Goal: Task Accomplishment & Management: Manage account settings

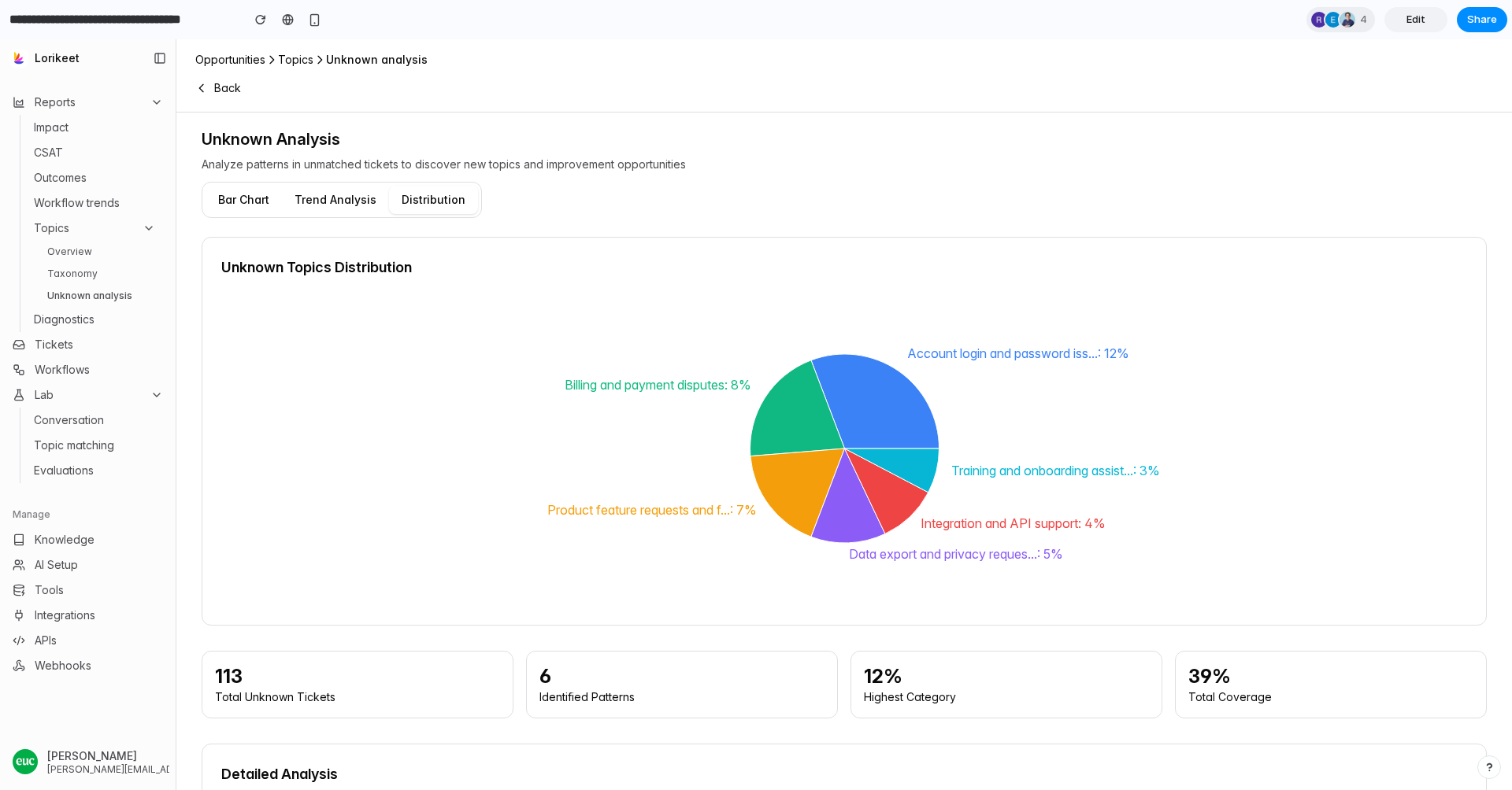
click at [88, 274] on link "Taxonomy" at bounding box center [102, 274] width 122 height 19
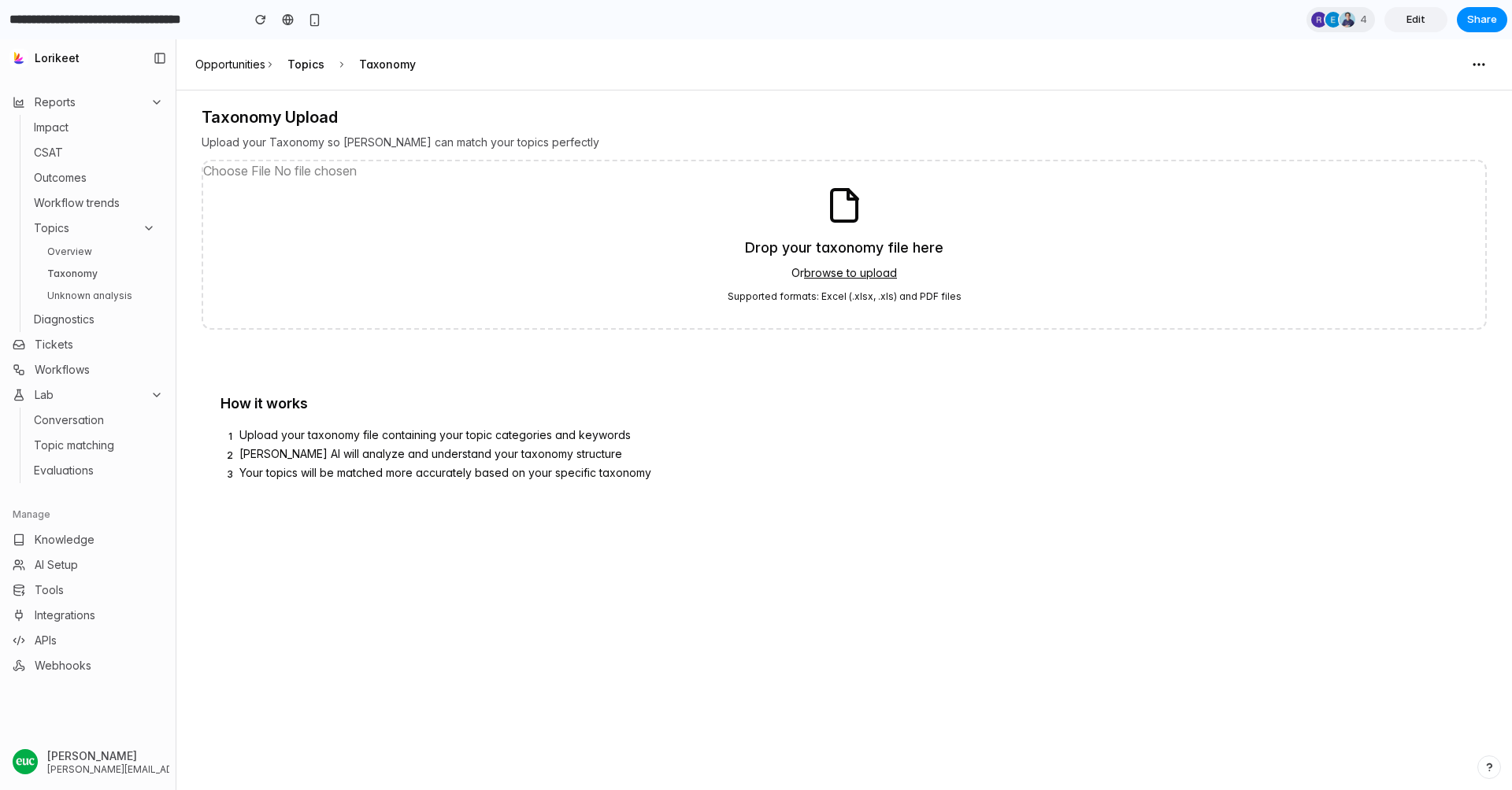
click at [82, 254] on link "Overview" at bounding box center [102, 252] width 122 height 19
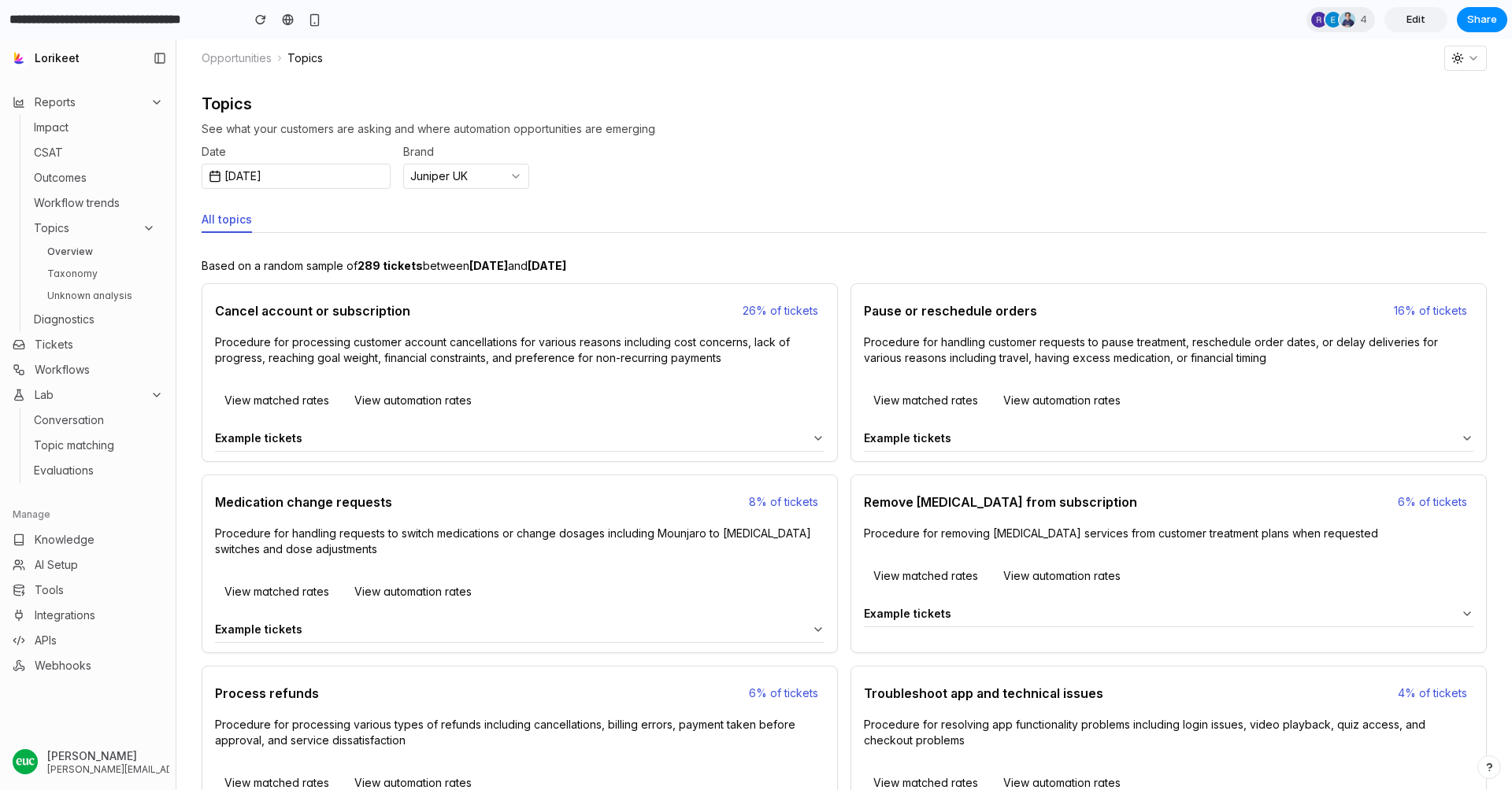
click at [82, 296] on link "Unknown analysis" at bounding box center [102, 297] width 122 height 19
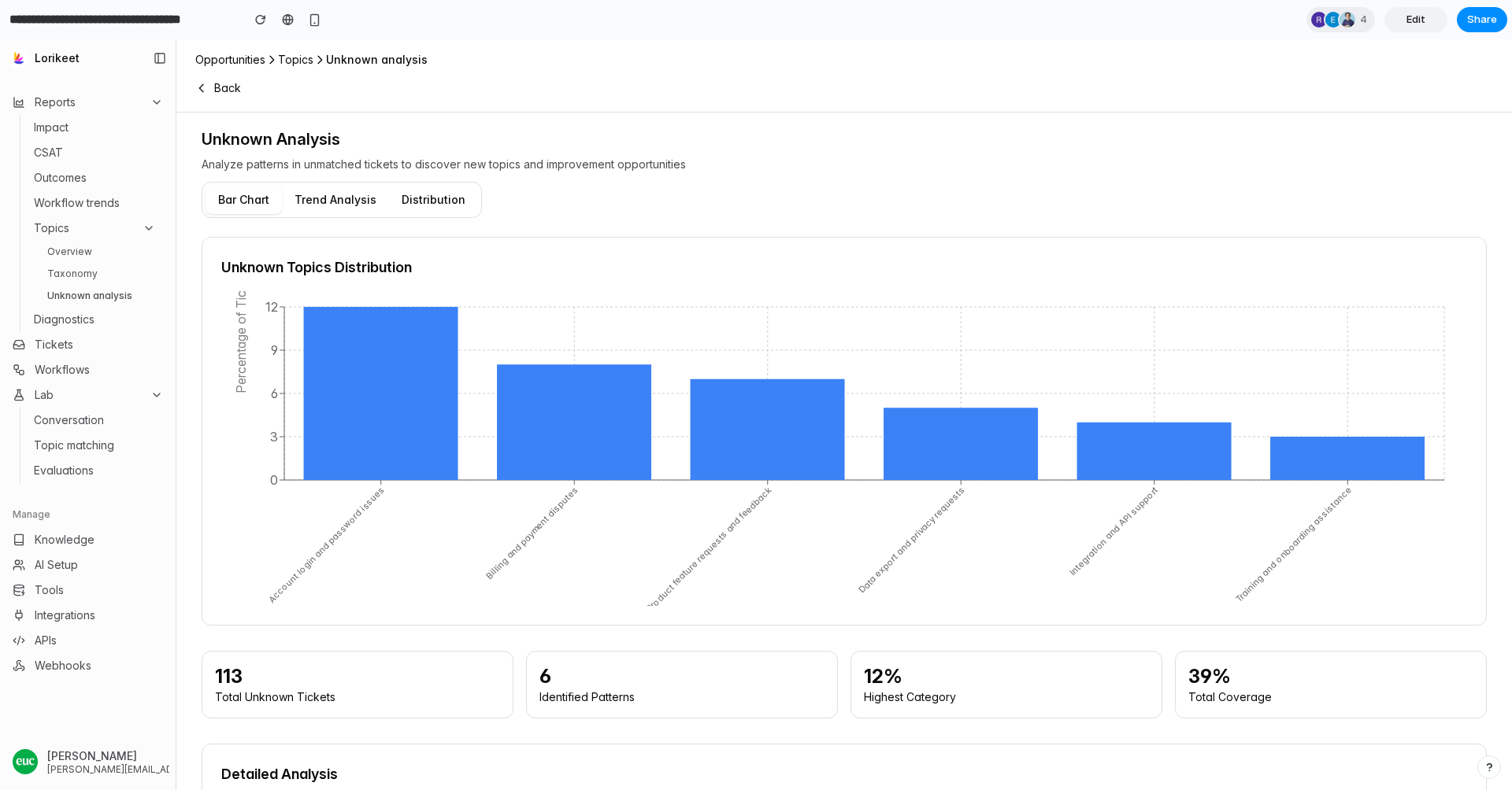
click at [248, 194] on button "Bar Chart" at bounding box center [243, 199] width 76 height 28
click at [98, 254] on link "Overview" at bounding box center [102, 252] width 122 height 19
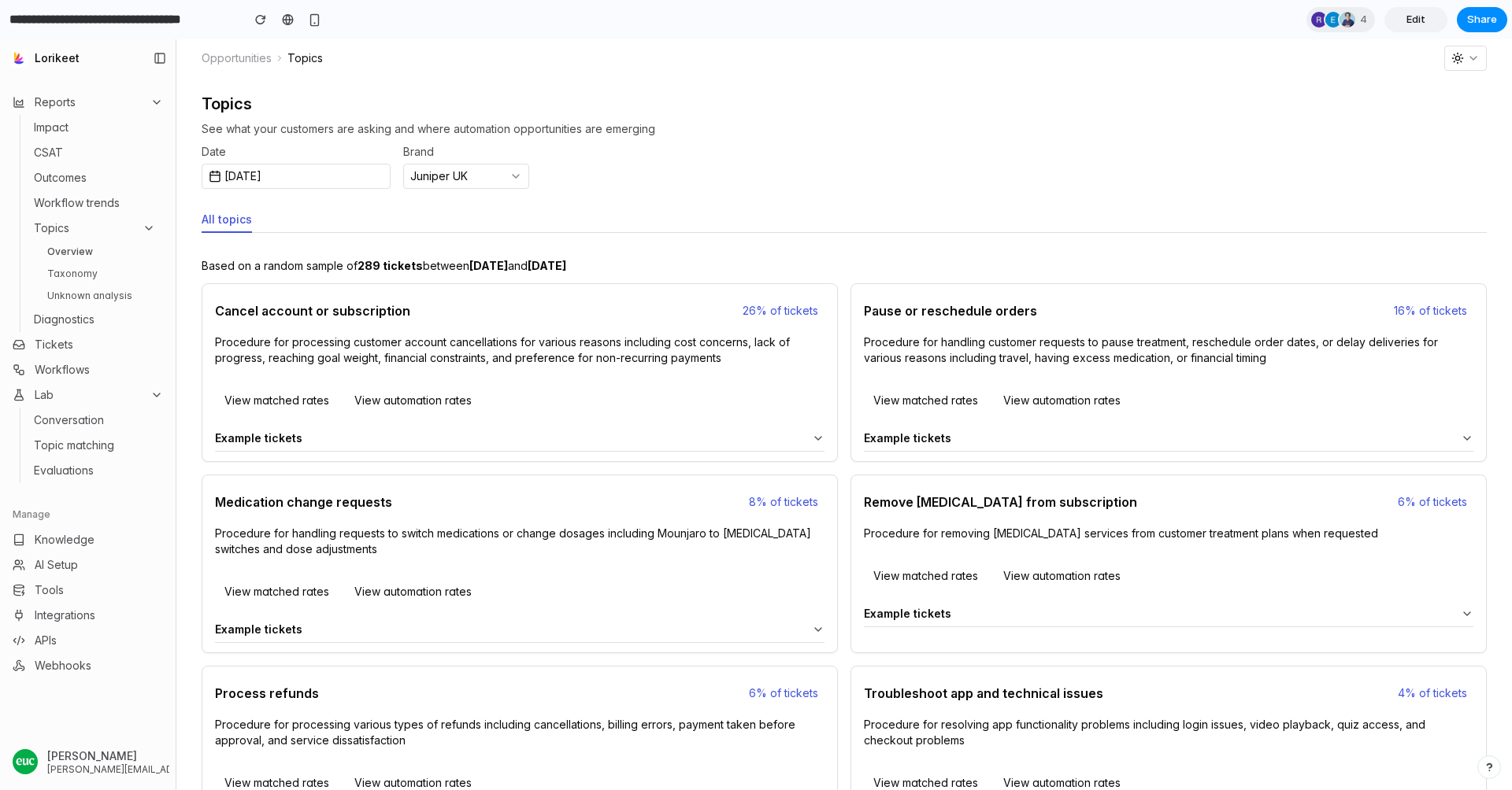
click at [79, 279] on link "Taxonomy" at bounding box center [102, 274] width 122 height 19
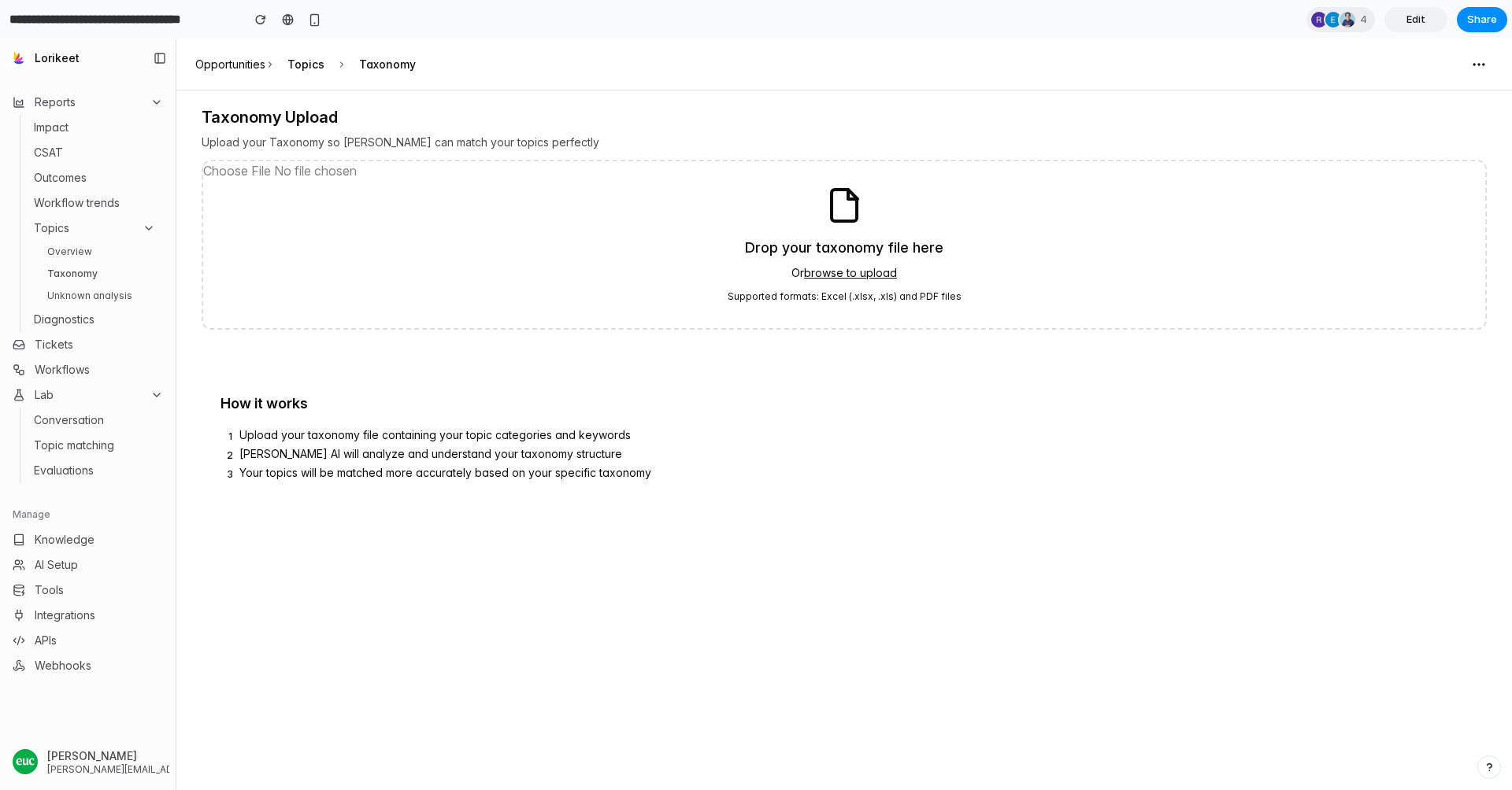
click at [96, 246] on link "Overview" at bounding box center [102, 252] width 122 height 19
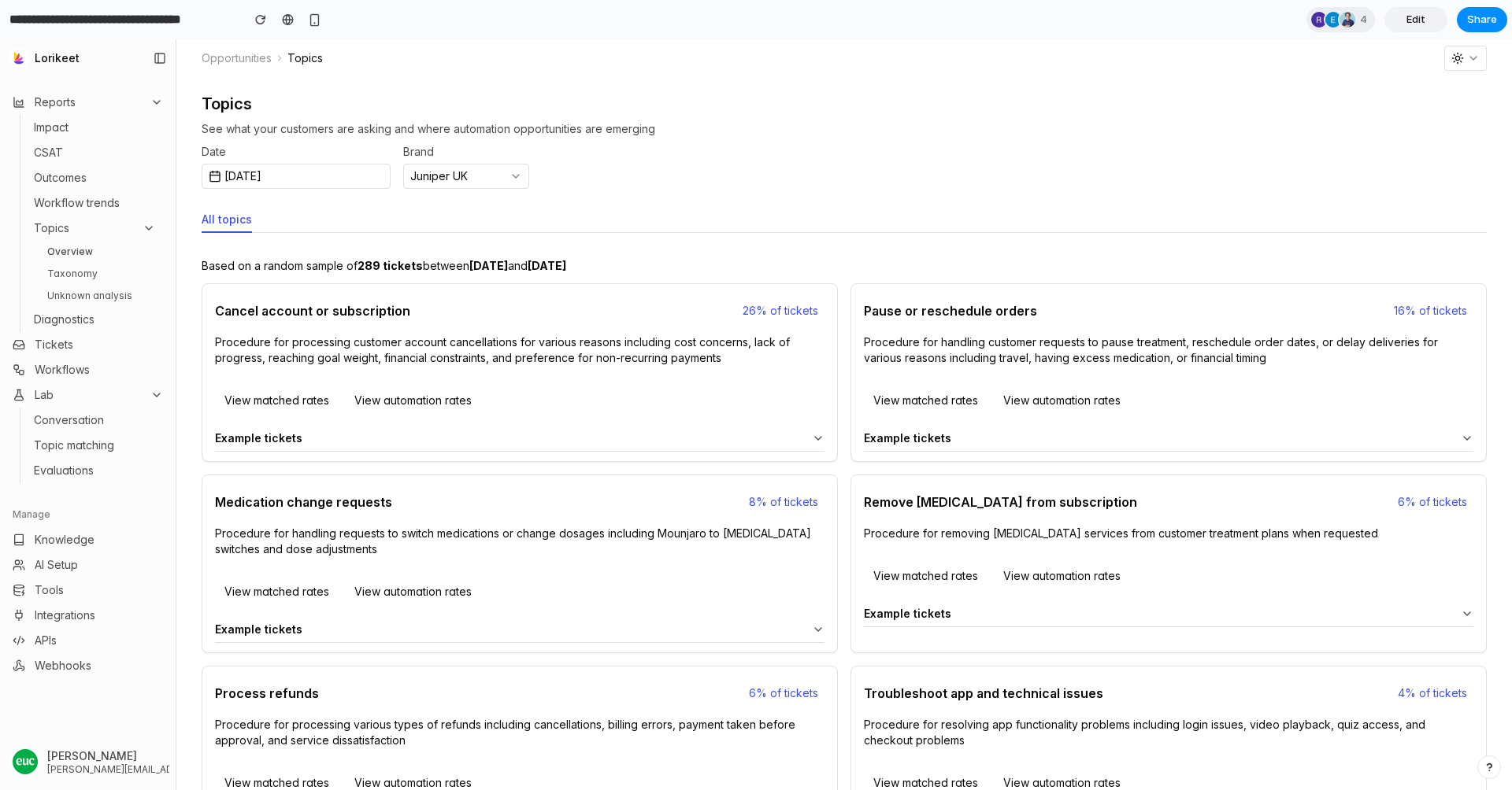
click at [859, 110] on h2 "Topics" at bounding box center [844, 104] width 1284 height 16
click at [252, 405] on button "View matched rates" at bounding box center [276, 401] width 123 height 25
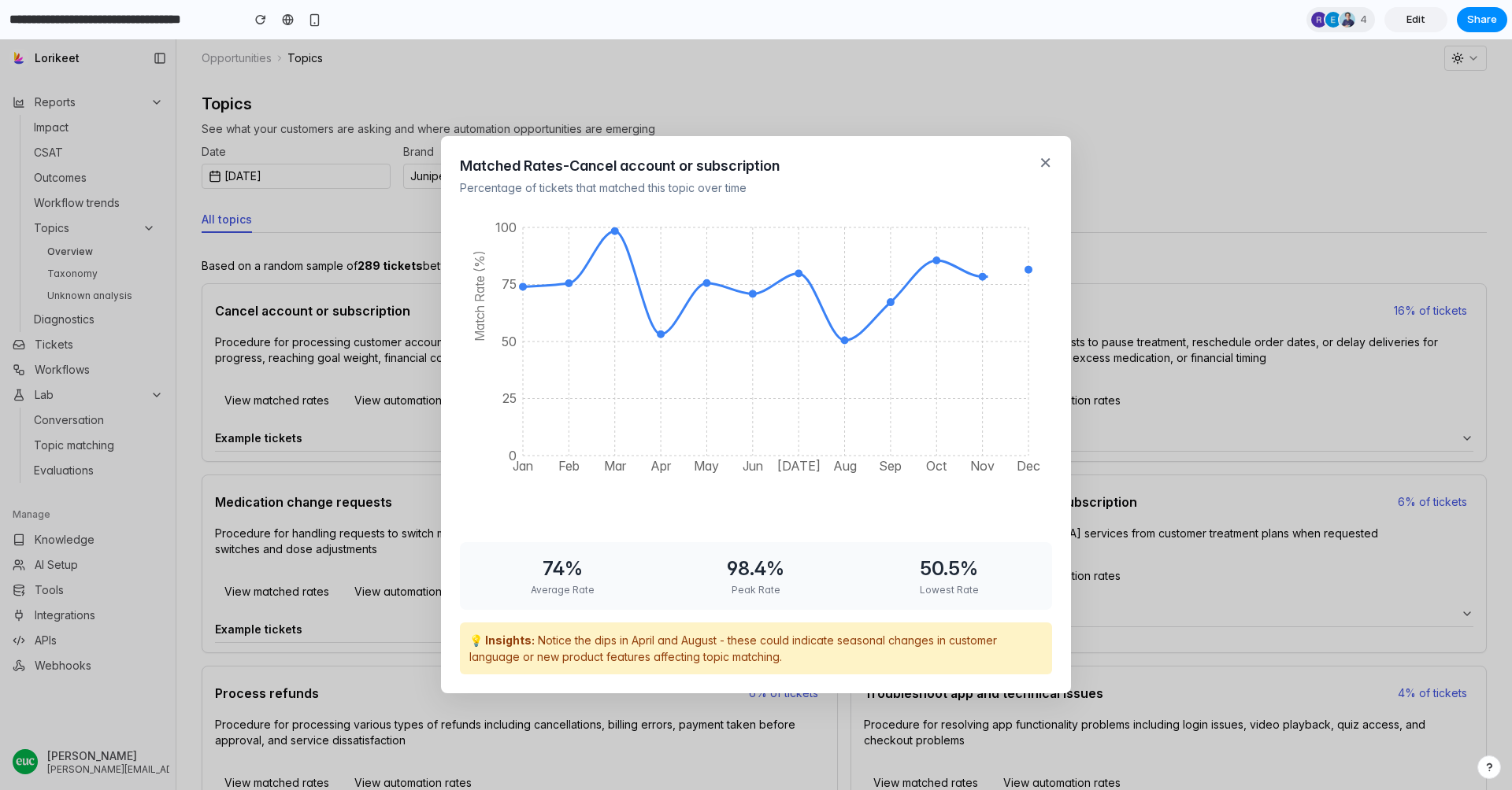
click at [1054, 157] on div "Matched Rates - Cancel account or subscription Percentage of tickets that match…" at bounding box center [756, 415] width 630 height 557
drag, startPoint x: 653, startPoint y: 315, endPoint x: 840, endPoint y: 314, distance: 187.0
click at [840, 317] on icon "Jan Feb Mar Apr May Jun Jul Aug Sep Oct Nov Dec 0 25 50 75 100 Match Rate (%)" at bounding box center [755, 369] width 592 height 315
click at [794, 317] on icon "Jan Feb Mar Apr May Jun Jul Aug Sep Oct Nov Dec 0 25 50 75 100 Match Rate (%)" at bounding box center [755, 369] width 592 height 315
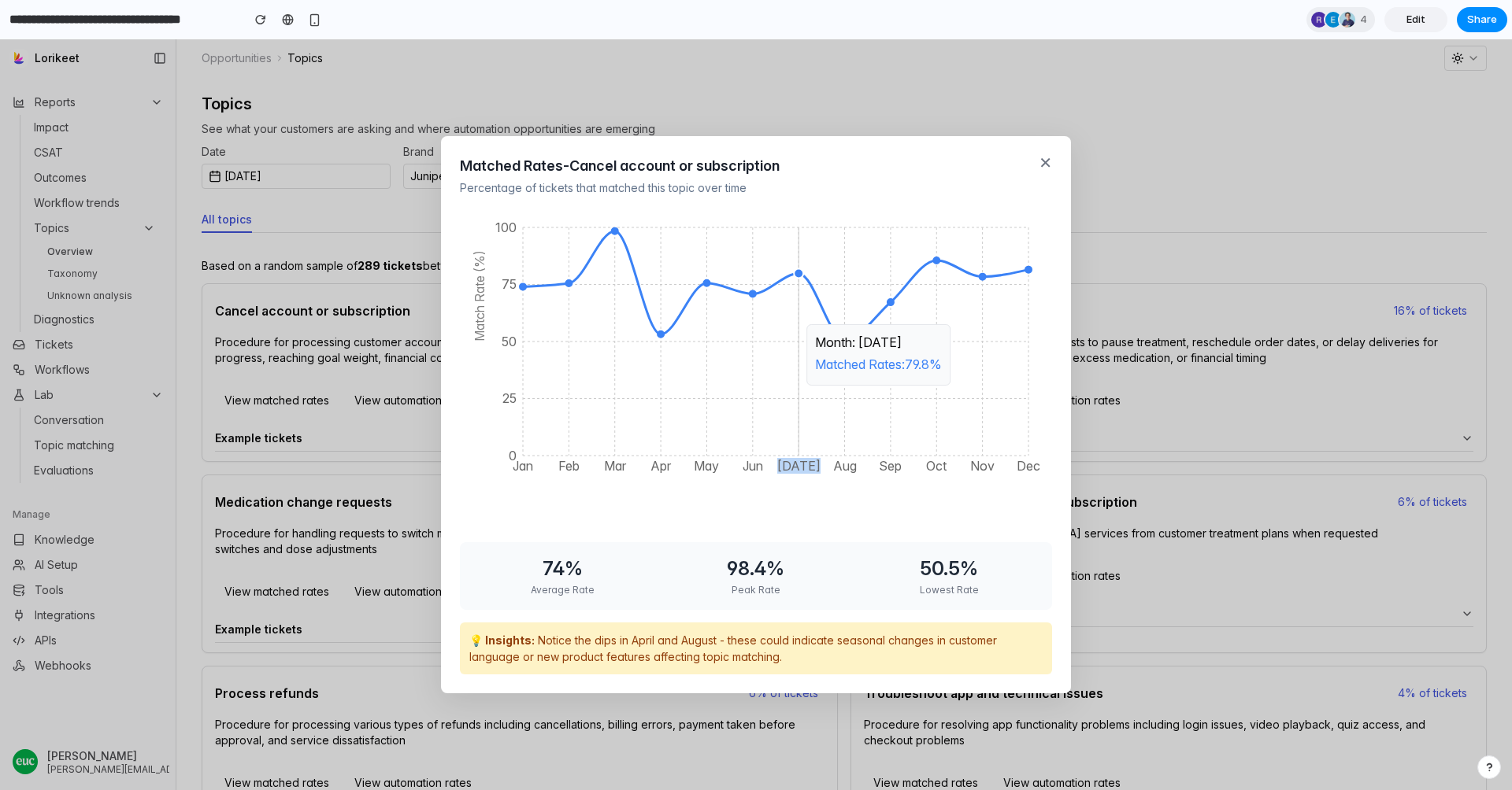
click at [794, 317] on icon "Jan Feb Mar Apr May Jun Jul Aug Sep Oct Nov Dec 0 25 50 75 100 Match Rate (%)" at bounding box center [755, 369] width 592 height 315
click at [1042, 159] on button "✕" at bounding box center [1045, 163] width 13 height 16
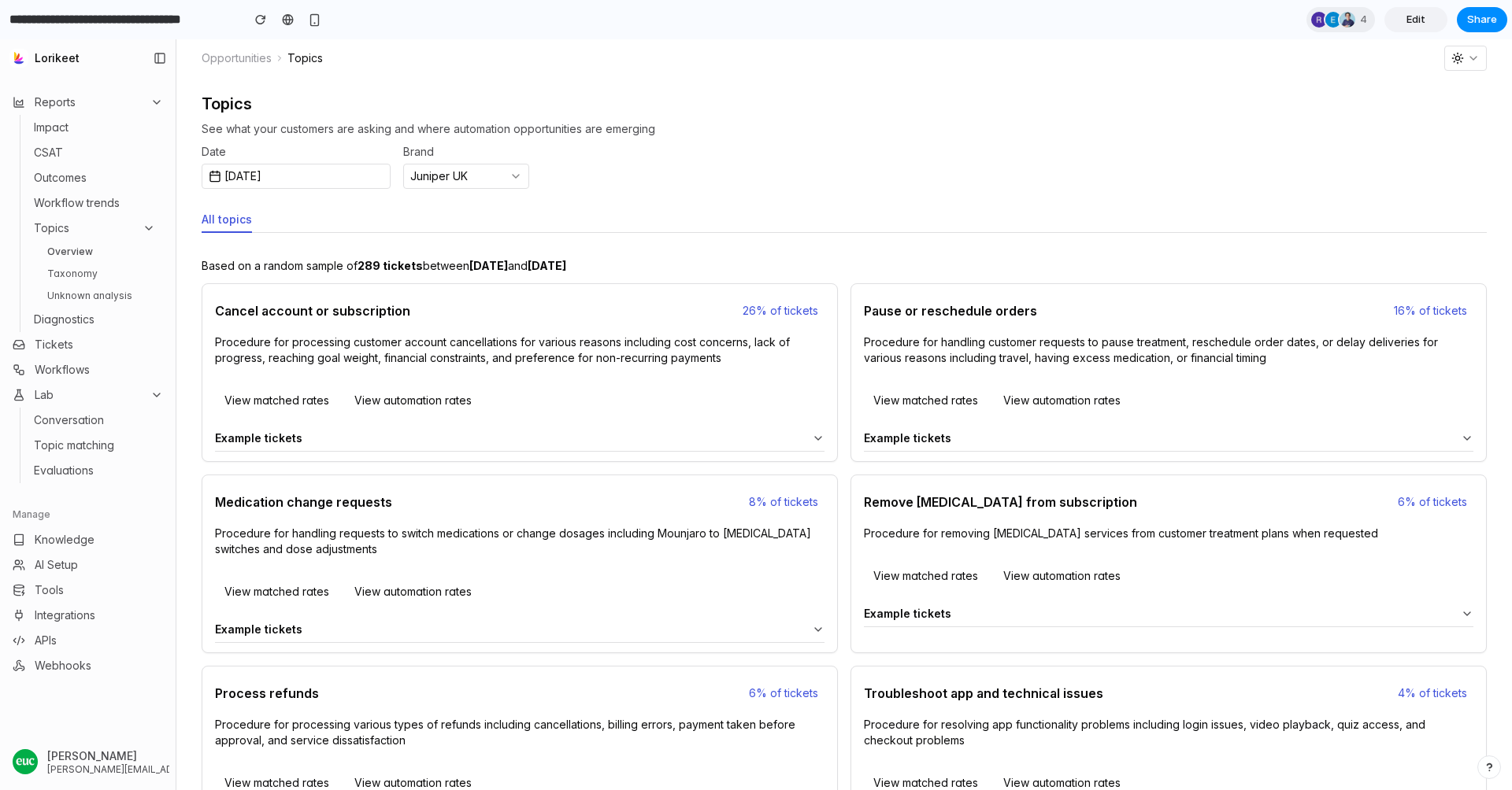
click at [1415, 24] on span "Edit" at bounding box center [1416, 19] width 19 height 16
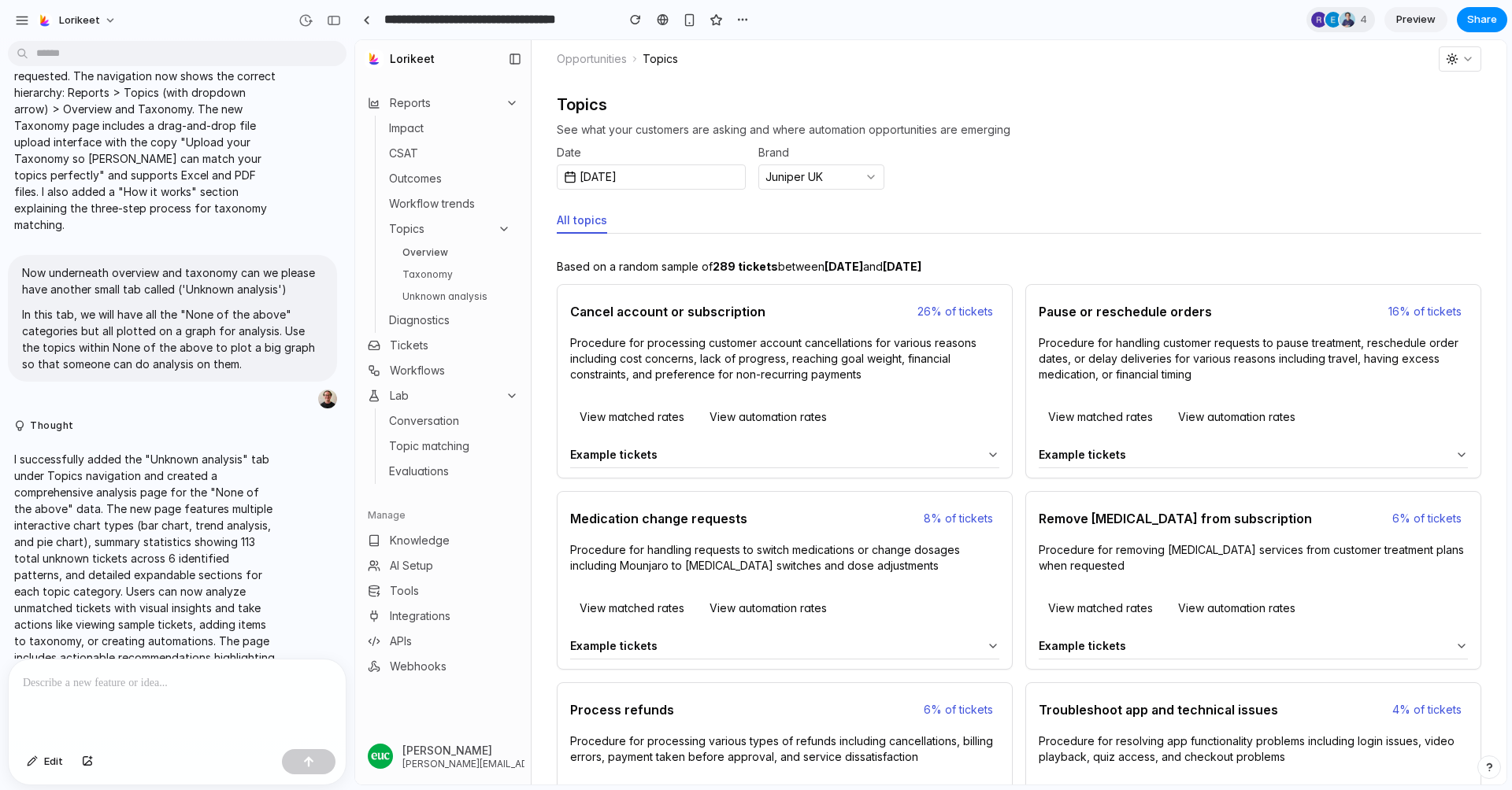
scroll to position [4199, 0]
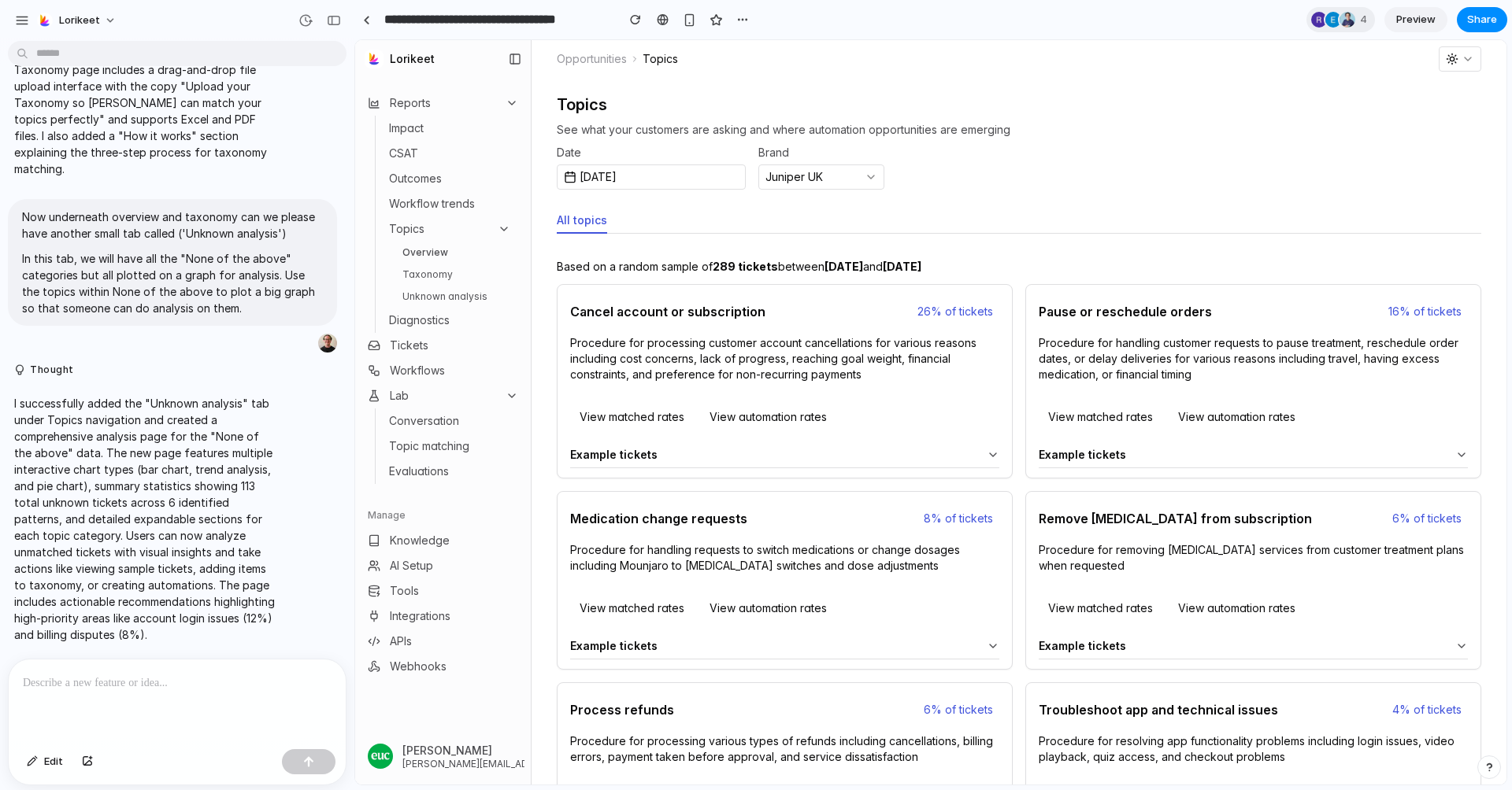
click at [185, 694] on div at bounding box center [177, 701] width 337 height 83
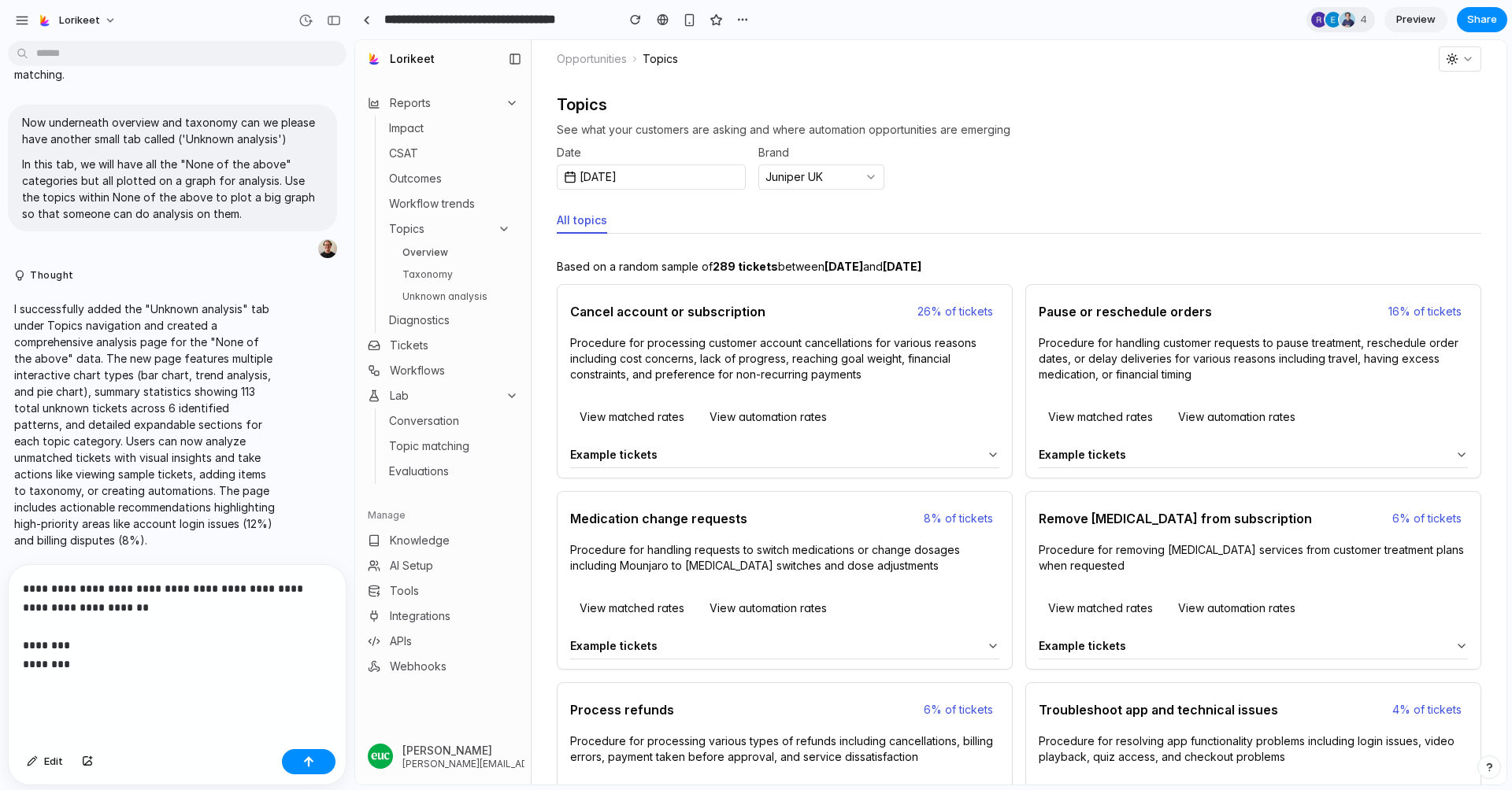
scroll to position [4294, 0]
click at [311, 766] on div "button" at bounding box center [308, 762] width 11 height 11
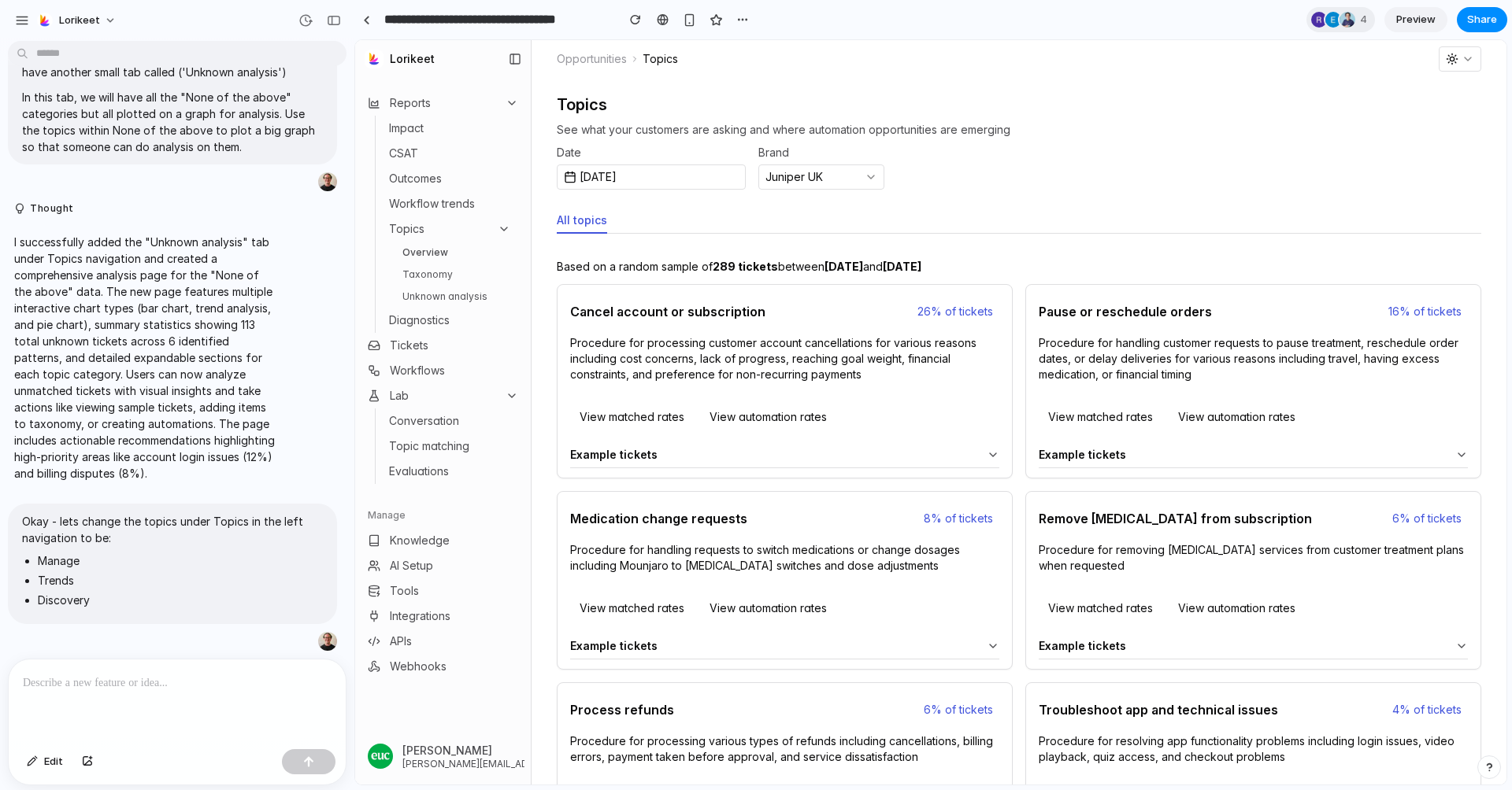
scroll to position [4361, 0]
click at [167, 568] on li "Manage" at bounding box center [180, 561] width 285 height 17
click at [115, 533] on p "Okay - lets change the topics under Topics in the left navigation to be:" at bounding box center [172, 530] width 301 height 33
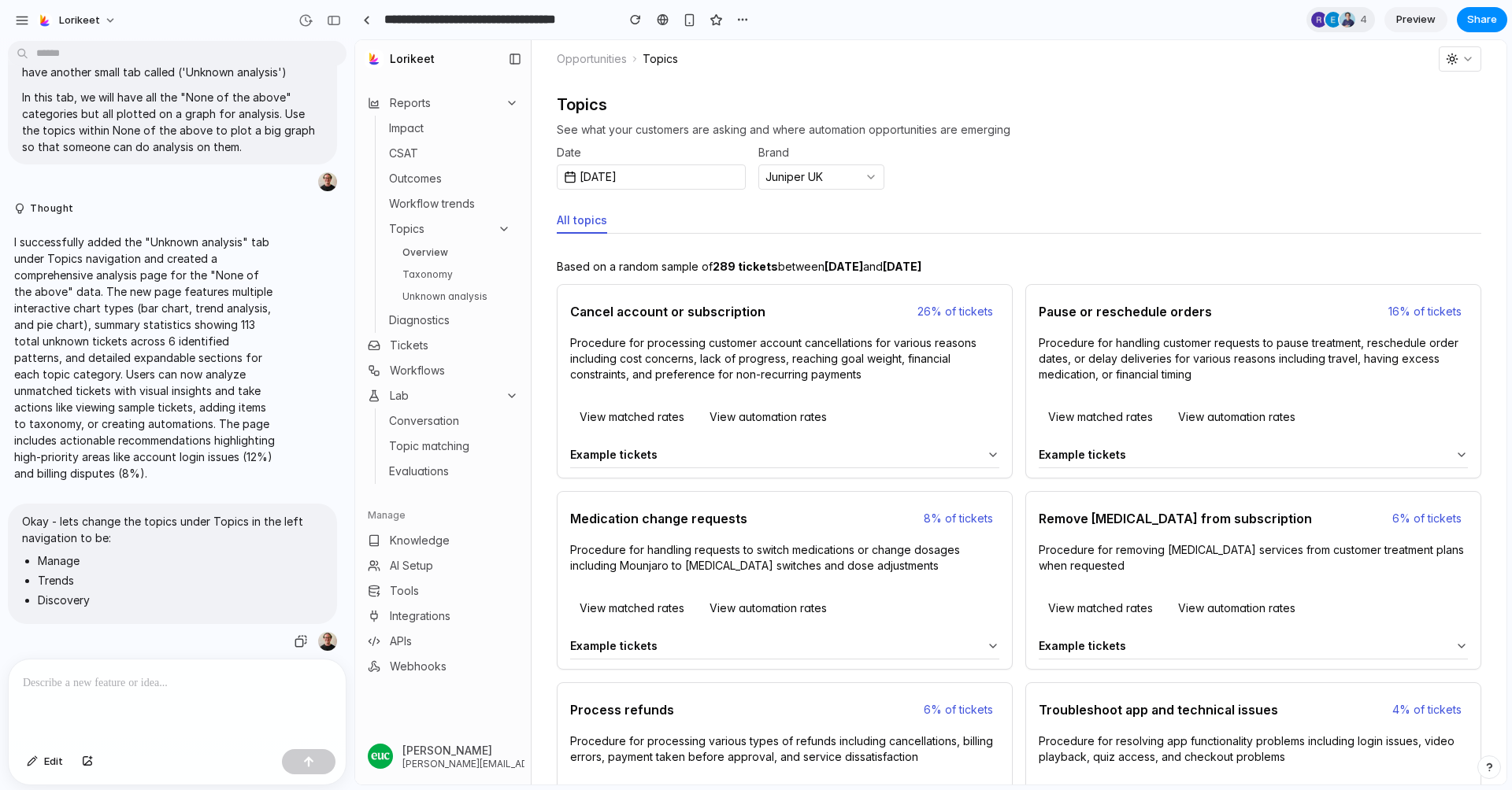
click at [115, 533] on p "Okay - lets change the topics under Topics in the left navigation to be:" at bounding box center [172, 530] width 301 height 33
click at [113, 543] on p "Okay - lets change the topics under Topics in the left navigation to be:" at bounding box center [172, 530] width 301 height 33
drag, startPoint x: 110, startPoint y: 601, endPoint x: 23, endPoint y: 528, distance: 113.6
click at [23, 528] on span "Okay - lets change the topics under Topics in the left navigation to be: Manage…" at bounding box center [172, 564] width 301 height 101
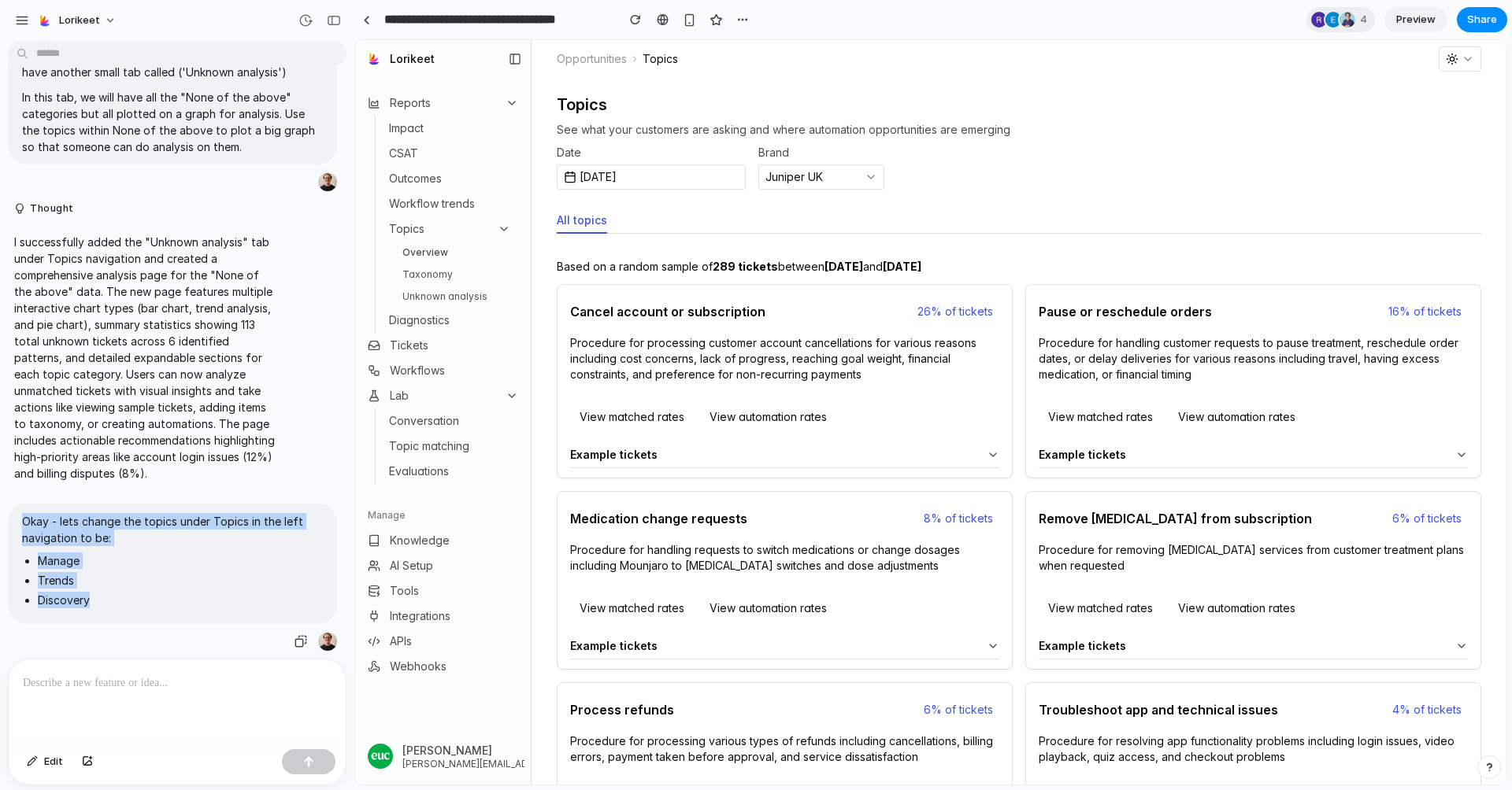
copy span "Okay - lets change the topics under Topics in the left navigation to be: Manage…"
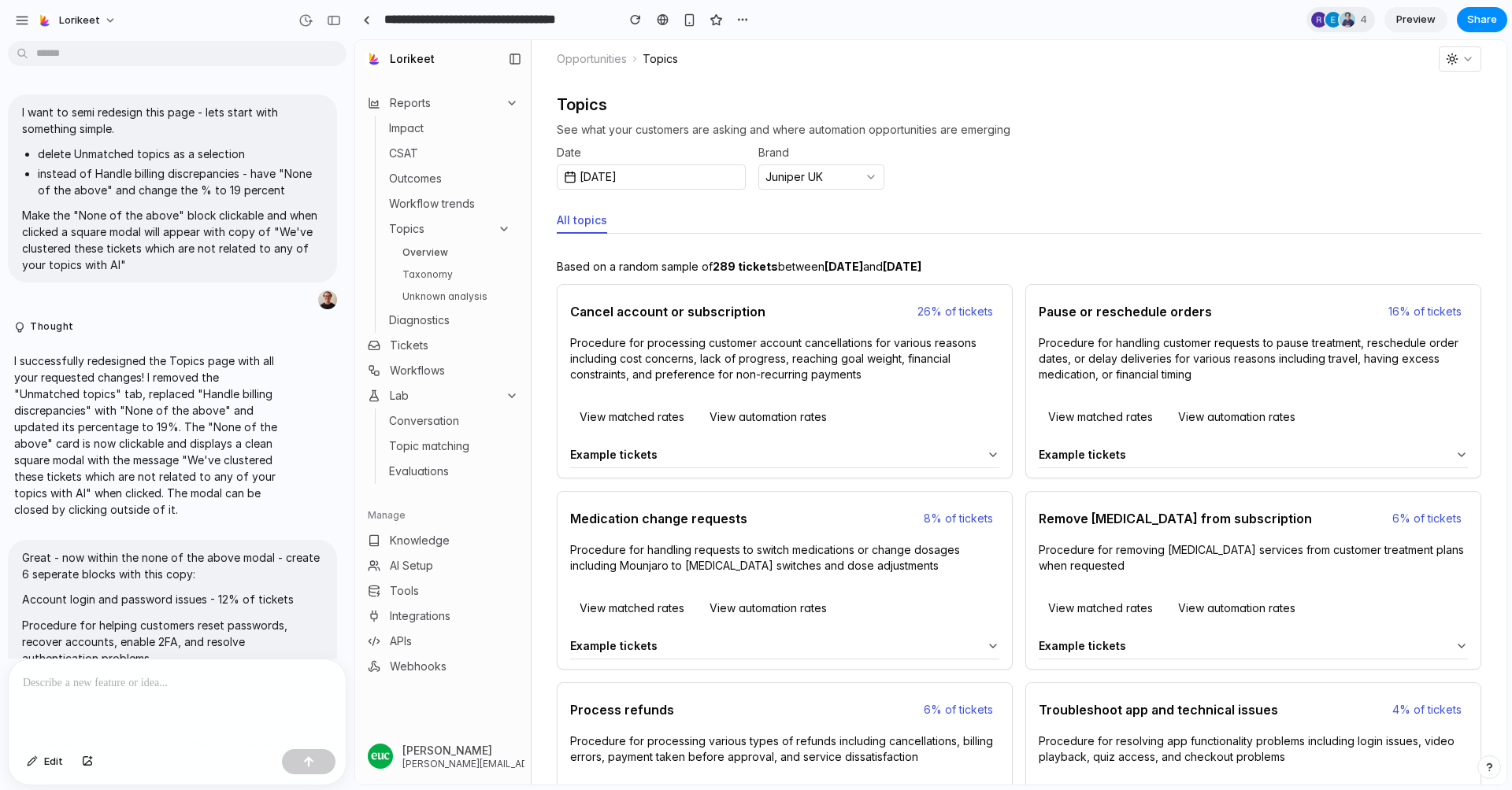
scroll to position [4361, 0]
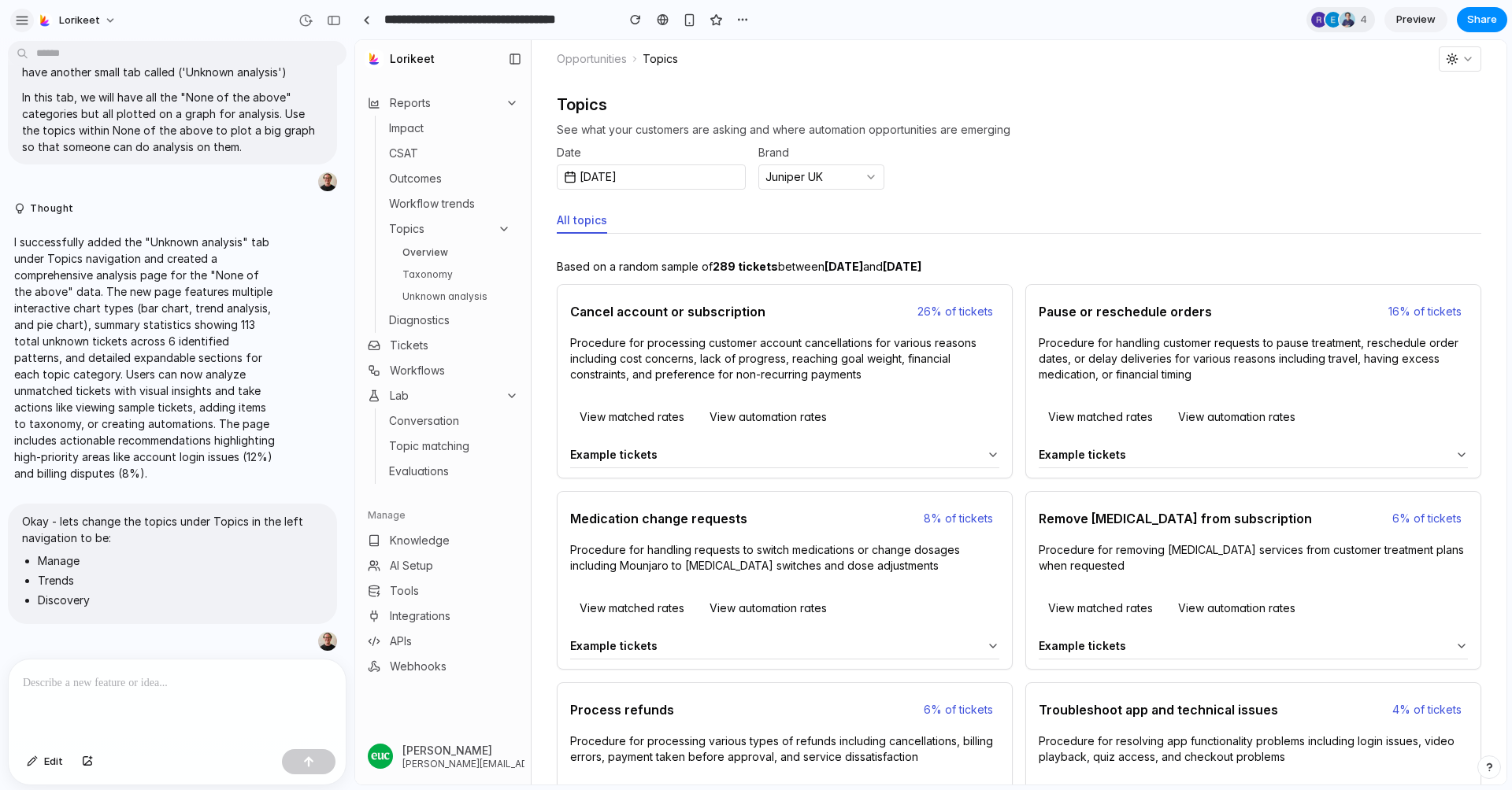
click at [26, 24] on div "button" at bounding box center [22, 20] width 14 height 14
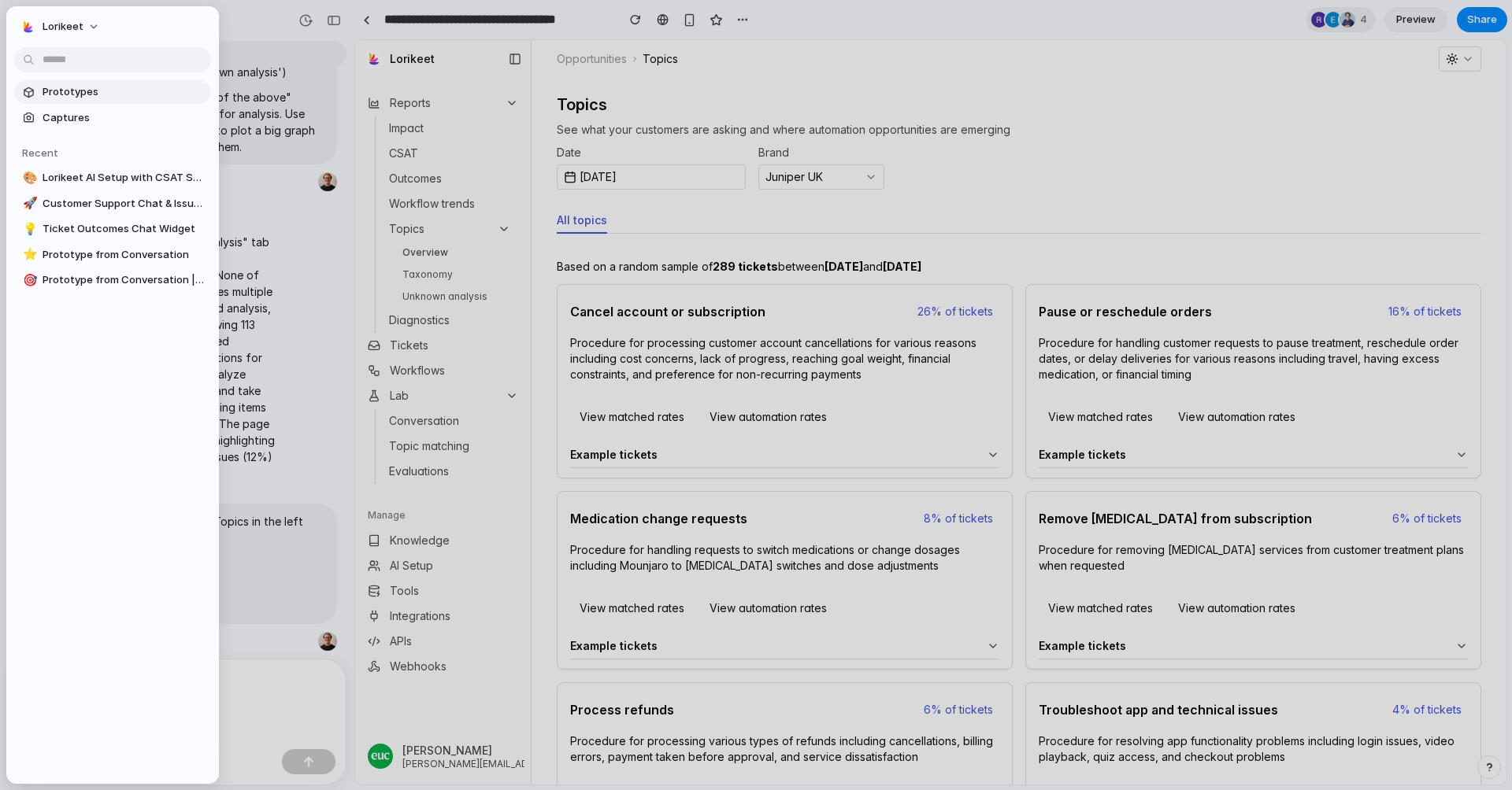
click at [62, 89] on span "Prototypes" at bounding box center [123, 92] width 162 height 16
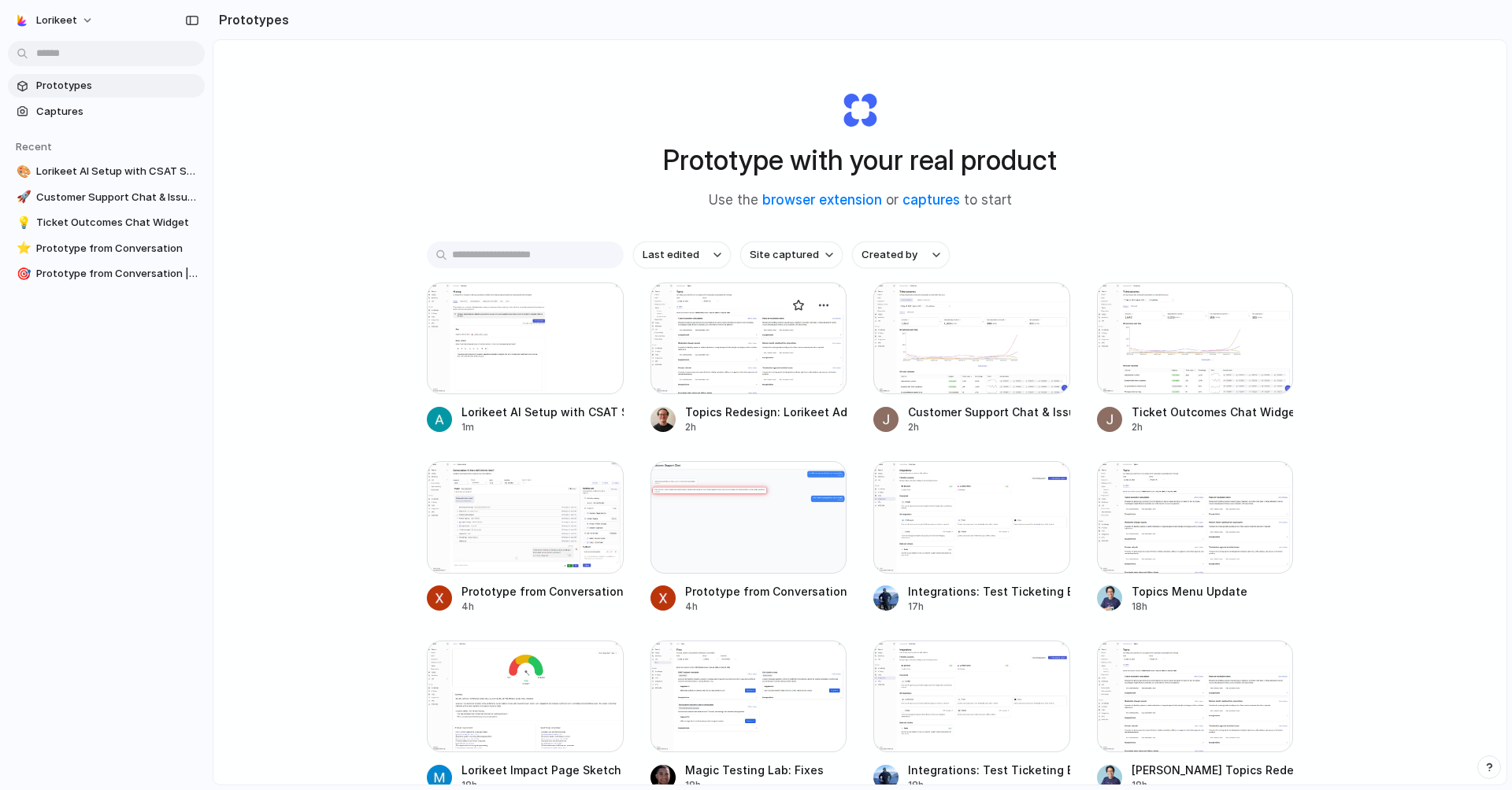
click at [774, 339] on div at bounding box center [748, 339] width 197 height 112
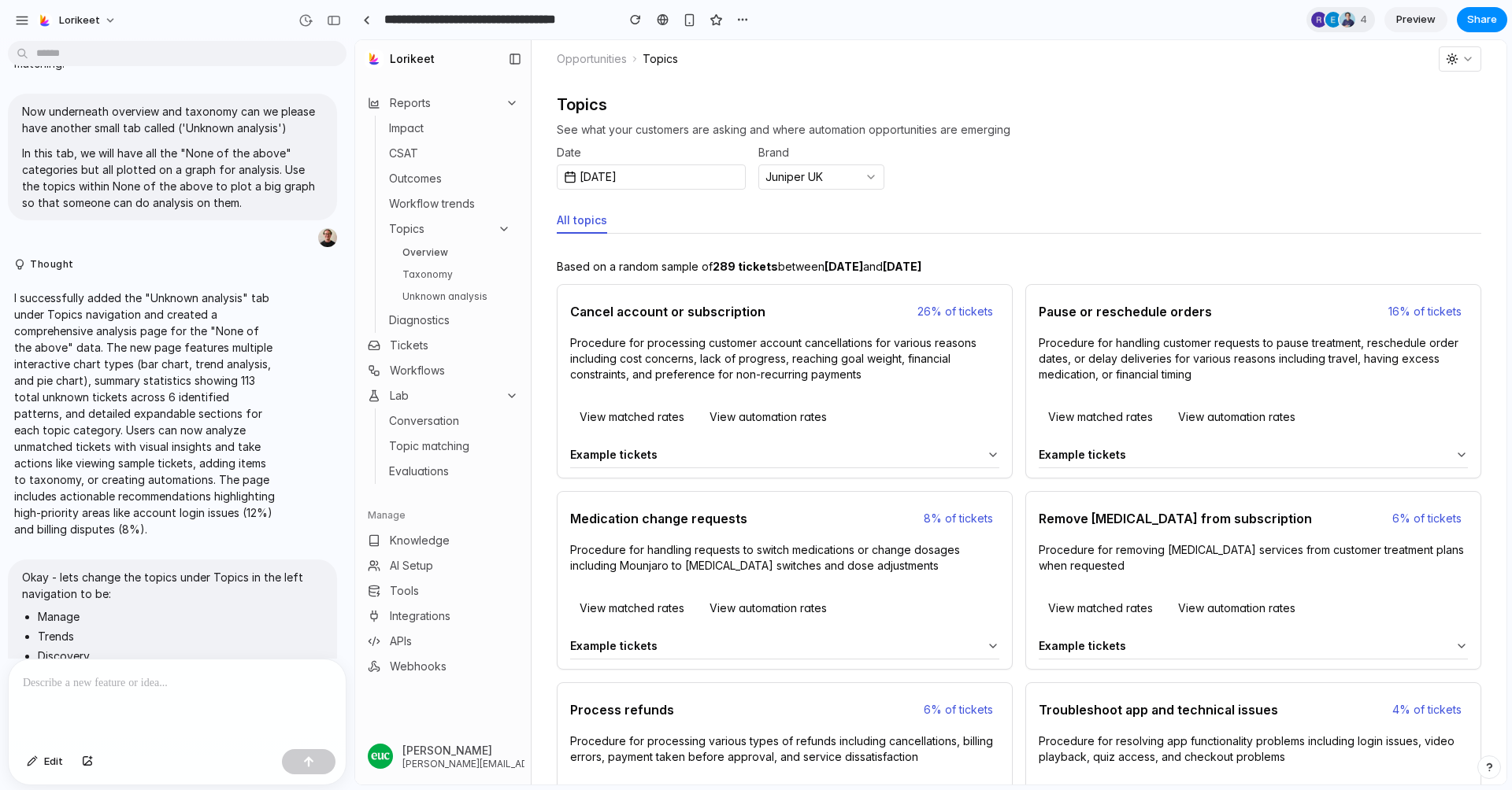
scroll to position [4361, 0]
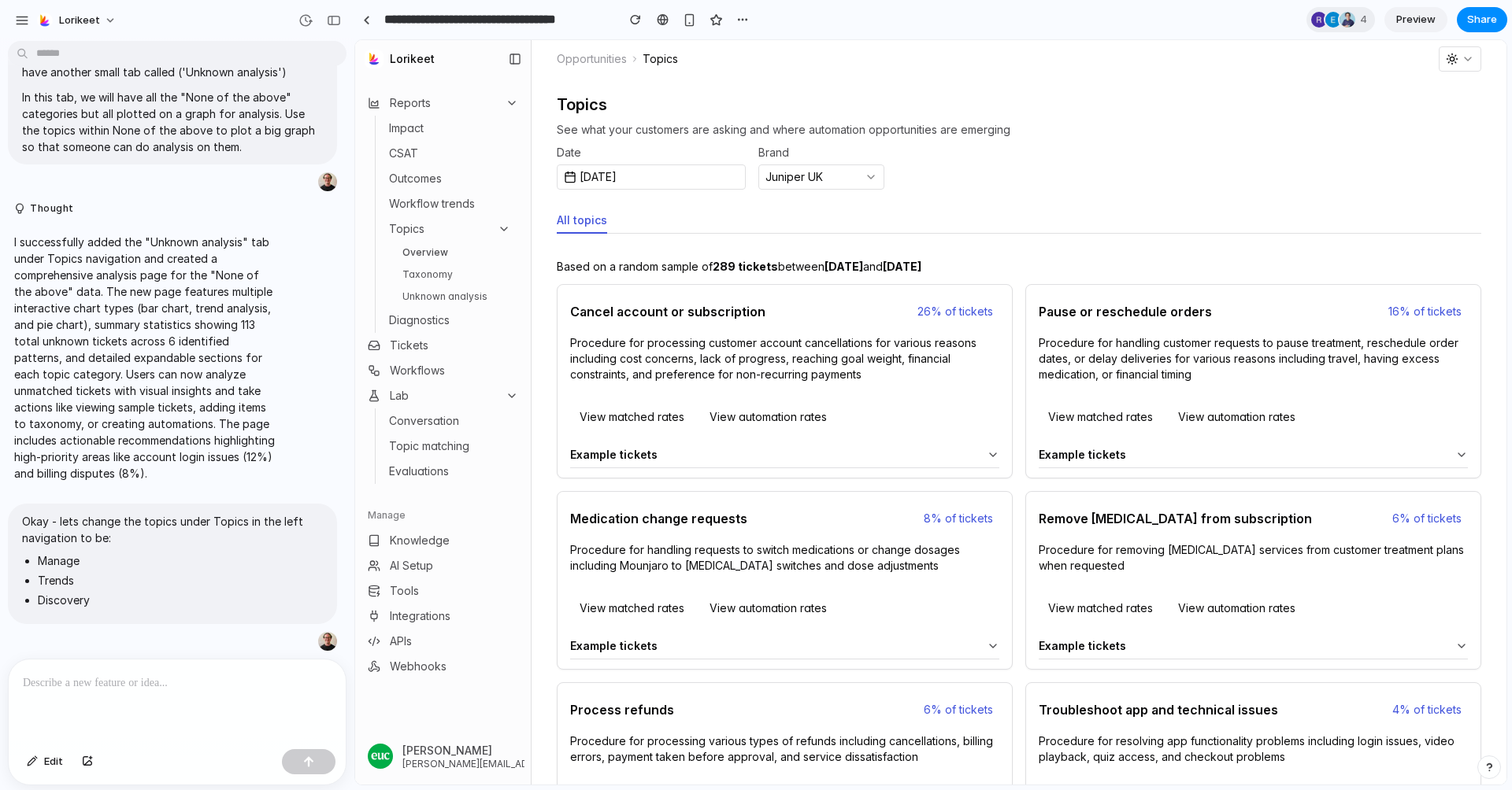
click at [133, 681] on p at bounding box center [177, 683] width 309 height 19
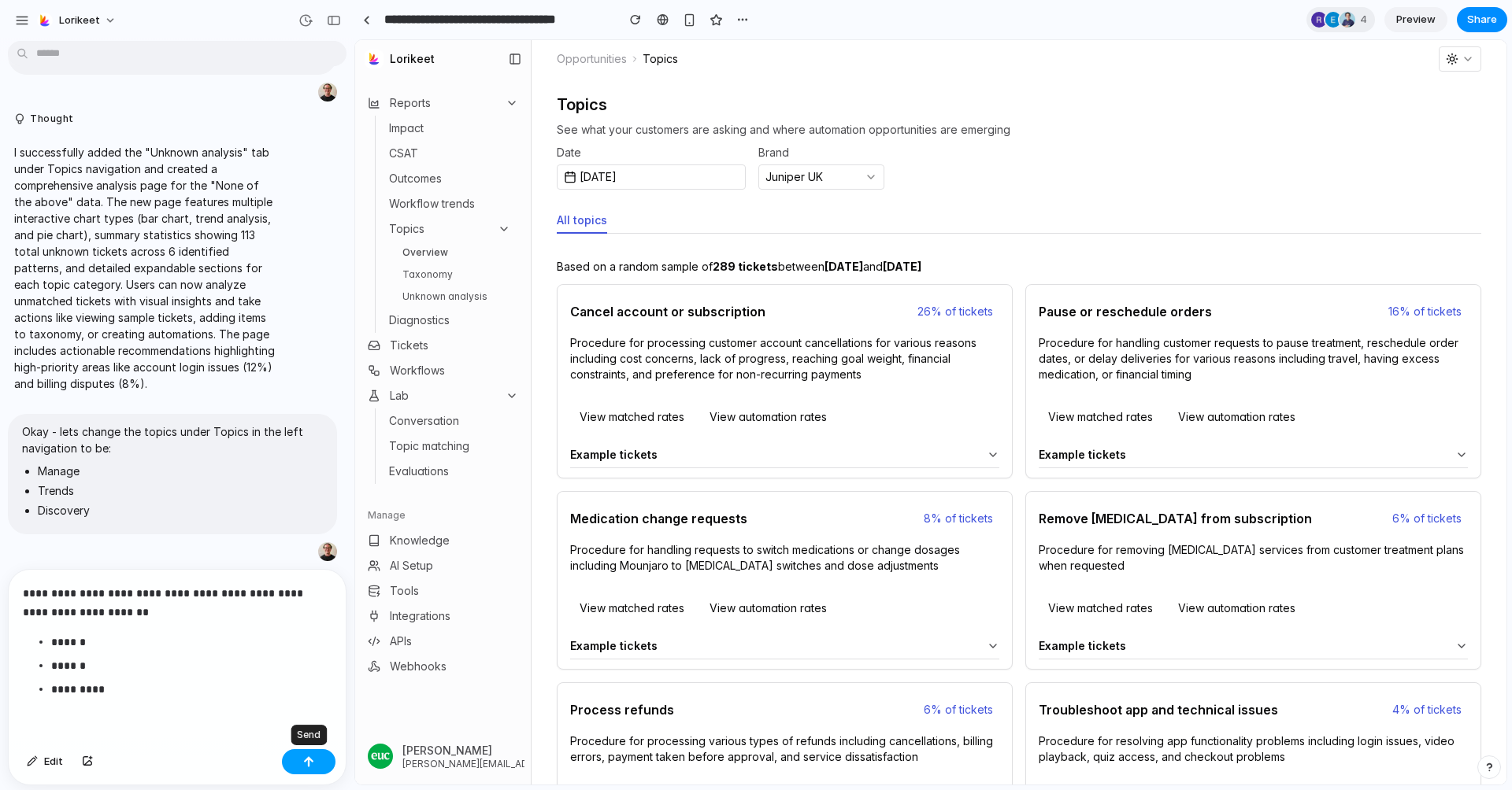
click at [313, 761] on div "button" at bounding box center [308, 762] width 11 height 11
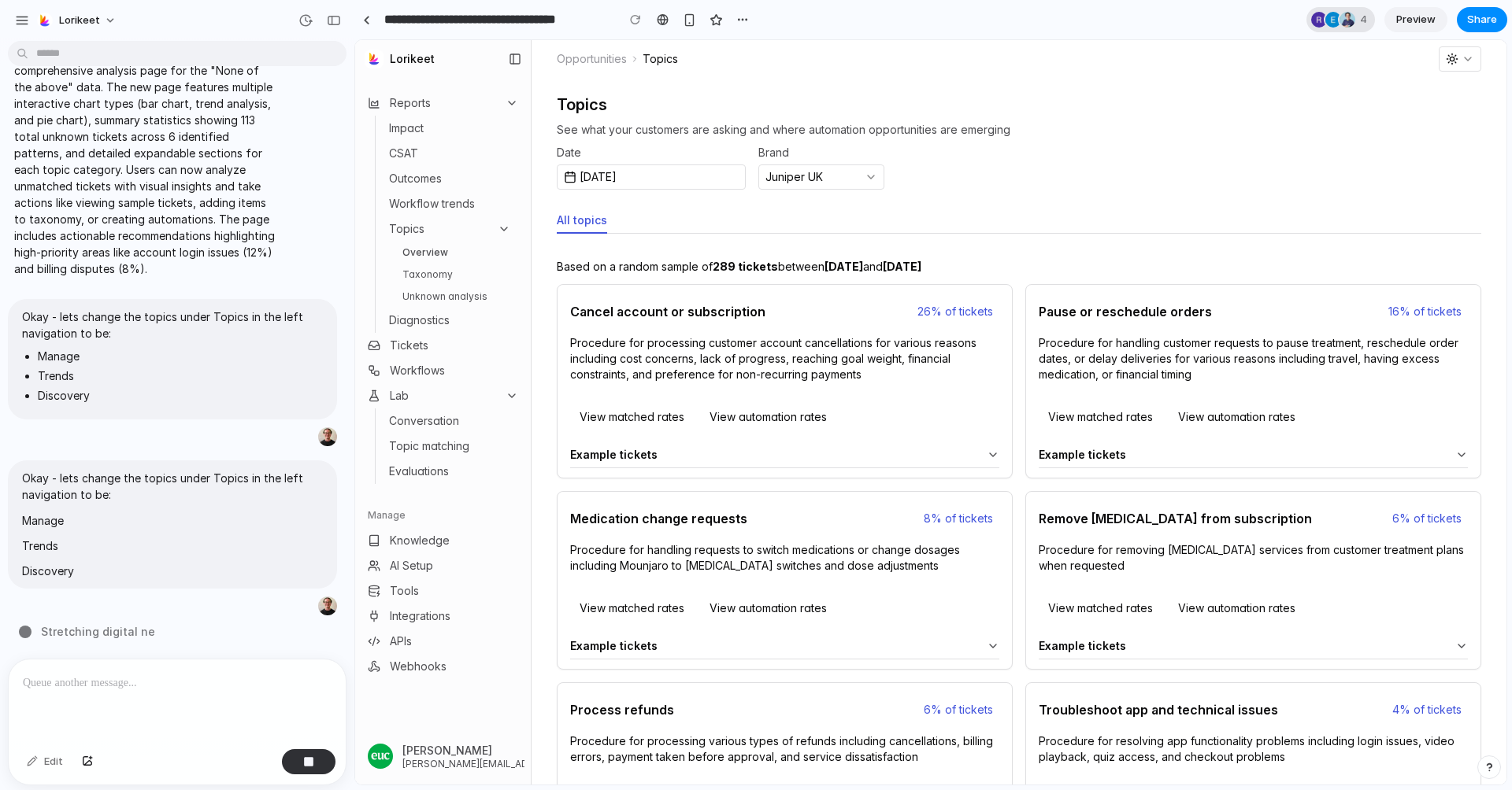
click at [1357, 17] on div "4" at bounding box center [1340, 19] width 68 height 25
click at [1330, 20] on div at bounding box center [1333, 19] width 16 height 16
click at [1276, 85] on span "Rona Wang" at bounding box center [1269, 88] width 80 height 16
click at [1341, 24] on div "Seen by Rona Wang Estelle Berton Michael Gribben JJ Refling" at bounding box center [756, 395] width 1512 height 790
click at [1341, 24] on div at bounding box center [1347, 19] width 16 height 16
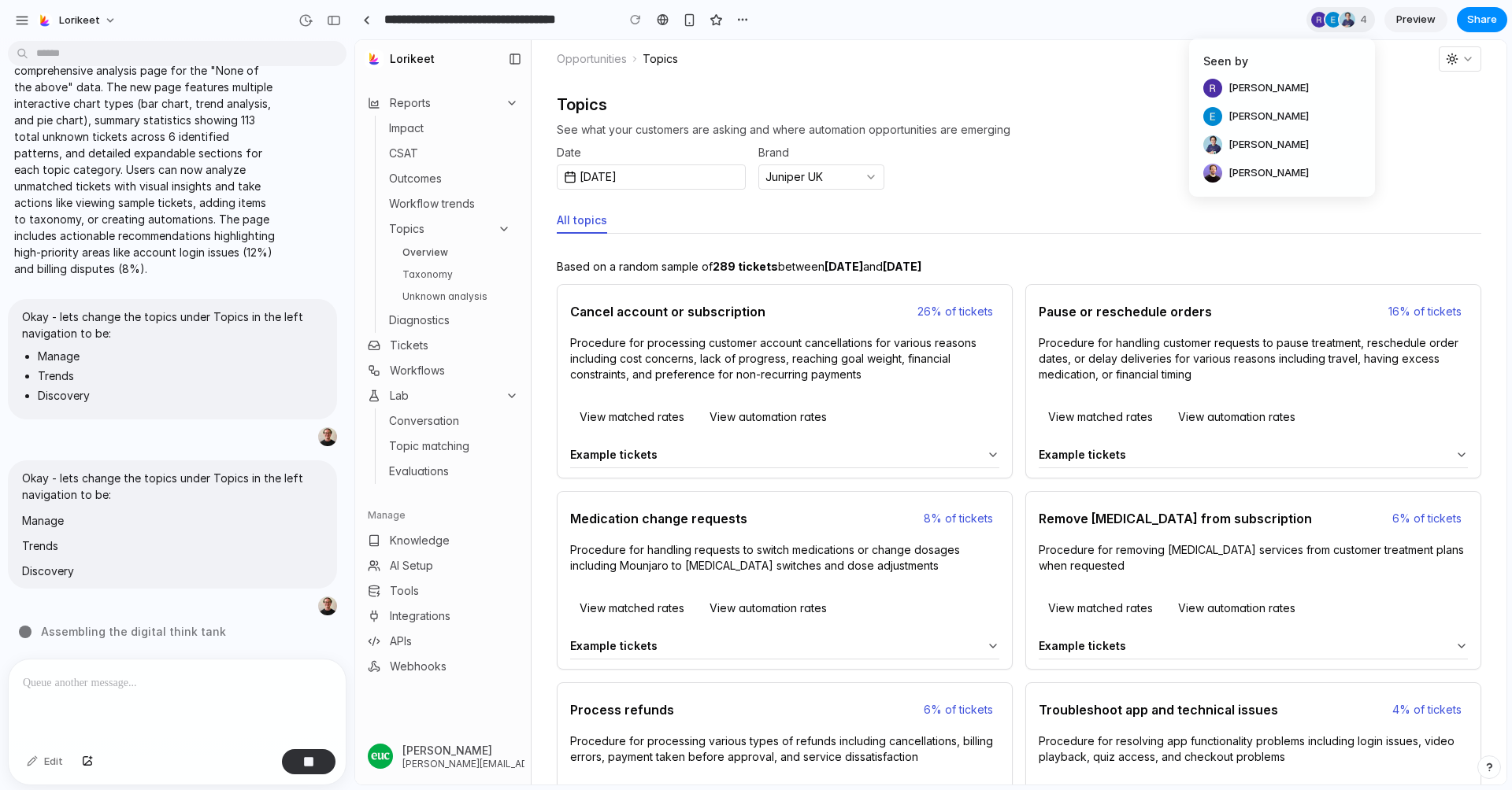
click at [1257, 172] on span "JJ Refling" at bounding box center [1269, 173] width 80 height 16
click at [1452, 166] on div "Seen by Rona Wang Estelle Berton Michael Gribben JJ Refling" at bounding box center [756, 395] width 1512 height 790
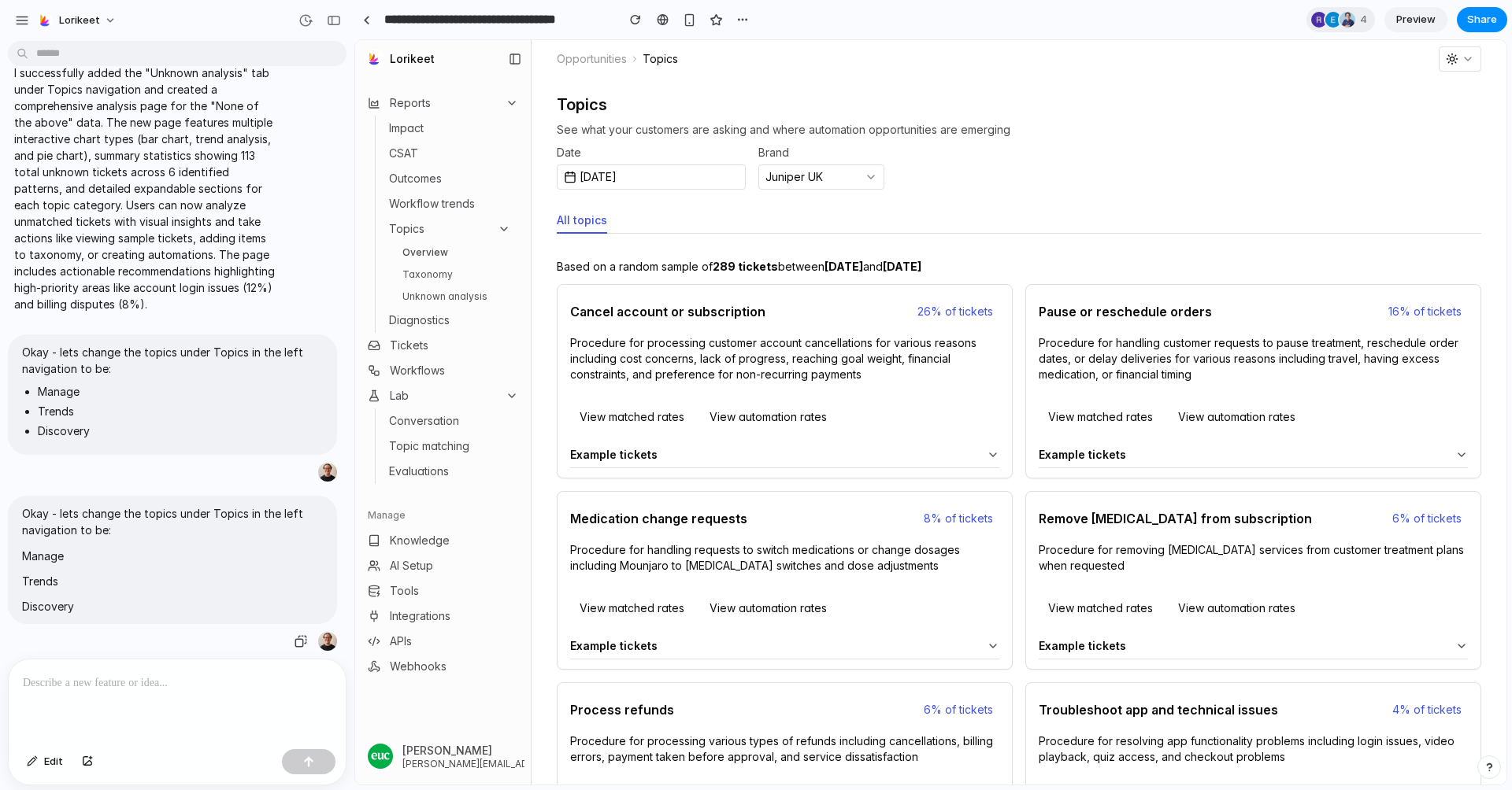
click at [224, 551] on p "Manage" at bounding box center [172, 556] width 301 height 17
click at [305, 638] on div "button" at bounding box center [301, 641] width 12 height 12
click at [214, 695] on div at bounding box center [177, 701] width 337 height 83
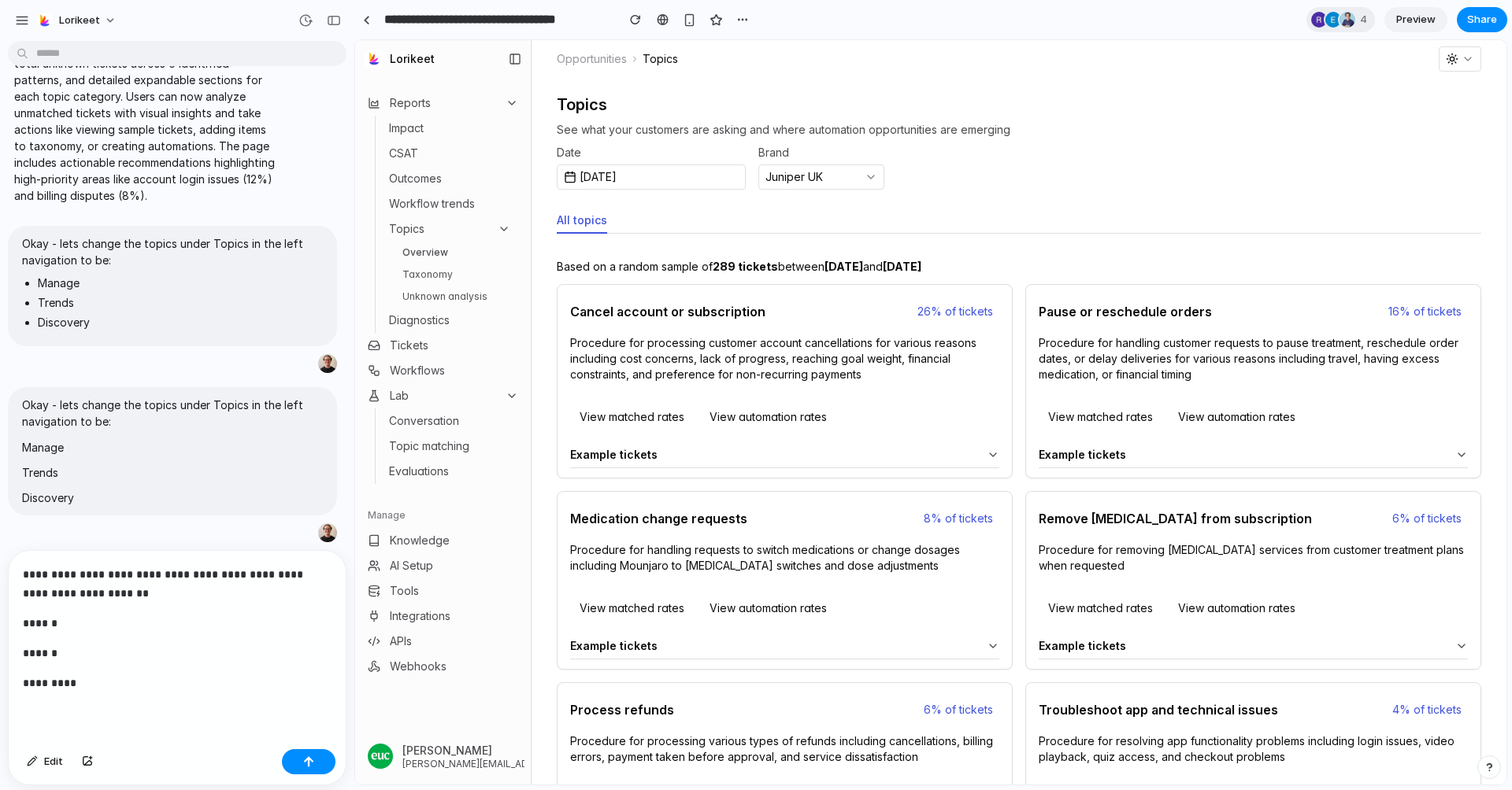
scroll to position [4733, 0]
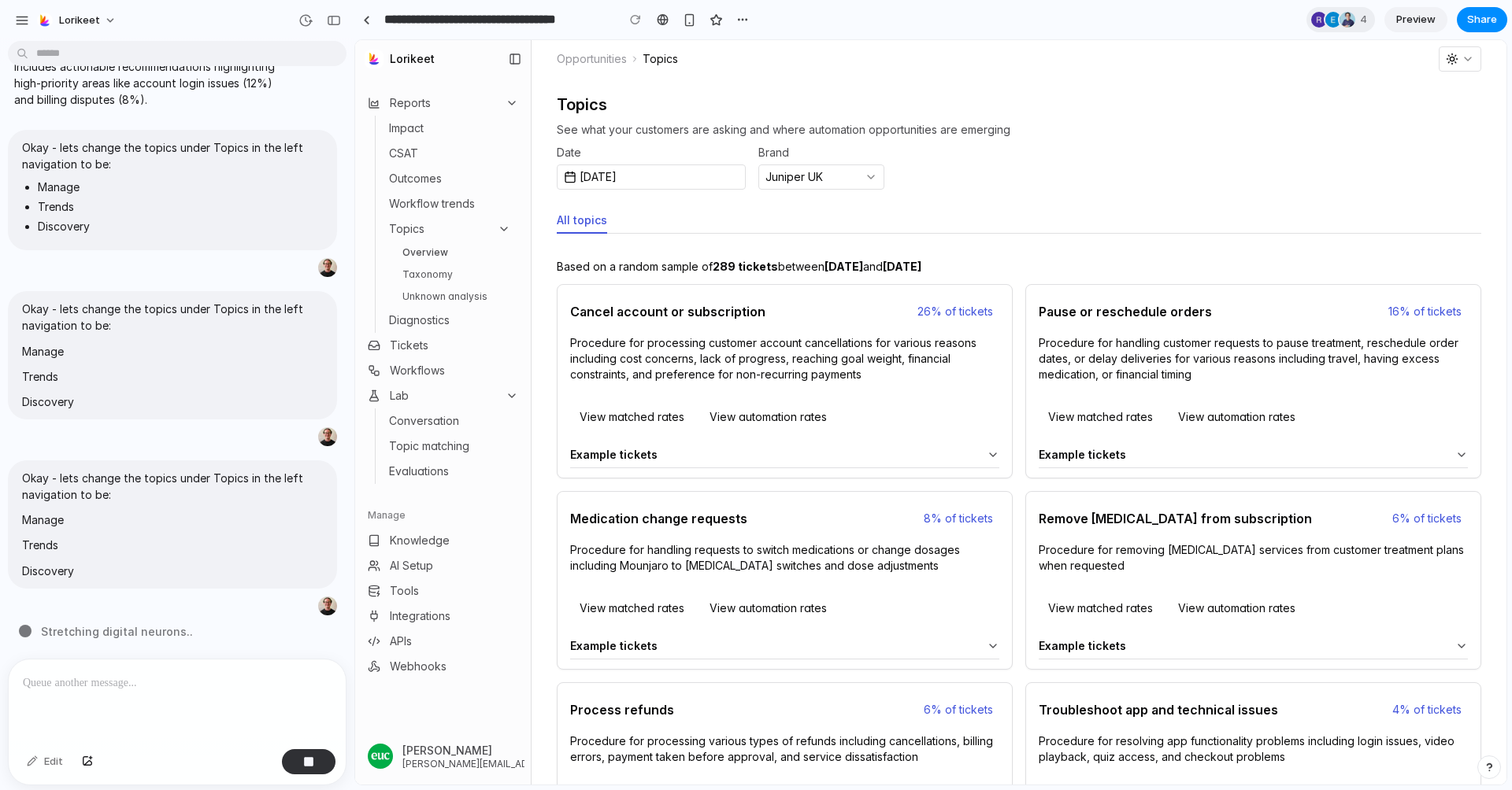
click at [446, 267] on link "Taxonomy" at bounding box center [457, 275] width 122 height 19
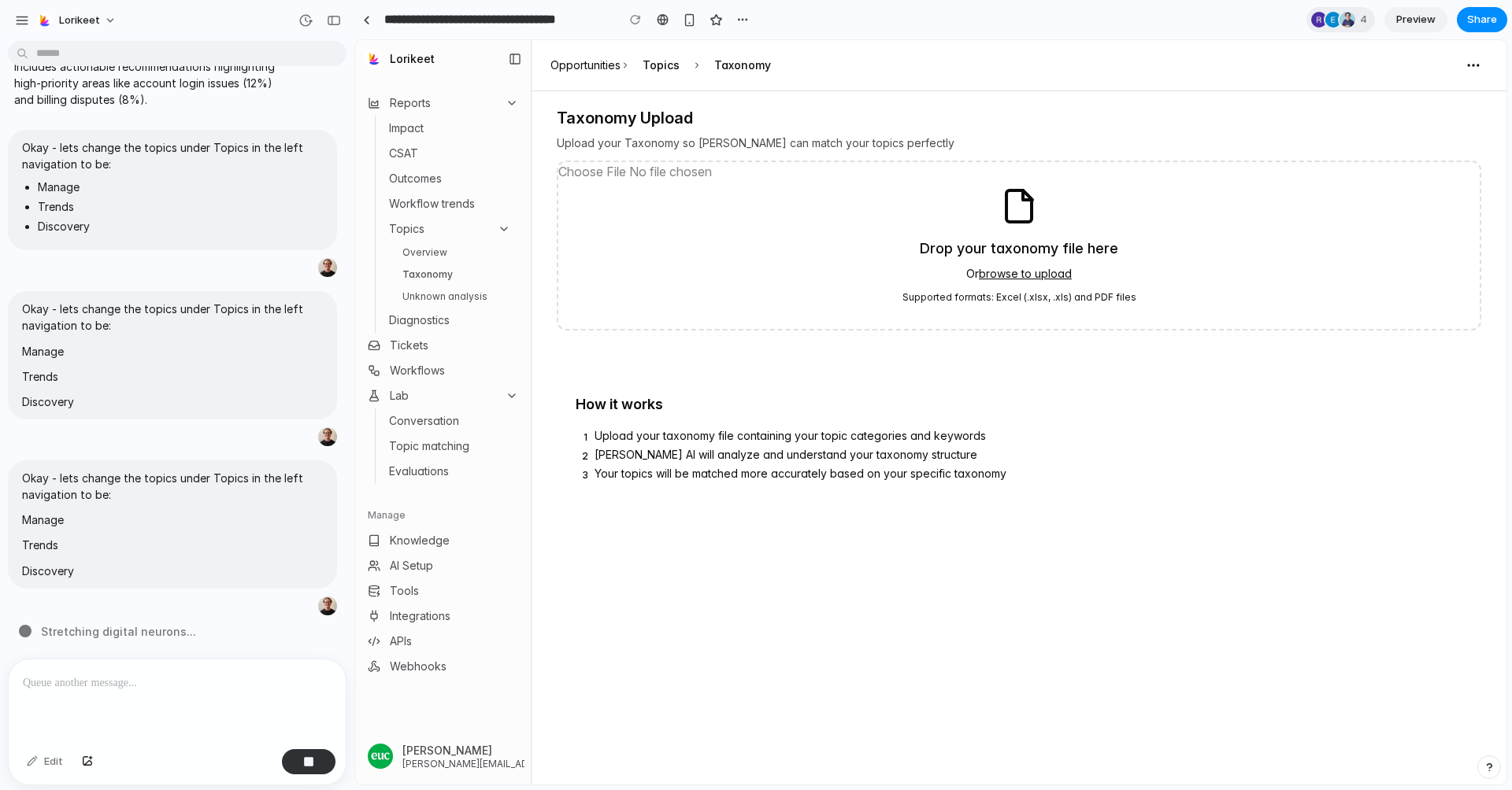
click at [444, 305] on li "Unknown analysis" at bounding box center [457, 297] width 122 height 19
click at [444, 301] on link "Unknown analysis" at bounding box center [457, 297] width 122 height 19
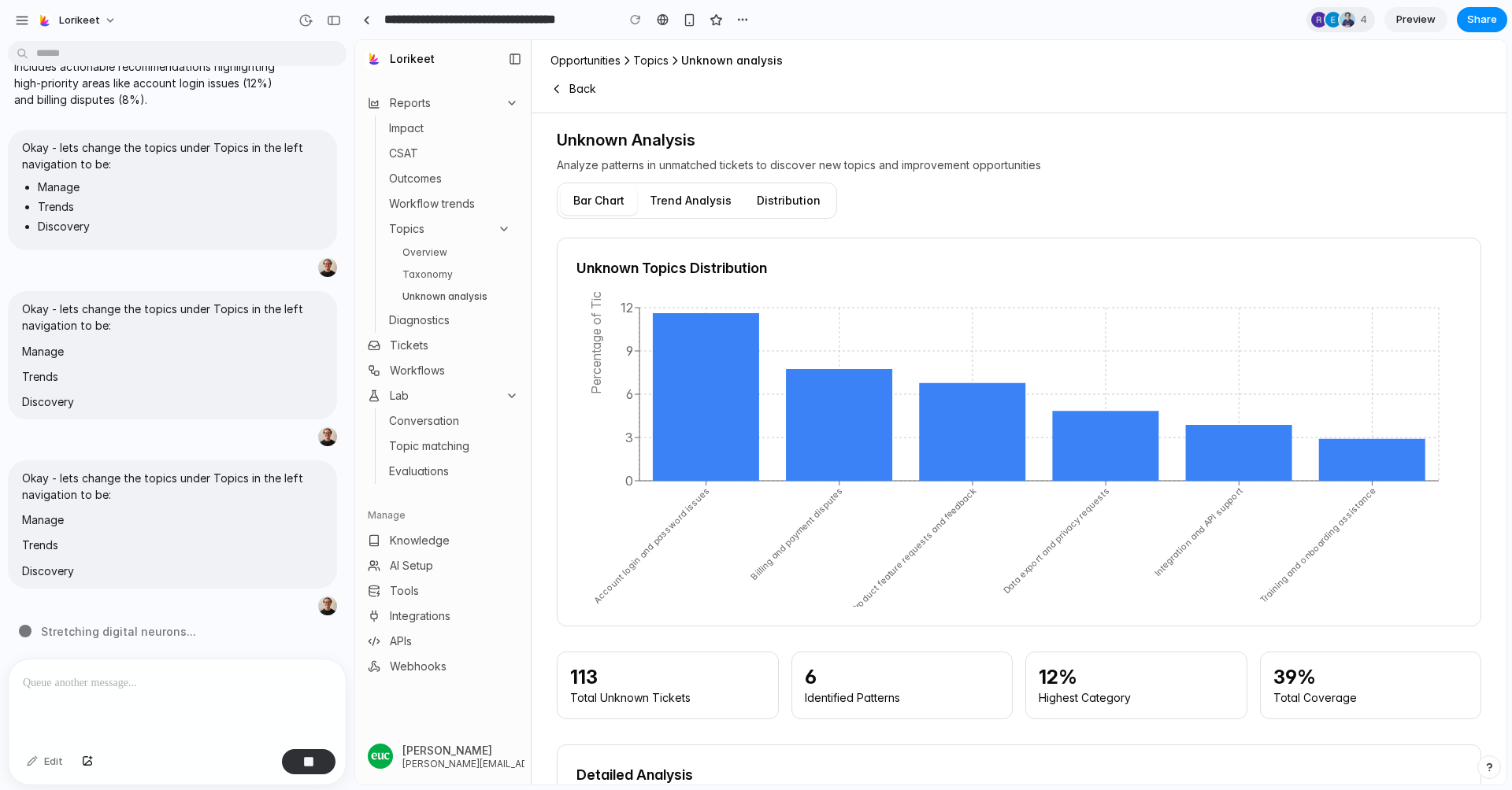
click at [443, 269] on link "Taxonomy" at bounding box center [457, 275] width 122 height 19
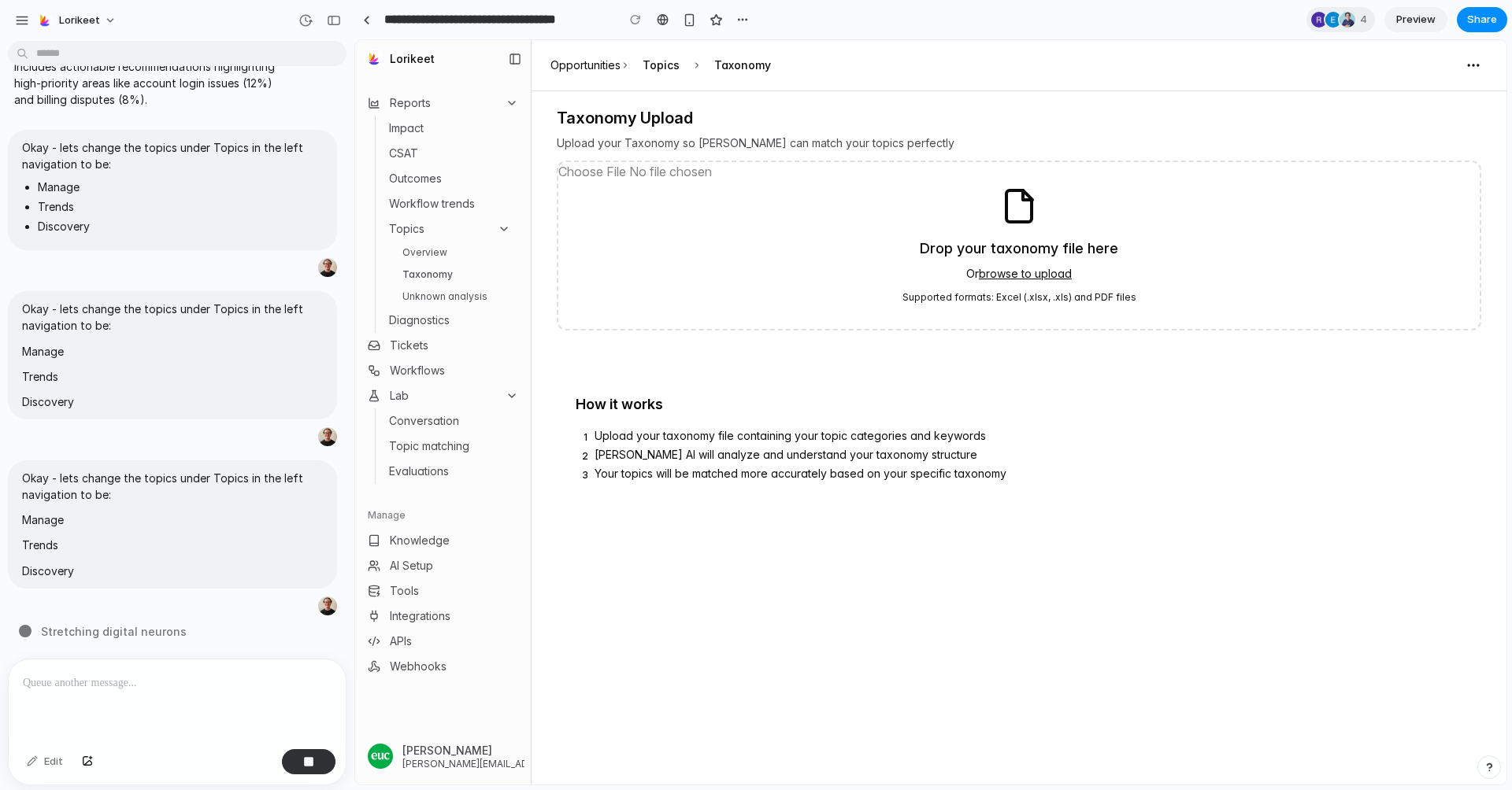
click at [443, 253] on link "Overview" at bounding box center [457, 253] width 122 height 19
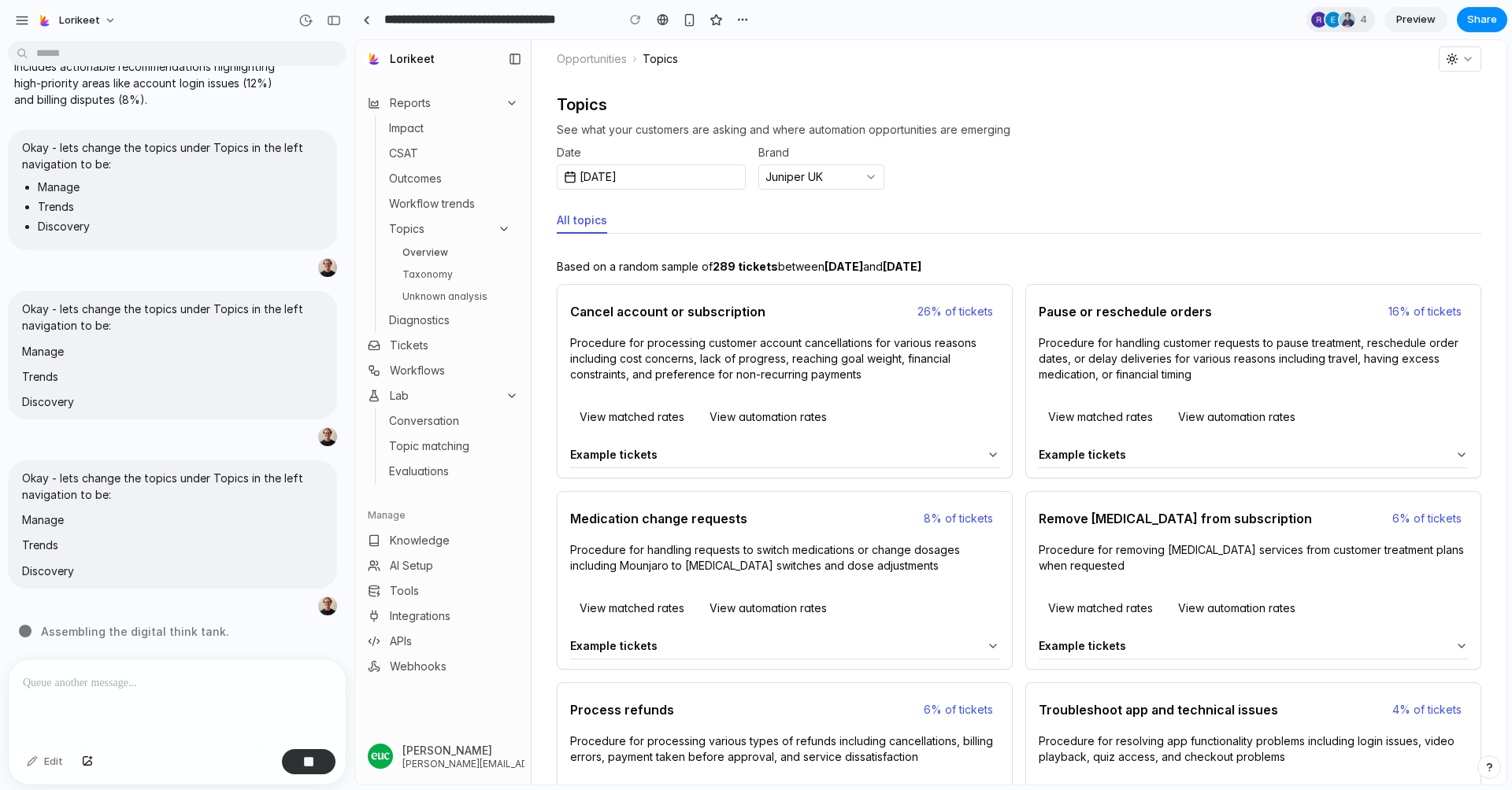
click at [149, 690] on p at bounding box center [177, 683] width 309 height 19
click at [152, 621] on div "I want to semi redesign this page - lets start with something simple. delete Un…" at bounding box center [172, 353] width 345 height 612
click at [47, 757] on div "Edit" at bounding box center [45, 762] width 52 height 25
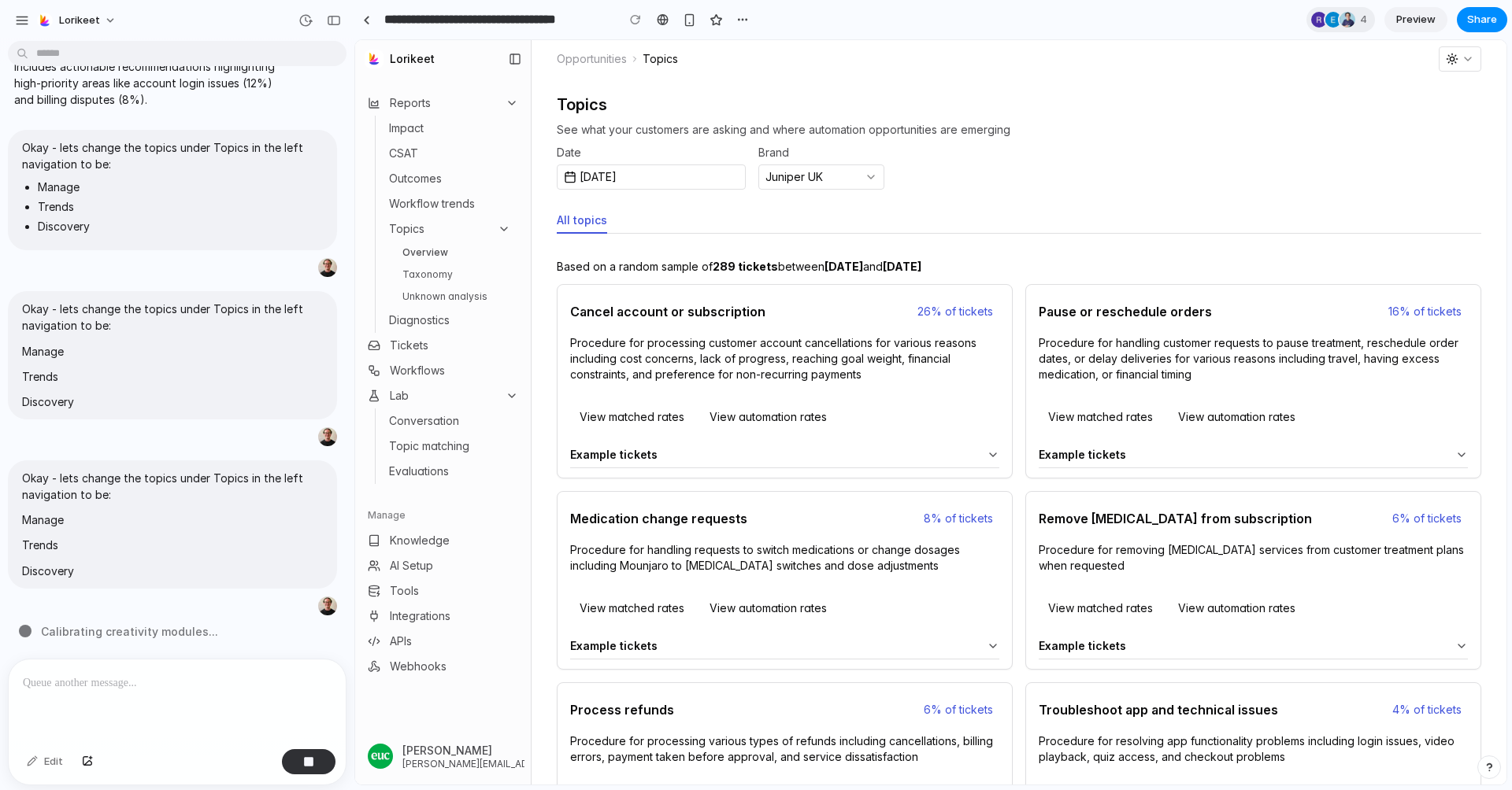
click at [184, 682] on p at bounding box center [177, 683] width 309 height 19
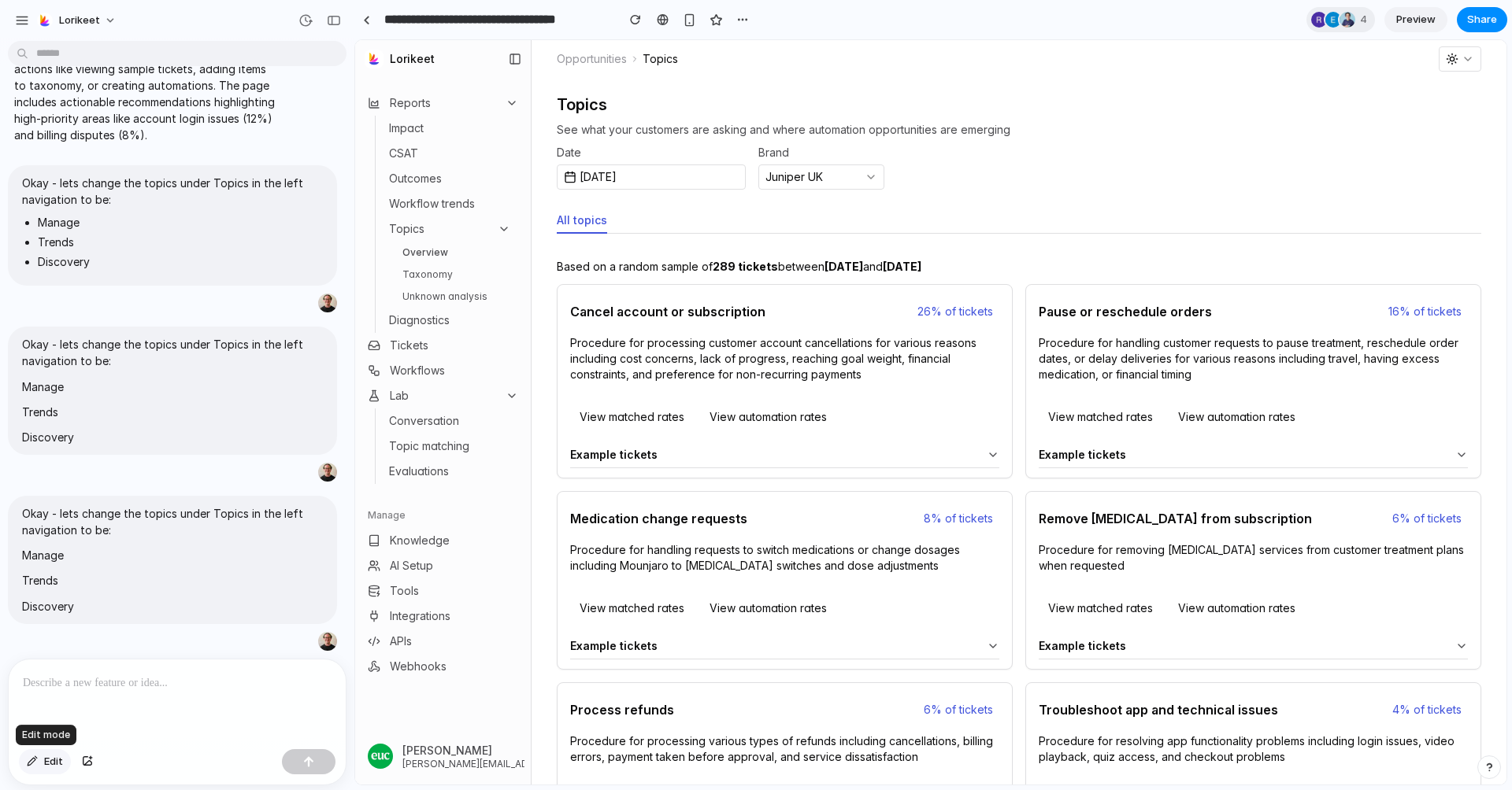
click at [44, 763] on span "Edit" at bounding box center [53, 762] width 19 height 16
click at [444, 252] on div at bounding box center [930, 412] width 1151 height 745
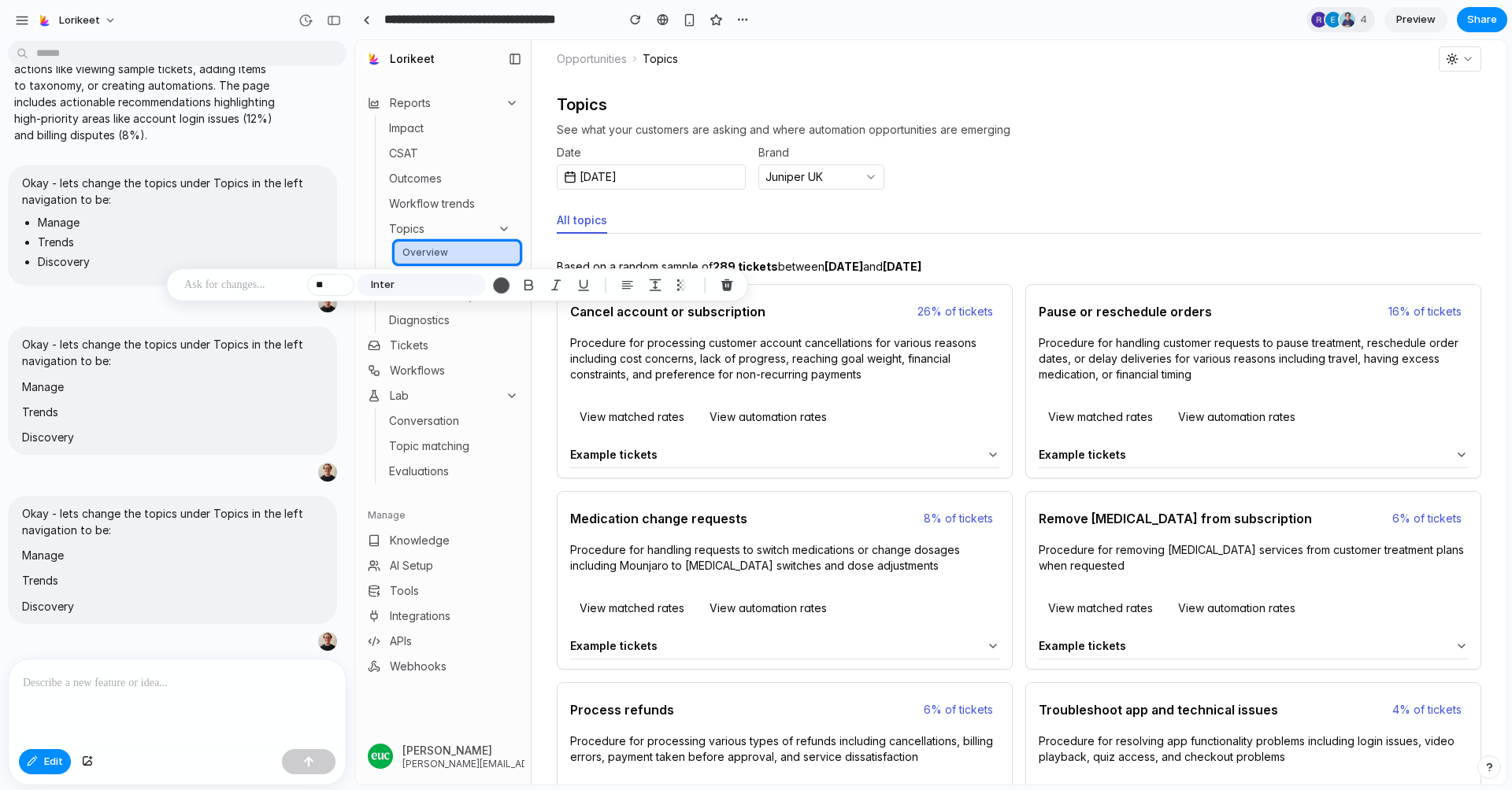
click at [444, 252] on div at bounding box center [930, 412] width 1151 height 745
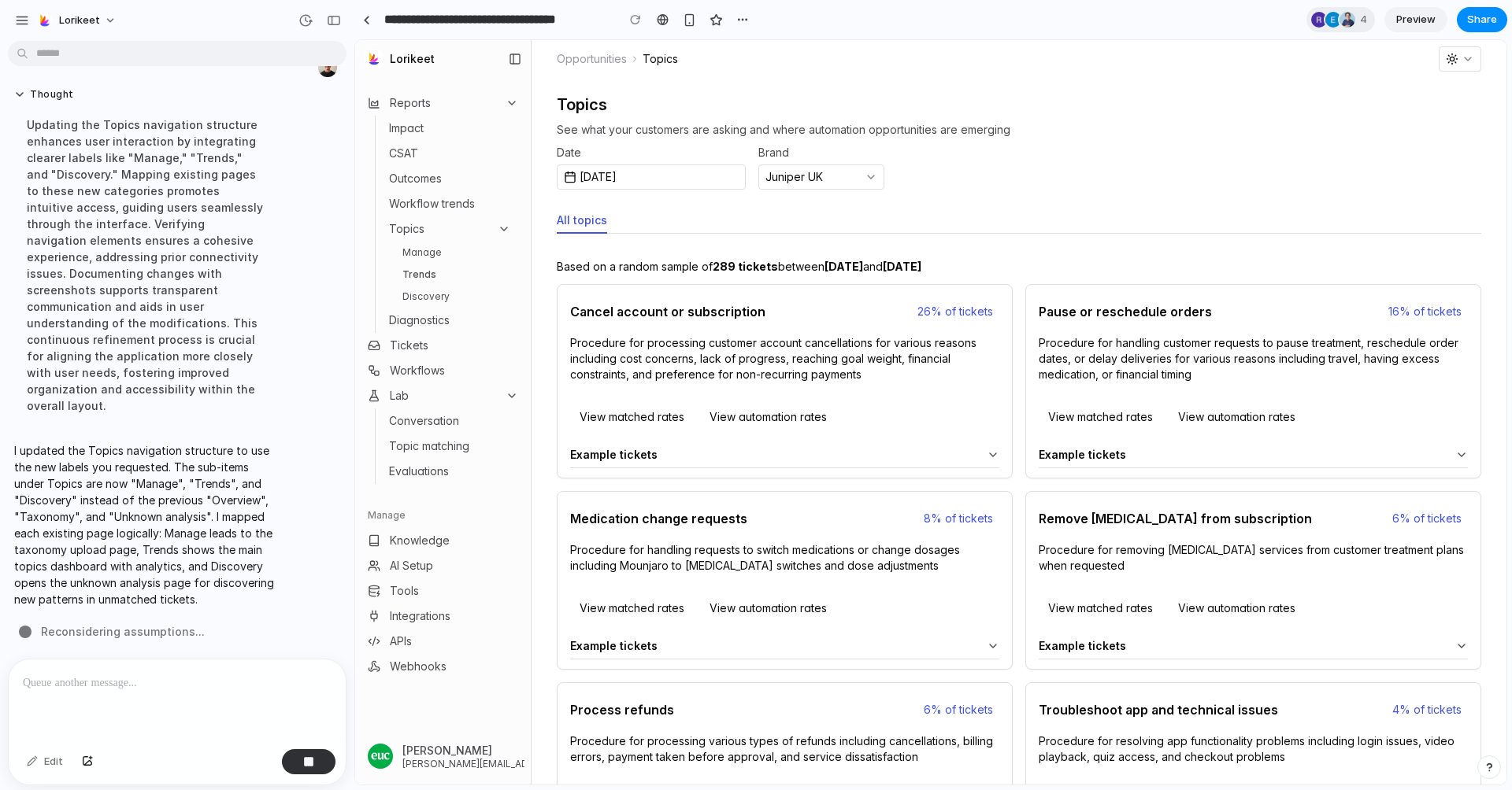
click at [117, 700] on div at bounding box center [177, 701] width 337 height 83
click at [452, 251] on link "Manage" at bounding box center [457, 253] width 122 height 19
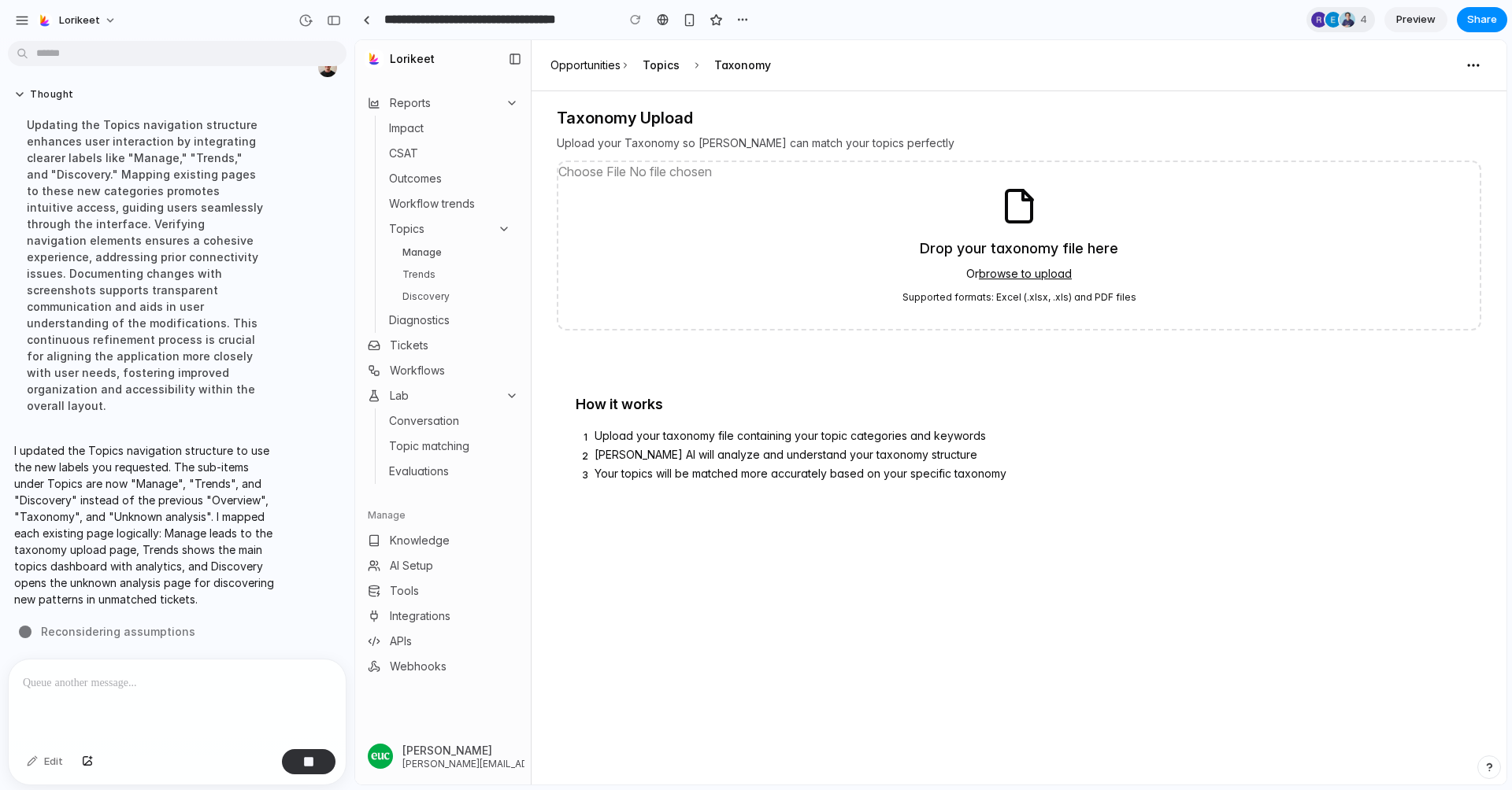
click at [434, 269] on link "Trends" at bounding box center [457, 275] width 122 height 19
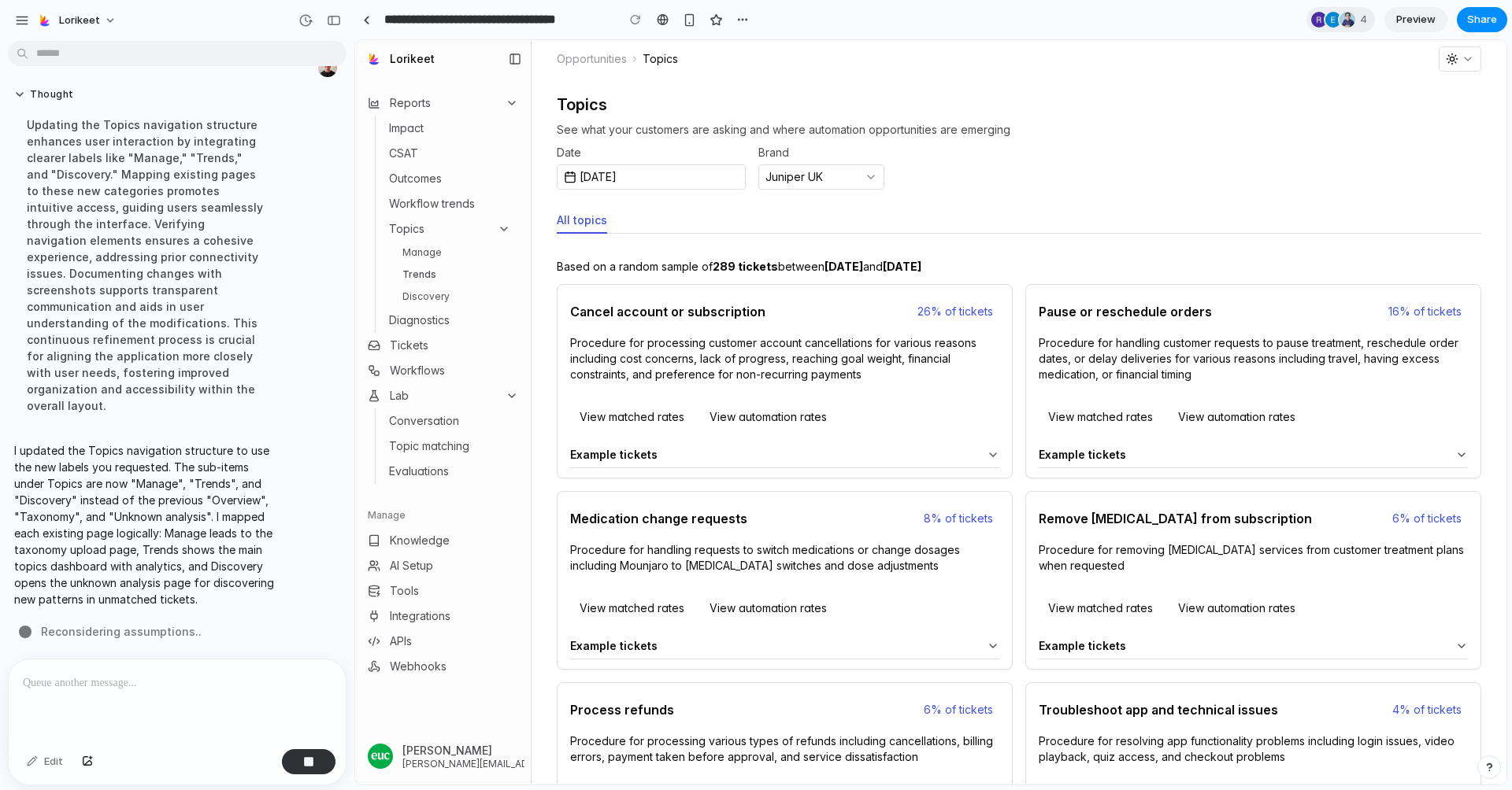
click at [436, 303] on link "Discovery" at bounding box center [457, 297] width 122 height 19
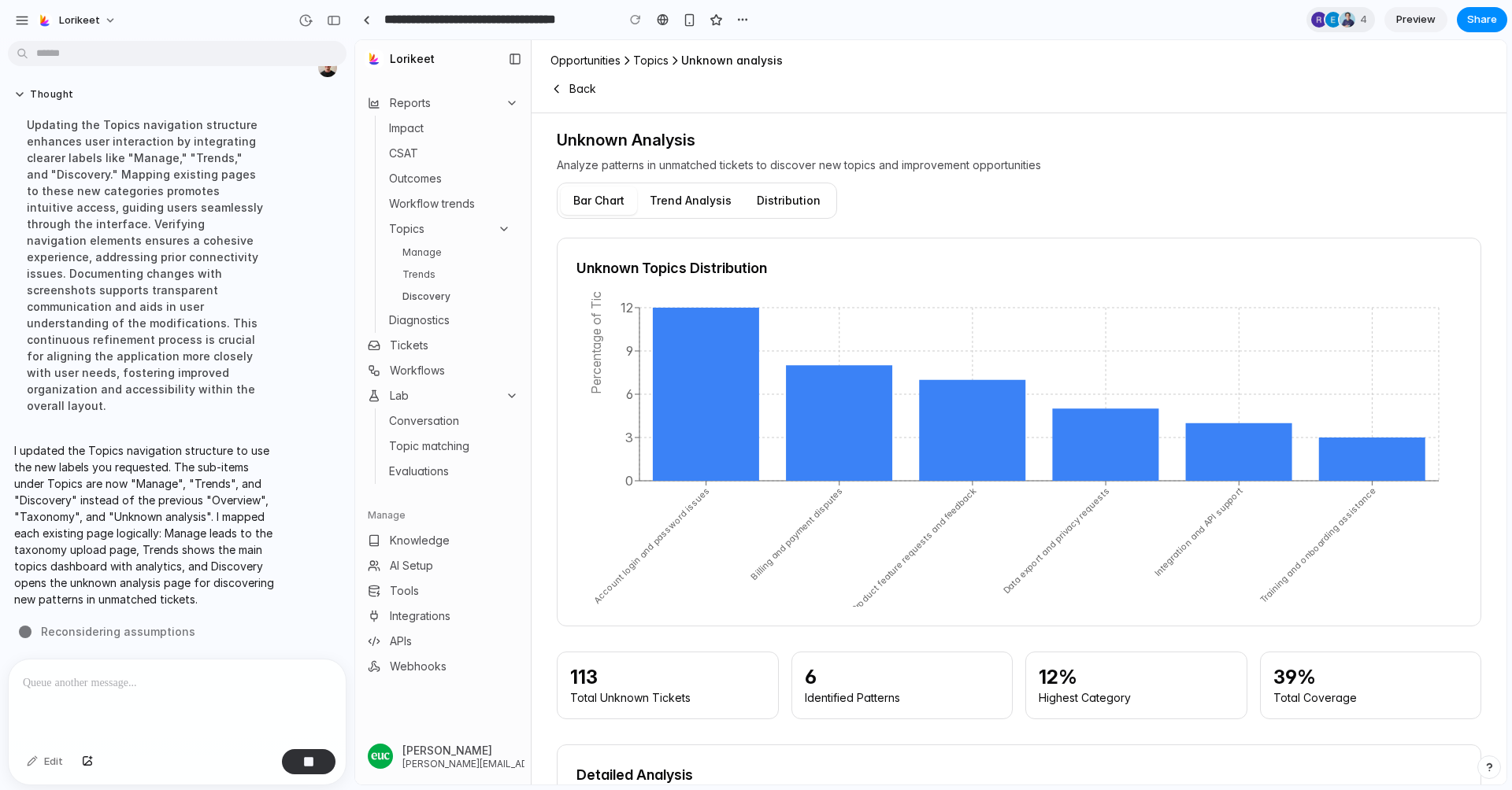
click at [434, 255] on link "Manage" at bounding box center [457, 253] width 122 height 19
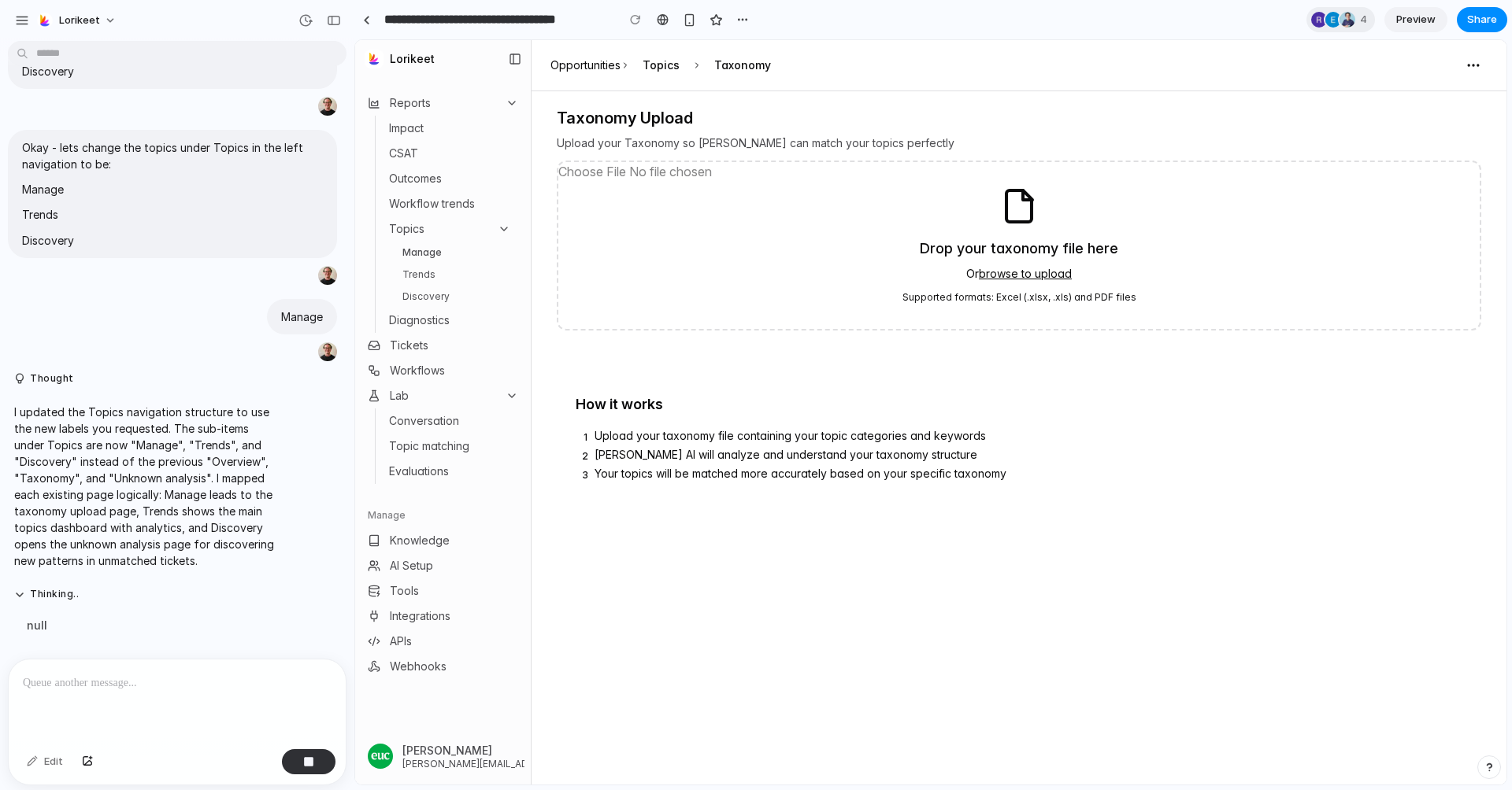
scroll to position [5065, 0]
click at [106, 687] on p at bounding box center [177, 683] width 309 height 19
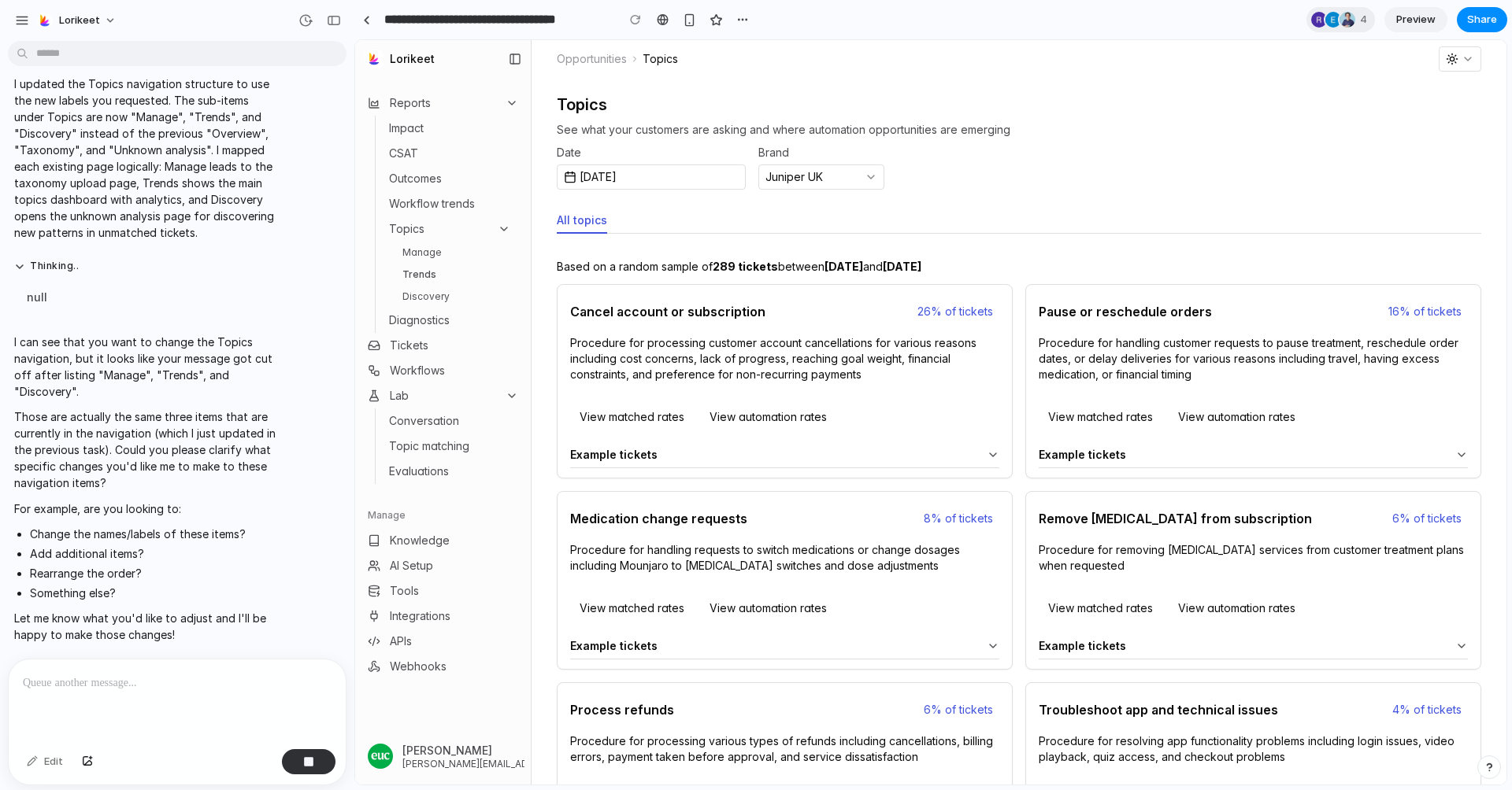
scroll to position [0, 0]
click at [476, 254] on link "Manage" at bounding box center [457, 253] width 122 height 19
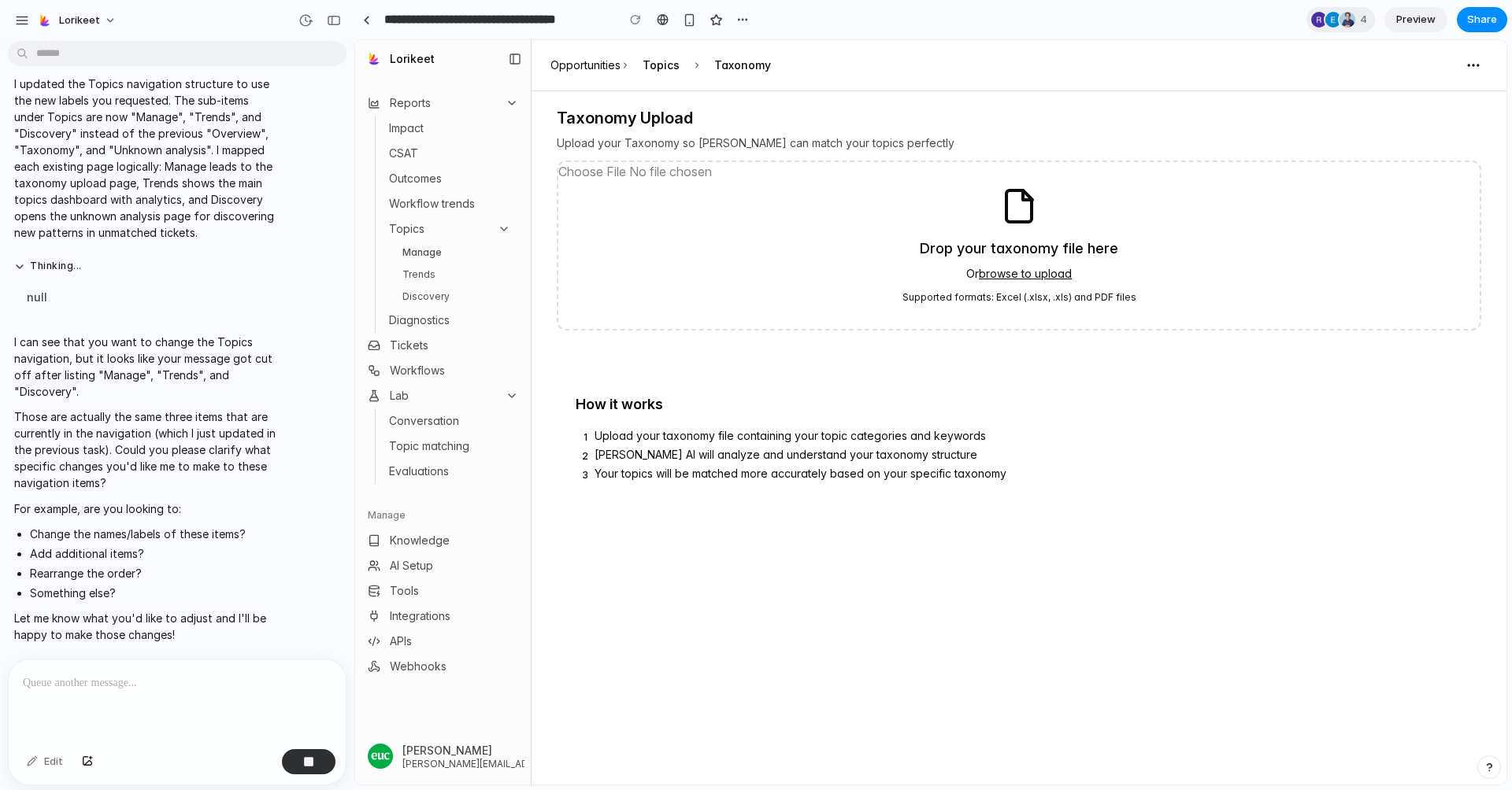
click at [436, 280] on link "Trends" at bounding box center [457, 275] width 122 height 19
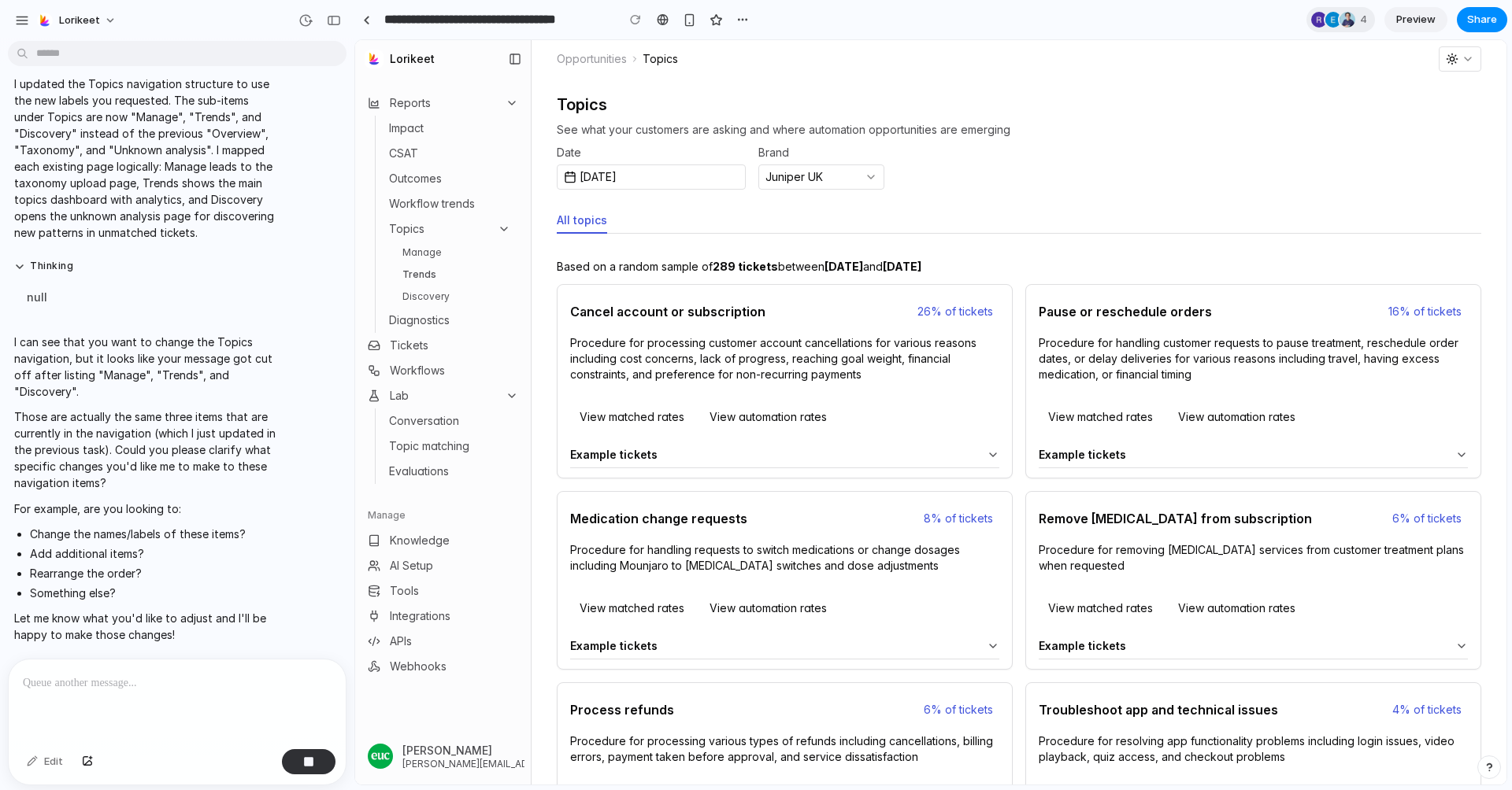
click at [436, 296] on link "Discovery" at bounding box center [457, 297] width 122 height 19
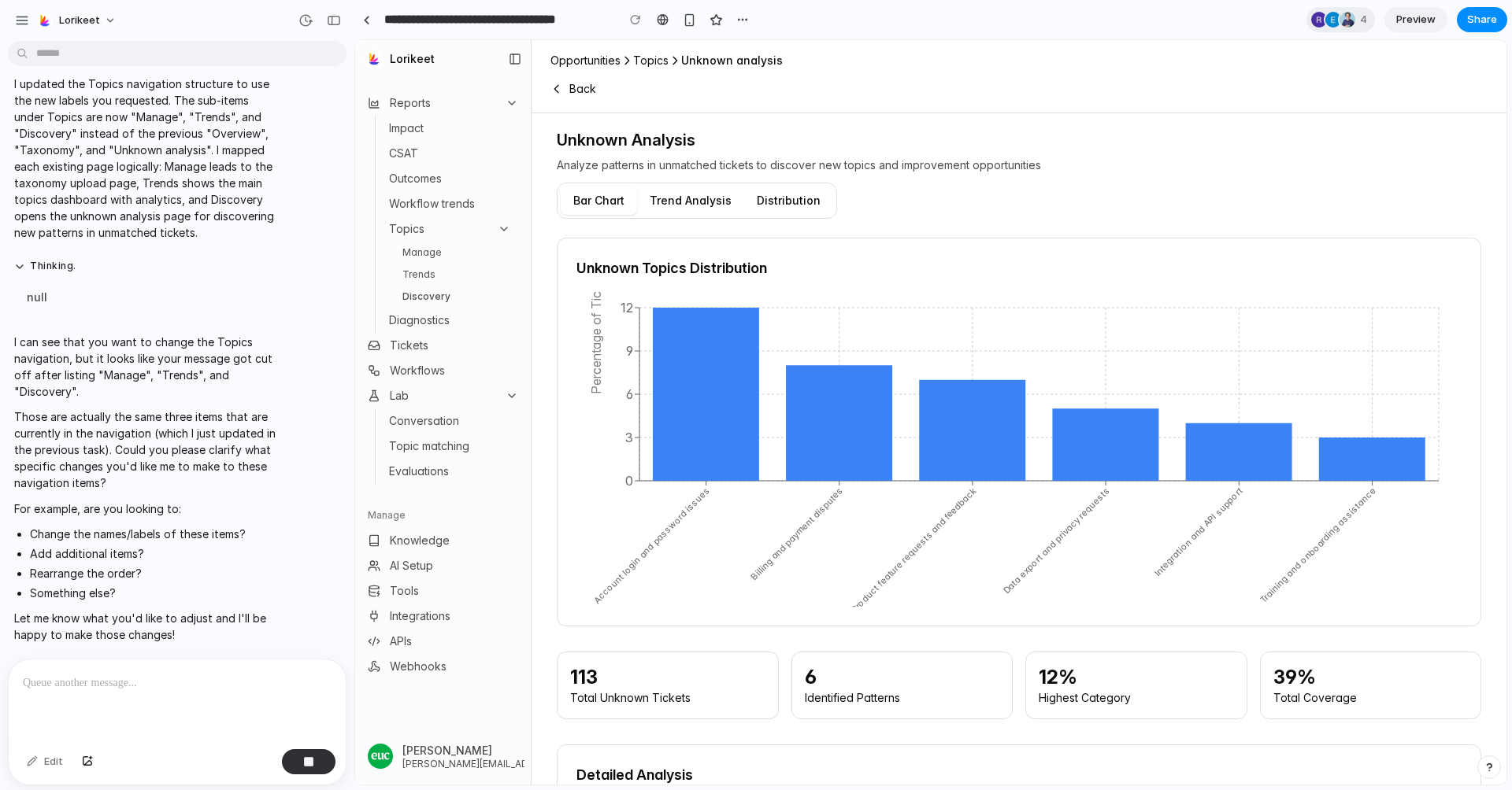
click at [427, 252] on link "Manage" at bounding box center [457, 253] width 122 height 19
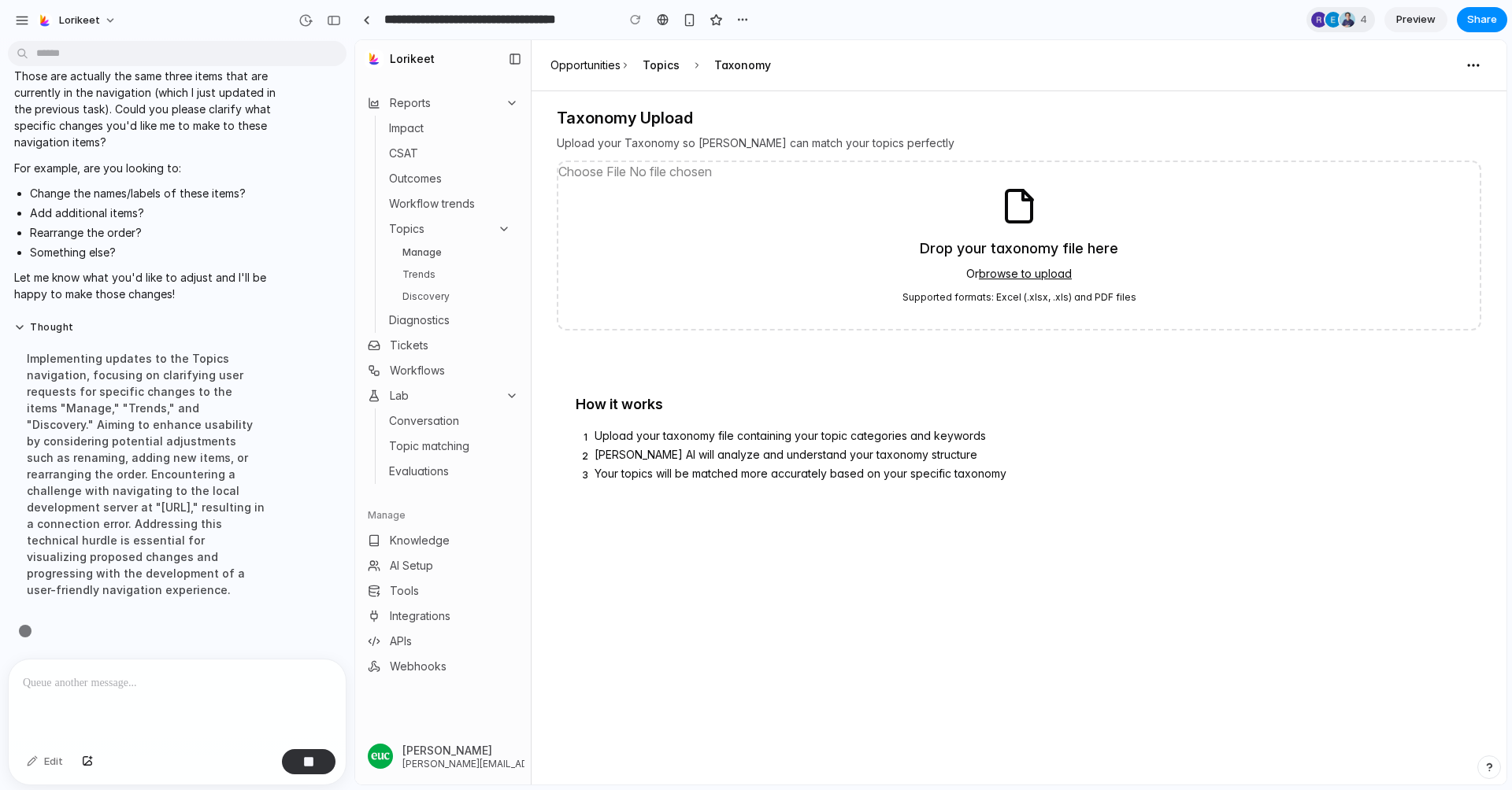
scroll to position [5692, 0]
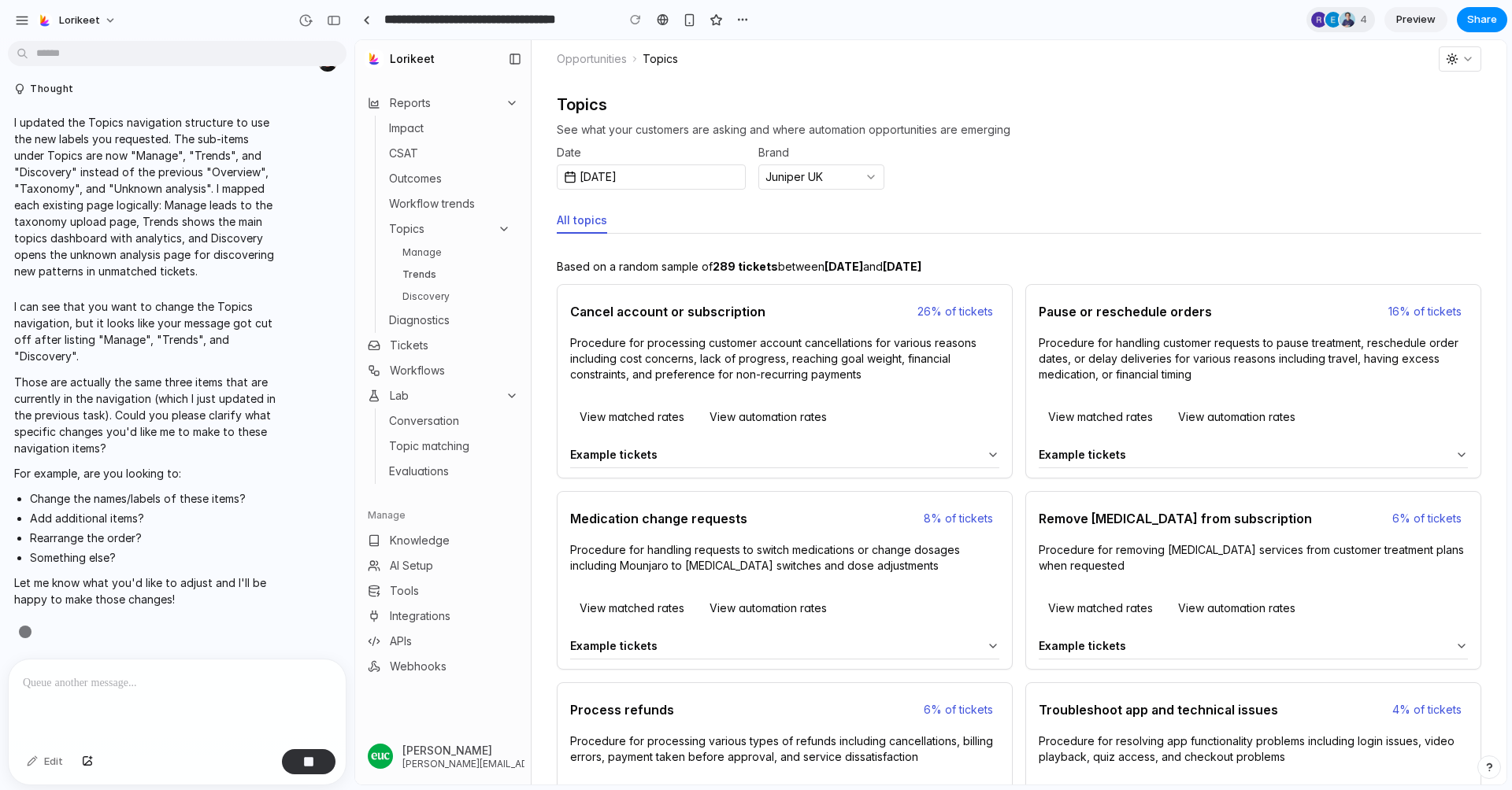
scroll to position [5387, 0]
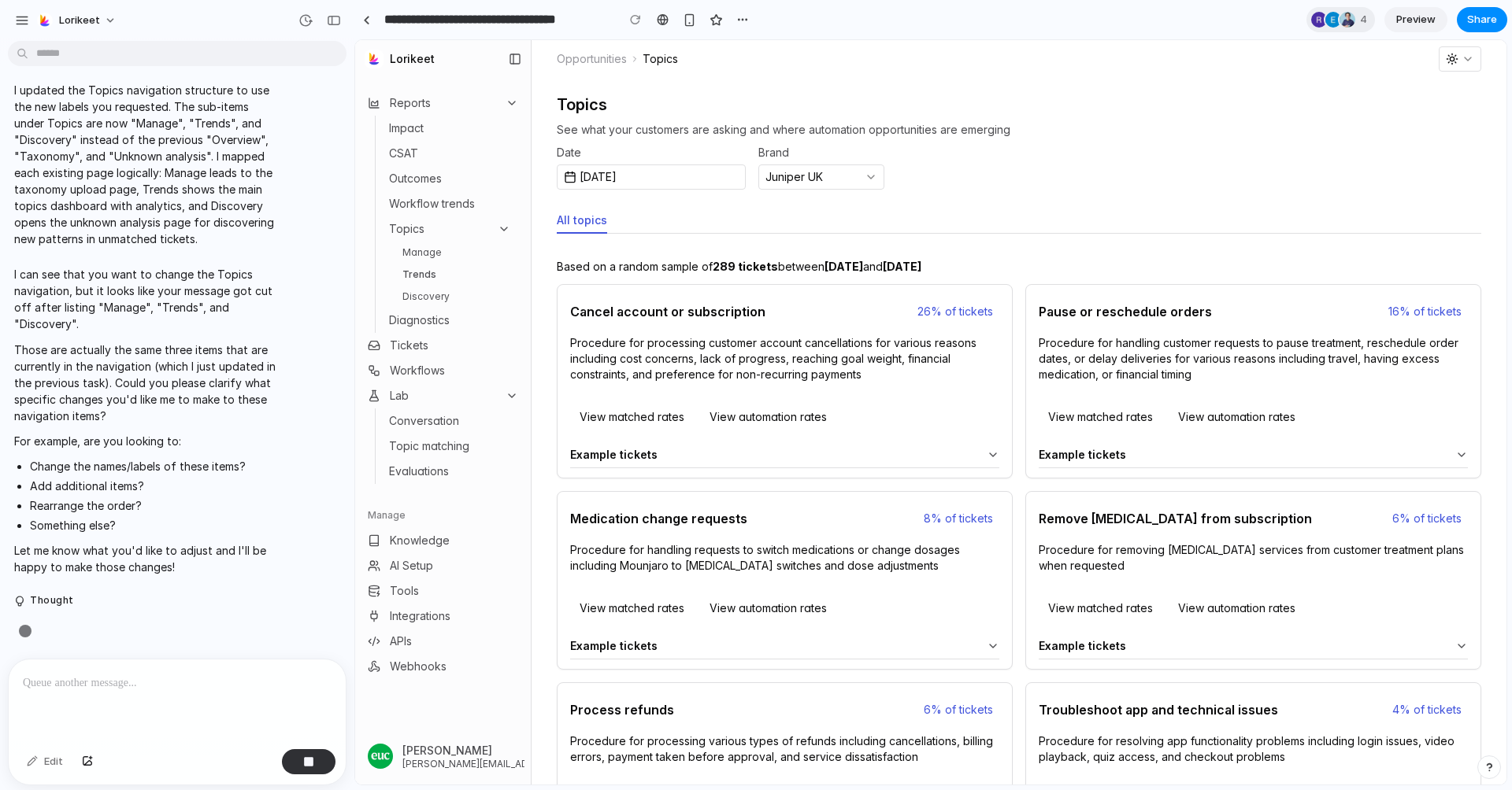
scroll to position [5387, 0]
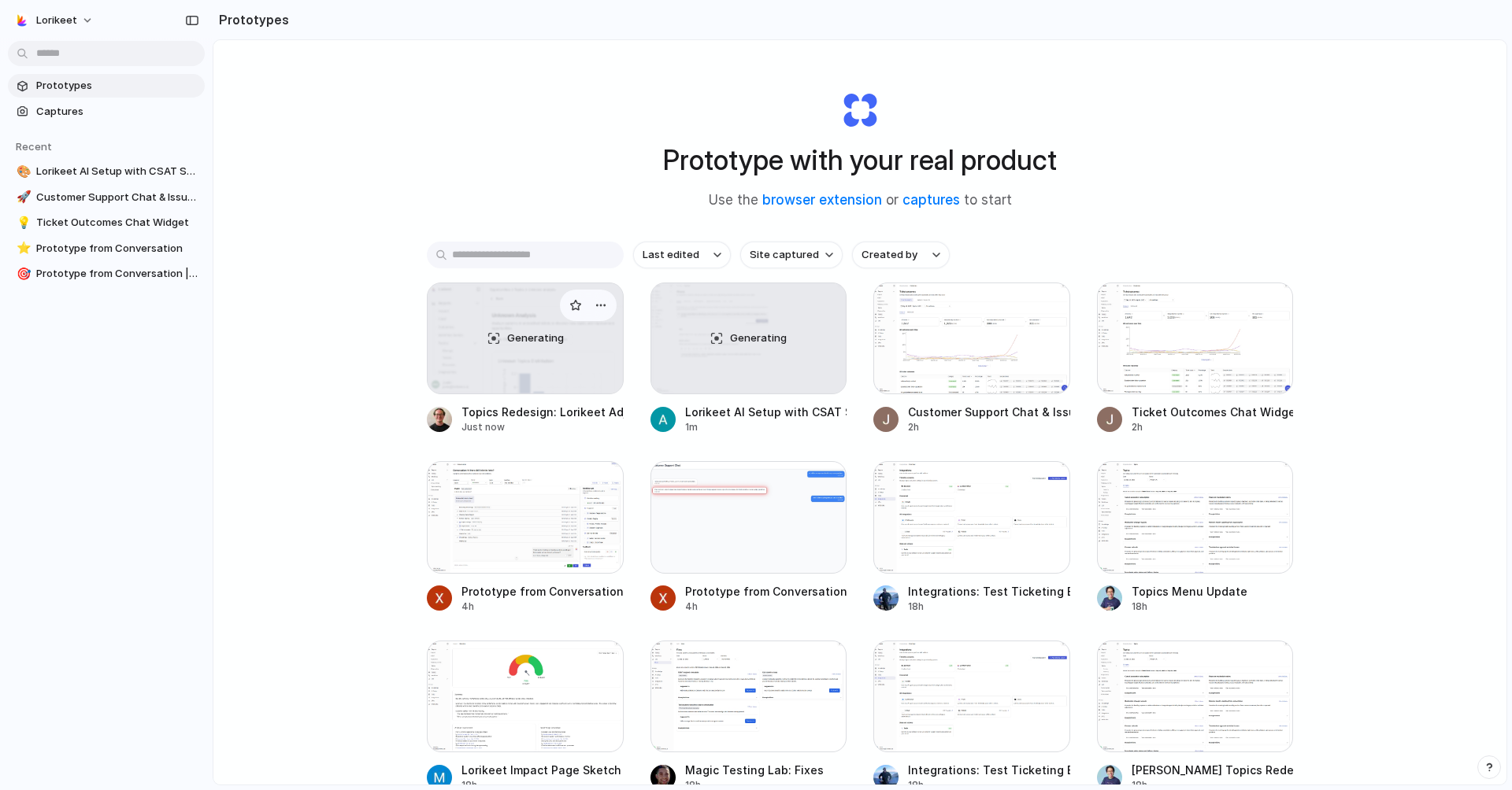
click at [526, 333] on span "Generating" at bounding box center [535, 339] width 57 height 16
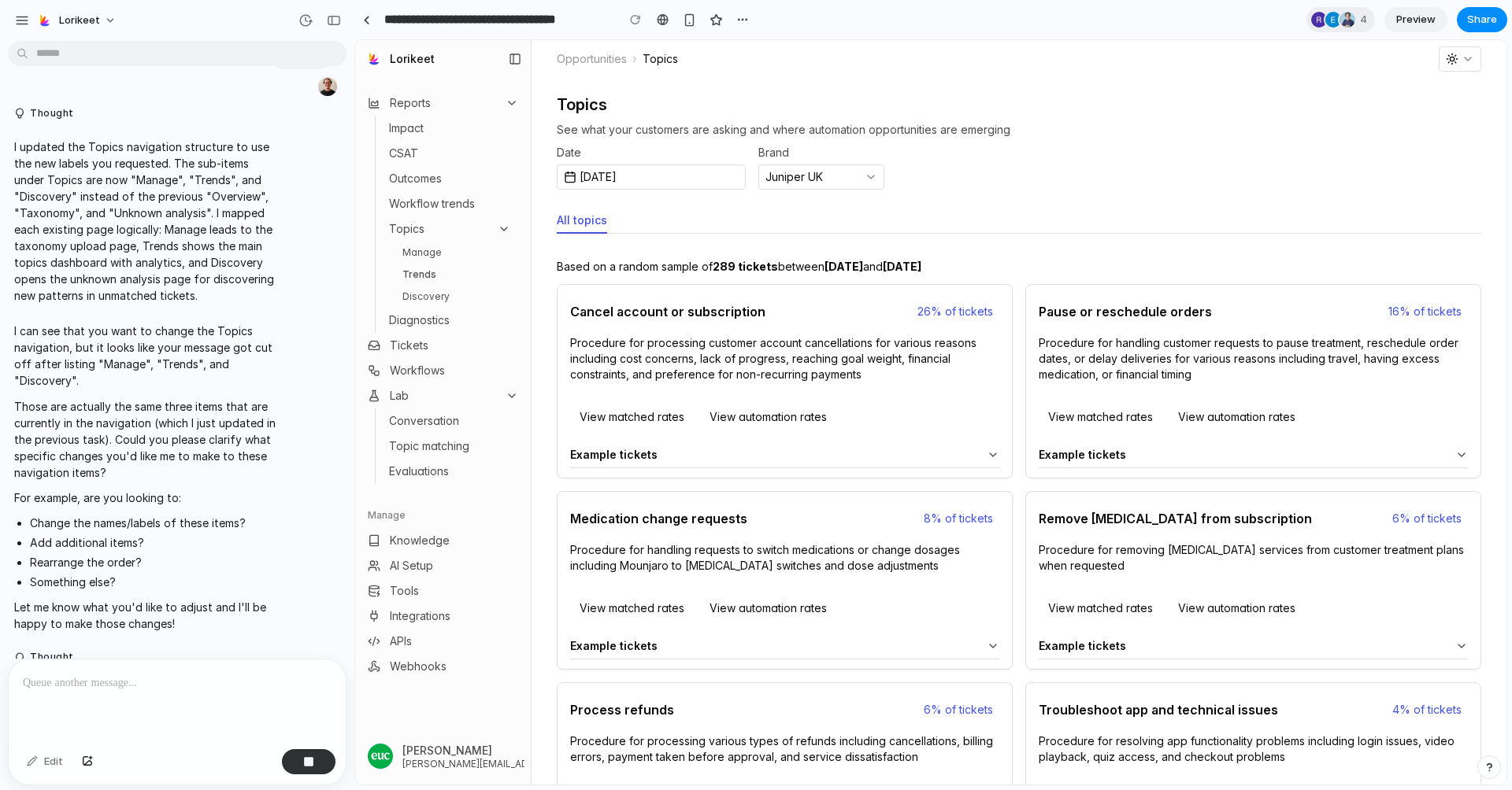
scroll to position [5387, 0]
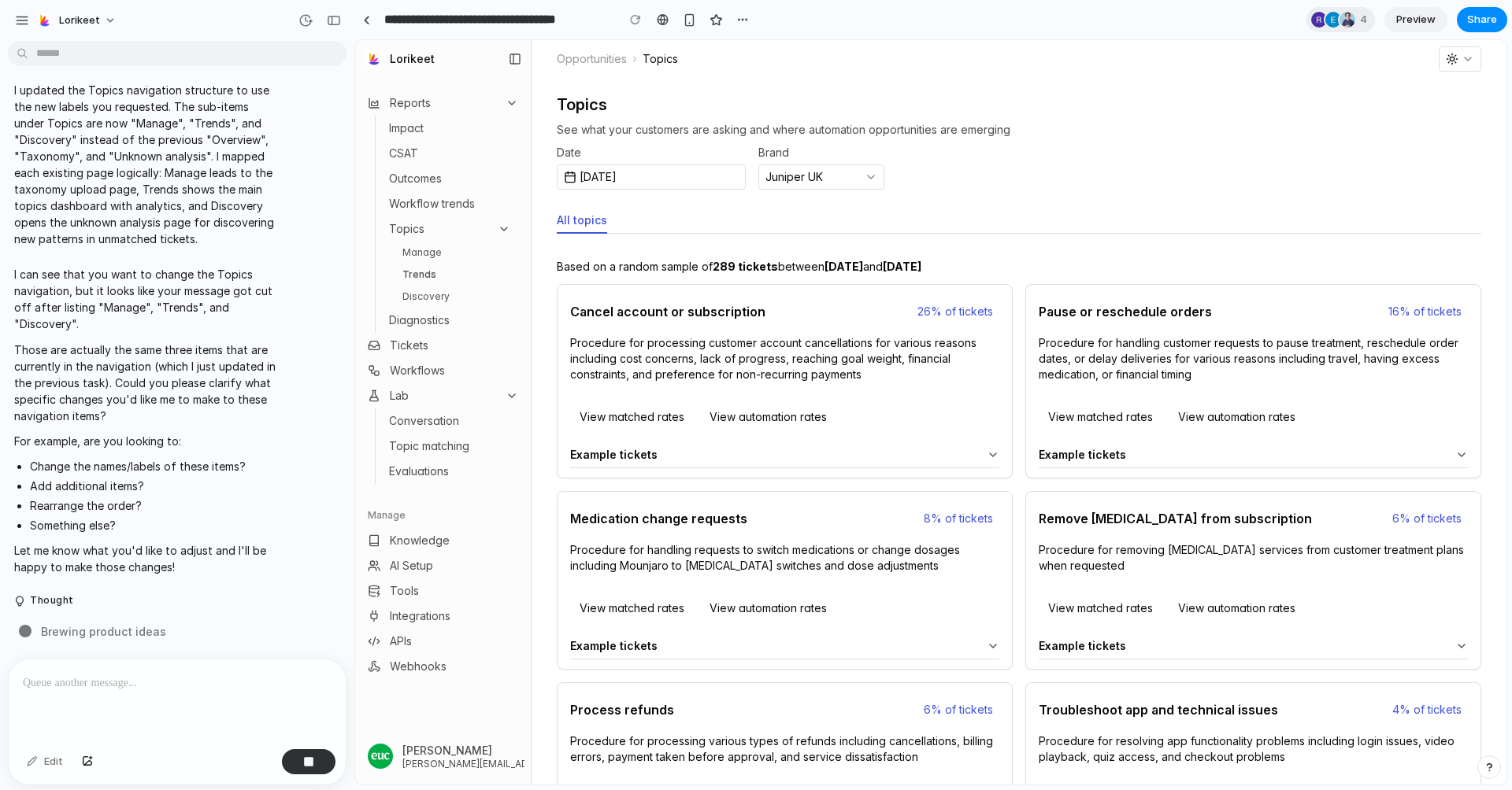
click at [129, 680] on p at bounding box center [177, 683] width 309 height 19
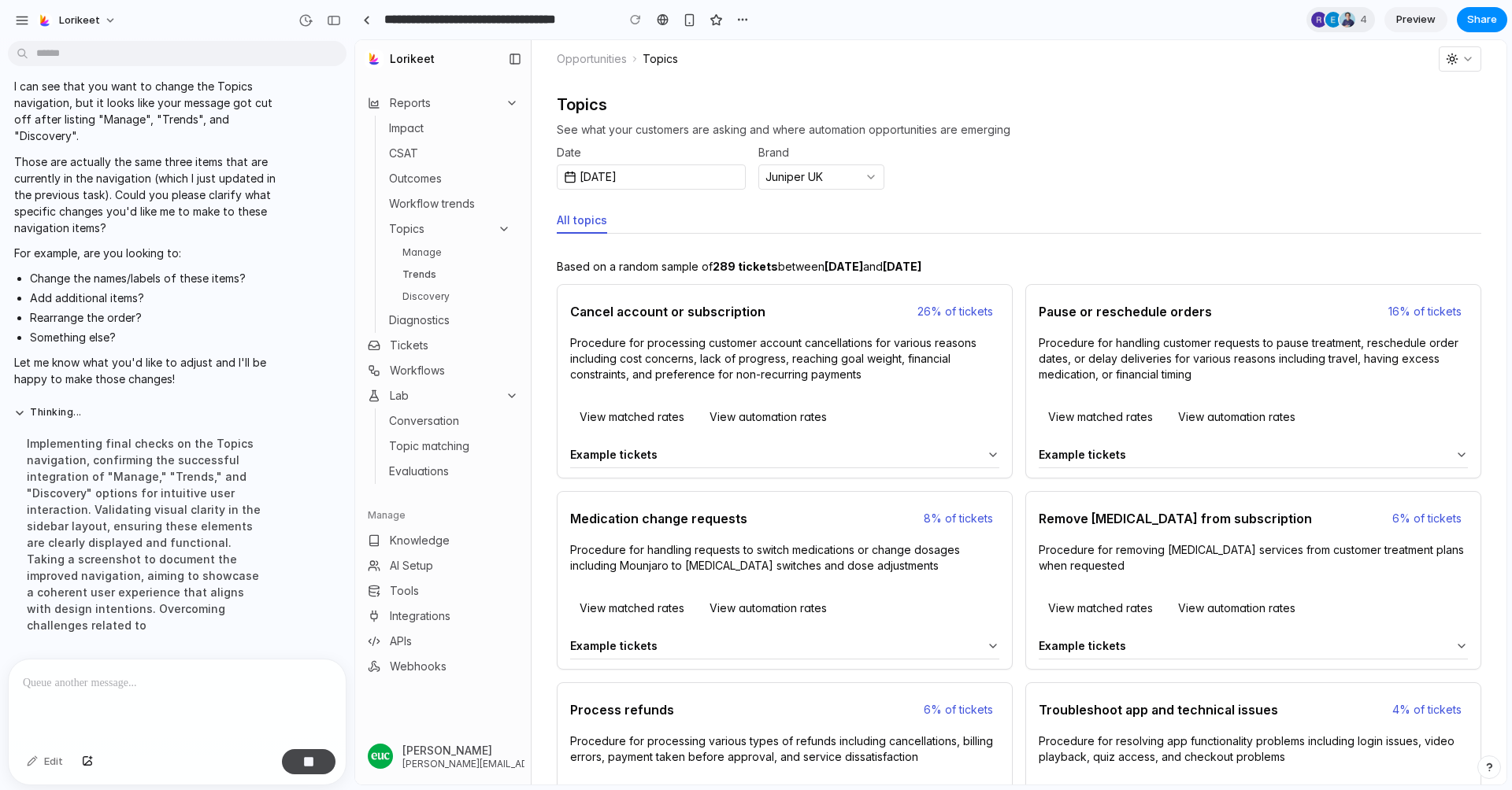
click at [312, 762] on div "button" at bounding box center [308, 762] width 11 height 11
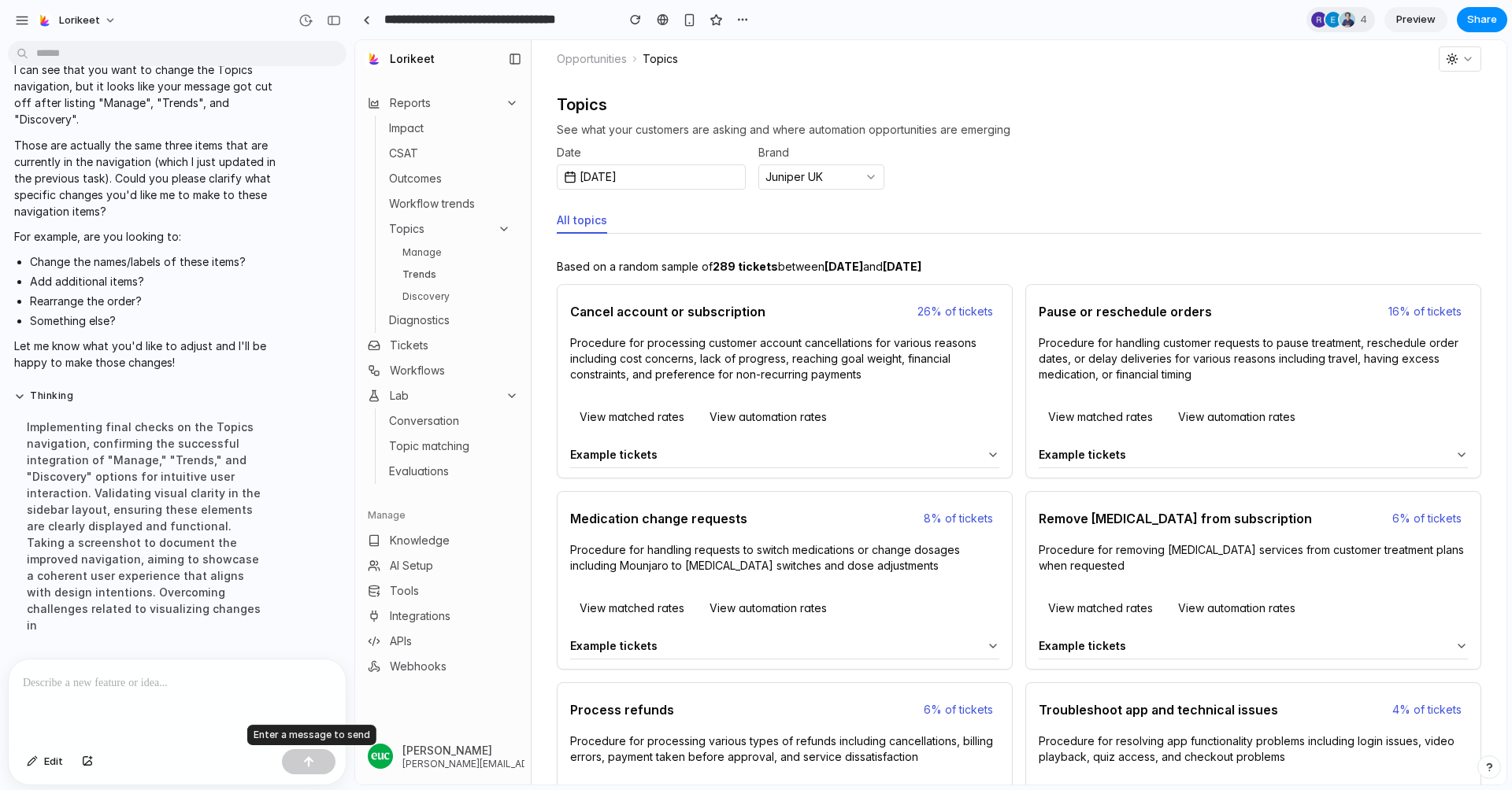
scroll to position [0, 0]
click at [169, 696] on div at bounding box center [177, 701] width 337 height 83
click at [154, 695] on div at bounding box center [177, 701] width 337 height 83
click at [21, 403] on button "Thinking ..." at bounding box center [145, 395] width 263 height 13
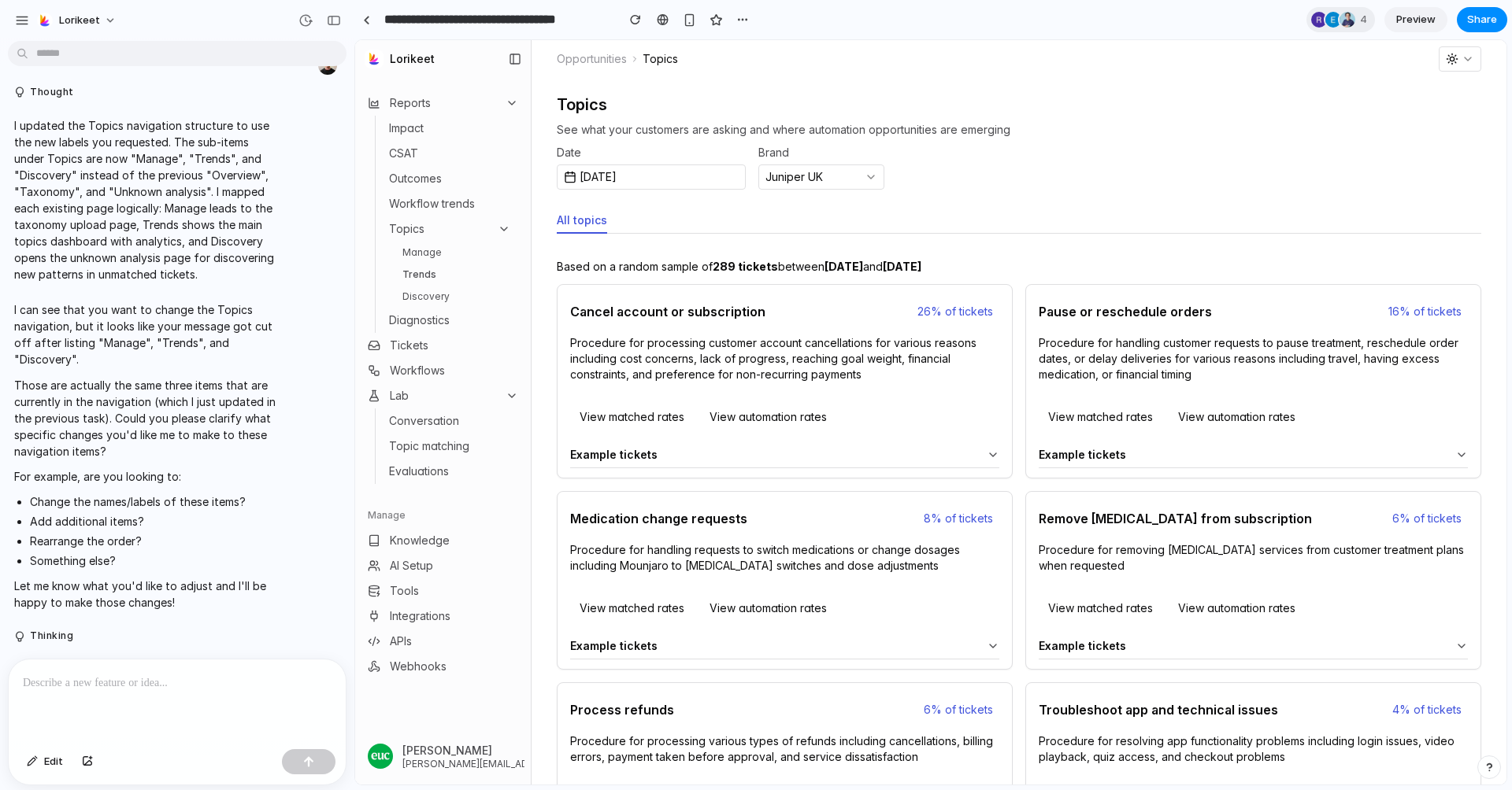
click at [417, 253] on link "Manage" at bounding box center [457, 253] width 122 height 19
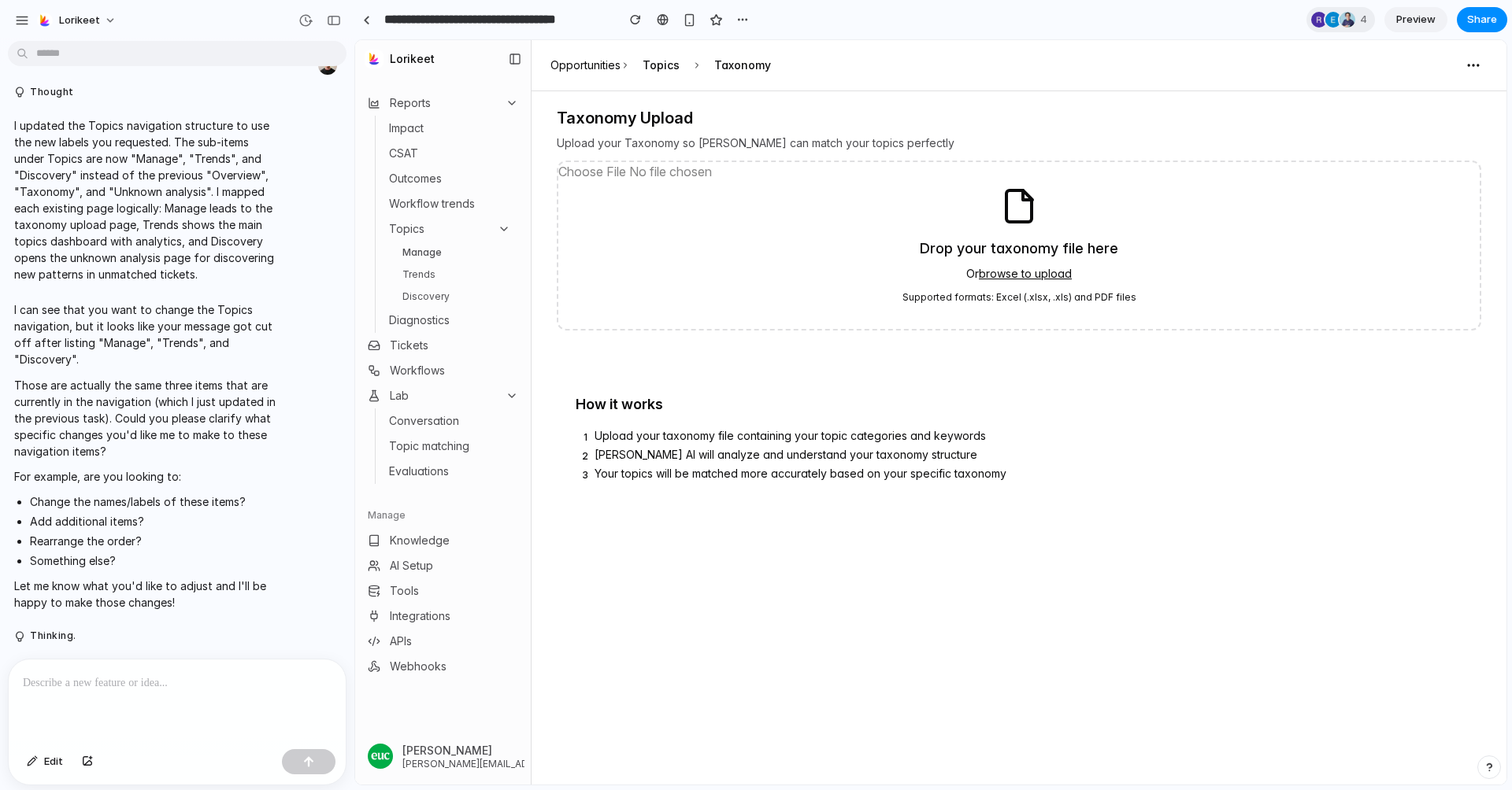
click at [417, 280] on link "Trends" at bounding box center [457, 275] width 122 height 19
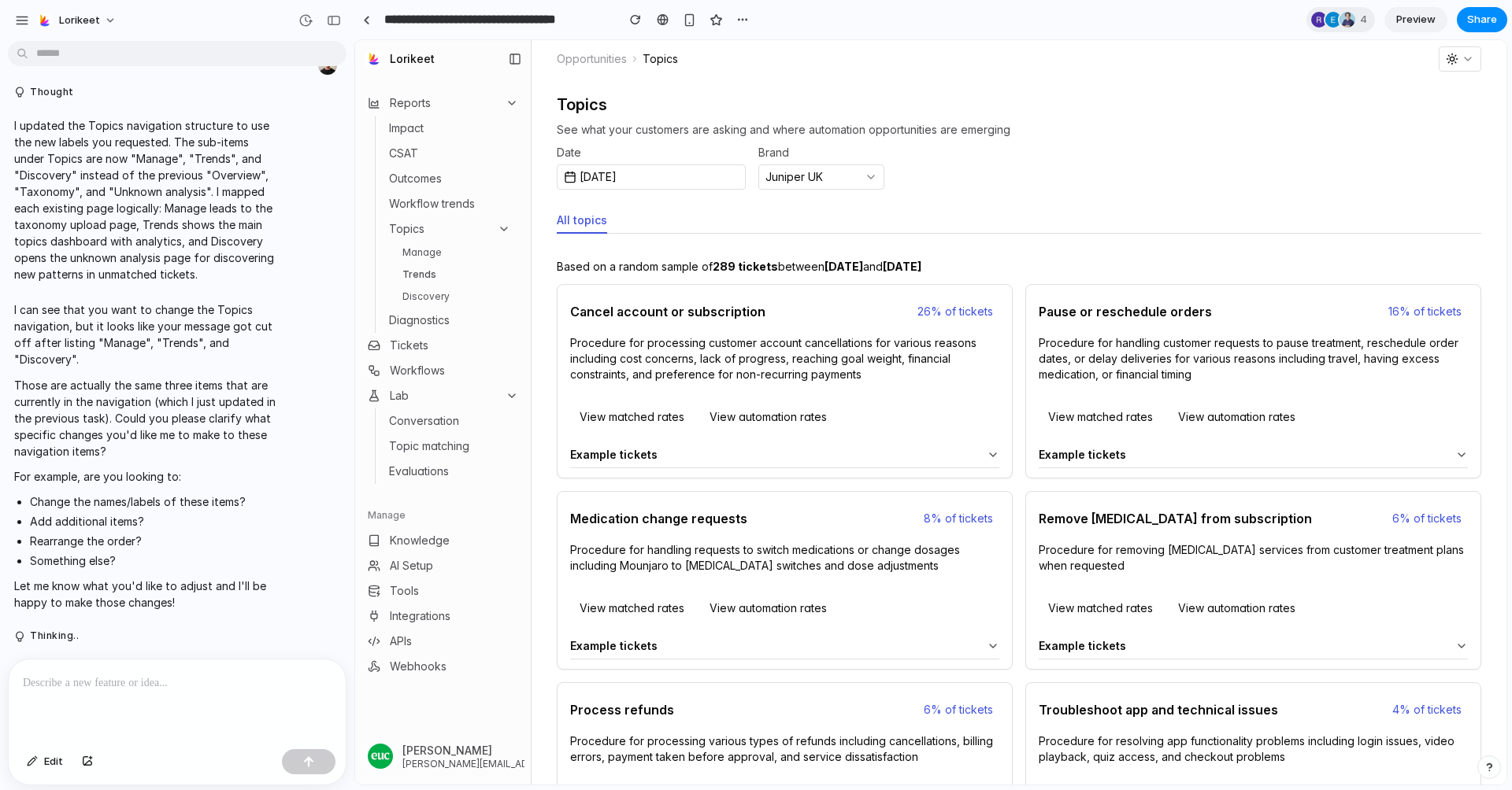
click at [417, 294] on link "Discovery" at bounding box center [457, 297] width 122 height 19
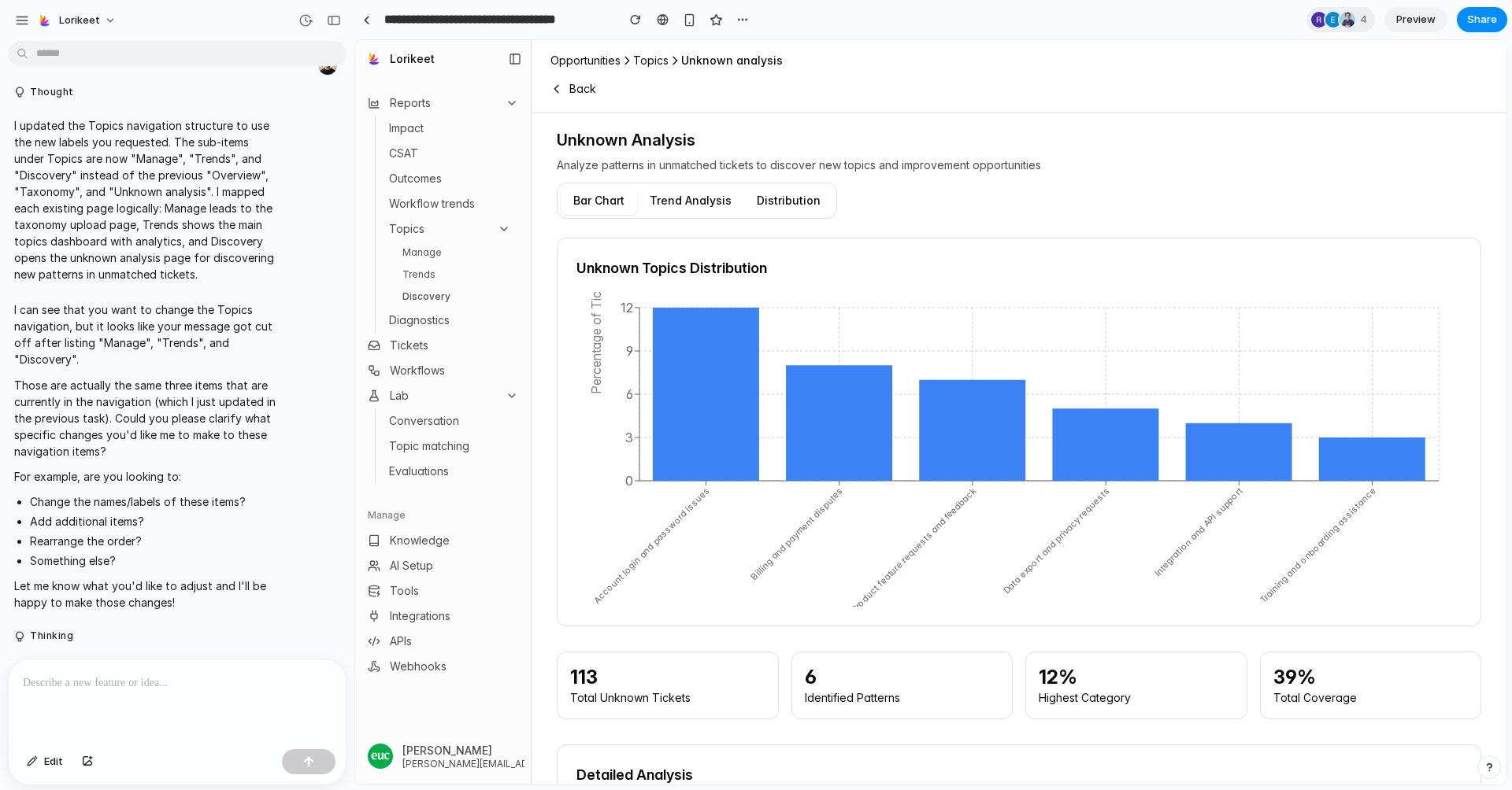
click at [485, 231] on button "Topics" at bounding box center [449, 228] width 134 height 22
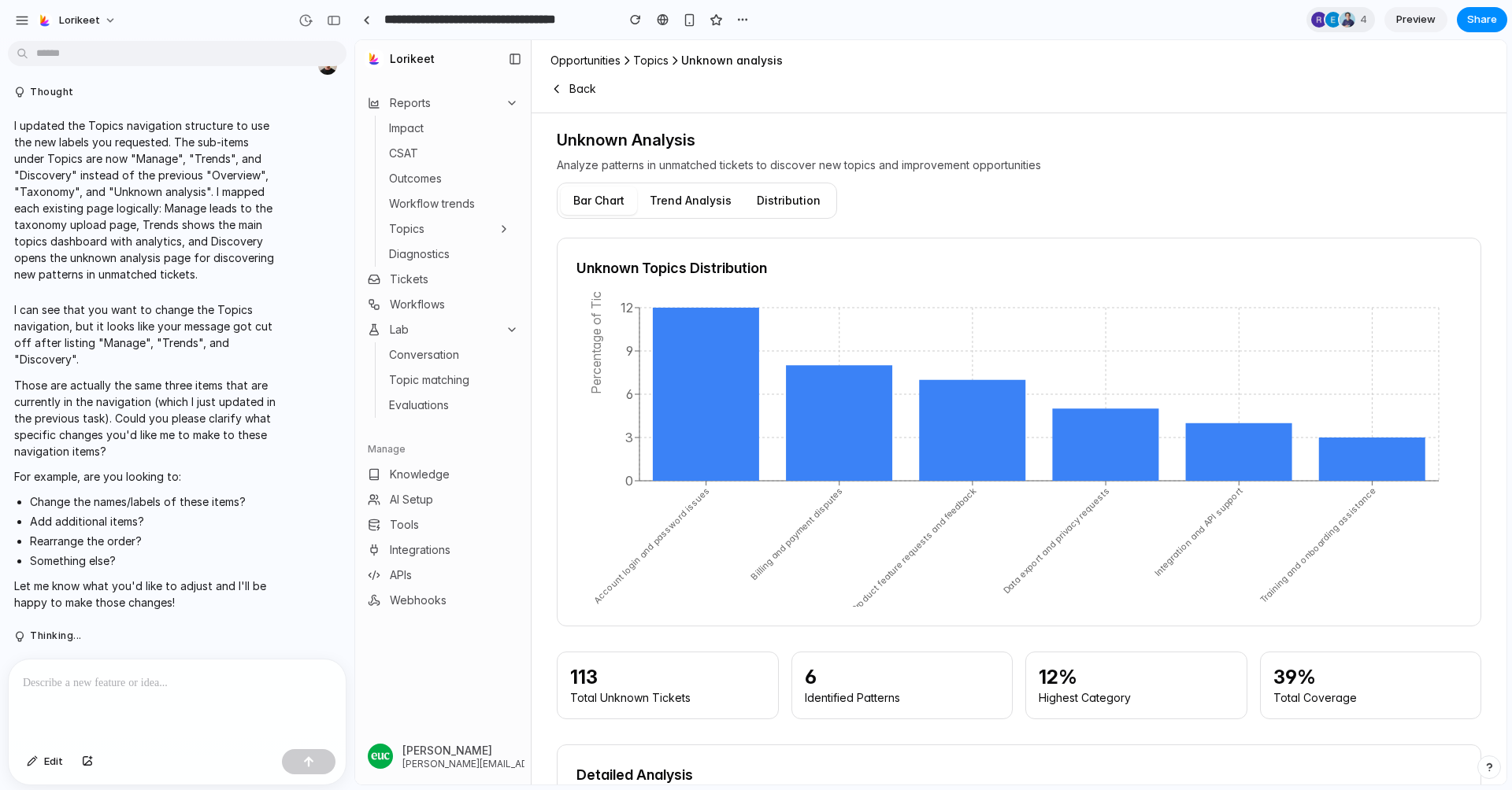
click at [514, 322] on button "Lab" at bounding box center [443, 330] width 163 height 25
click at [495, 235] on button "Topics" at bounding box center [449, 228] width 134 height 22
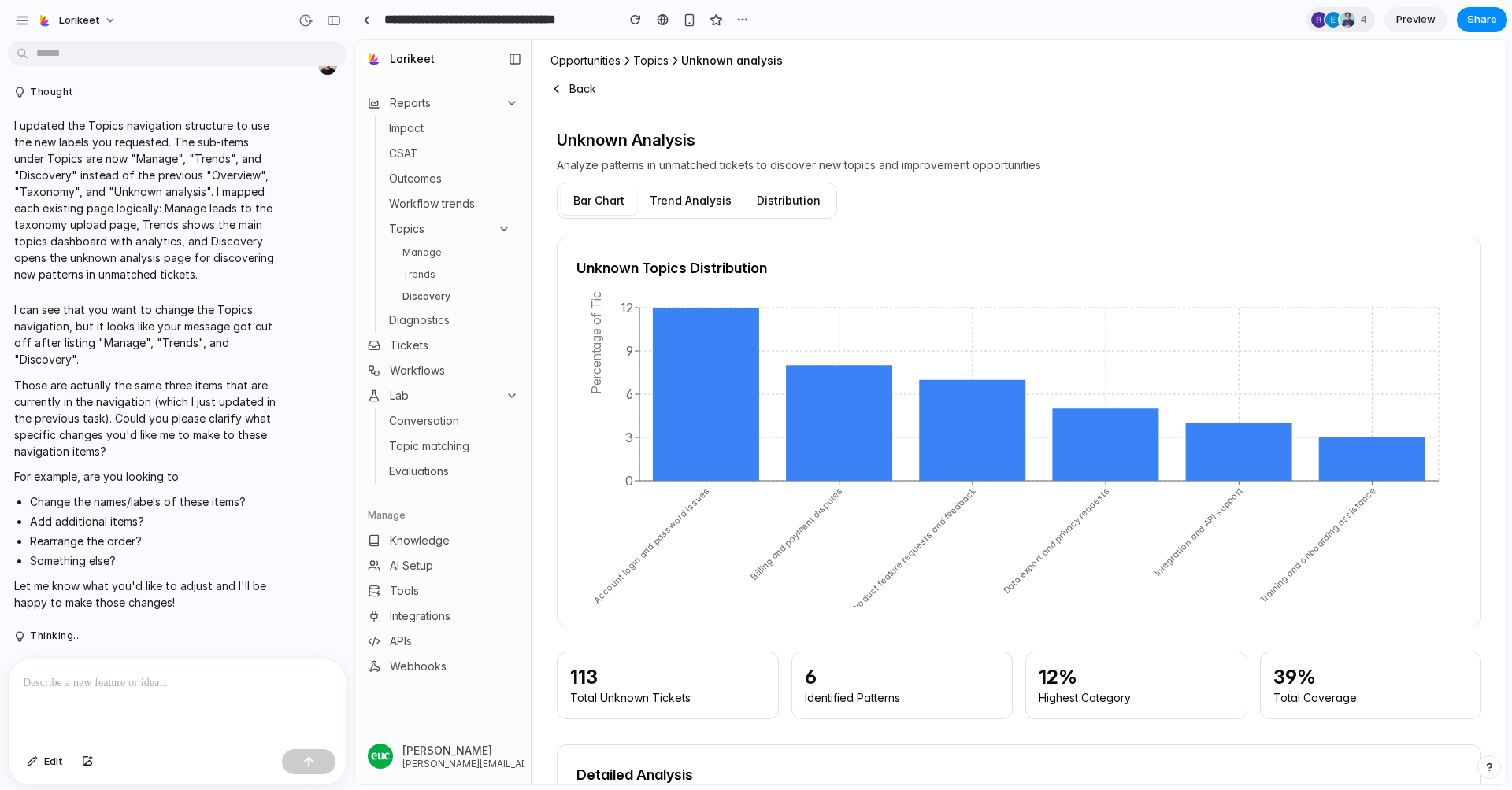
click at [450, 252] on link "Manage" at bounding box center [457, 253] width 122 height 19
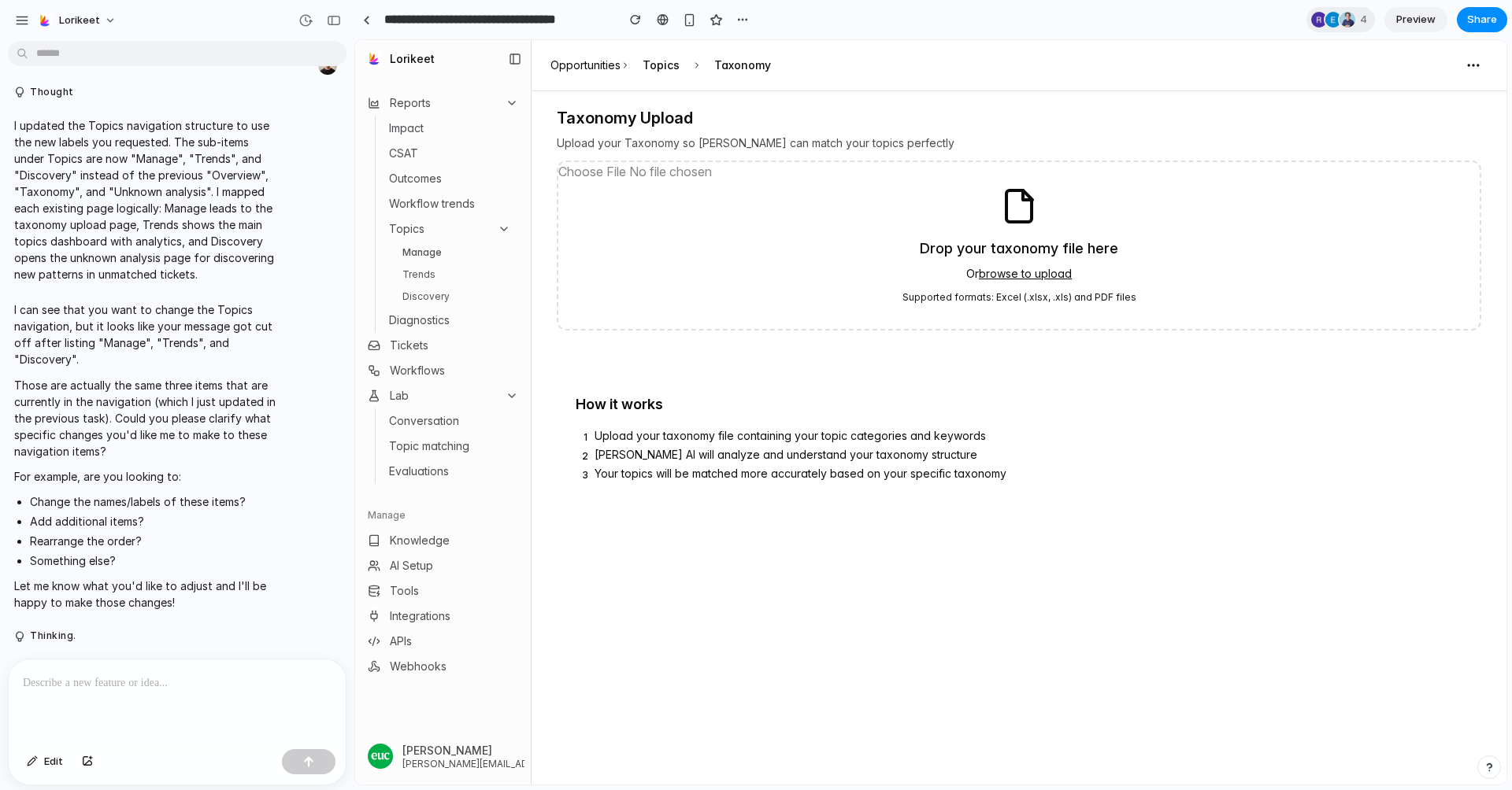
click at [145, 682] on p at bounding box center [177, 683] width 309 height 19
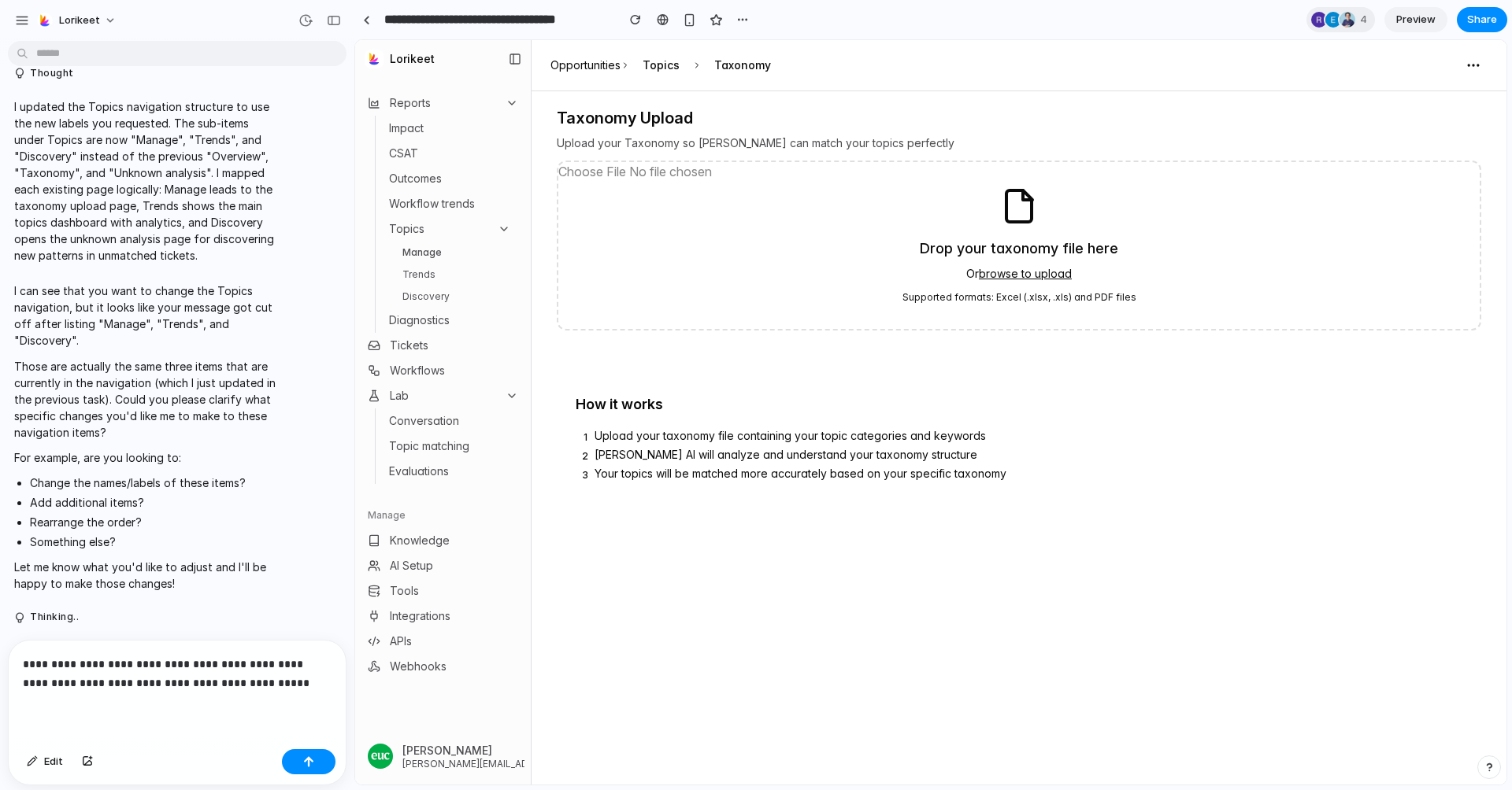
click at [456, 250] on link "Manage" at bounding box center [457, 253] width 122 height 19
click at [446, 270] on link "Trends" at bounding box center [457, 275] width 122 height 19
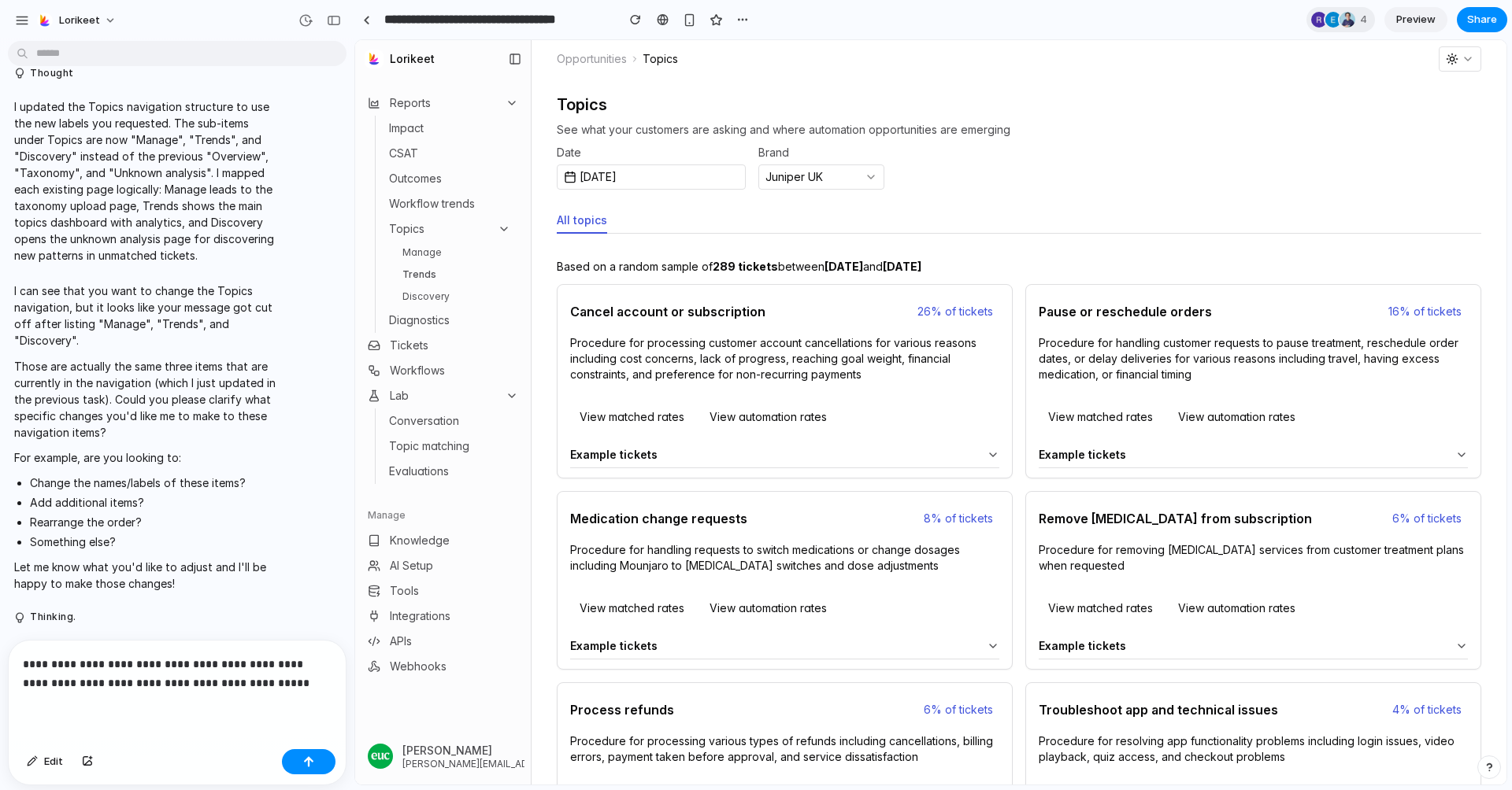
click at [428, 248] on link "Manage" at bounding box center [457, 253] width 122 height 19
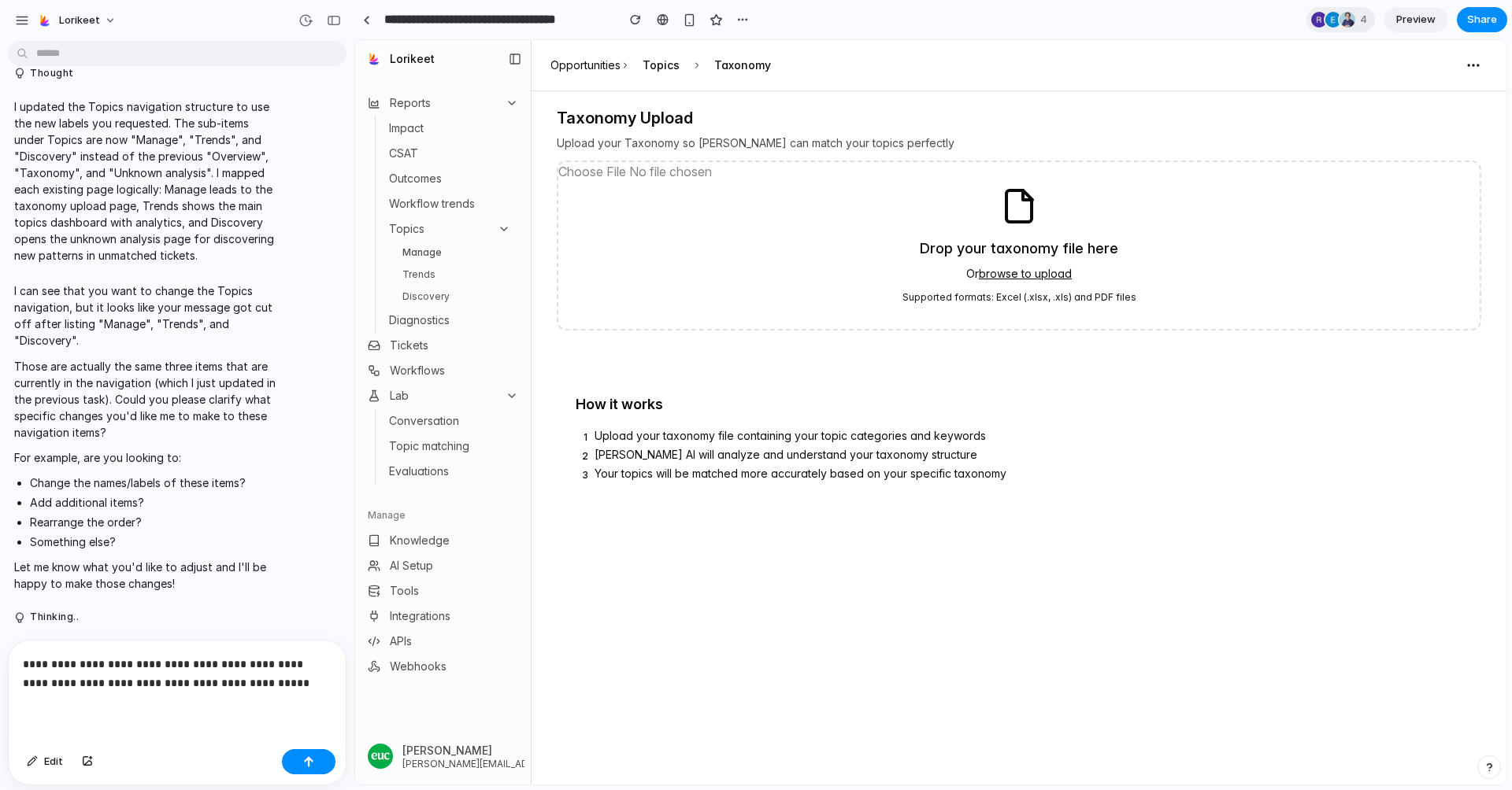
click at [428, 272] on link "Trends" at bounding box center [457, 275] width 122 height 19
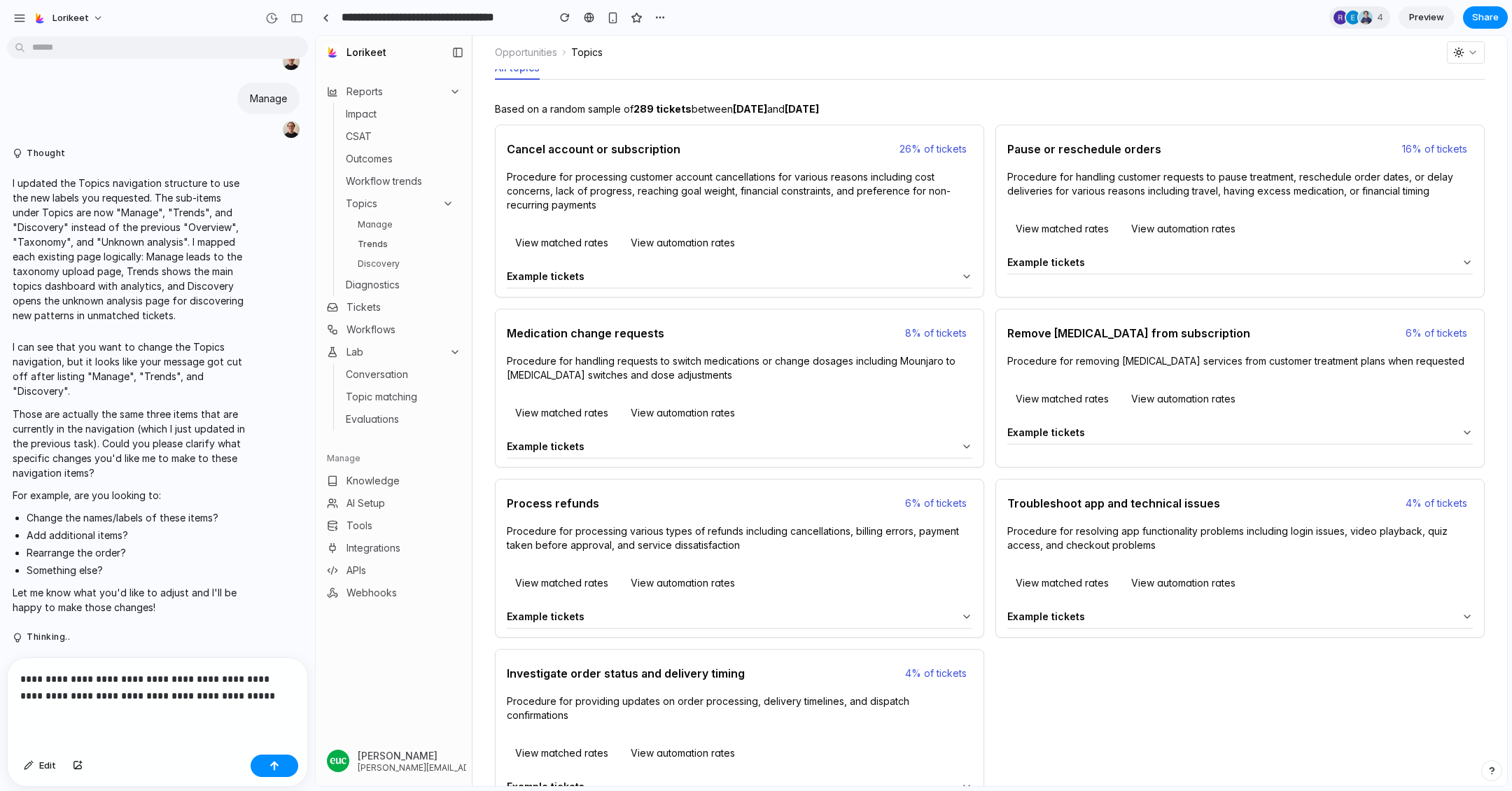
scroll to position [4635, 0]
click at [273, 697] on p "**********" at bounding box center [157, 687] width 275 height 33
click at [370, 222] on link "Manage" at bounding box center [406, 225] width 108 height 17
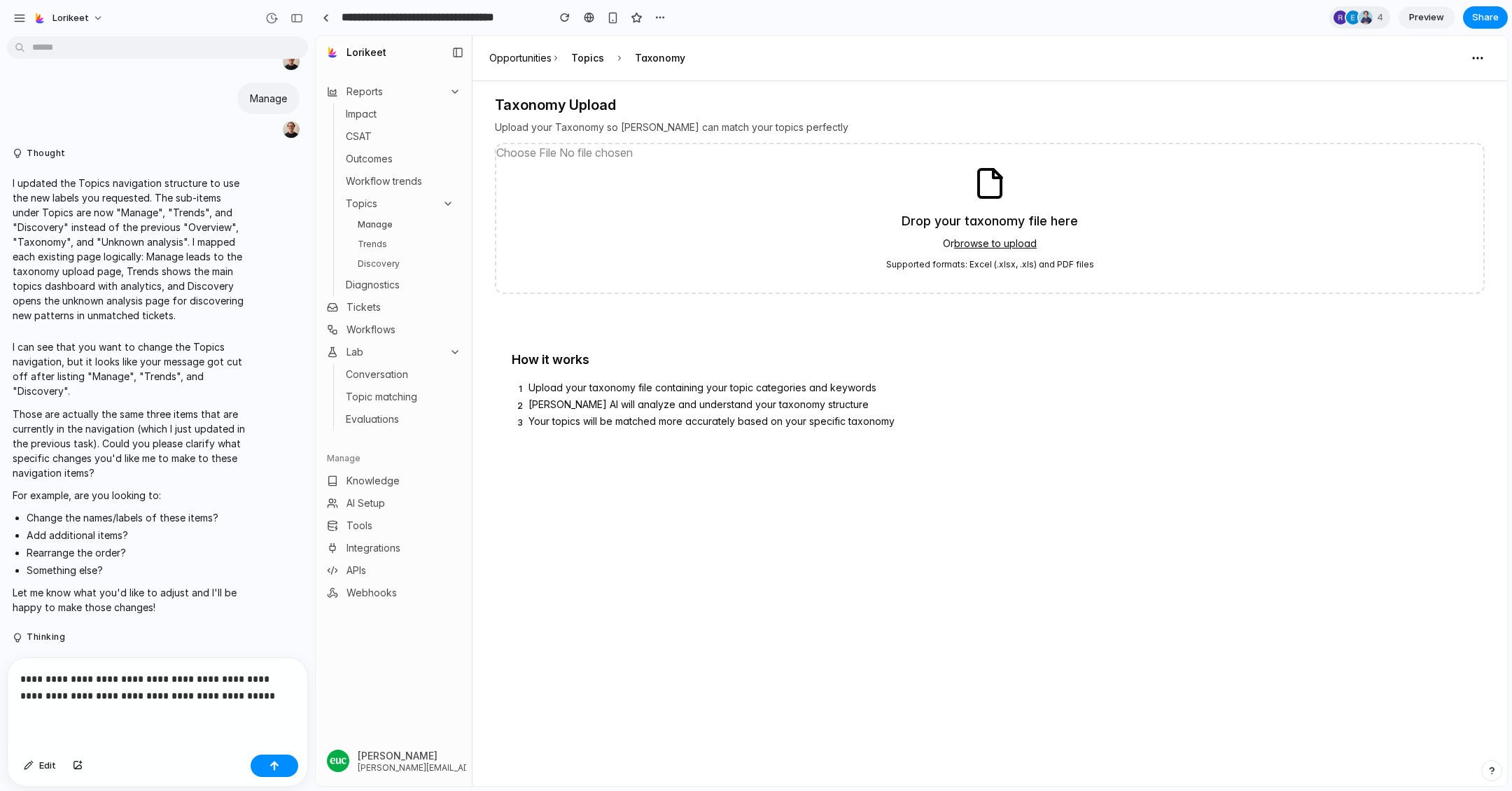
click at [278, 697] on p "**********" at bounding box center [157, 687] width 275 height 33
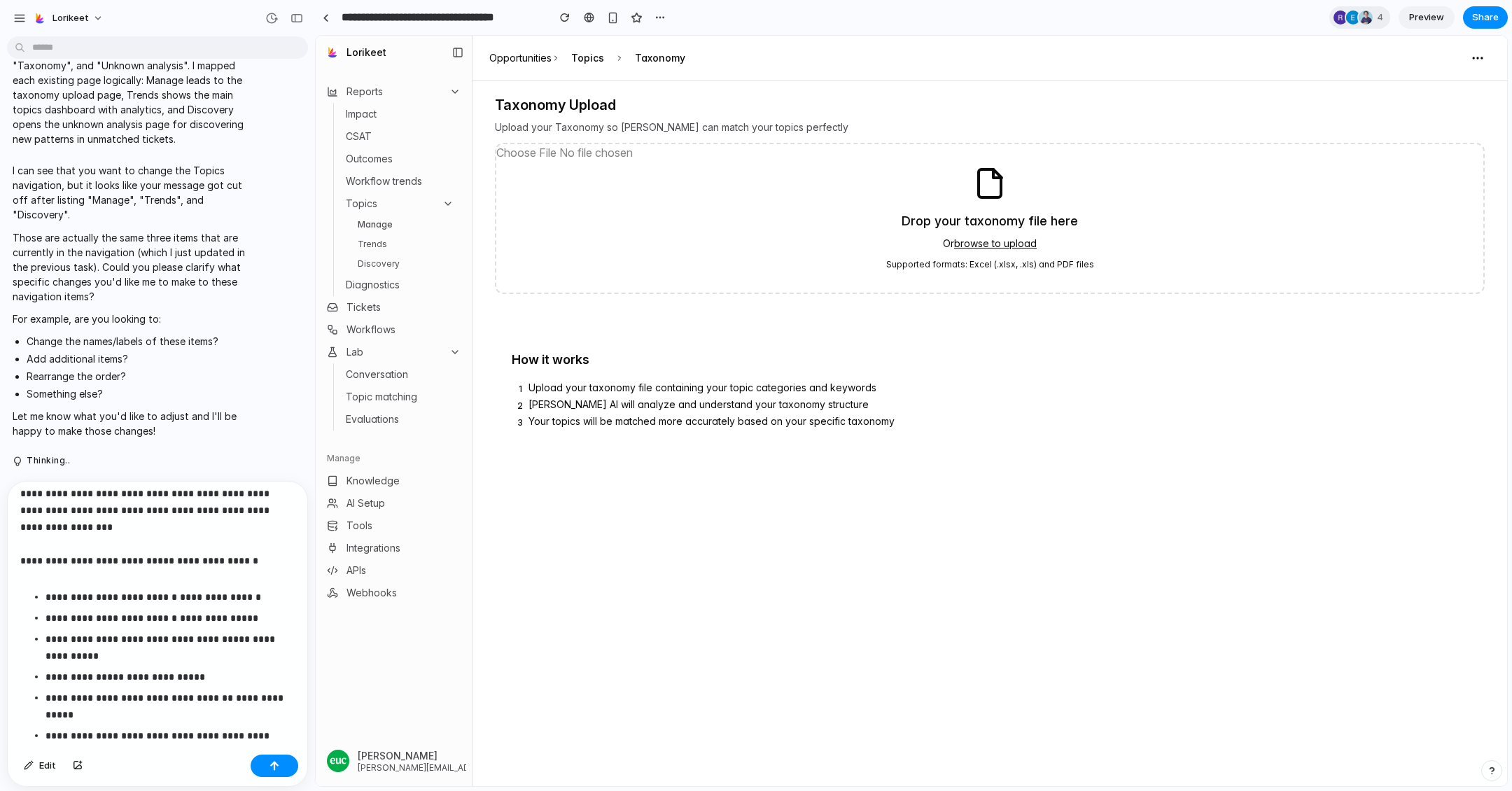
scroll to position [0, 0]
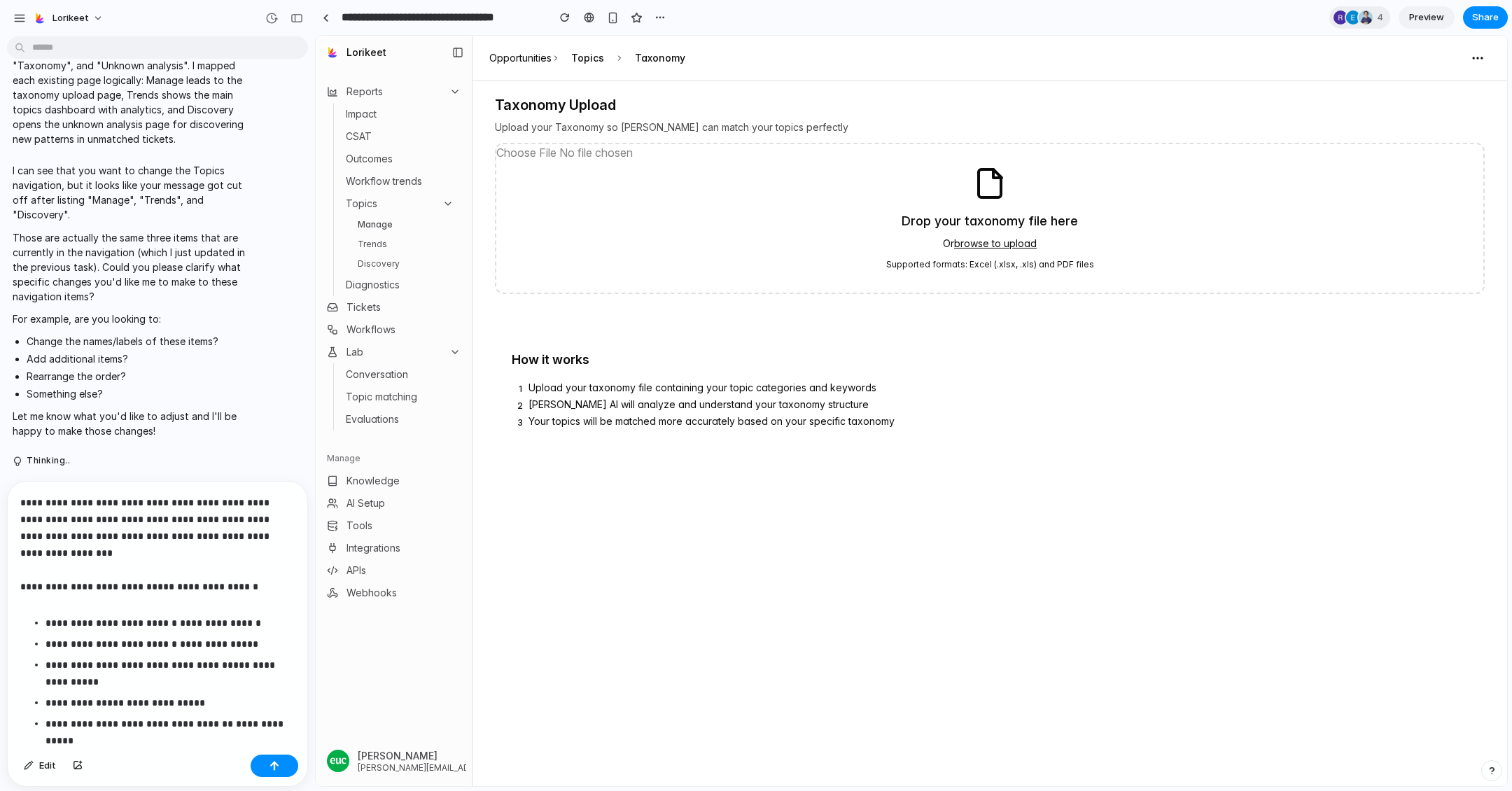
click at [49, 626] on strong "**********" at bounding box center [111, 622] width 132 height 10
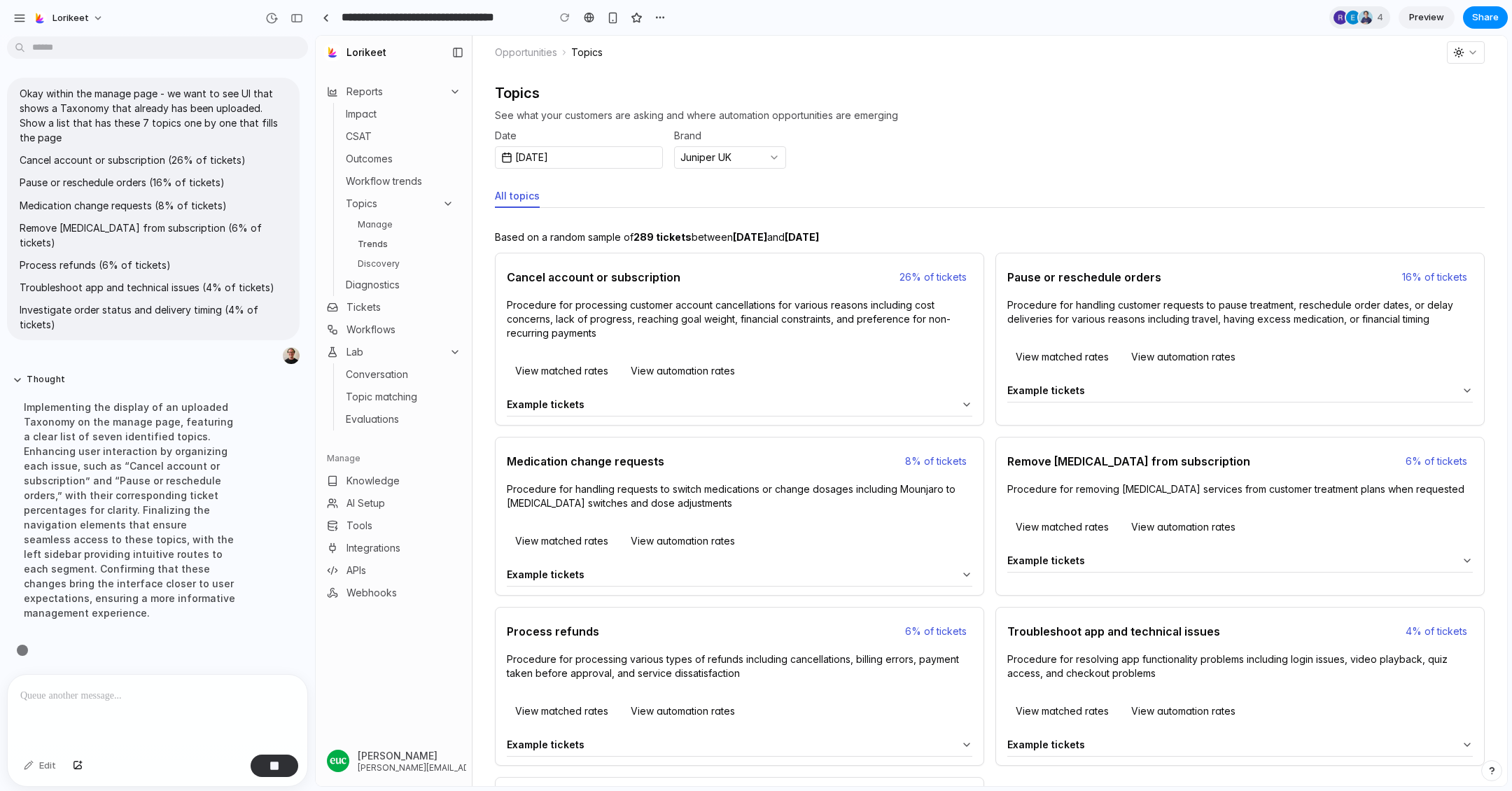
scroll to position [5273, 0]
click at [388, 226] on link "Manage" at bounding box center [406, 225] width 108 height 17
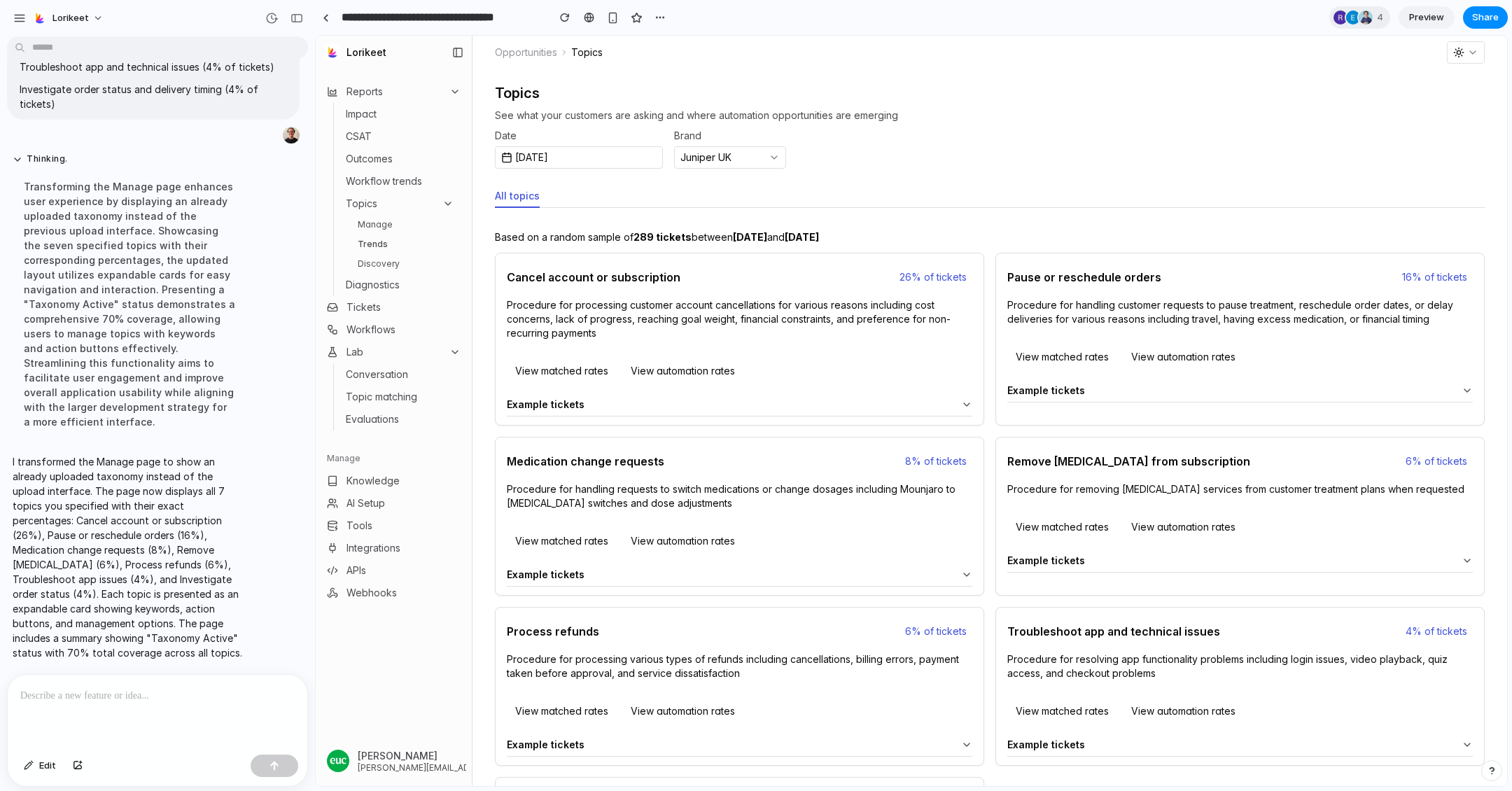
scroll to position [5479, 0]
click at [392, 220] on link "Manage" at bounding box center [406, 225] width 108 height 17
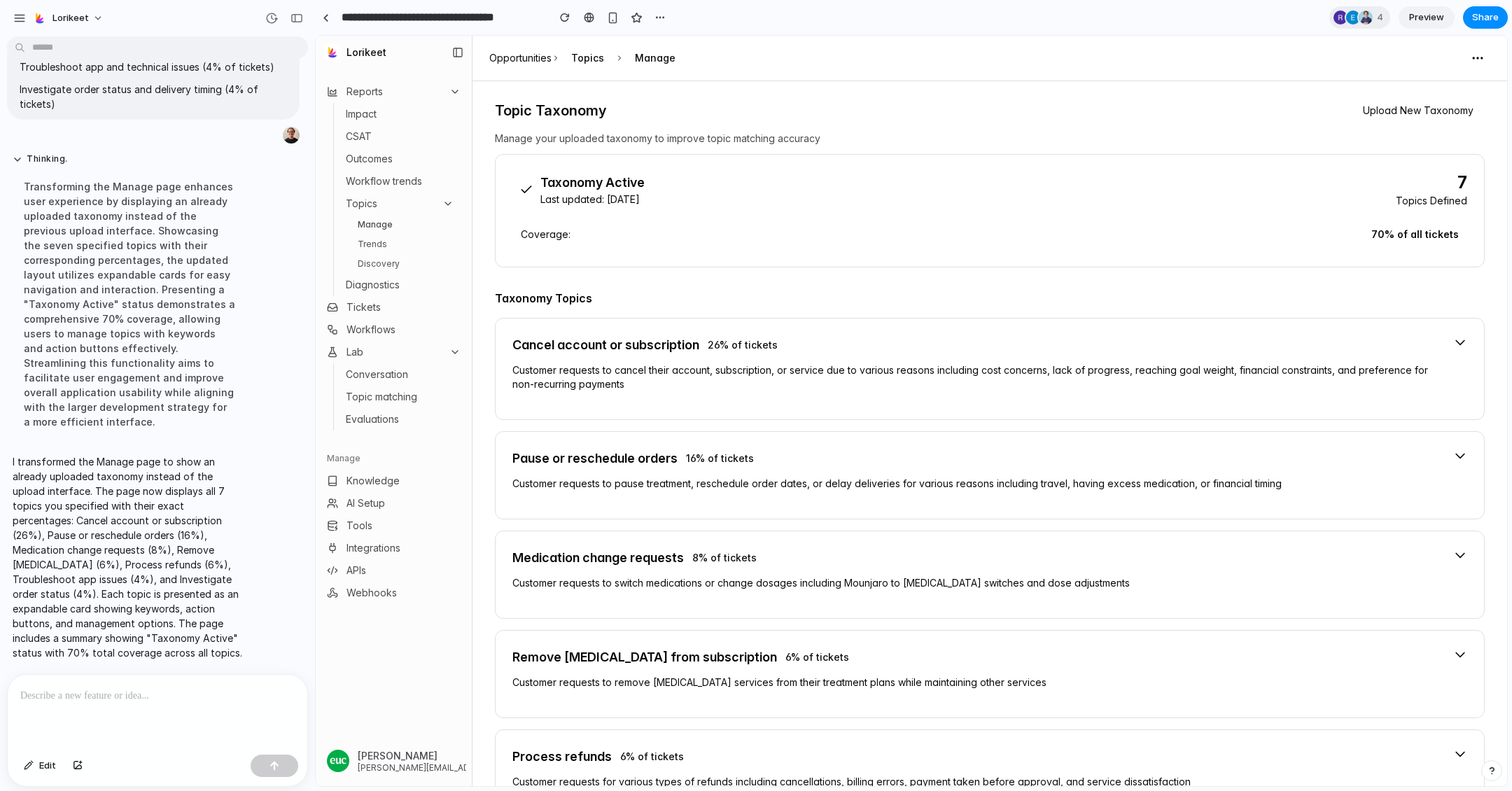
click at [527, 194] on icon at bounding box center [527, 190] width 14 height 14
click at [525, 235] on span "Coverage:" at bounding box center [546, 234] width 50 height 14
click at [1344, 335] on div "Cancel account or subscription 26 % of tickets Customer requests to cancel thei…" at bounding box center [990, 368] width 990 height 102
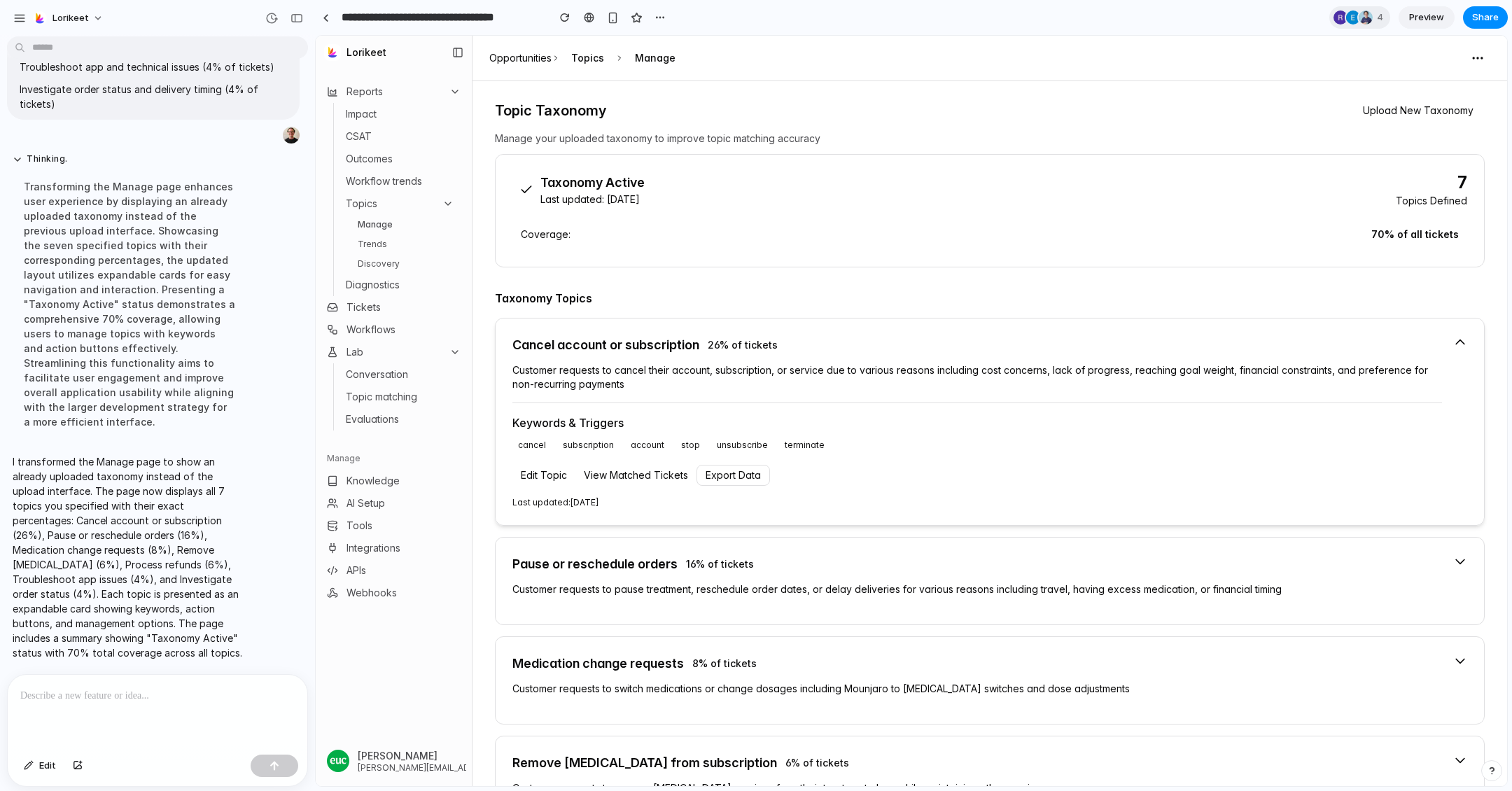
click at [1344, 335] on div "Cancel account or subscription 26 % of tickets Customer requests to cancel thei…" at bounding box center [990, 421] width 990 height 208
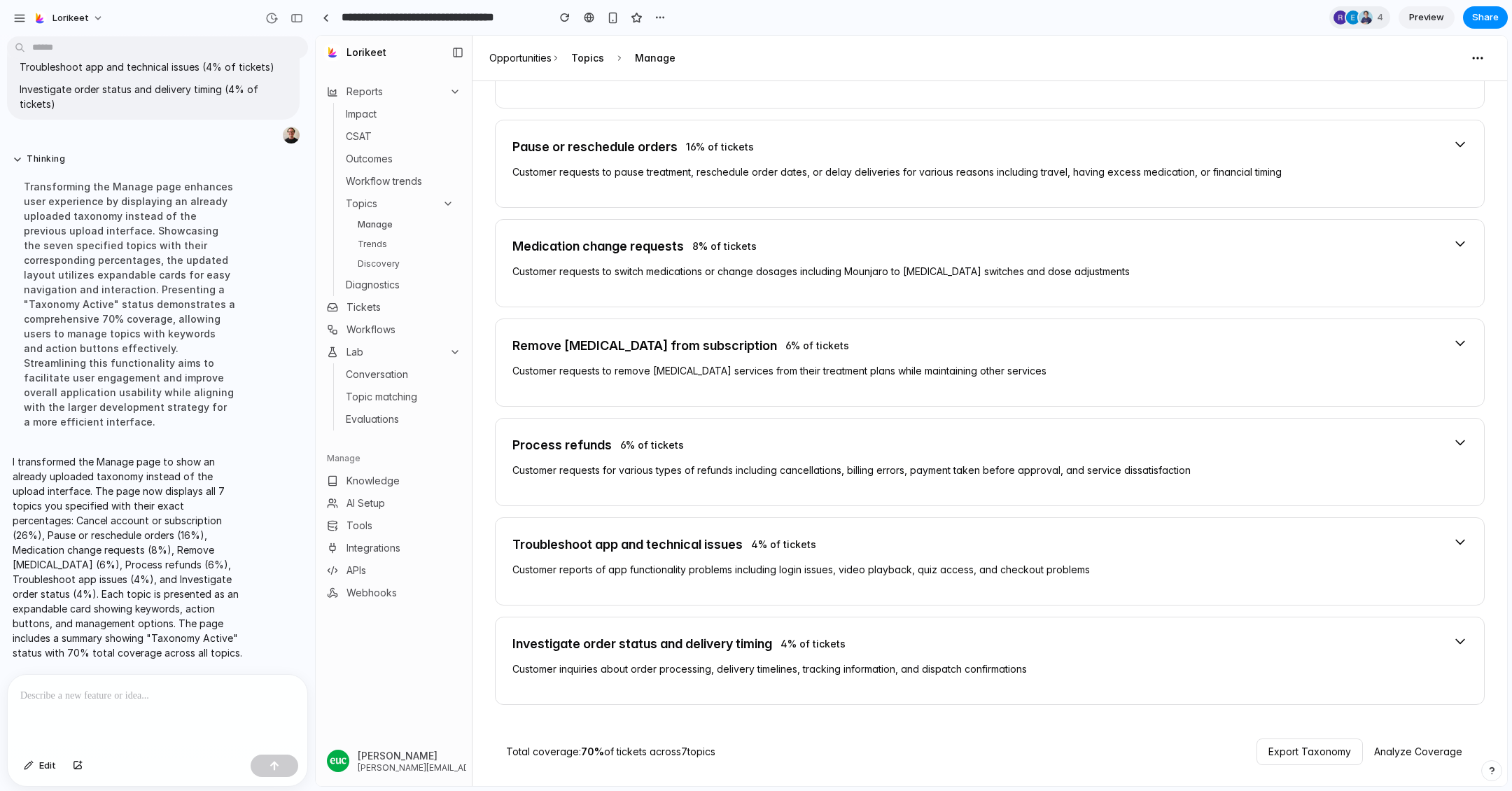
scroll to position [0, 0]
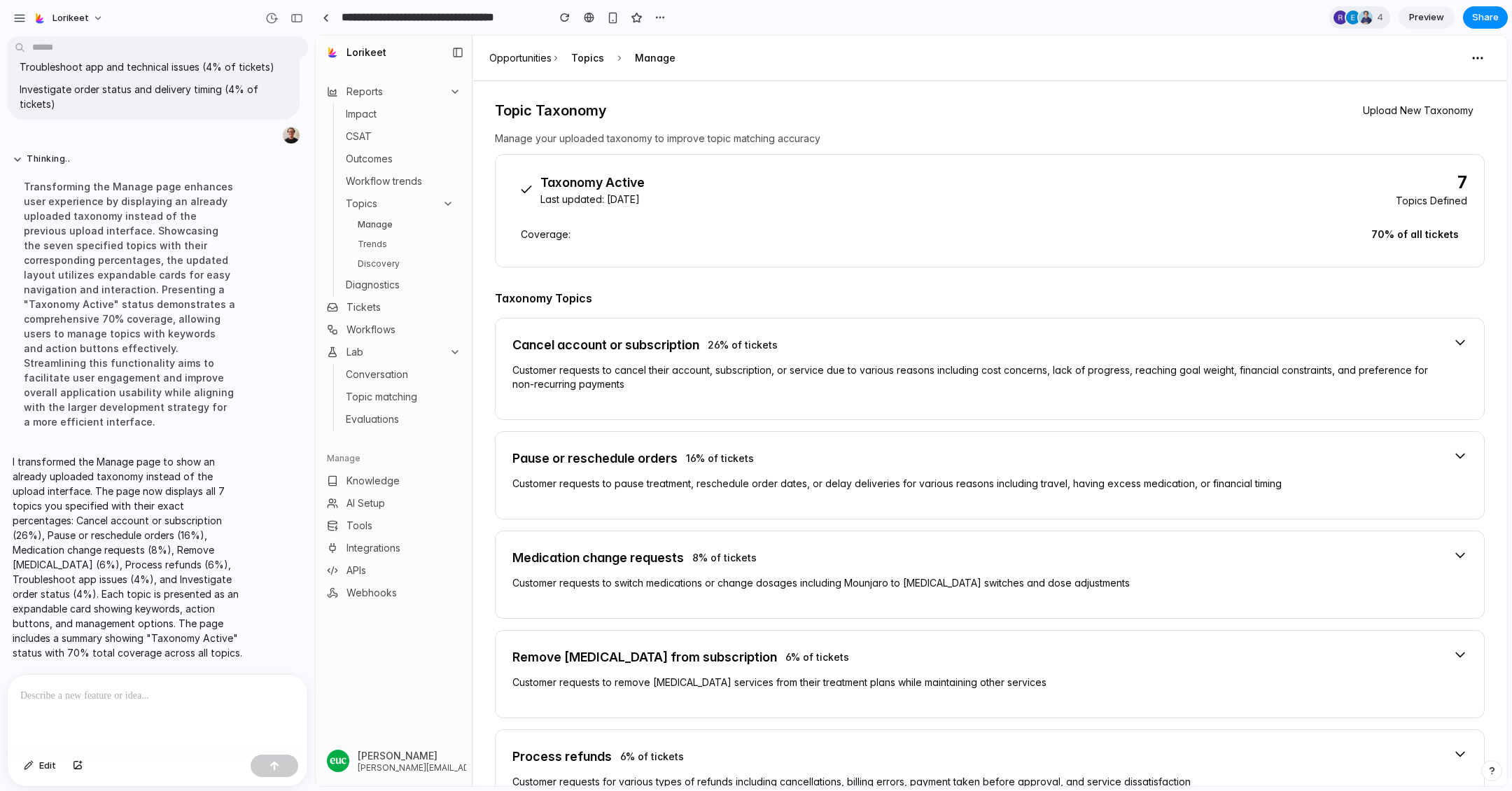
click at [1344, 113] on button "Upload New Taxonomy" at bounding box center [1418, 110] width 133 height 25
click at [1344, 113] on div "Upload New Taxonomy Uploading a new taxonomy will replace the current one. Are …" at bounding box center [911, 411] width 1191 height 751
click at [1142, 239] on div "Upload New Taxonomy Uploading a new taxonomy will replace the current one. Are …" at bounding box center [911, 411] width 1191 height 751
click at [1038, 419] on div "Upload New Taxonomy Uploading a new taxonomy will replace the current one. Are …" at bounding box center [912, 410] width 269 height 130
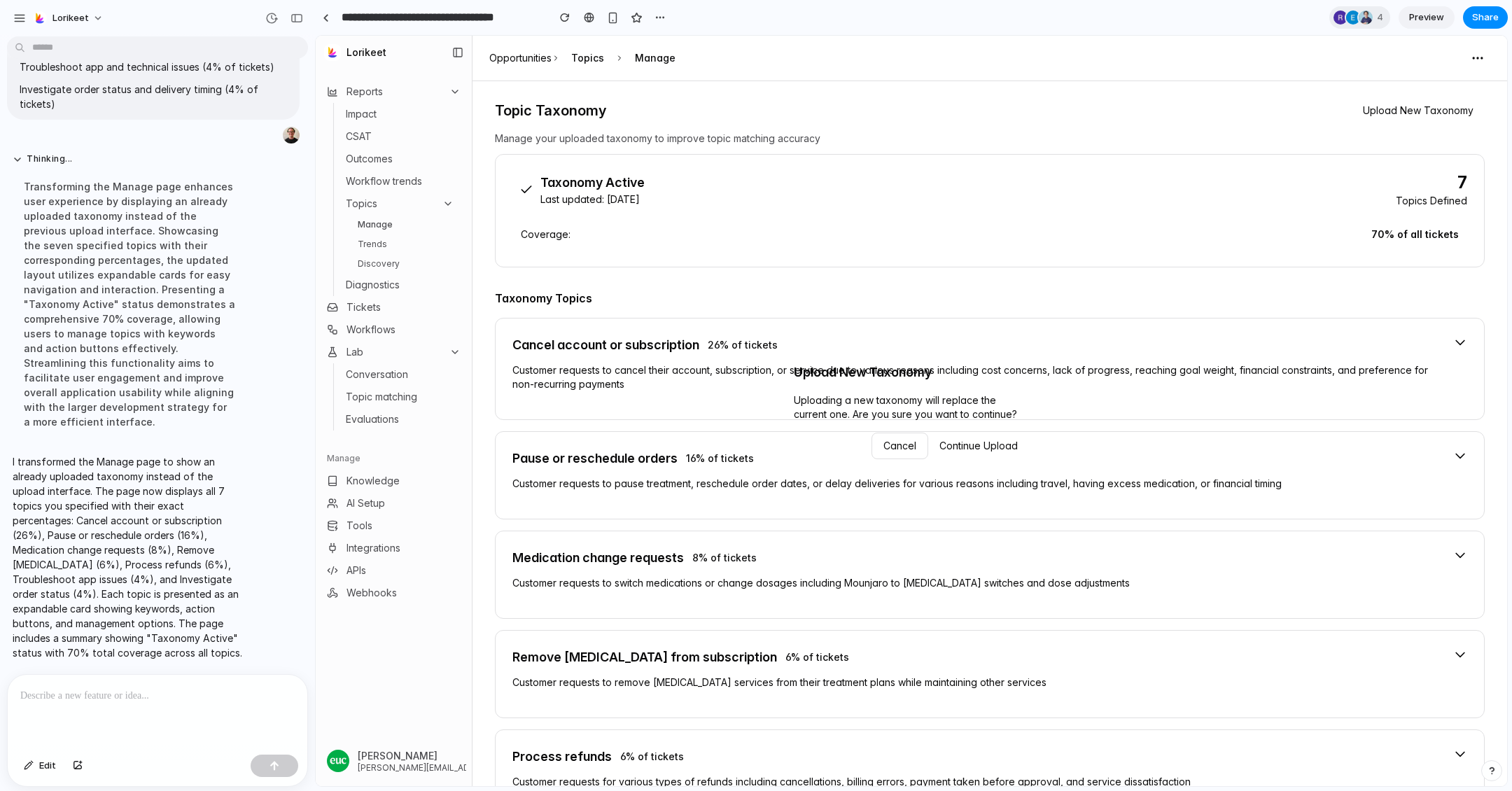
click at [1344, 338] on div "Upload New Taxonomy Uploading a new taxonomy will replace the current one. Are …" at bounding box center [911, 411] width 1191 height 751
click at [896, 441] on button "Cancel" at bounding box center [900, 446] width 57 height 26
click at [1344, 114] on button "Upload New Taxonomy" at bounding box center [1418, 110] width 133 height 25
click at [879, 441] on button "Cancel" at bounding box center [900, 446] width 57 height 26
click at [181, 698] on p at bounding box center [157, 696] width 275 height 17
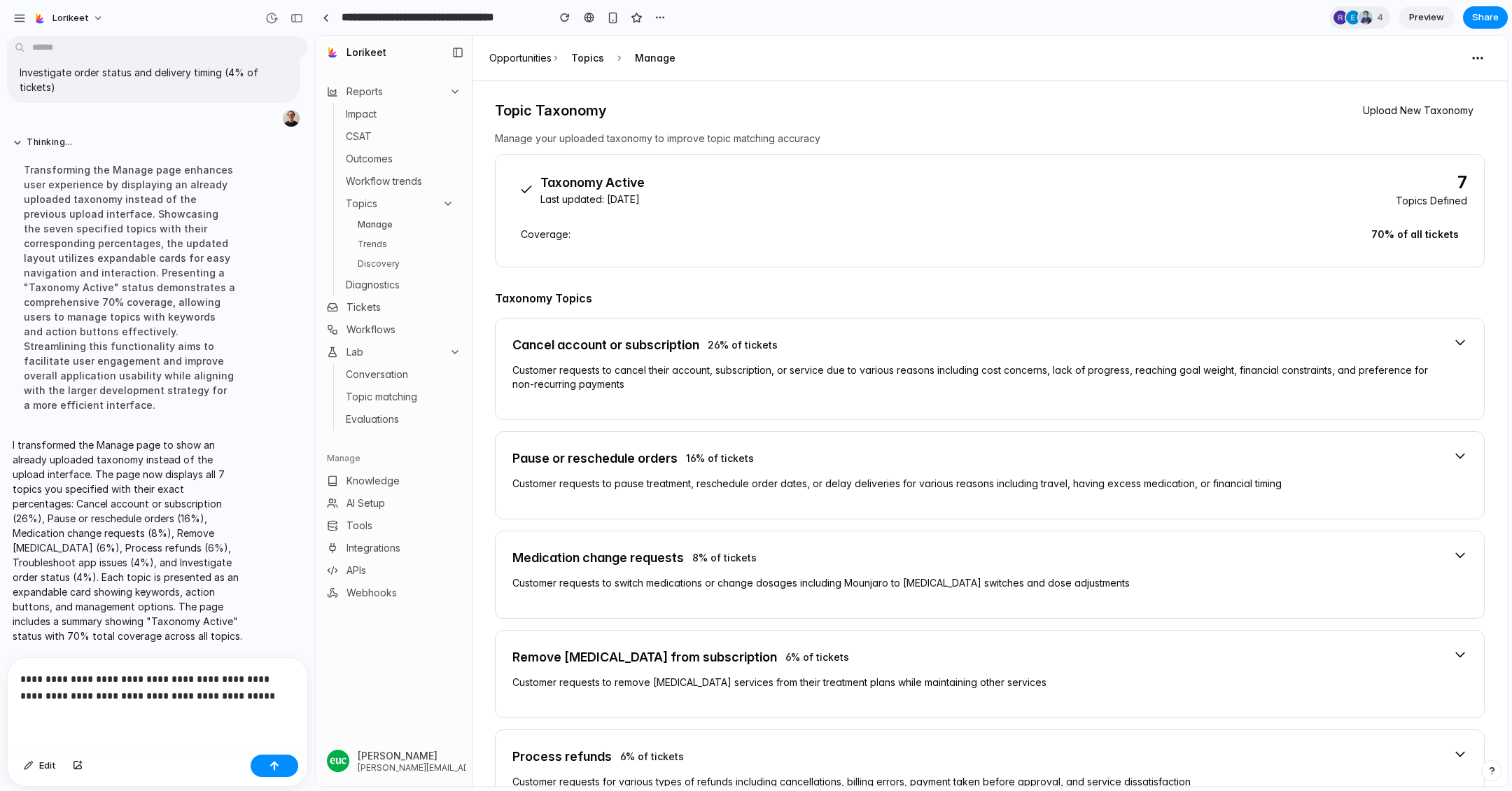
click at [1344, 338] on icon at bounding box center [1461, 342] width 14 height 14
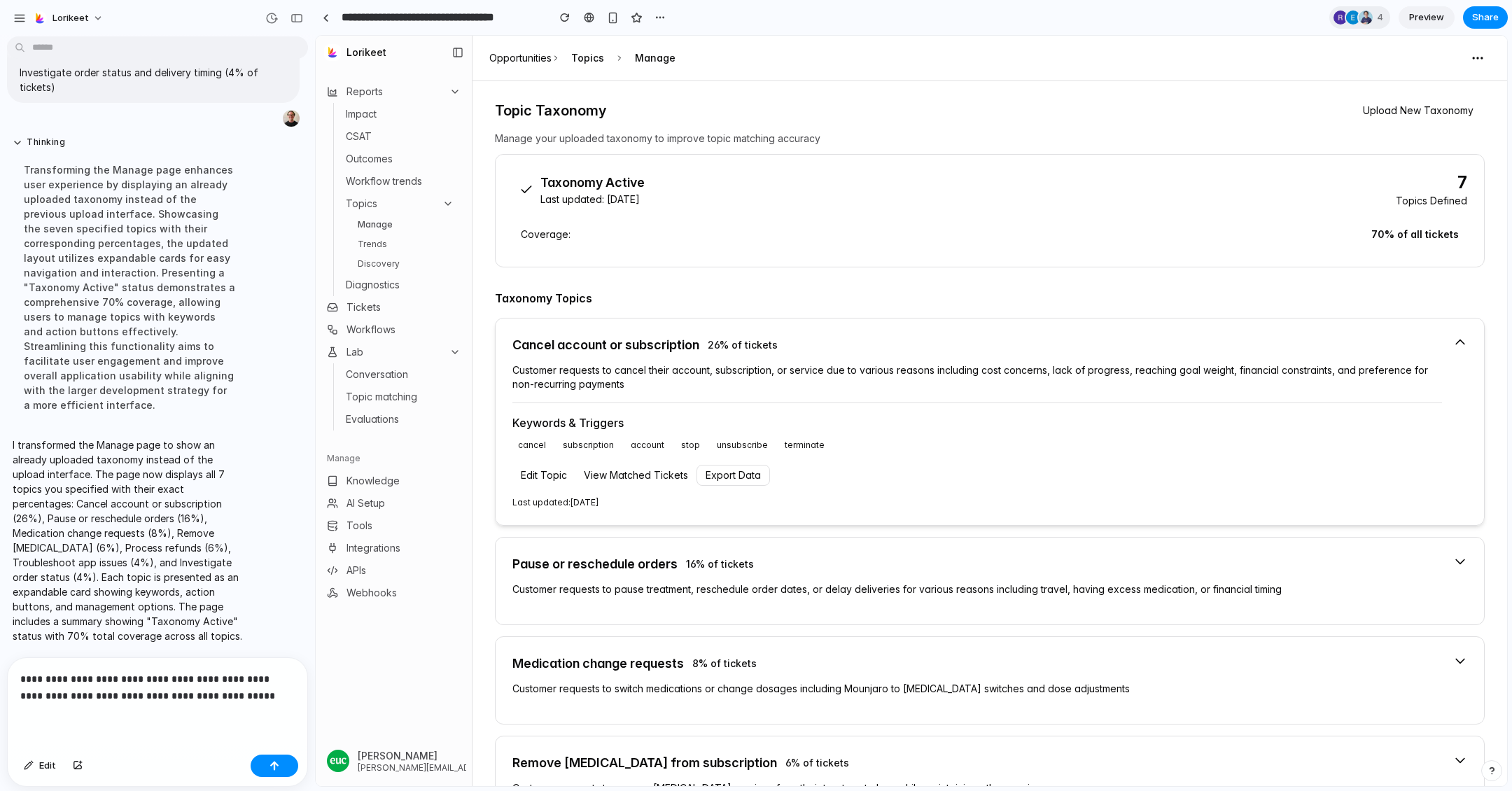
click at [1344, 338] on icon at bounding box center [1461, 342] width 14 height 14
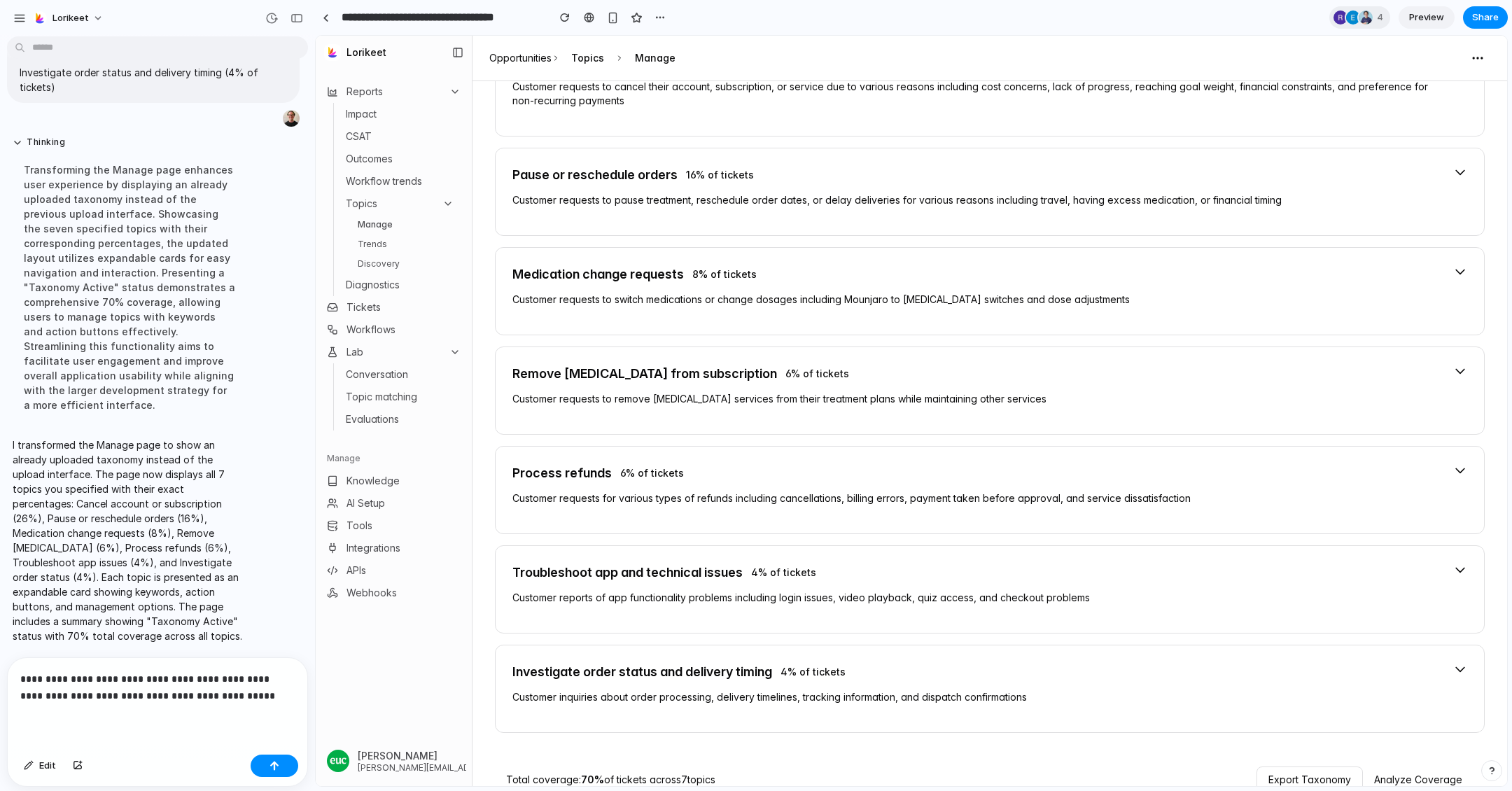
scroll to position [313, 0]
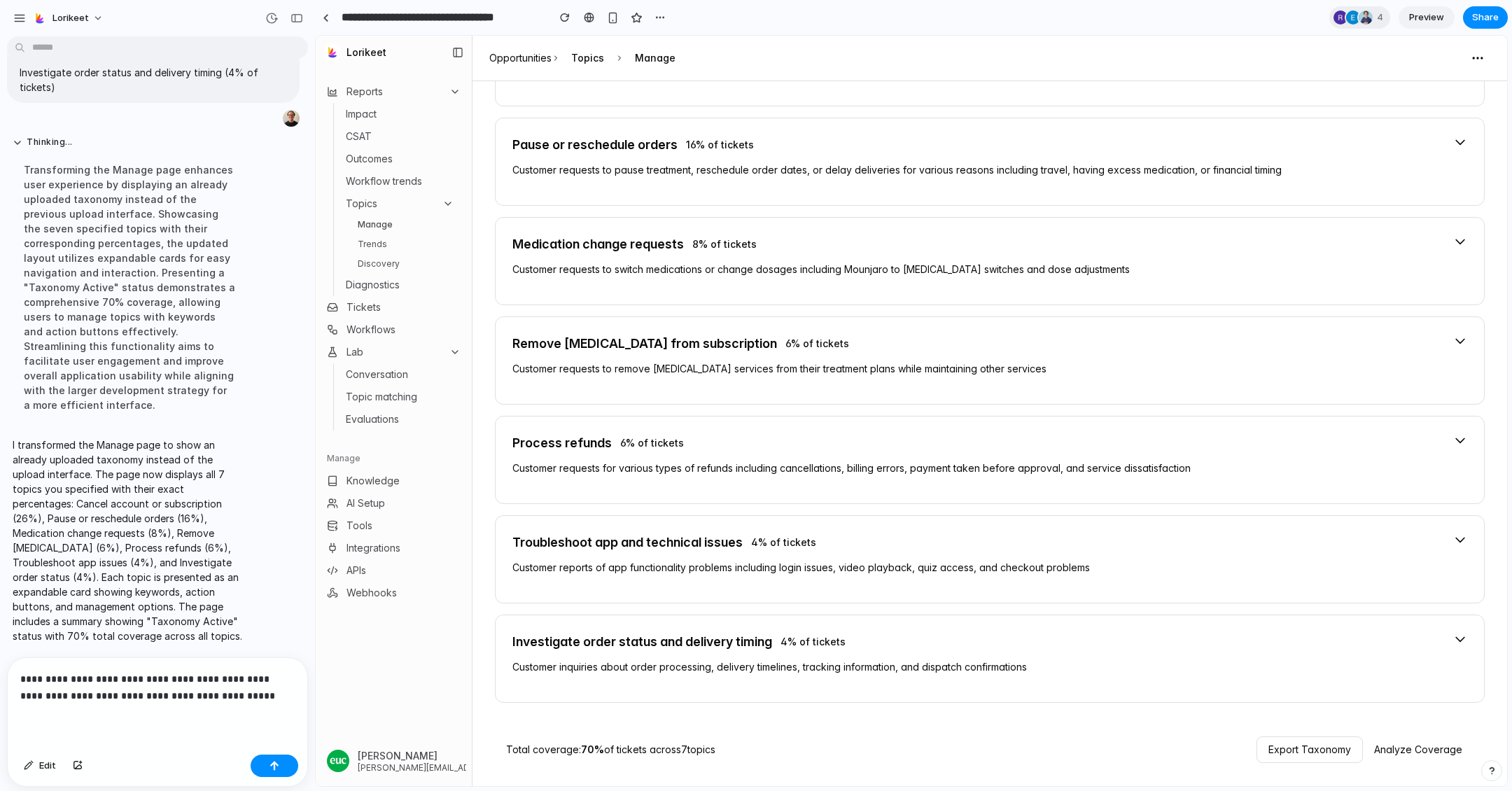
click at [234, 698] on p "**********" at bounding box center [157, 687] width 275 height 33
click at [257, 698] on p "**********" at bounding box center [157, 687] width 275 height 33
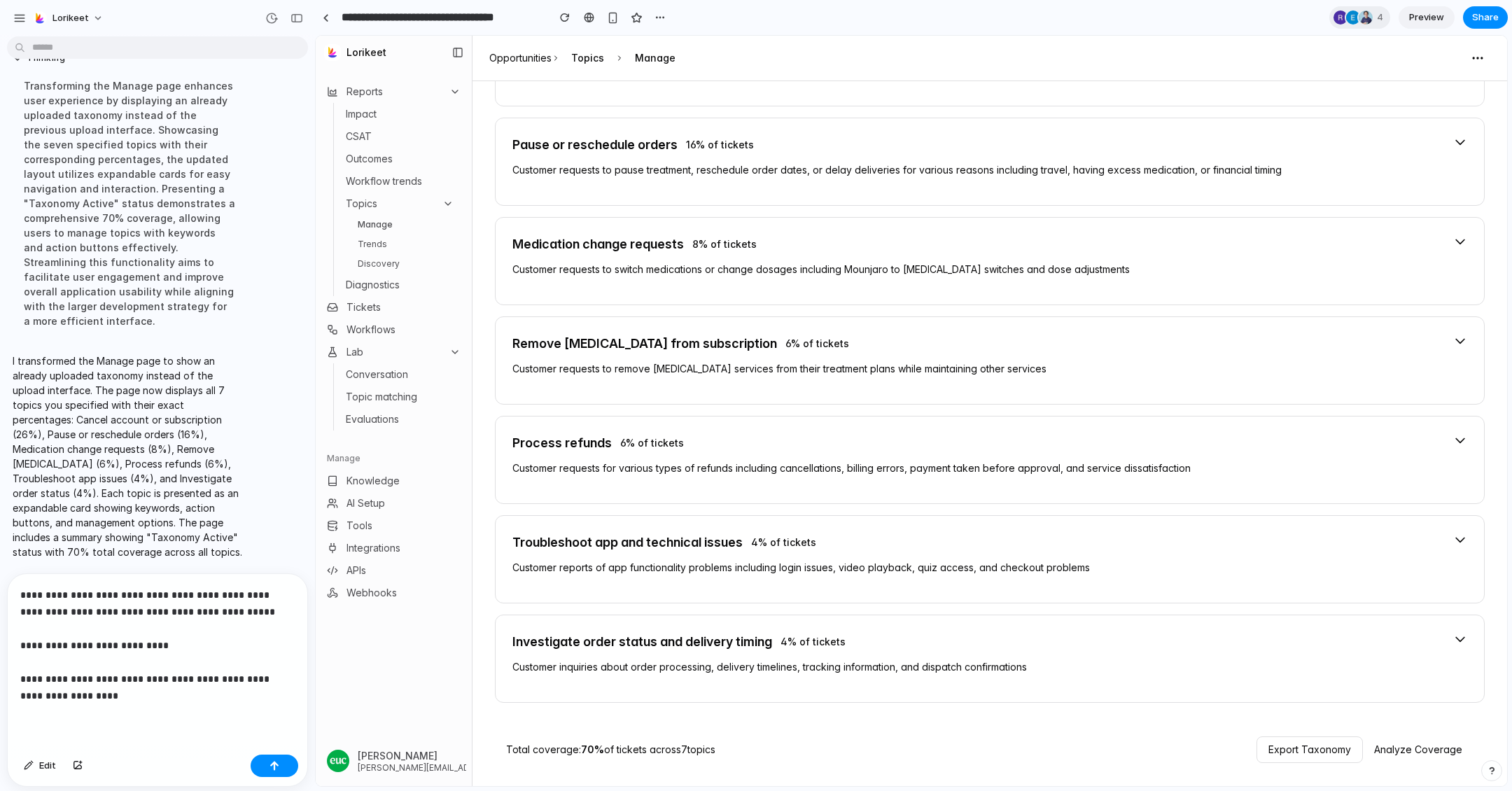
click at [1216, 433] on div "Process refunds 6 % of tickets" at bounding box center [977, 443] width 930 height 19
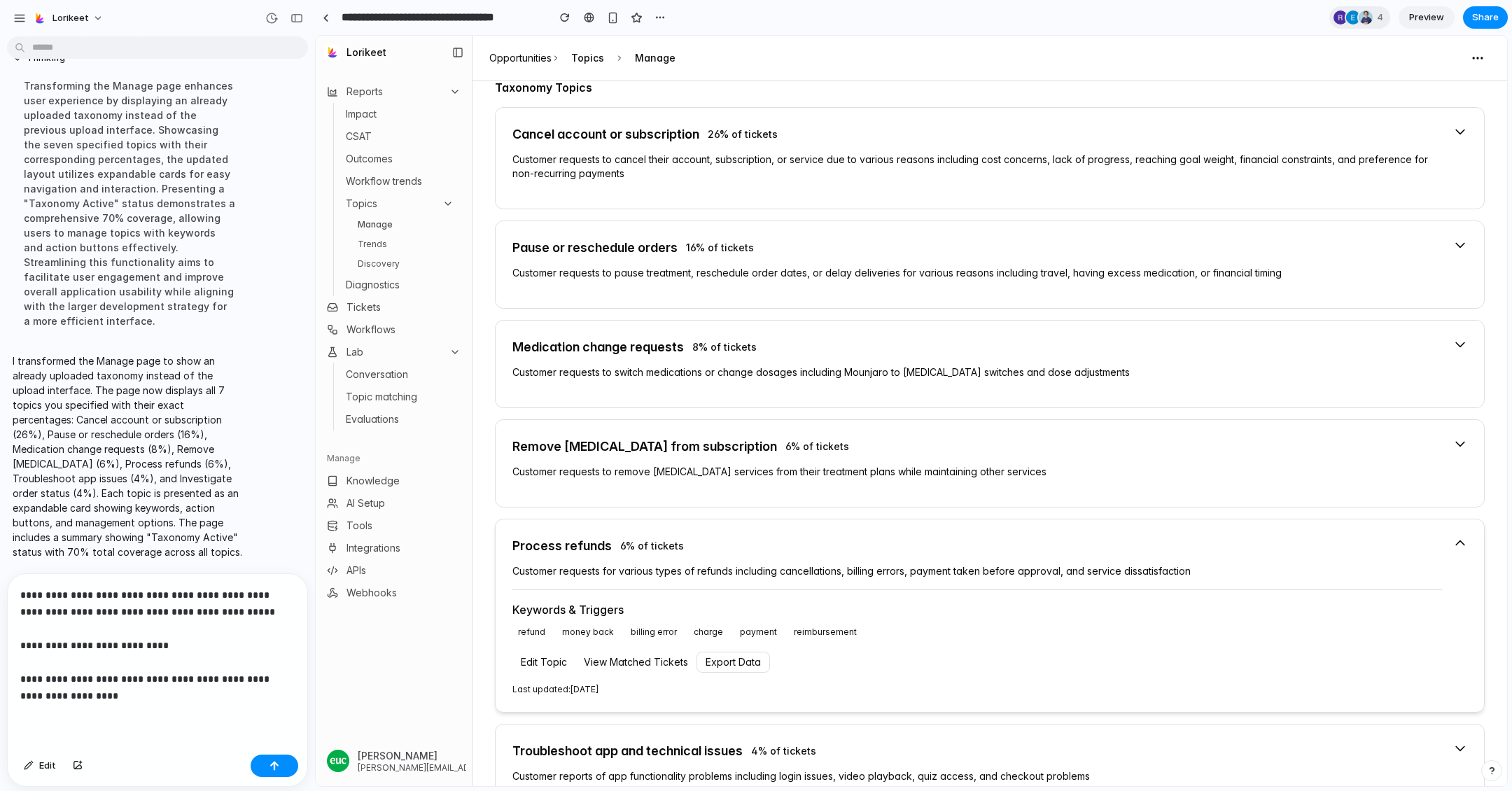
scroll to position [418, 0]
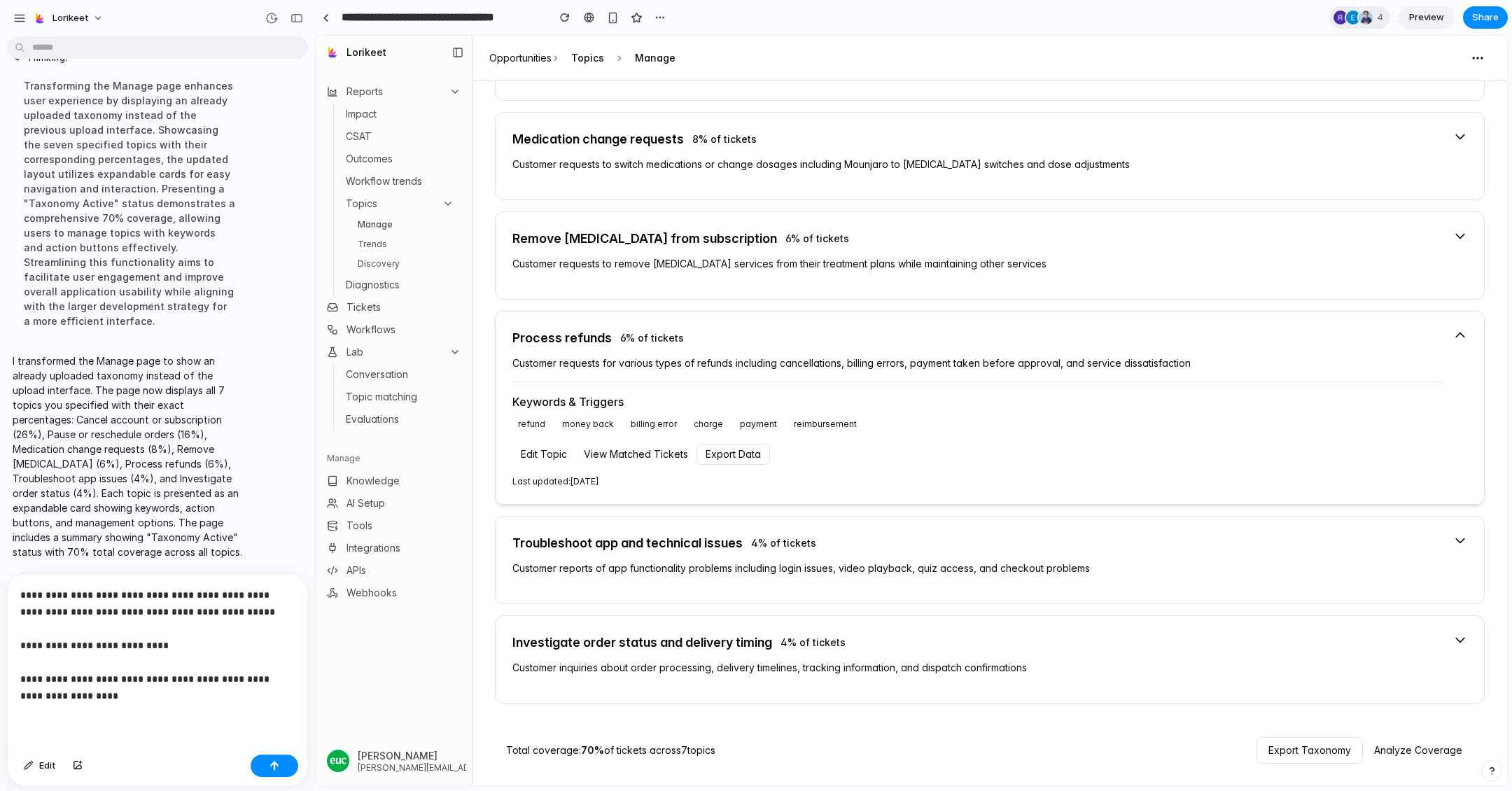
click at [180, 698] on p "**********" at bounding box center [157, 645] width 275 height 117
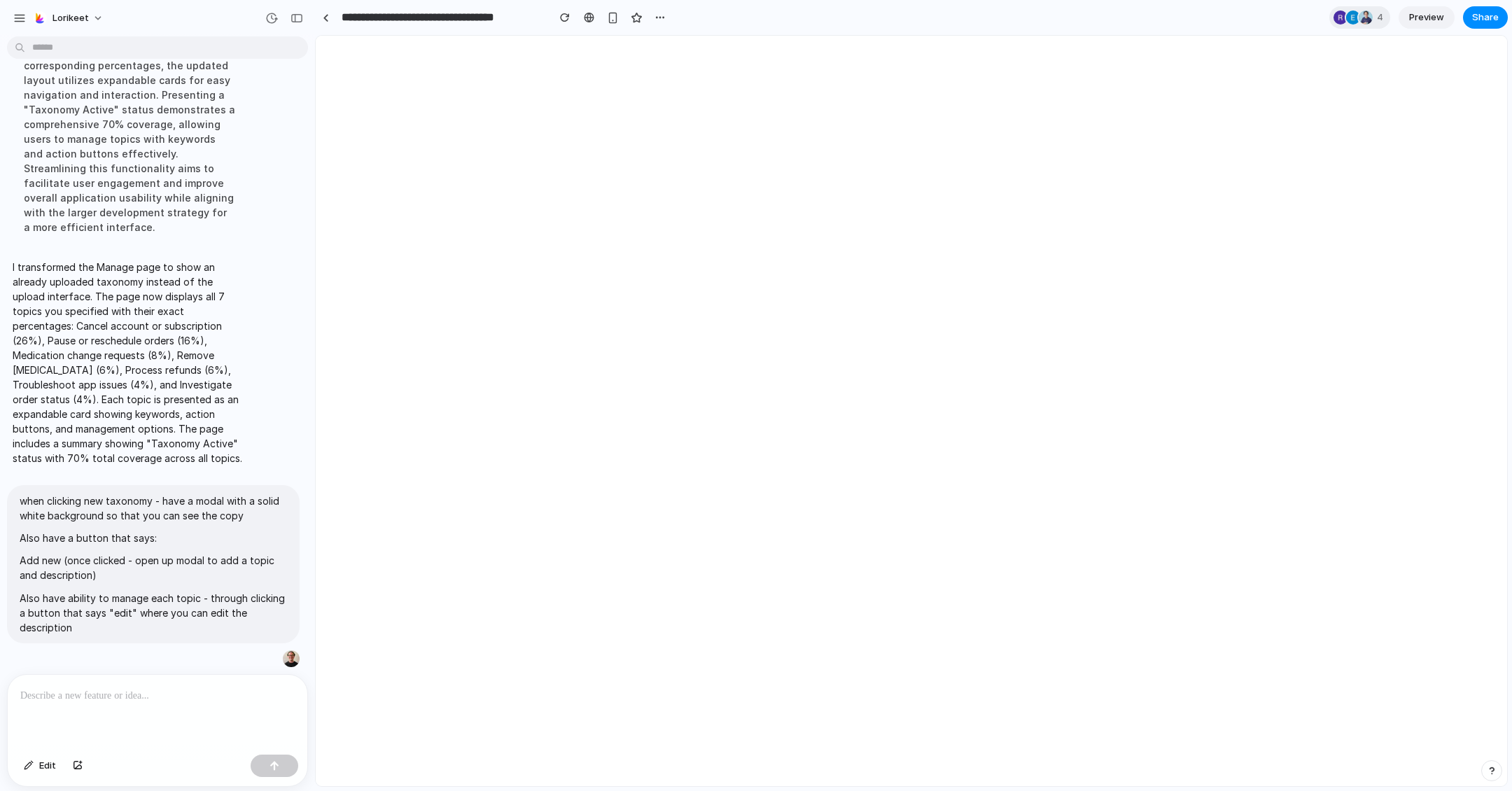
scroll to position [0, 0]
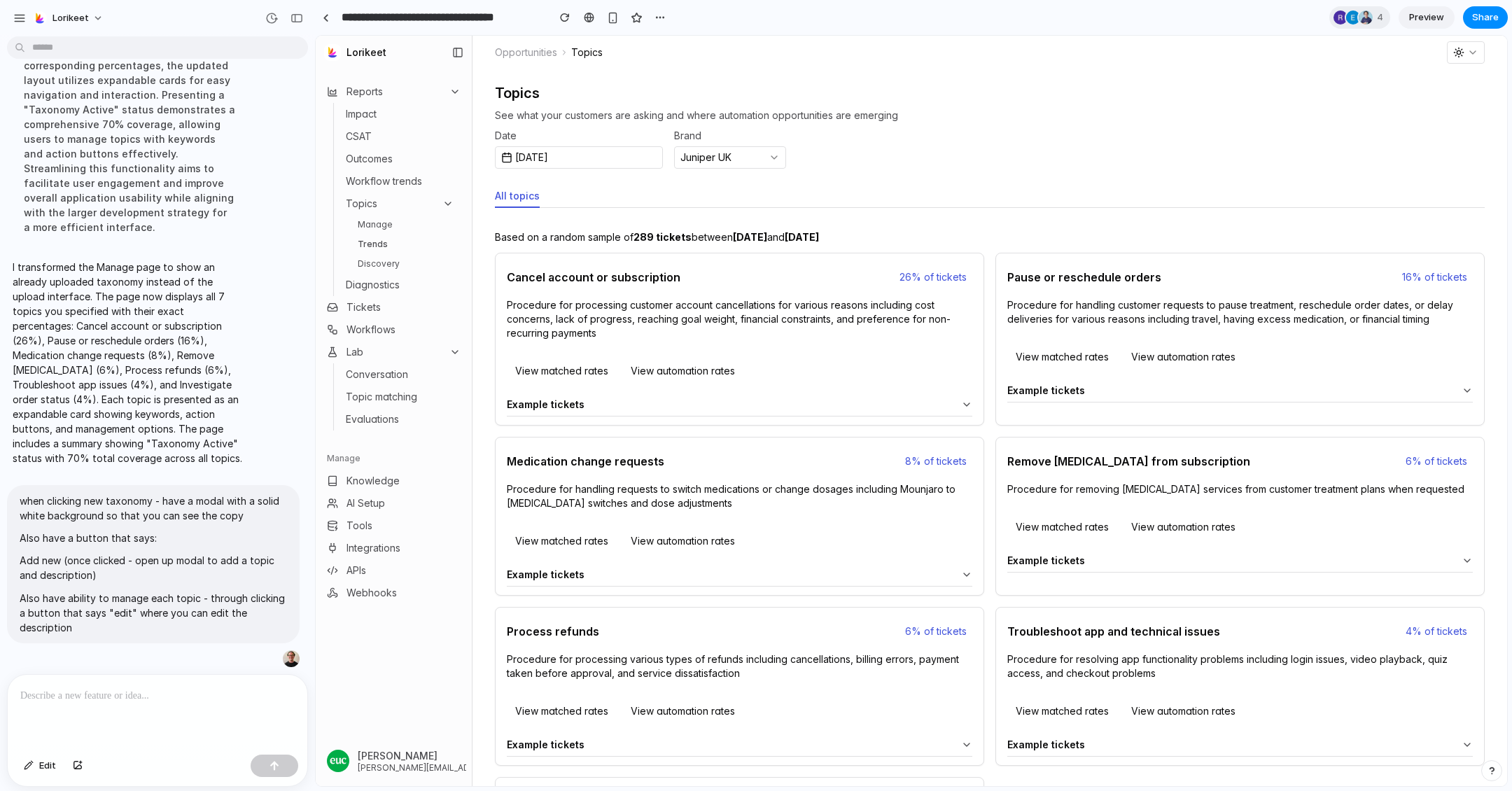
click at [391, 227] on link "Manage" at bounding box center [406, 225] width 108 height 17
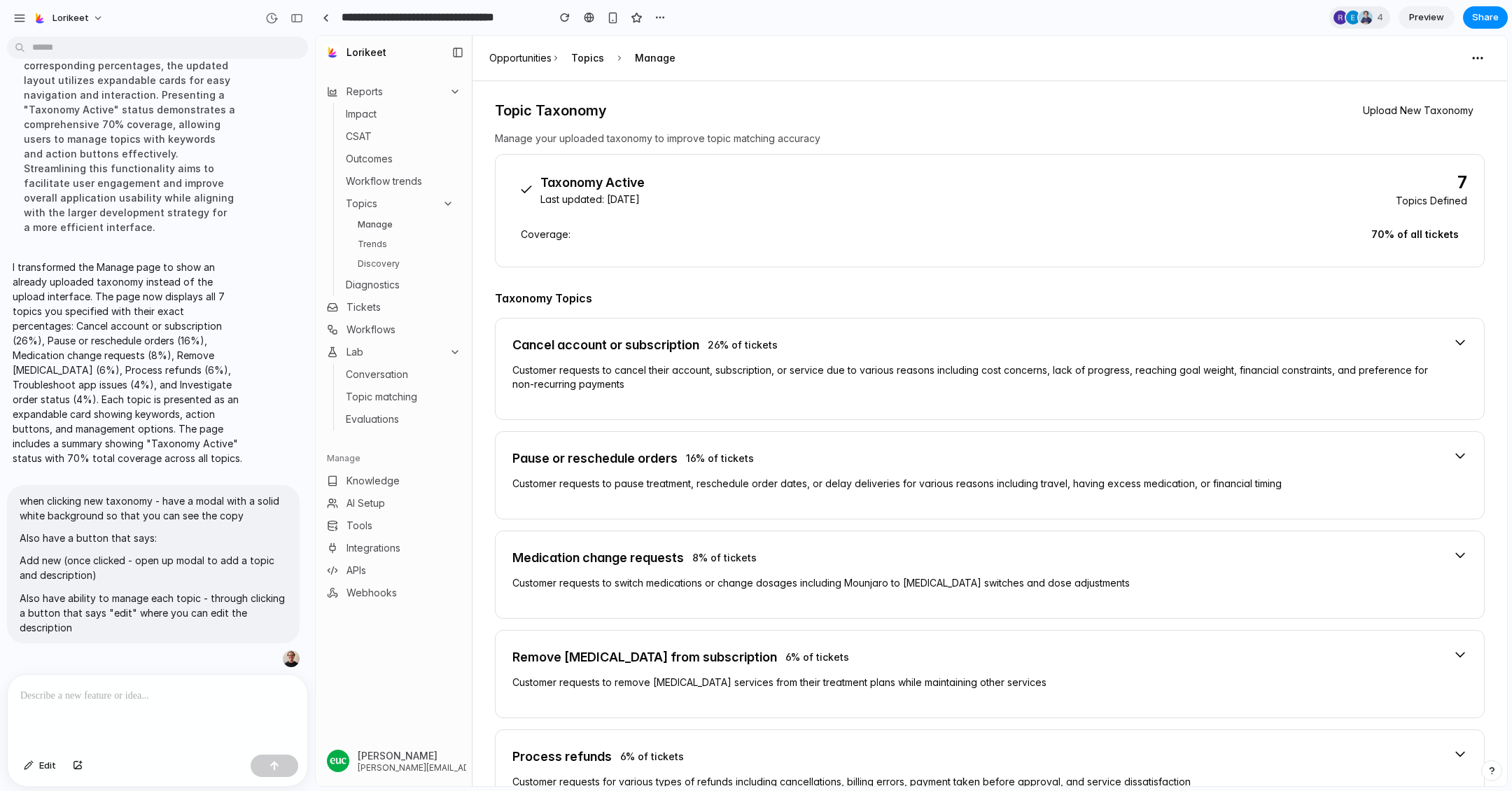
click at [609, 379] on p "Customer requests to cancel their account, subscription, or service due to vari…" at bounding box center [977, 377] width 930 height 28
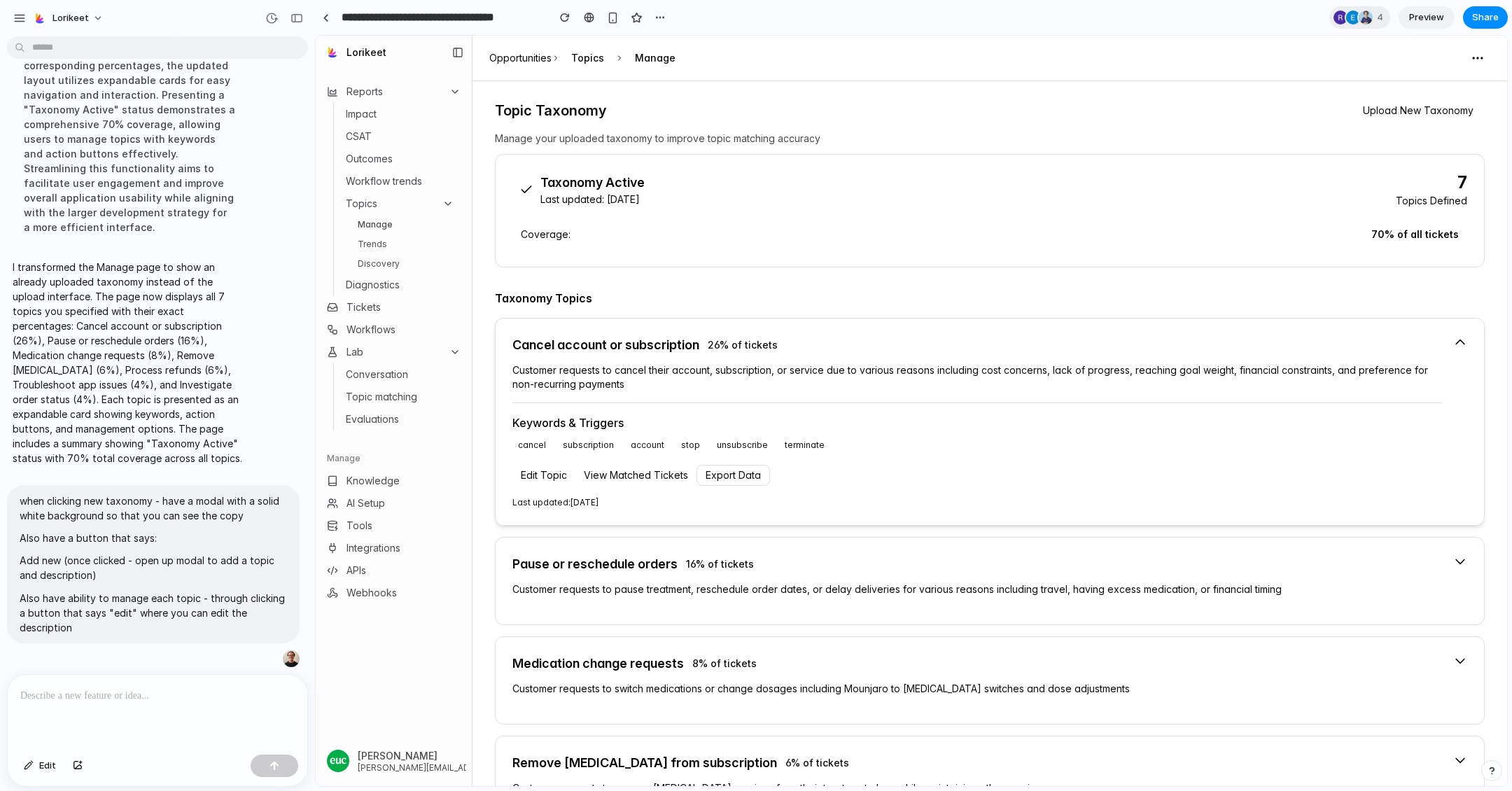
click at [609, 379] on p "Customer requests to cancel their account, subscription, or service due to vari…" at bounding box center [977, 377] width 930 height 28
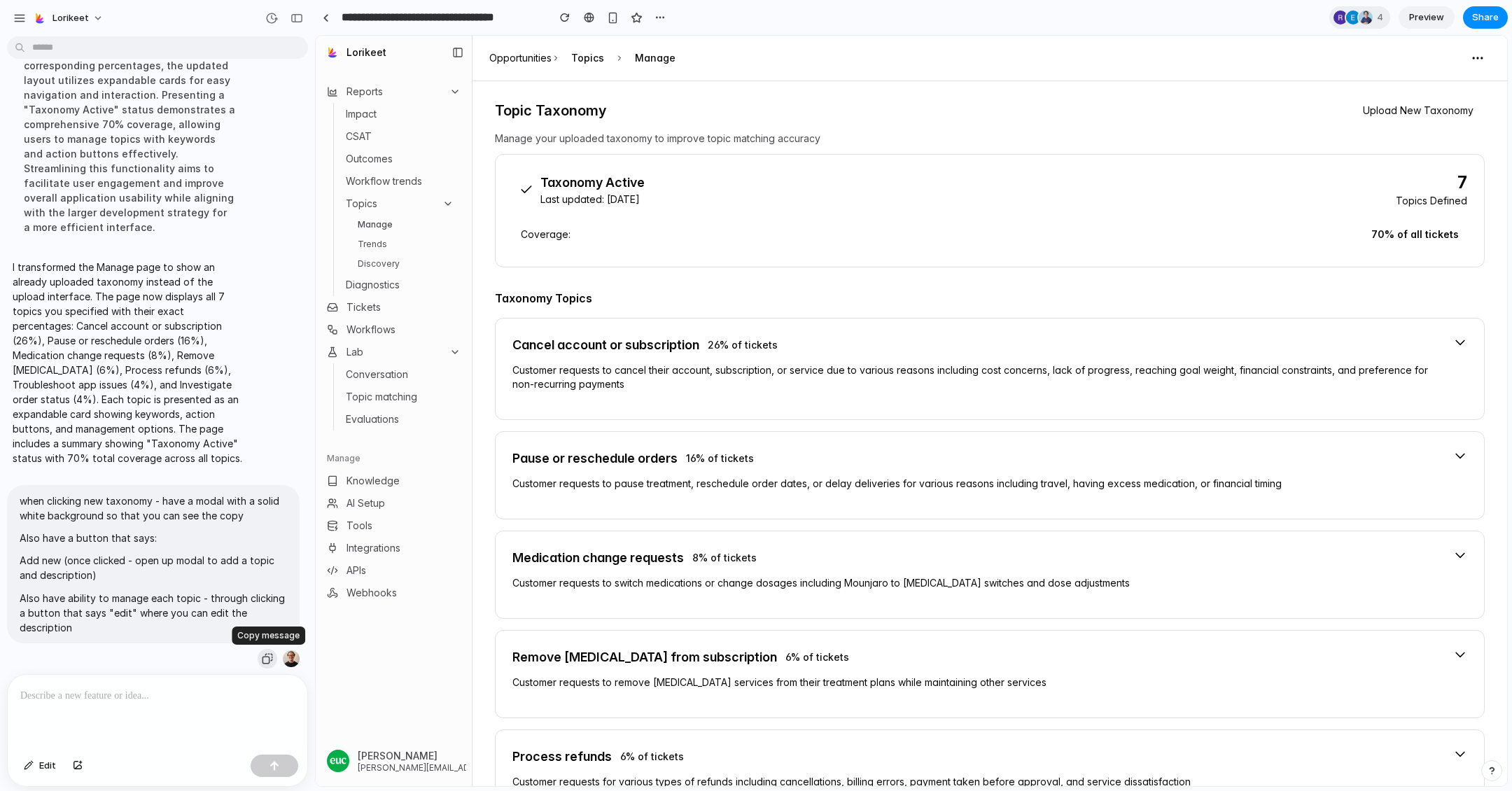
click at [266, 656] on div "button" at bounding box center [268, 658] width 11 height 11
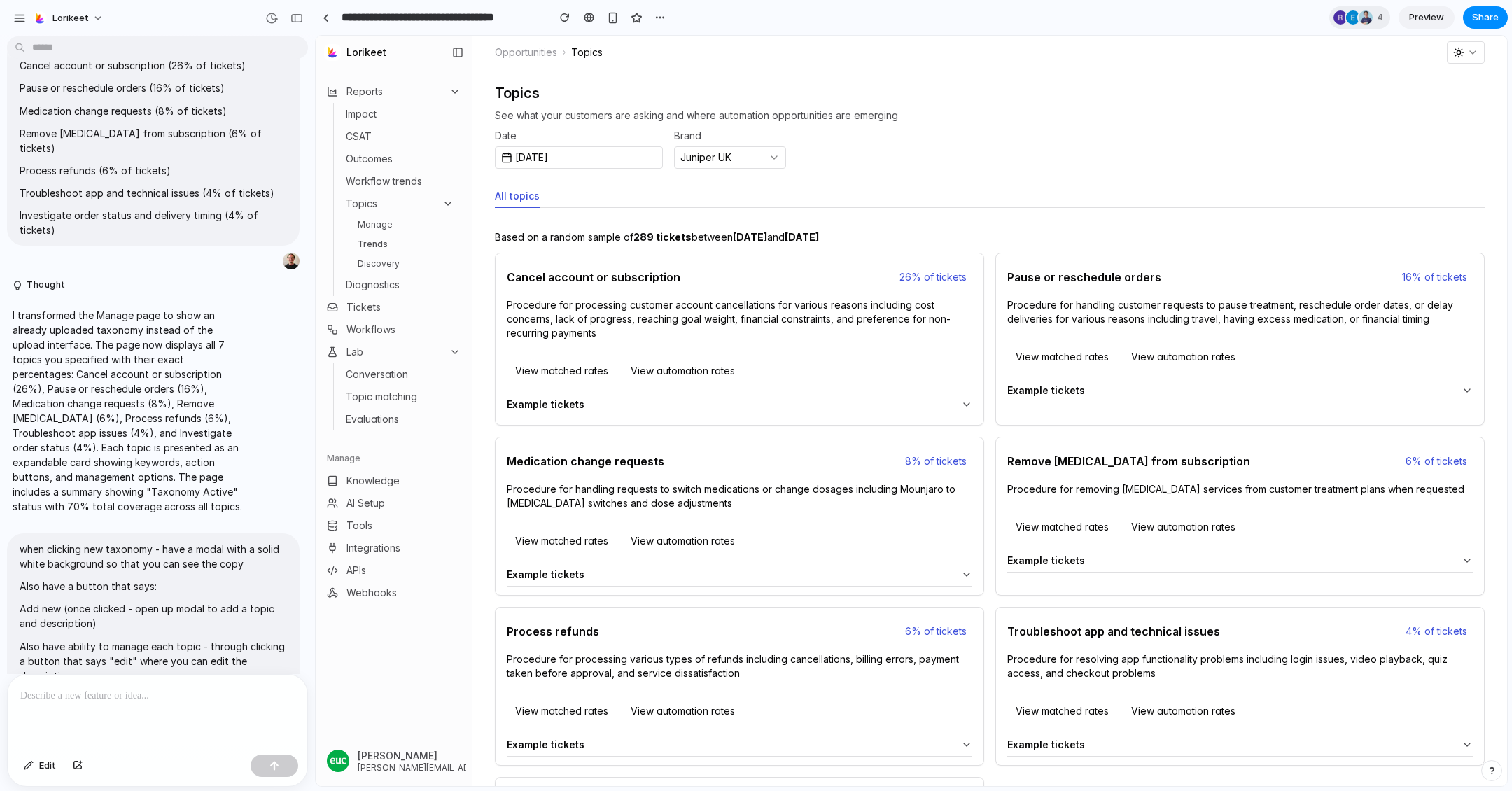
scroll to position [5415, 0]
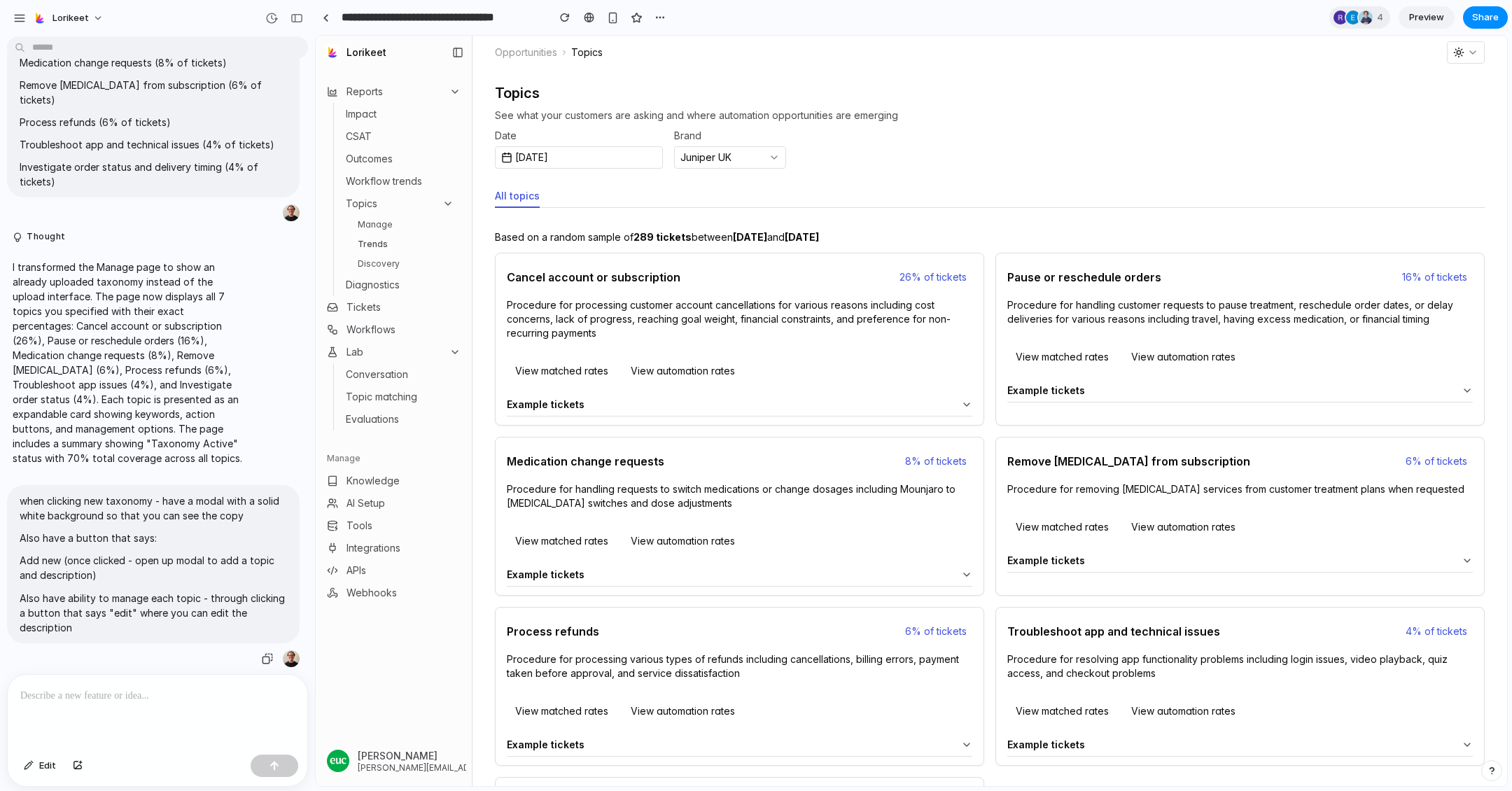
click at [129, 666] on div "when clicking new taxonomy - have a modal with a solid white background so that…" at bounding box center [153, 577] width 293 height 184
click at [118, 703] on p at bounding box center [157, 696] width 275 height 17
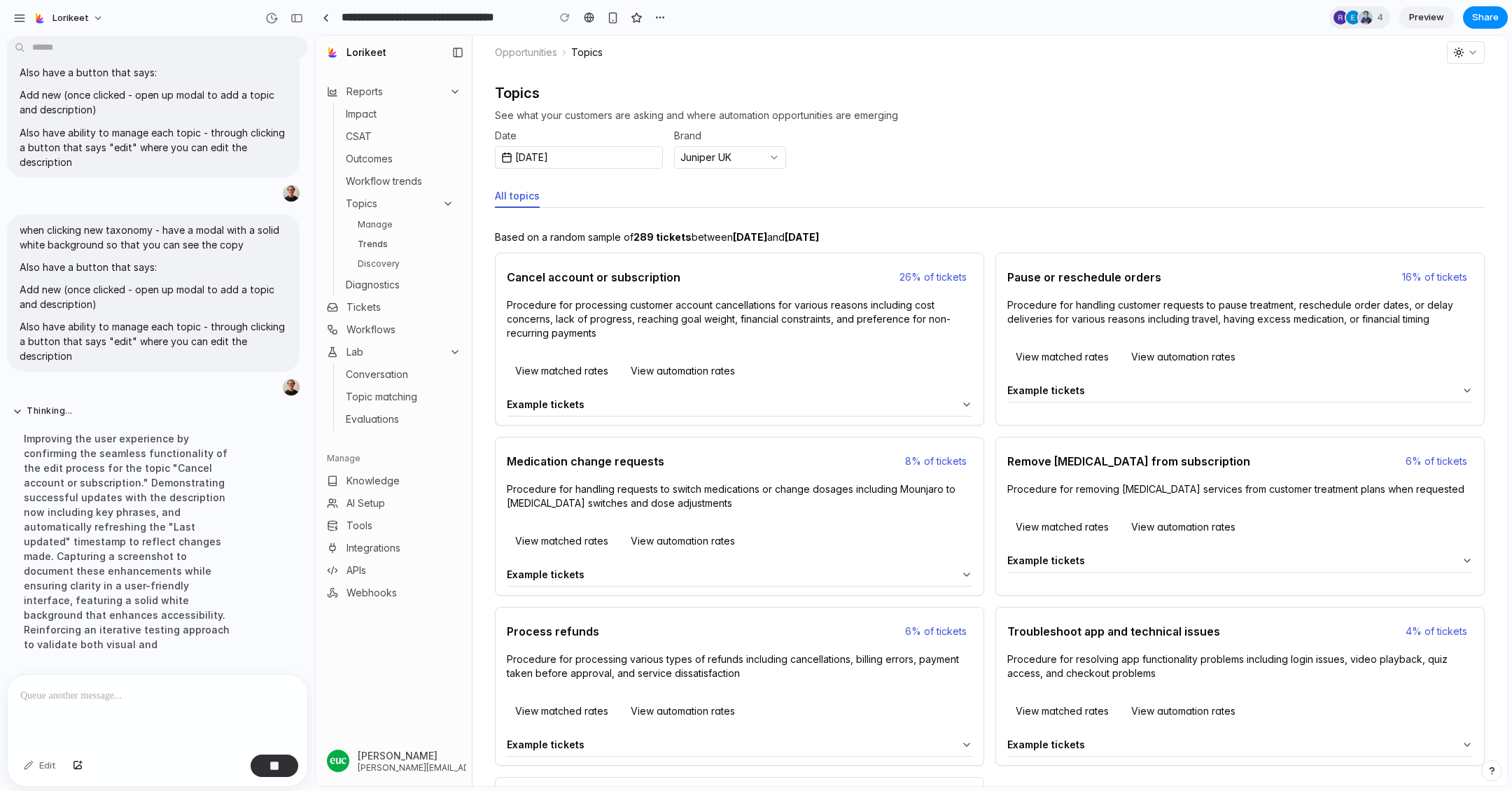
scroll to position [5927, 0]
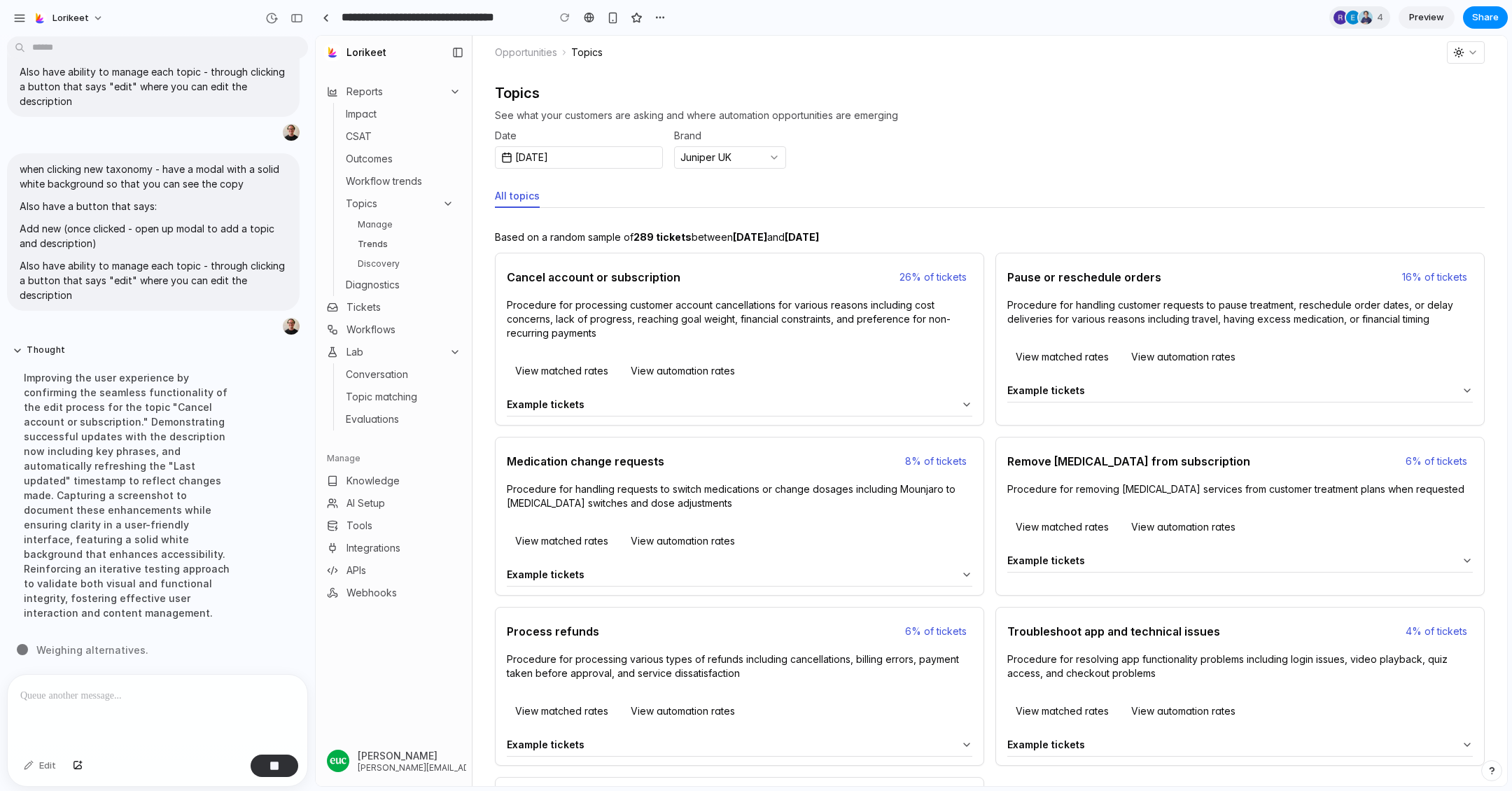
click at [370, 221] on link "Manage" at bounding box center [406, 225] width 108 height 17
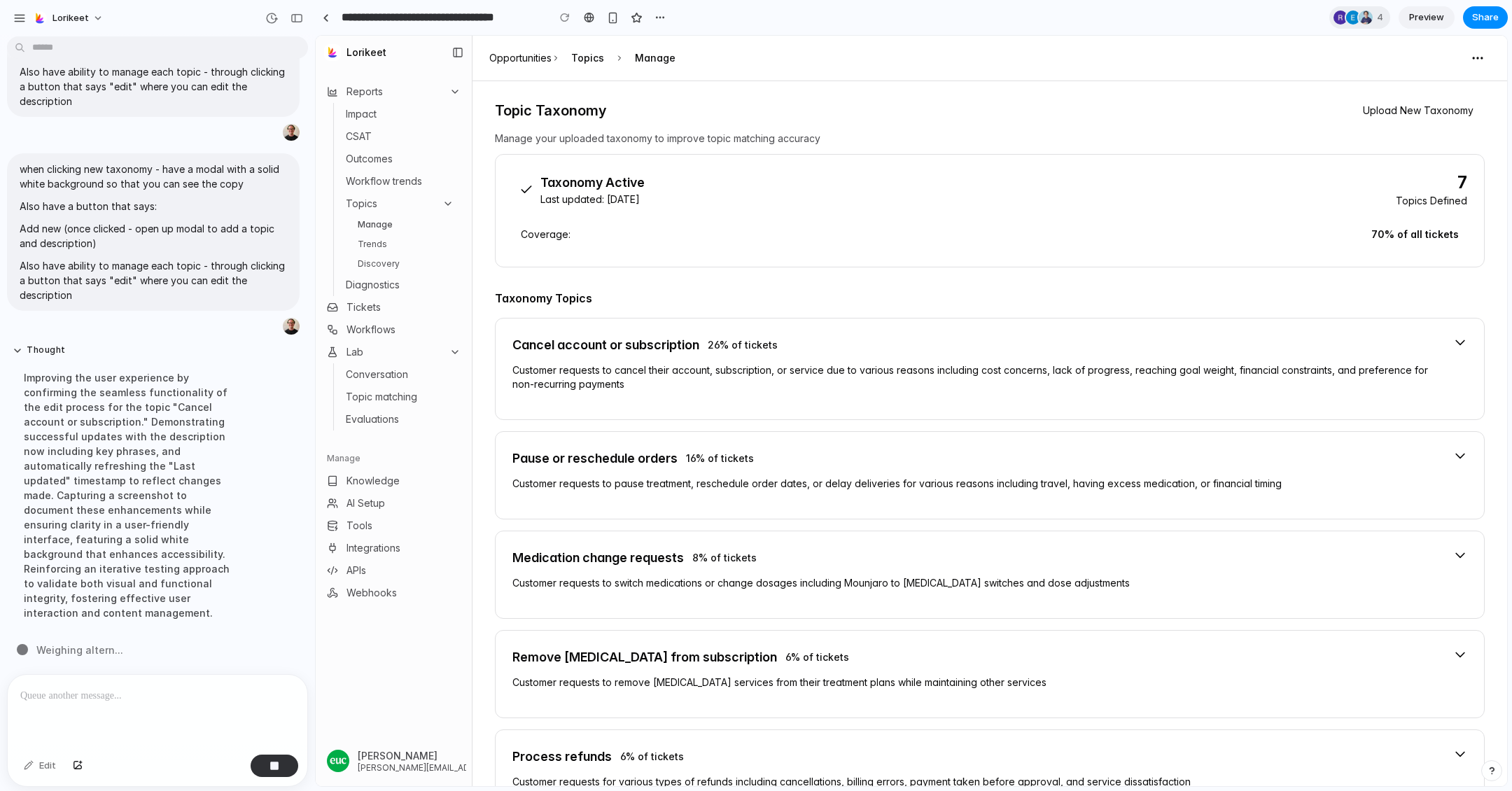
click at [377, 241] on link "Trends" at bounding box center [406, 244] width 108 height 17
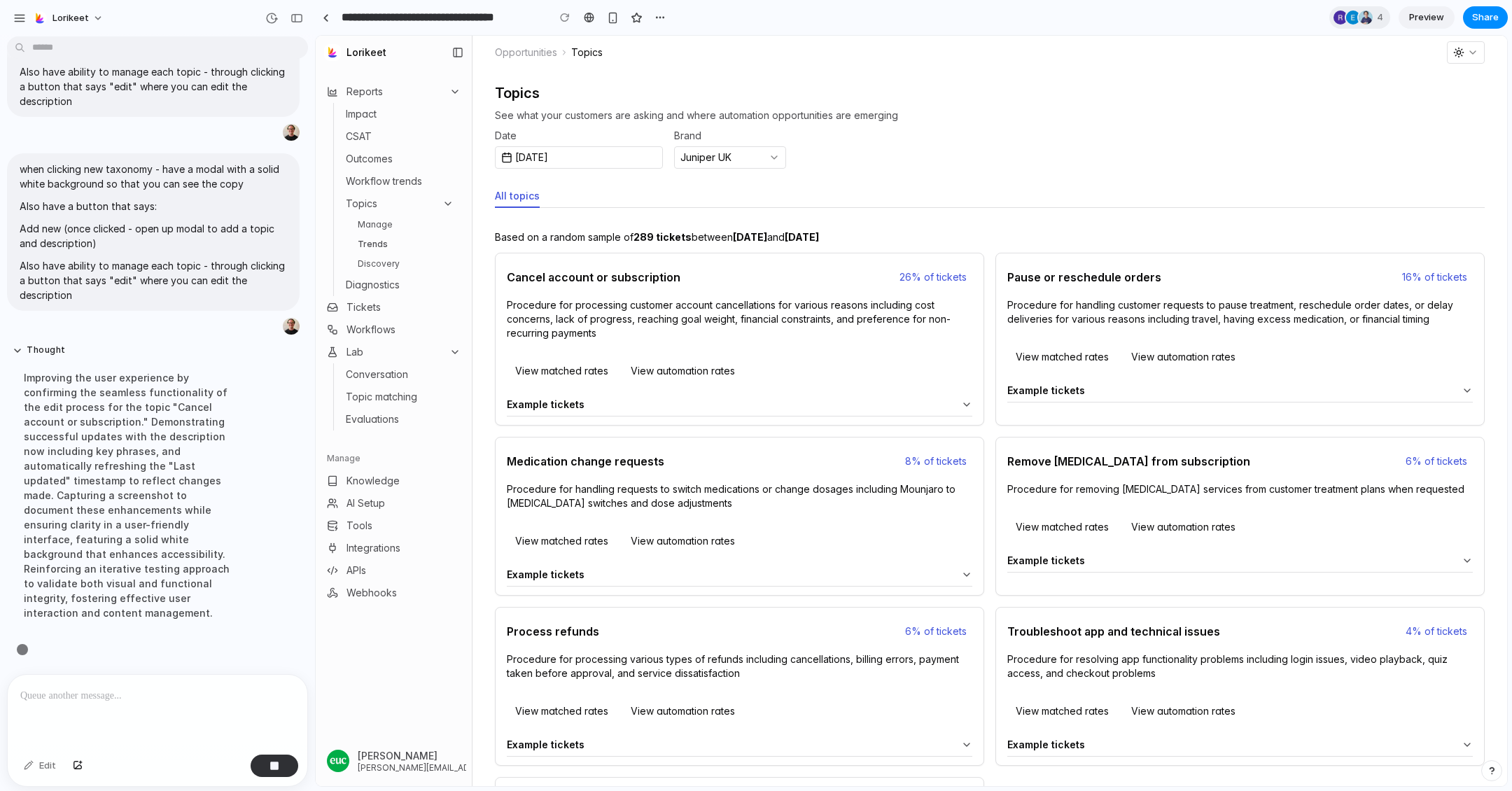
click at [377, 254] on ul "Manage Trends Discovery" at bounding box center [406, 244] width 108 height 56
click at [367, 262] on link "Discovery" at bounding box center [406, 264] width 108 height 17
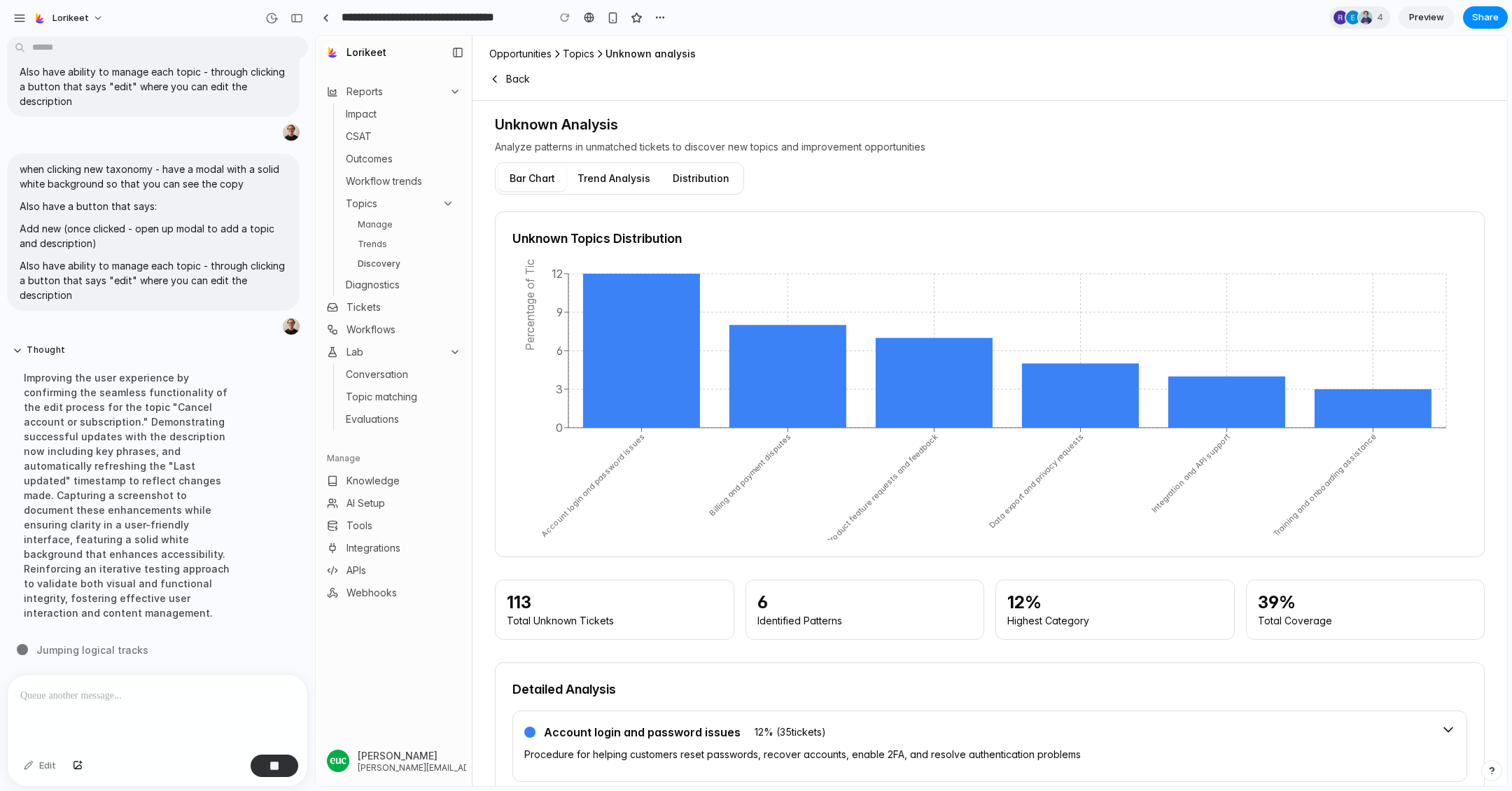
click at [375, 226] on link "Manage" at bounding box center [406, 225] width 108 height 17
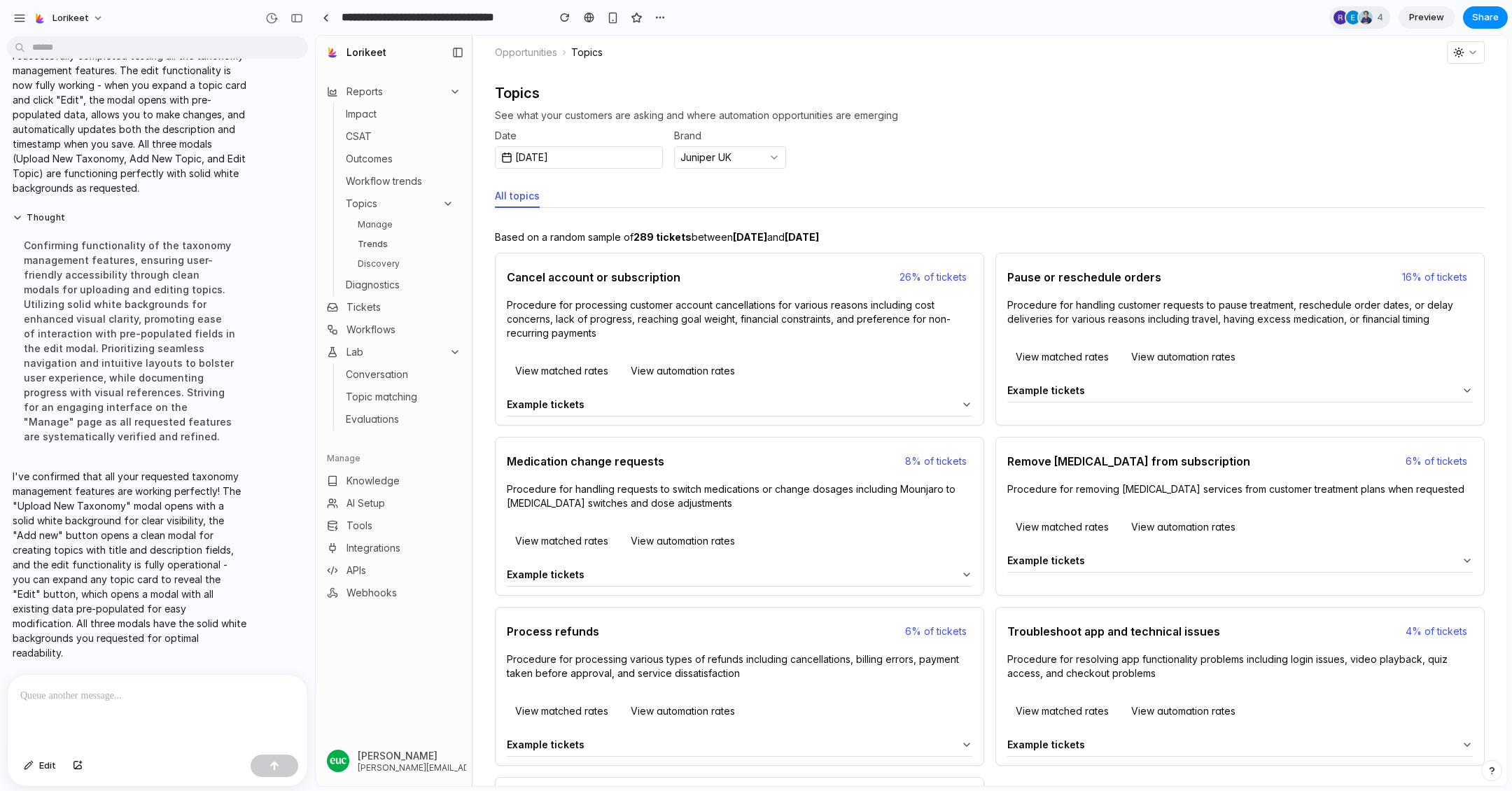
scroll to position [0, 0]
click at [385, 226] on link "Manage" at bounding box center [406, 225] width 108 height 17
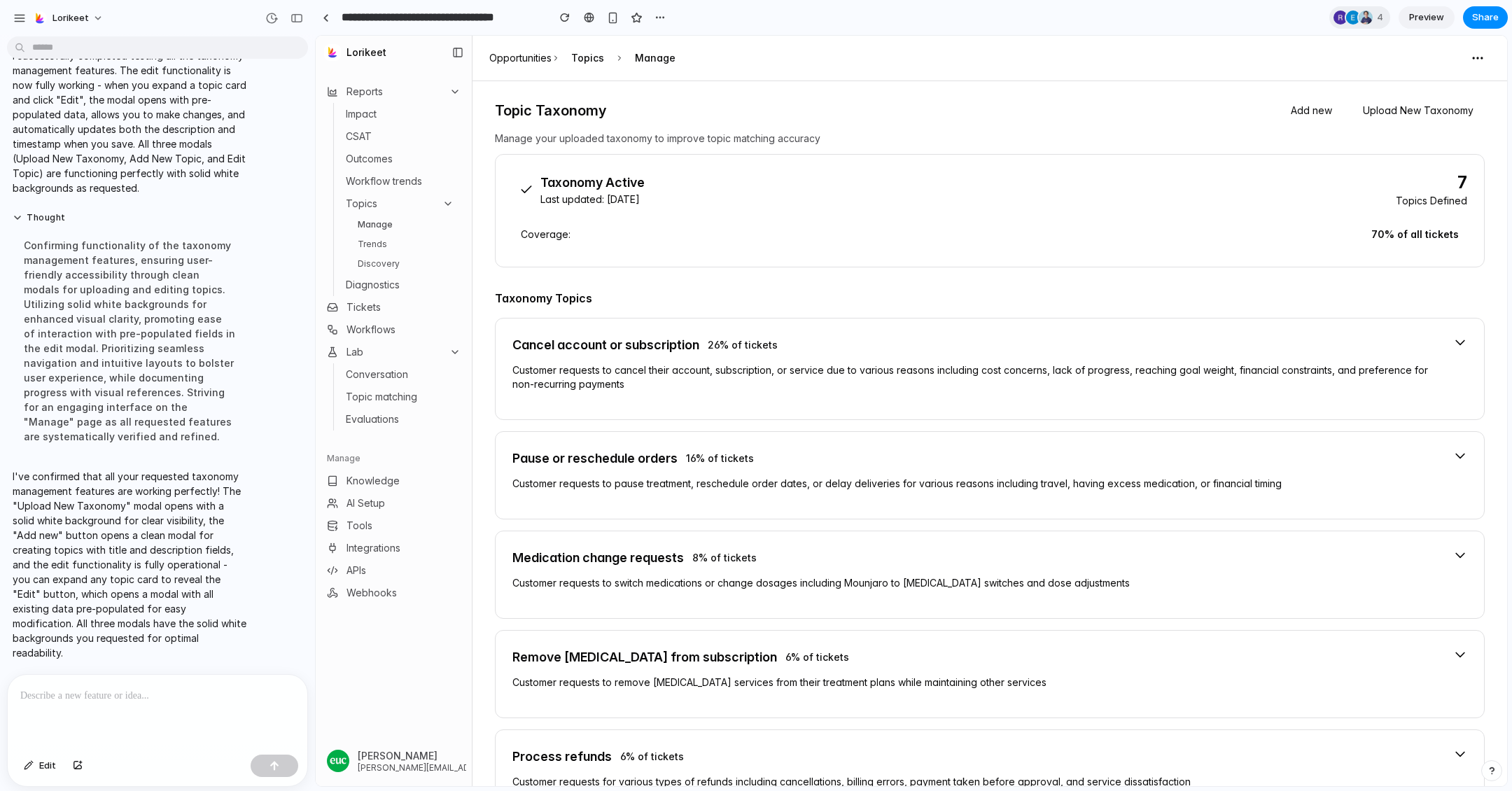
click at [1282, 107] on div "Topic Taxonomy Add new Upload New Taxonomy" at bounding box center [990, 110] width 990 height 25
click at [1310, 107] on button "Add new" at bounding box center [1312, 110] width 64 height 25
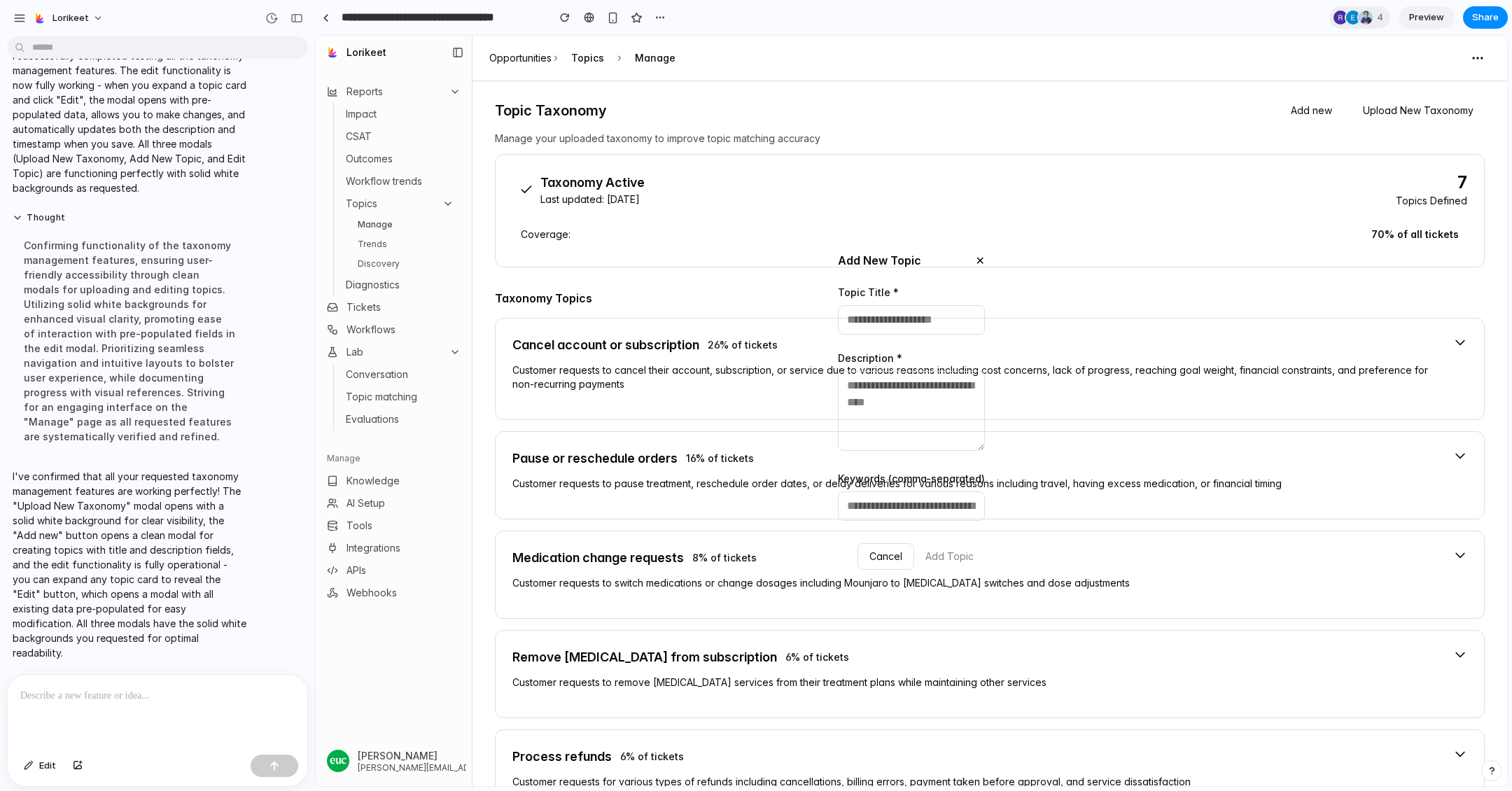
click at [1317, 108] on div "Add New Topic ✕ Topic Title * Description * Keywords (comma-separated) Cancel A…" at bounding box center [911, 411] width 1191 height 751
click at [1401, 111] on div "Add New Topic ✕ Topic Title * Description * Keywords (comma-separated) Cancel A…" at bounding box center [911, 411] width 1191 height 751
click at [1361, 105] on div "Add New Topic ✕ Topic Title * Description * Keywords (comma-separated) Cancel A…" at bounding box center [911, 411] width 1191 height 751
click at [982, 257] on button "✕" at bounding box center [981, 261] width 9 height 17
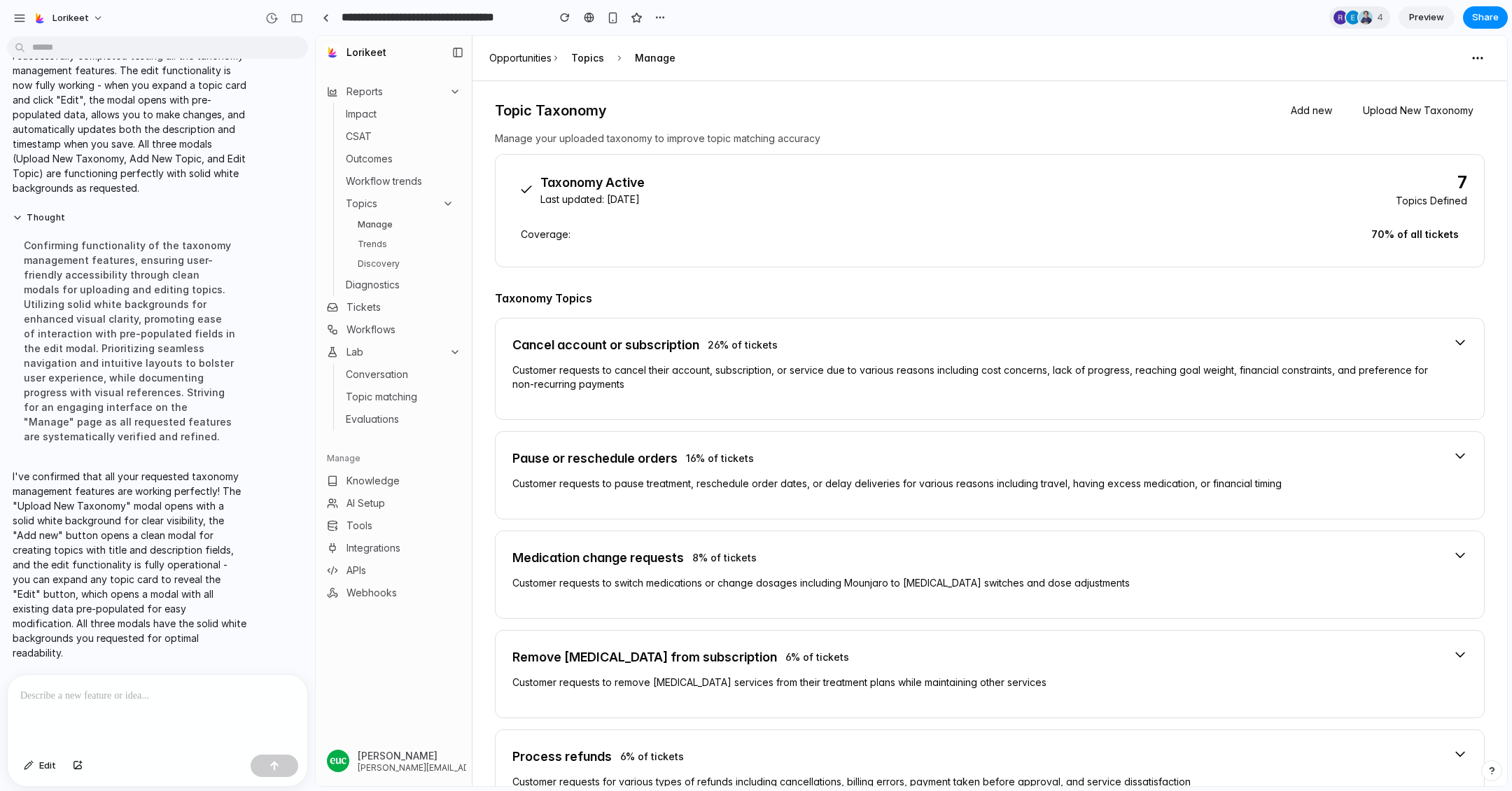
click at [1400, 106] on button "Upload New Taxonomy" at bounding box center [1418, 110] width 133 height 25
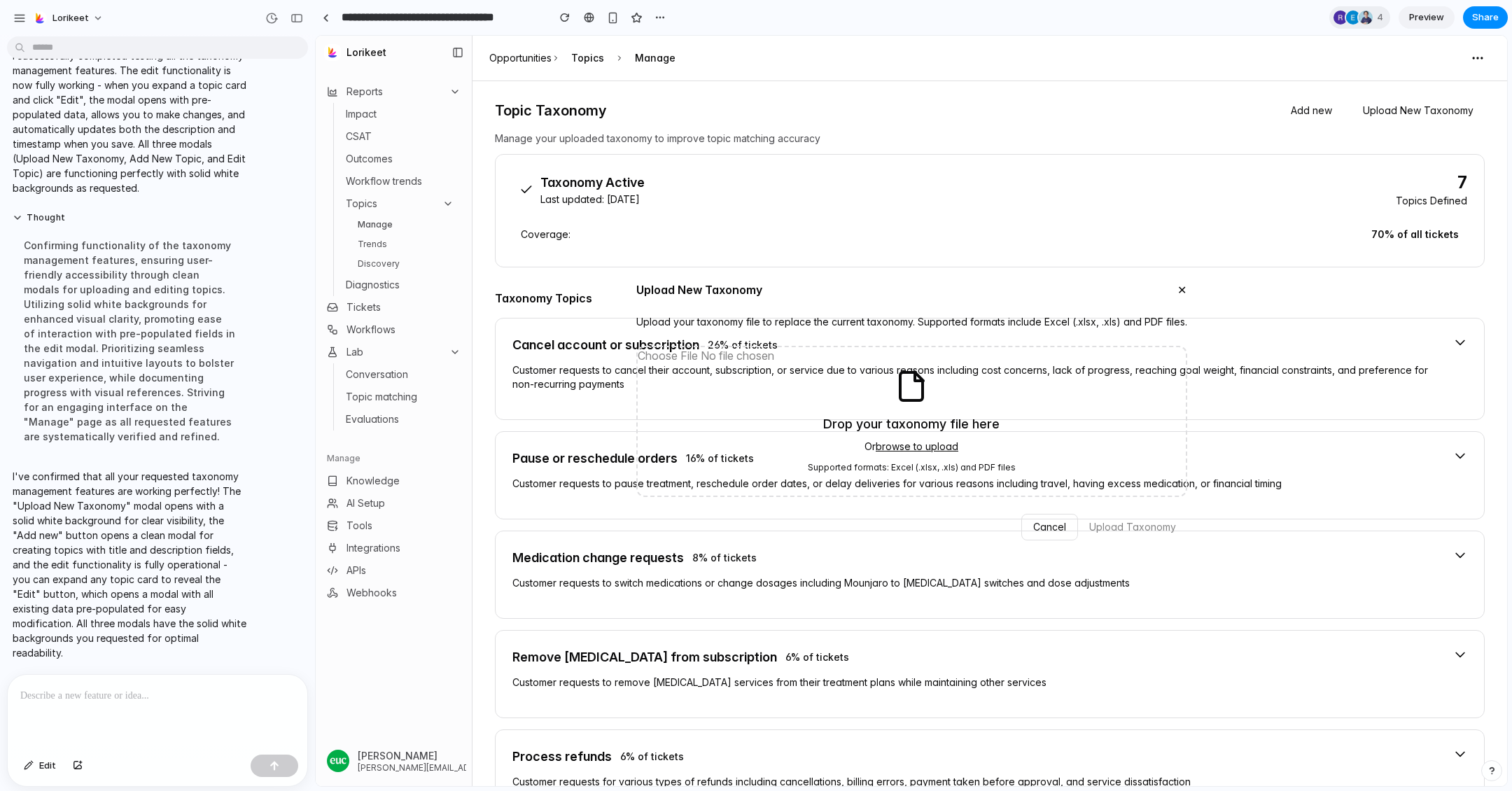
click at [1177, 288] on div "Upload New Taxonomy ✕" at bounding box center [912, 290] width 551 height 17
click at [1185, 288] on button "✕" at bounding box center [1182, 290] width 9 height 17
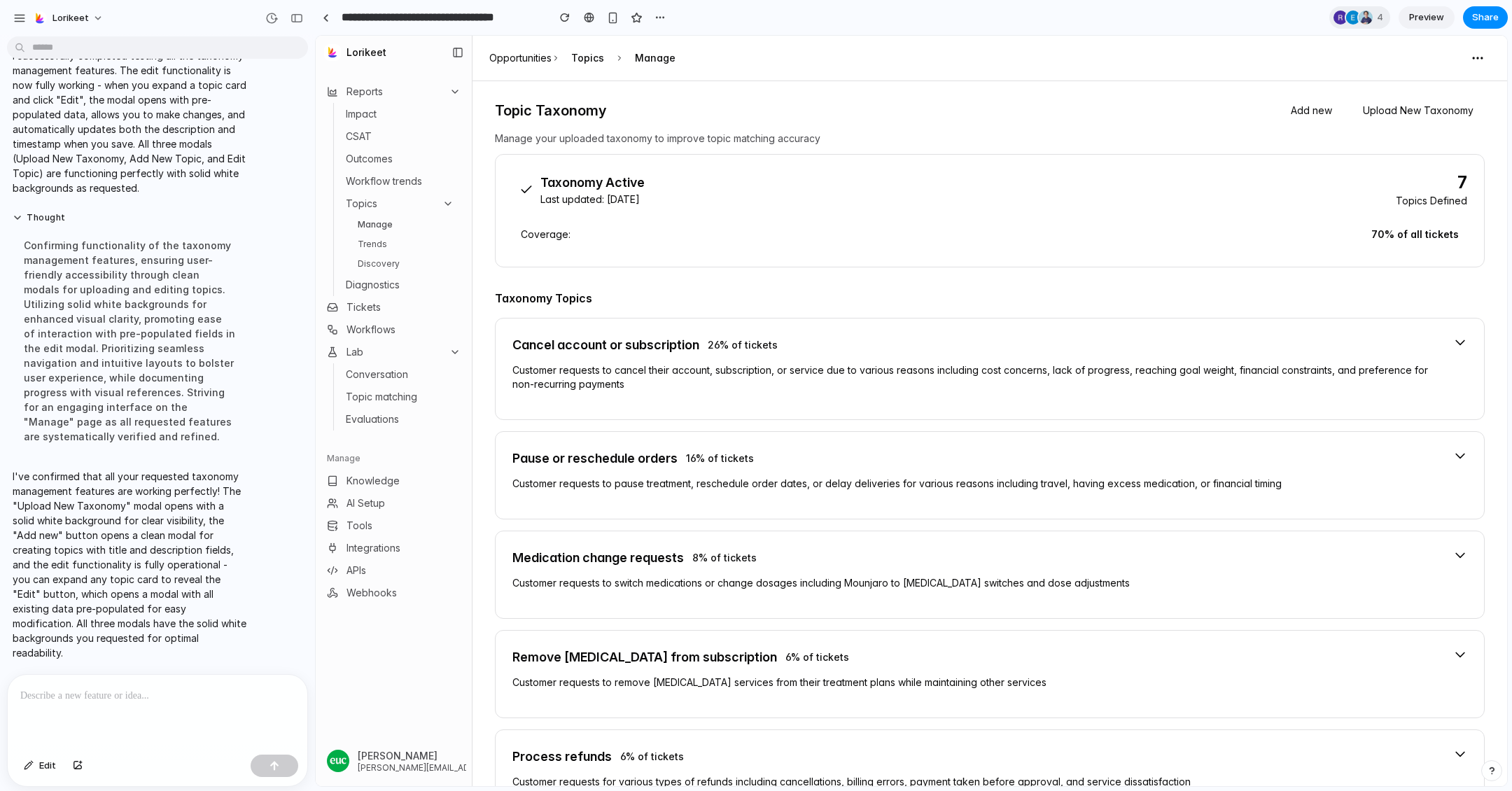
click at [1452, 343] on div "Cancel account or subscription 26 % of tickets Customer requests to cancel thei…" at bounding box center [990, 369] width 955 height 67
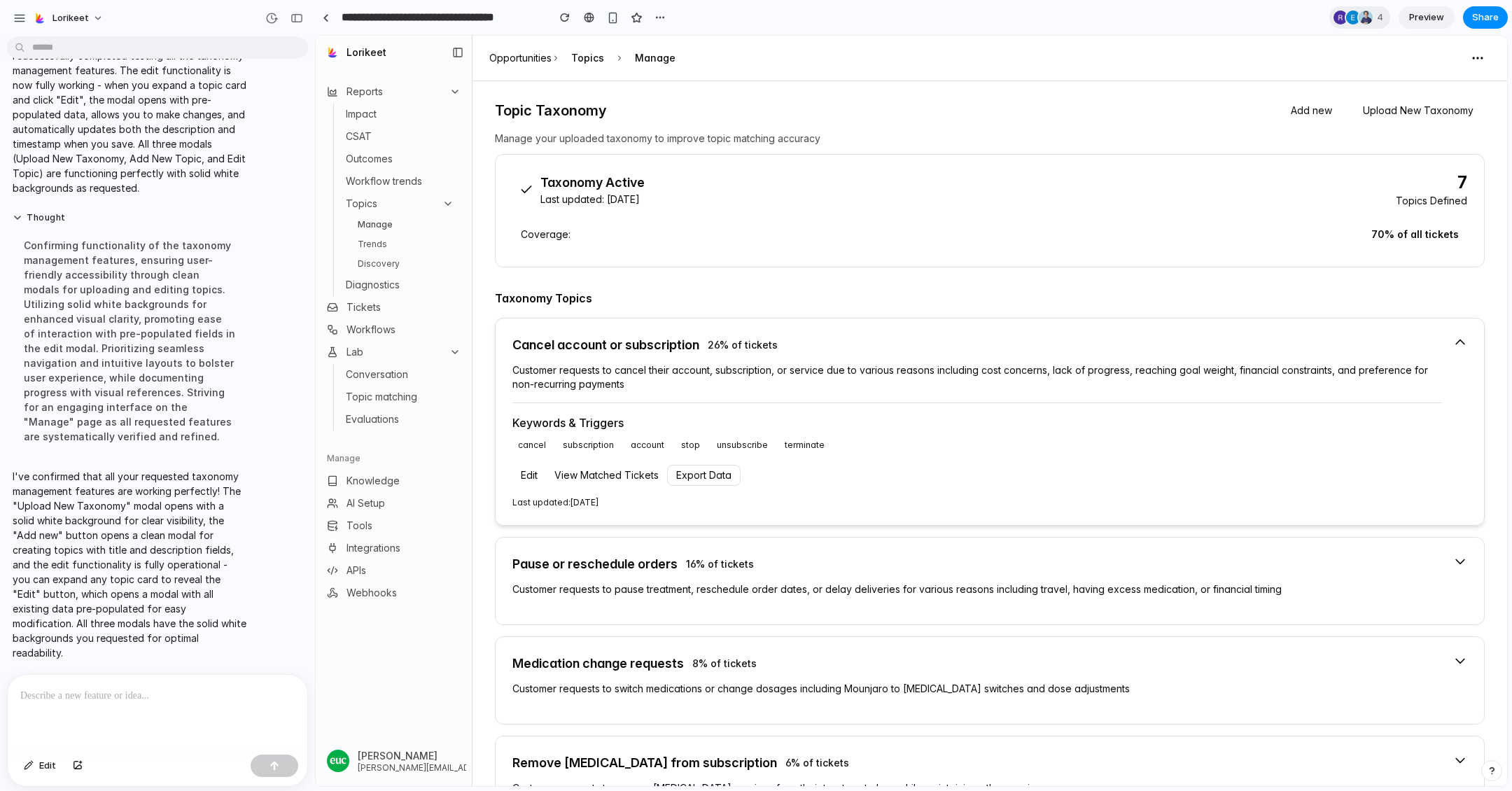
click at [1439, 349] on div "Cancel account or subscription 26 % of tickets" at bounding box center [977, 345] width 930 height 19
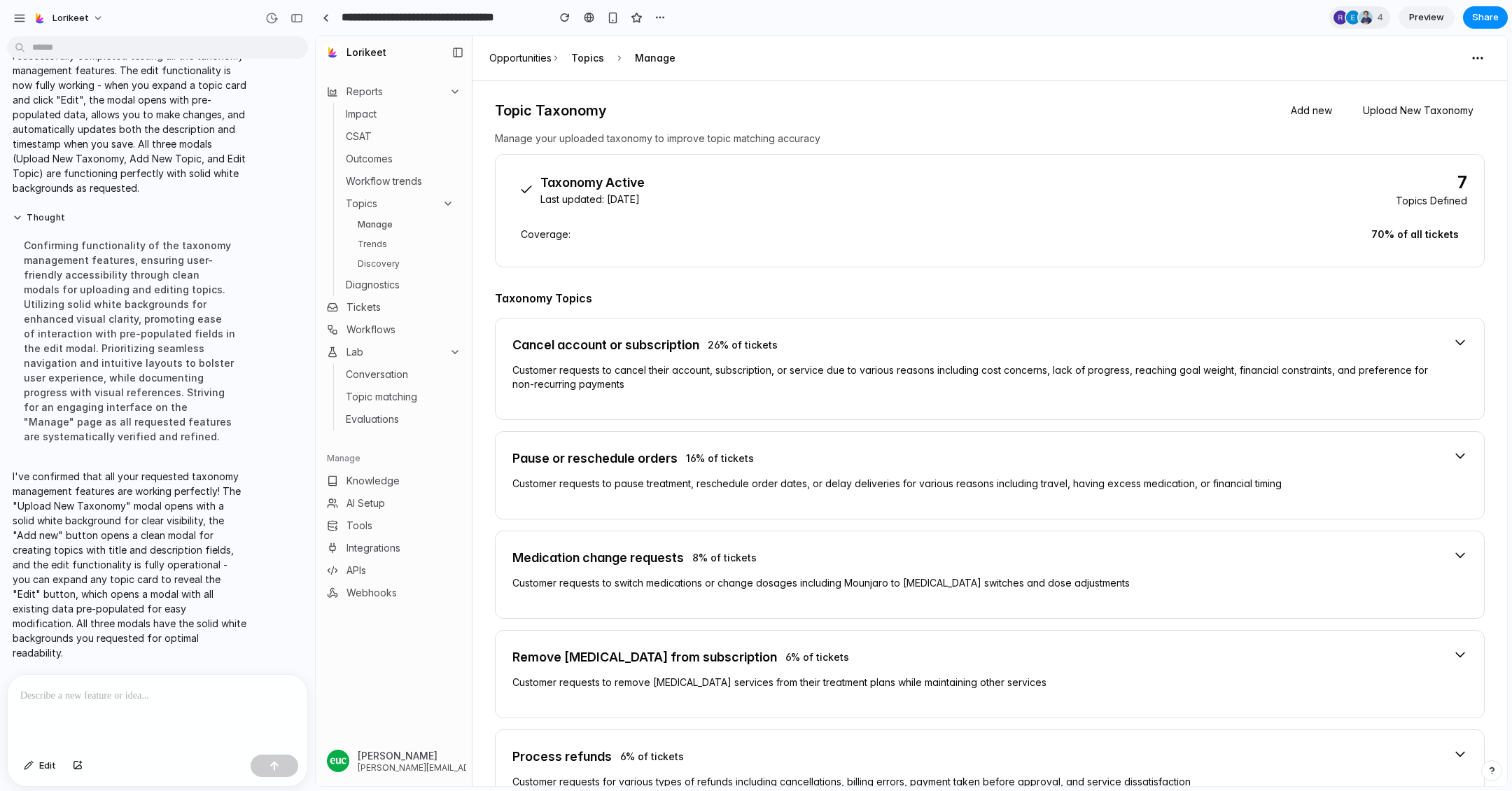
click at [96, 710] on div at bounding box center [157, 711] width 300 height 74
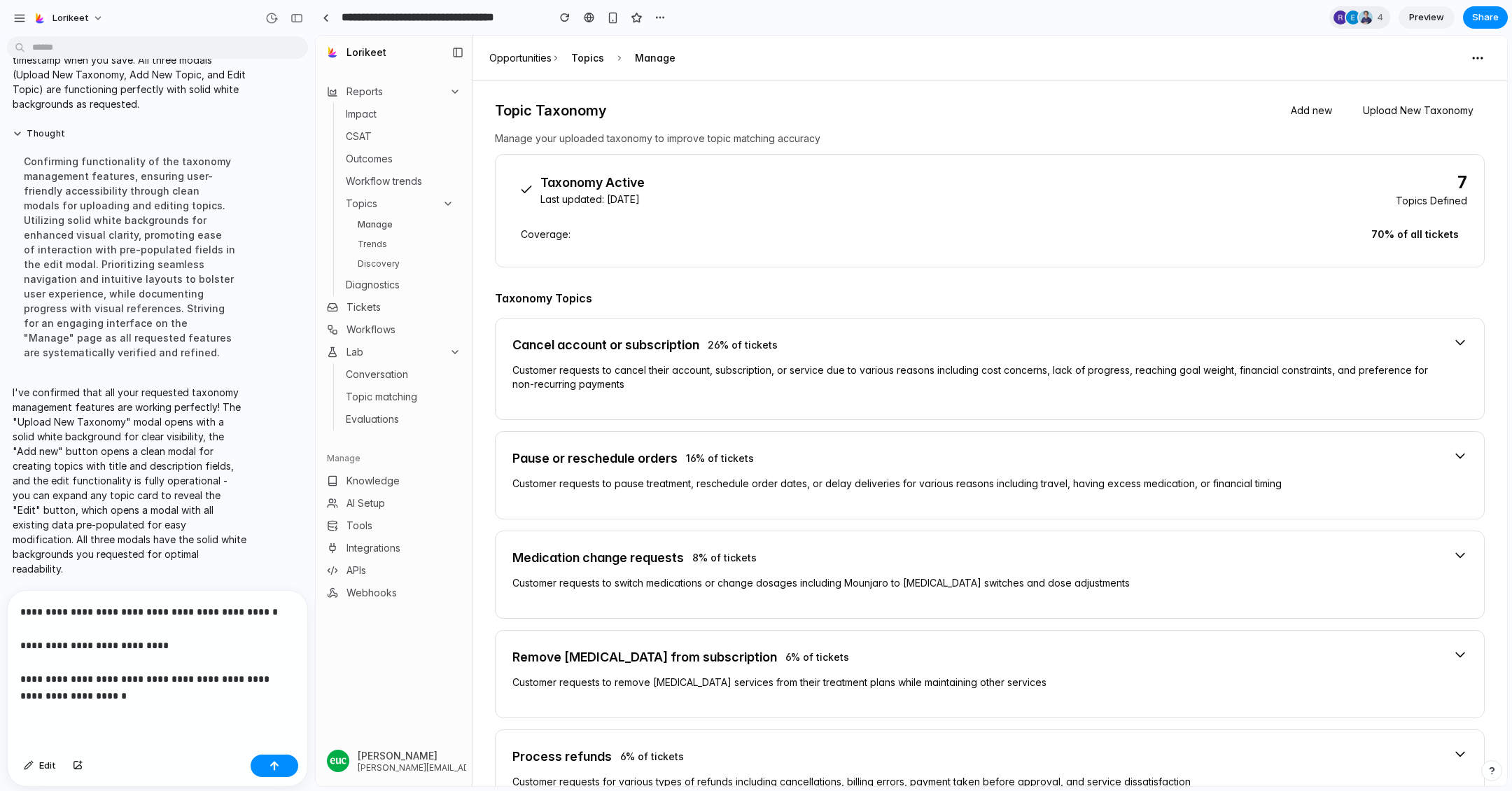
click at [160, 697] on p "**********" at bounding box center [157, 654] width 275 height 101
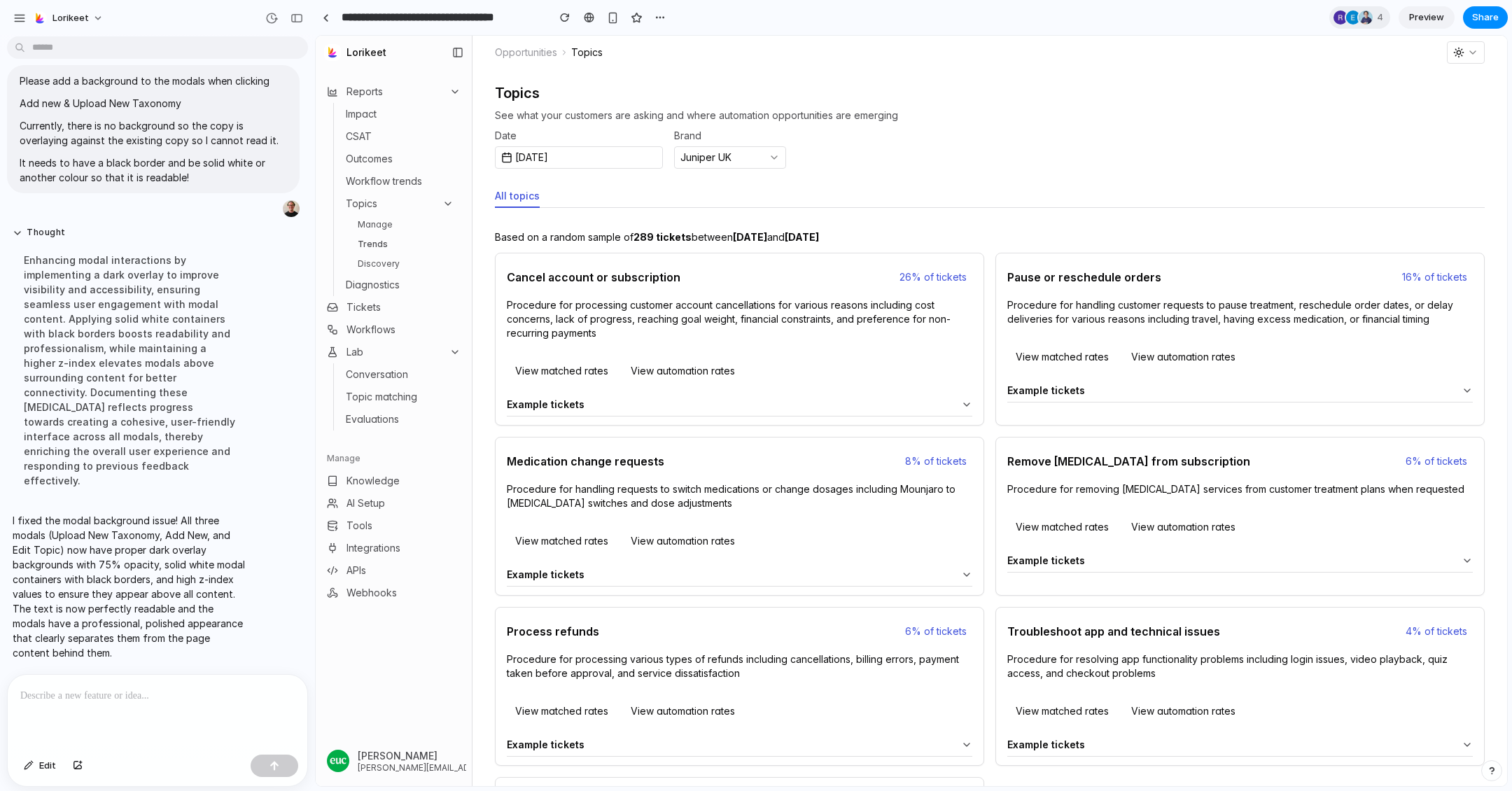
click at [389, 226] on link "Manage" at bounding box center [406, 225] width 108 height 17
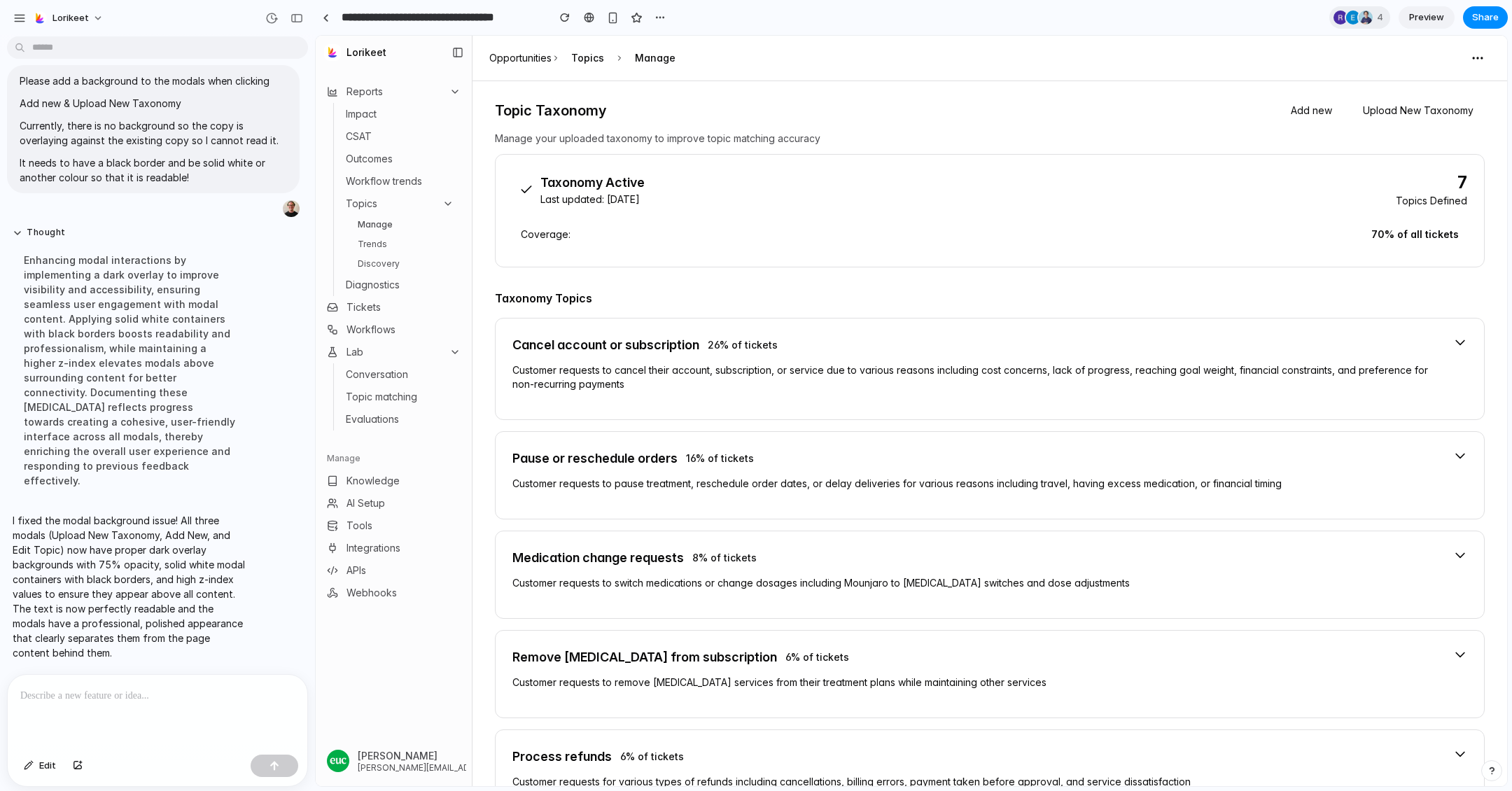
click at [1324, 98] on div "Add new Upload New Taxonomy" at bounding box center [1383, 110] width 205 height 25
click at [1317, 108] on button "Add new" at bounding box center [1312, 110] width 64 height 25
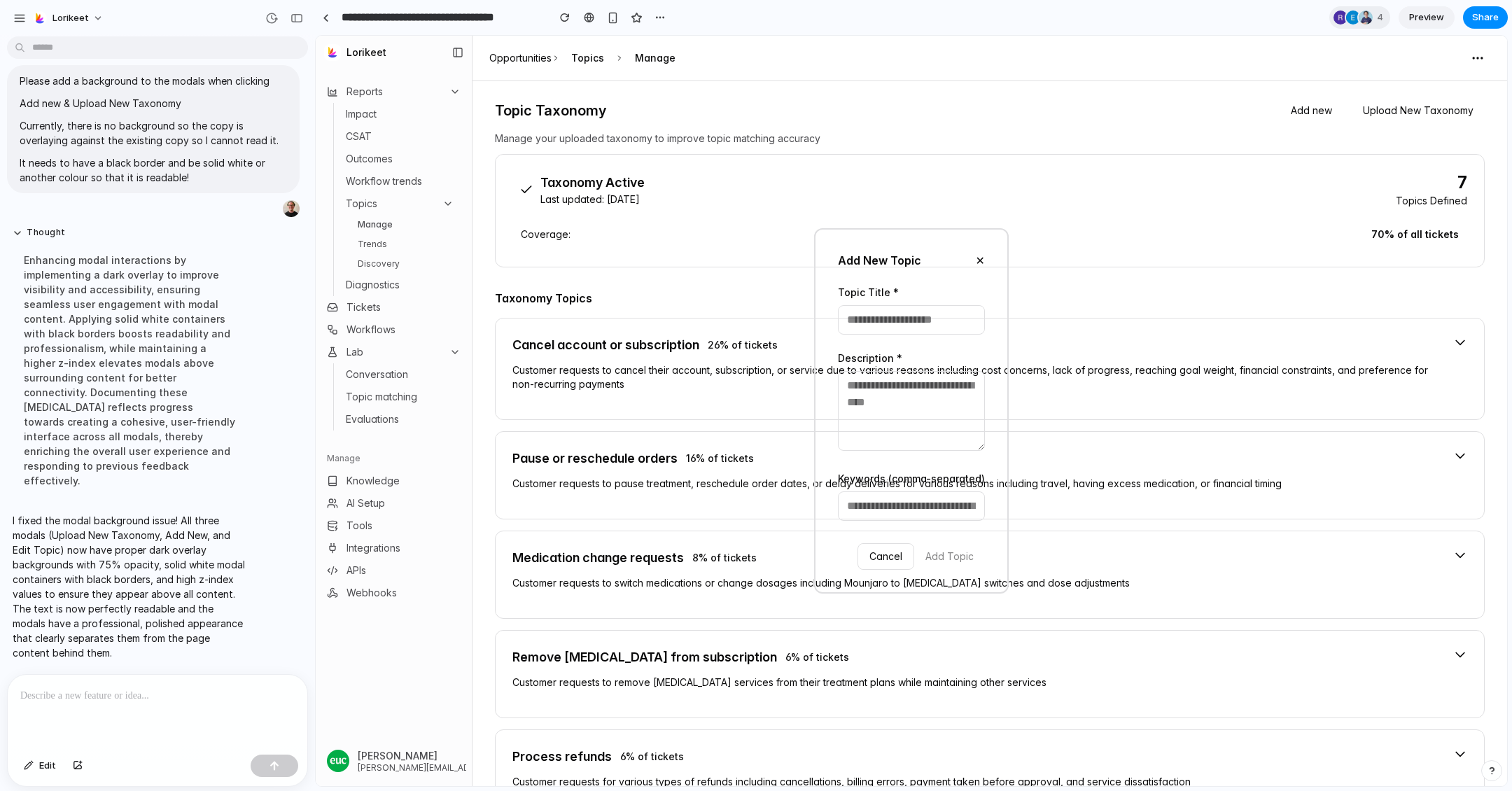
click at [1426, 114] on div "Add New Topic ✕ Topic Title * Description * Keywords (comma-separated) Cancel A…" at bounding box center [911, 411] width 1191 height 751
click at [1173, 144] on div "Add New Topic ✕ Topic Title * Description * Keywords (comma-separated) Cancel A…" at bounding box center [911, 411] width 1191 height 751
click at [983, 257] on button "✕" at bounding box center [981, 261] width 9 height 17
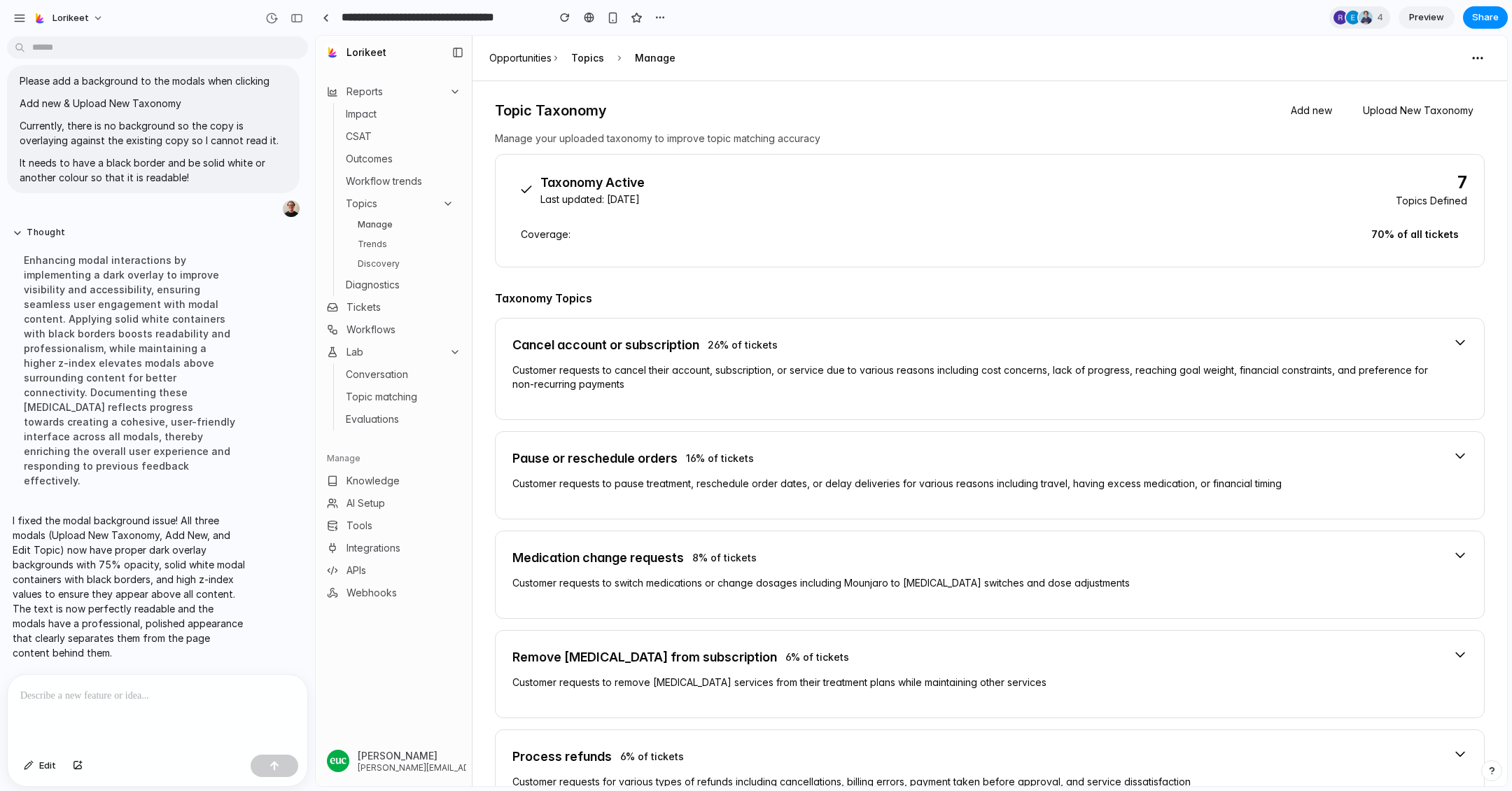
click at [1394, 103] on button "Upload New Taxonomy" at bounding box center [1418, 110] width 133 height 25
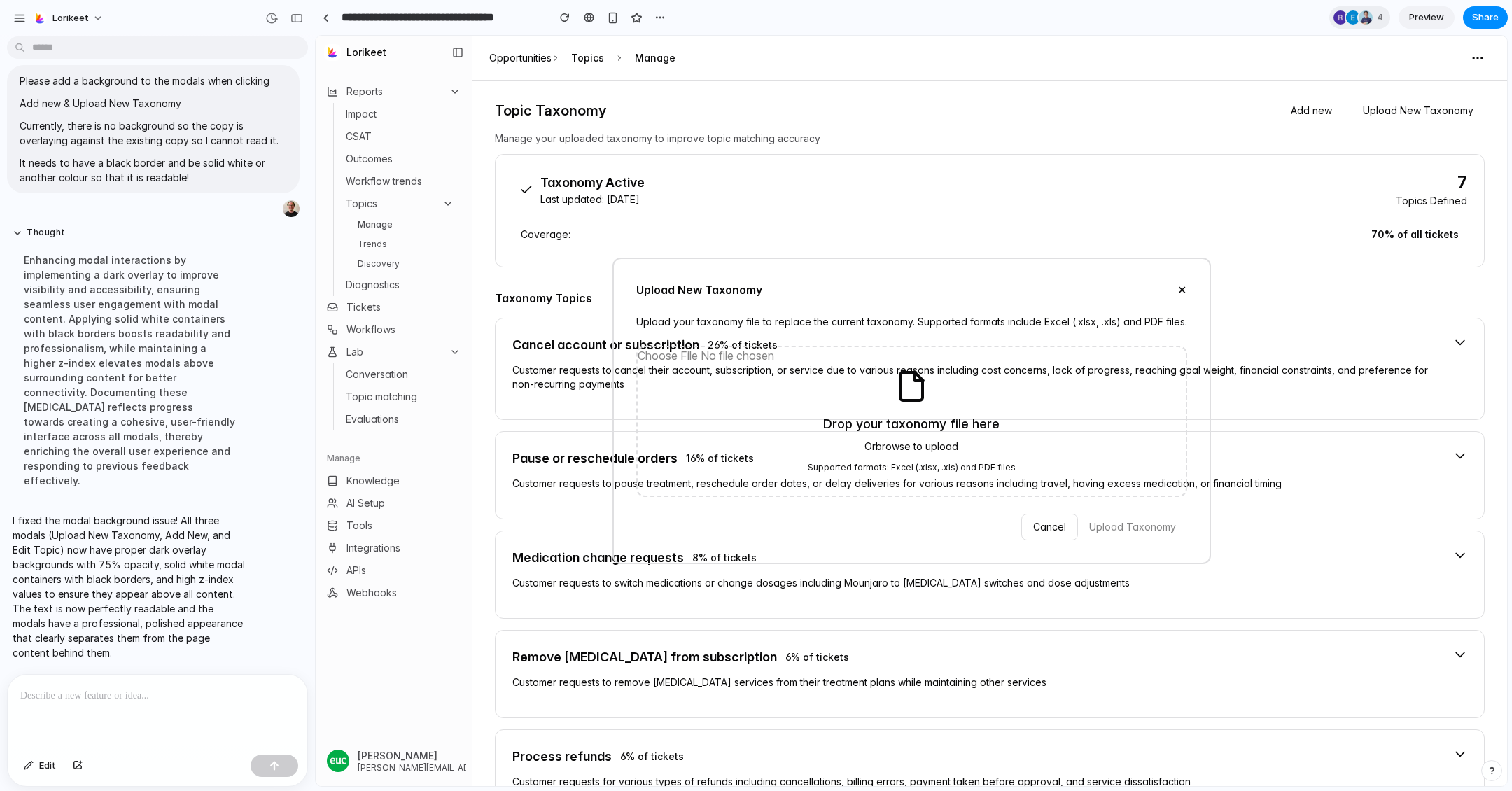
click at [141, 703] on div at bounding box center [157, 711] width 300 height 74
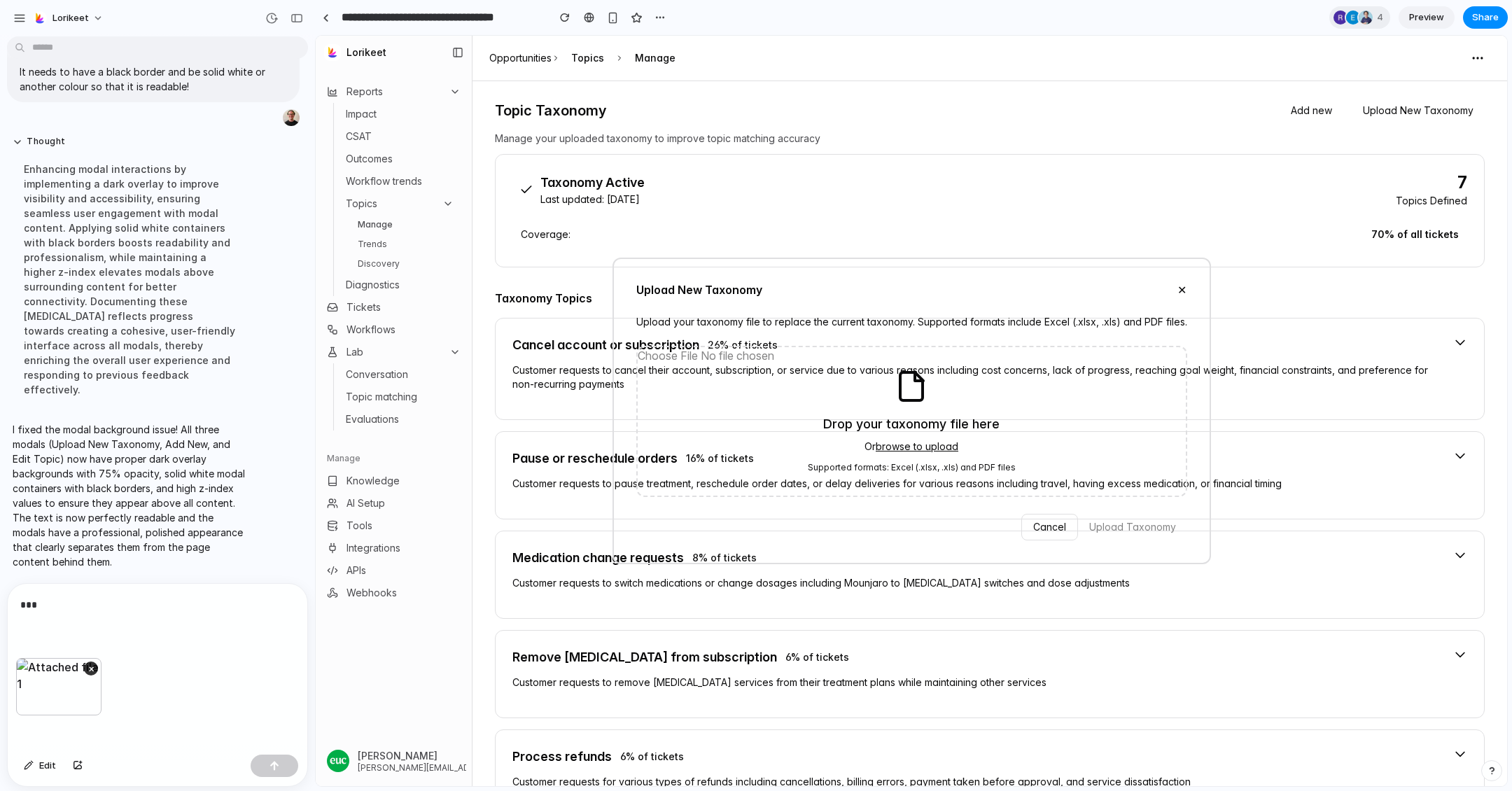
scroll to position [6700, 0]
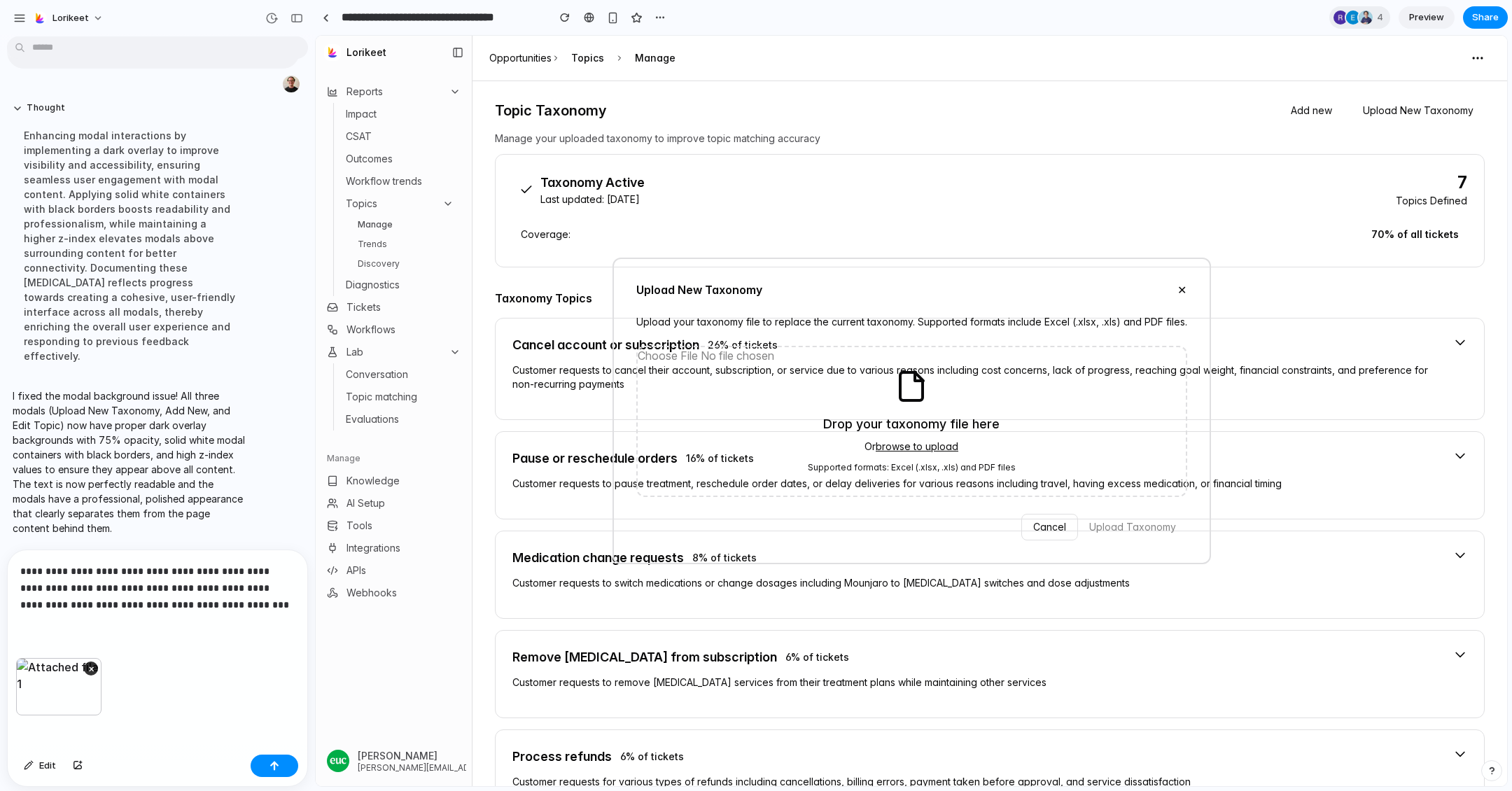
click at [148, 572] on p "**********" at bounding box center [157, 587] width 275 height 51
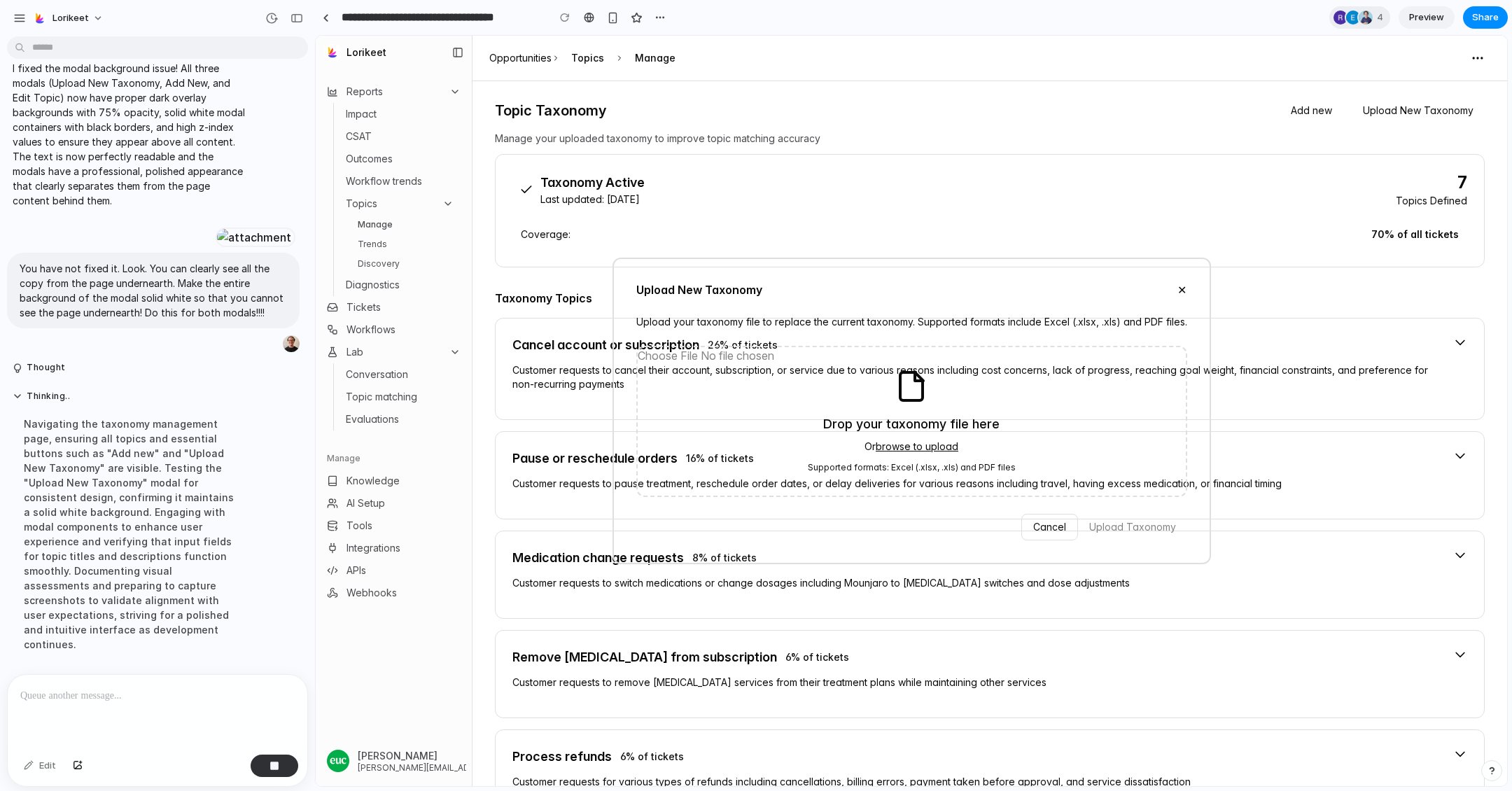
scroll to position [6969, 0]
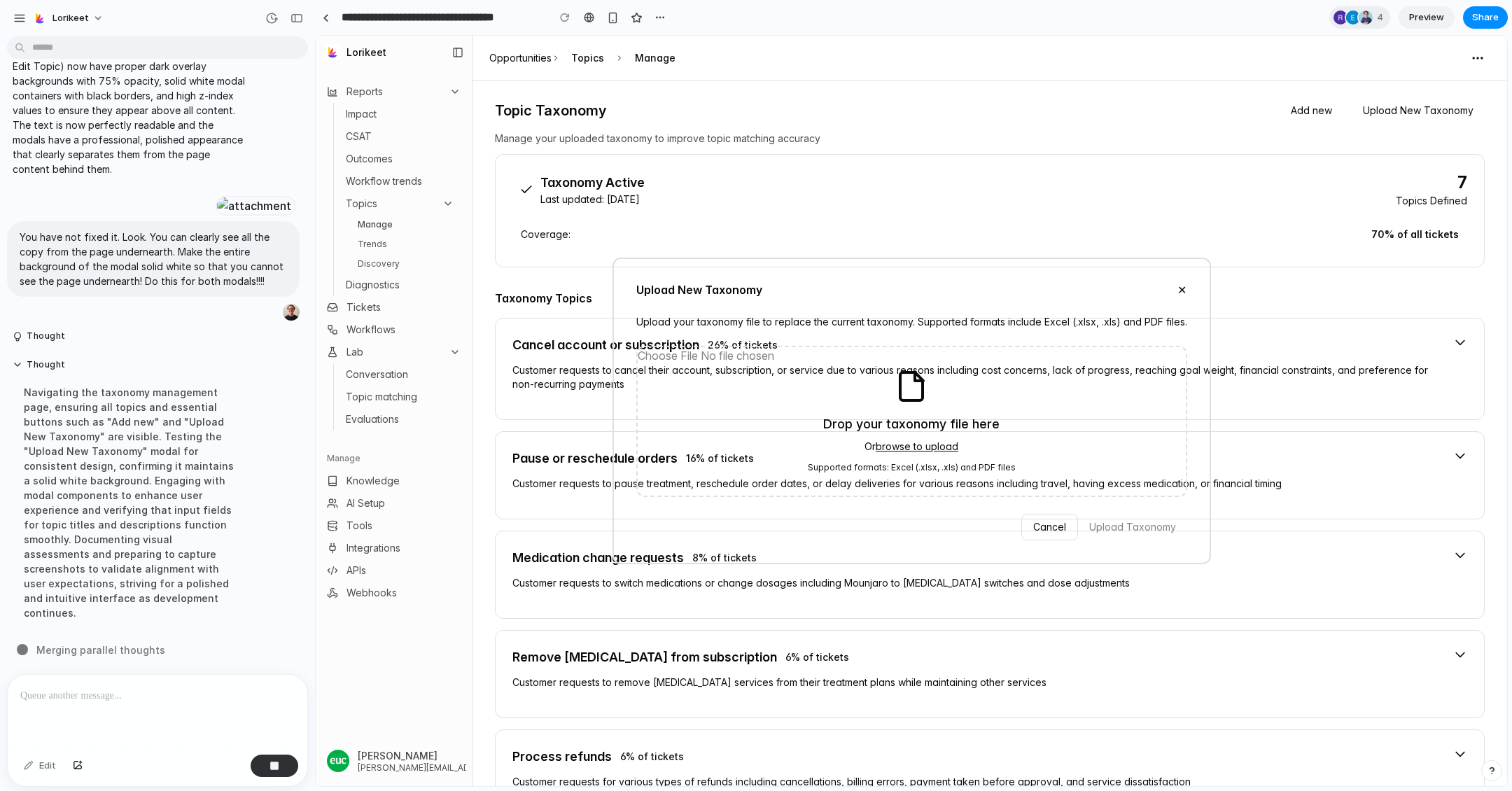
click at [1184, 291] on button "✕" at bounding box center [1182, 290] width 9 height 17
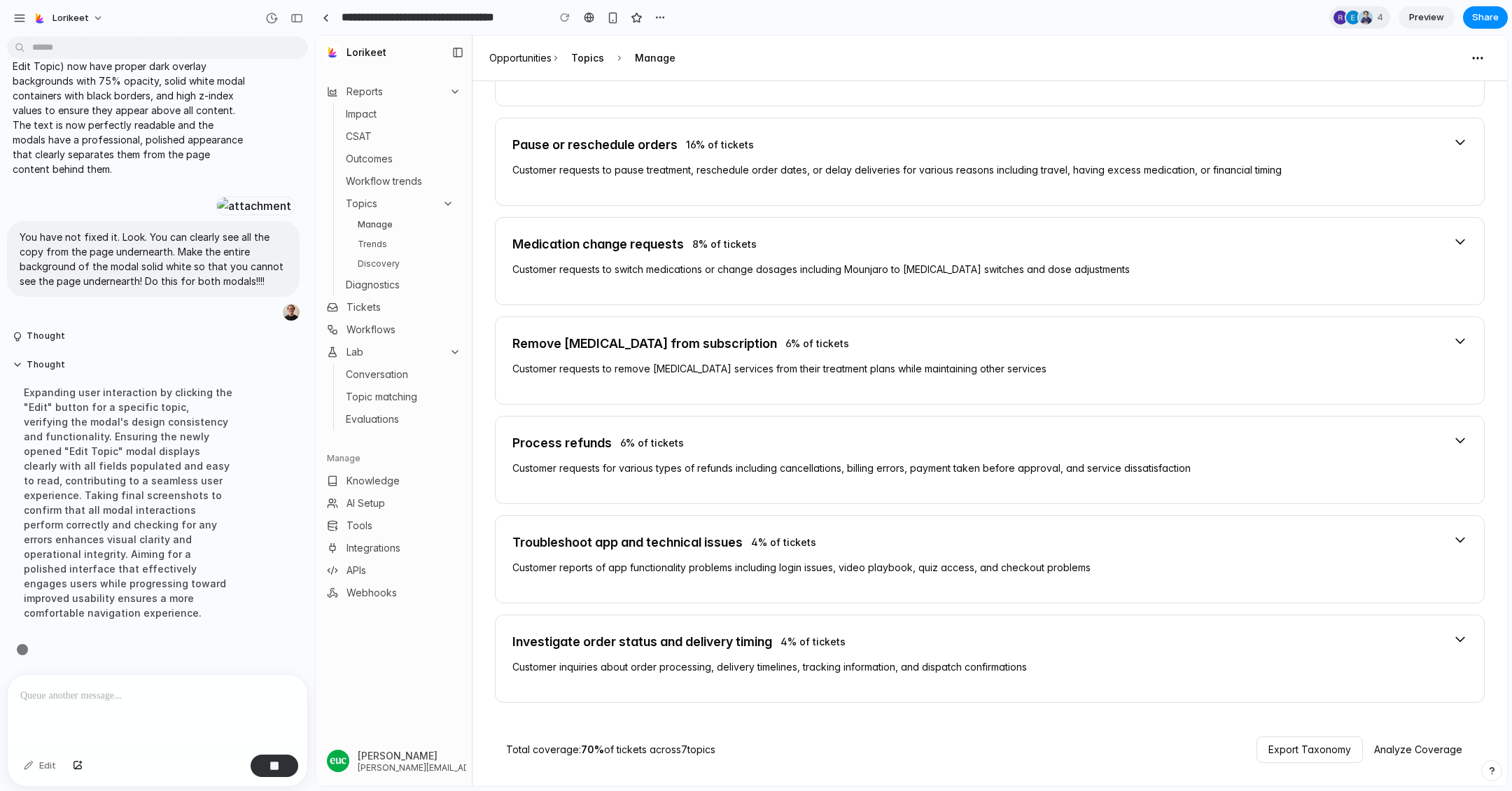
scroll to position [0, 0]
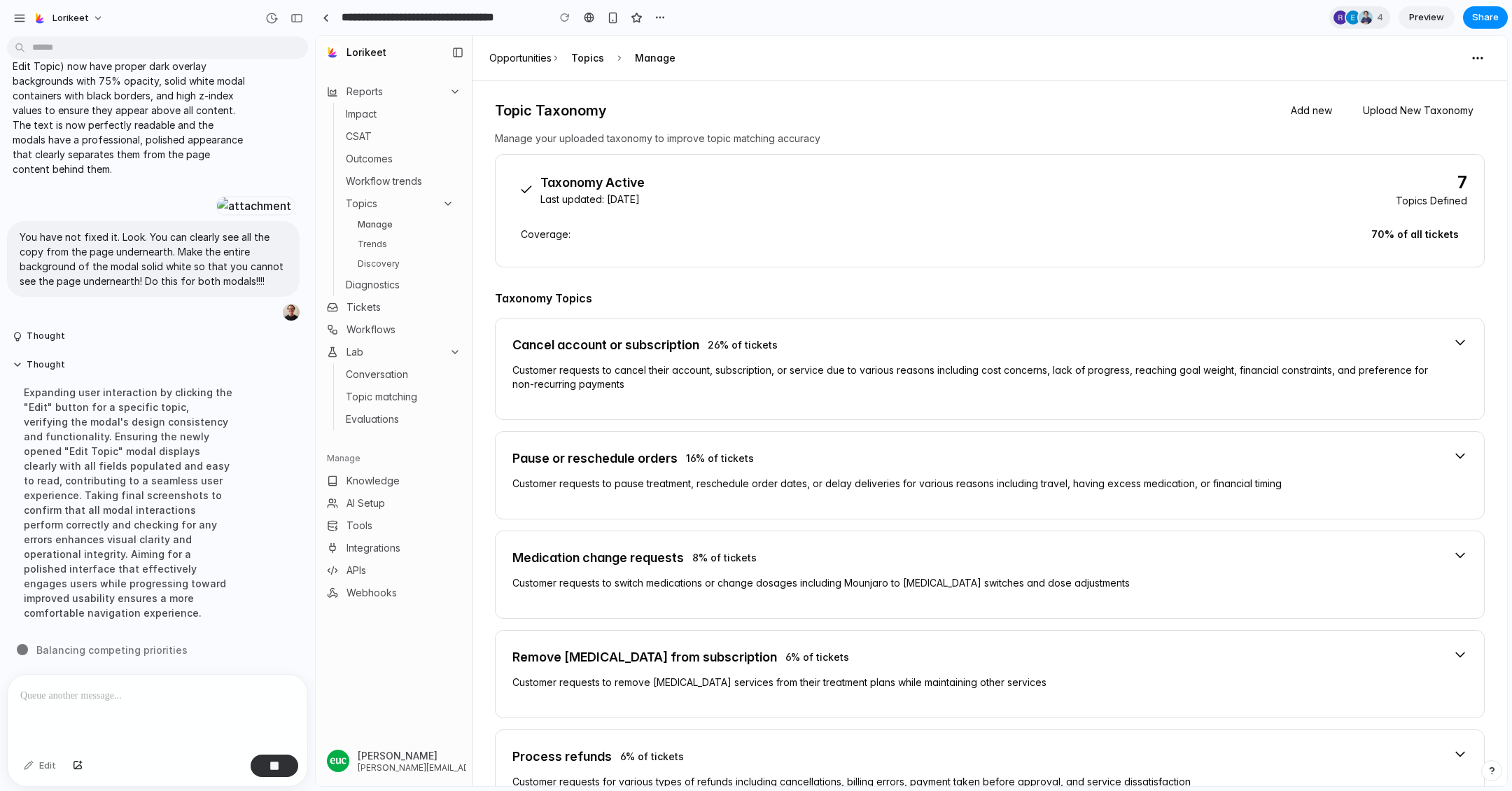
click at [1321, 106] on button "Add new" at bounding box center [1312, 110] width 64 height 25
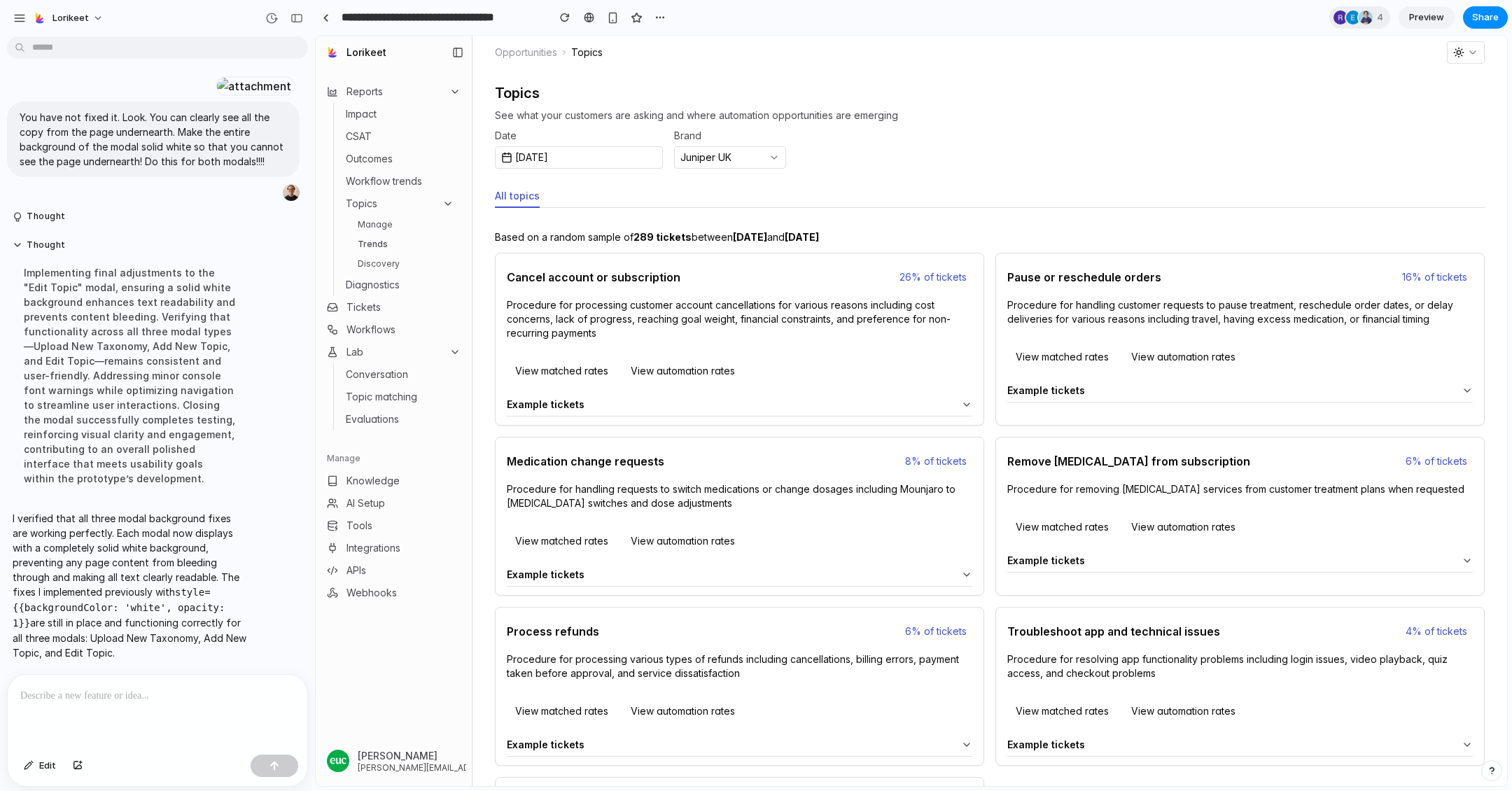
click at [387, 218] on link "Manage" at bounding box center [406, 225] width 108 height 17
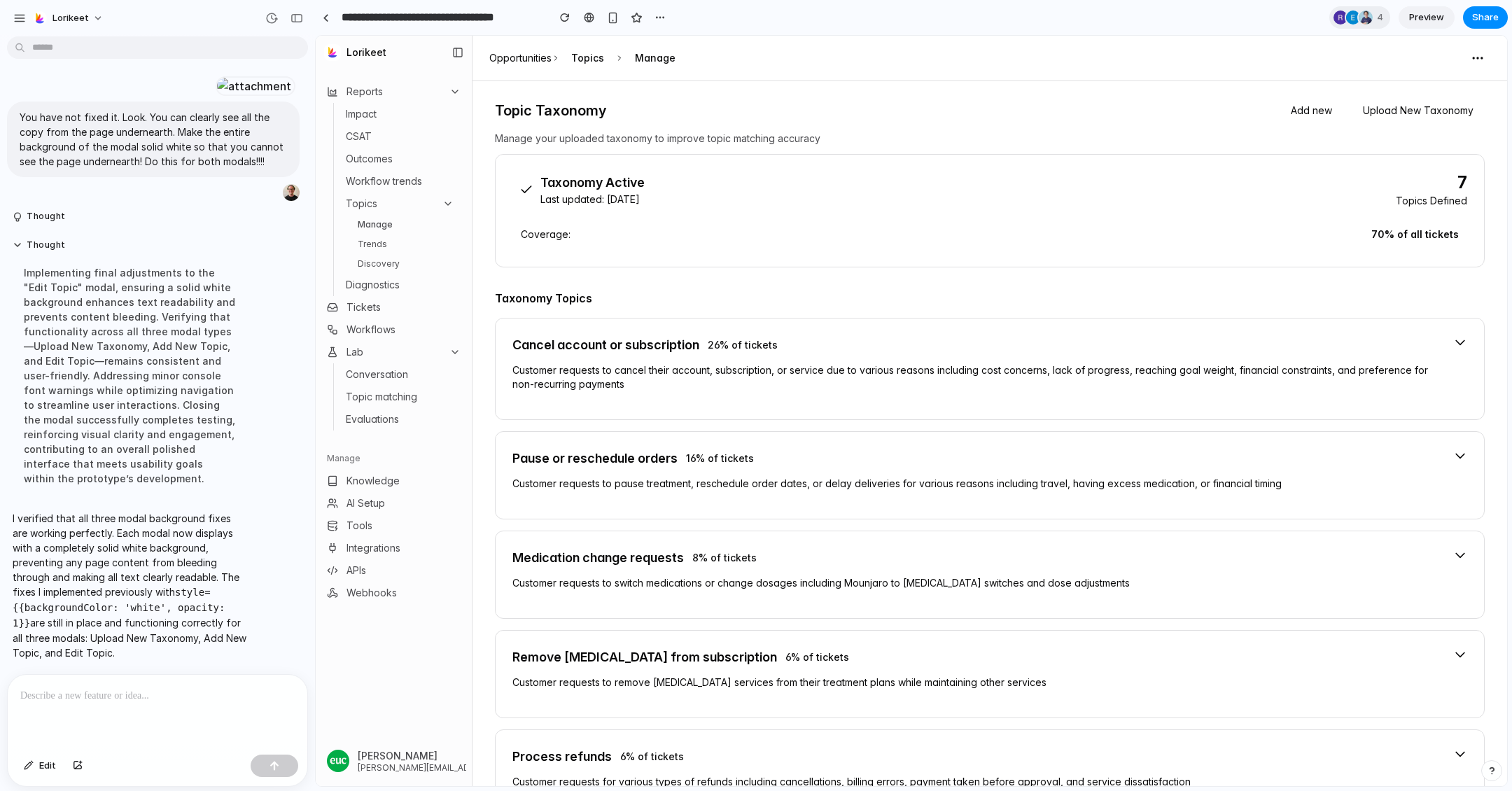
click at [1324, 107] on button "Add new" at bounding box center [1312, 110] width 64 height 25
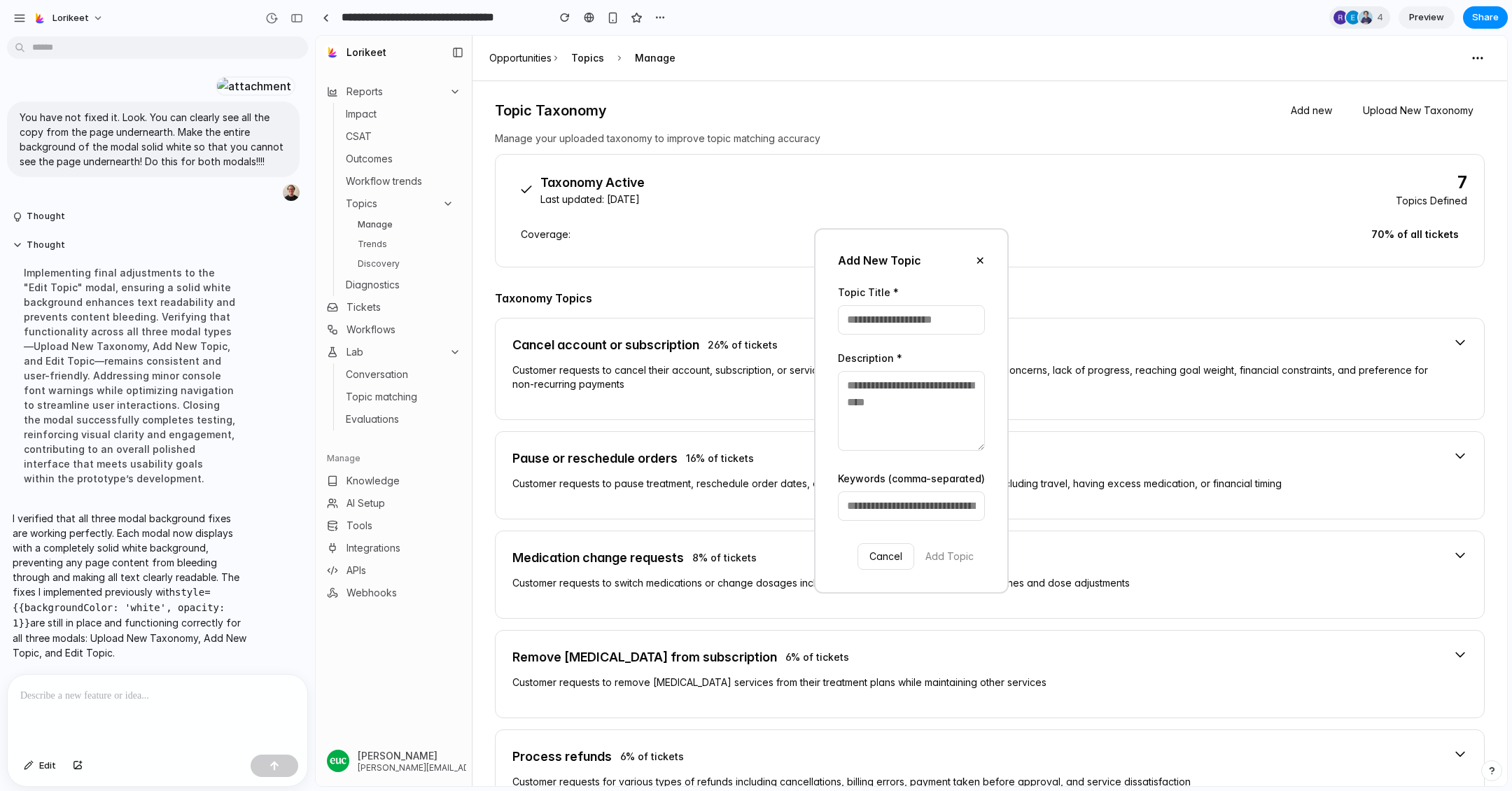
click at [1324, 107] on div "Add New Topic ✕ Topic Title * Description * Keywords (comma-separated) Cancel A…" at bounding box center [911, 411] width 1191 height 751
click at [1417, 106] on div "Add New Topic ✕ Topic Title * Description * Keywords (comma-separated) Cancel A…" at bounding box center [911, 411] width 1191 height 751
click at [985, 260] on button "✕" at bounding box center [981, 261] width 9 height 17
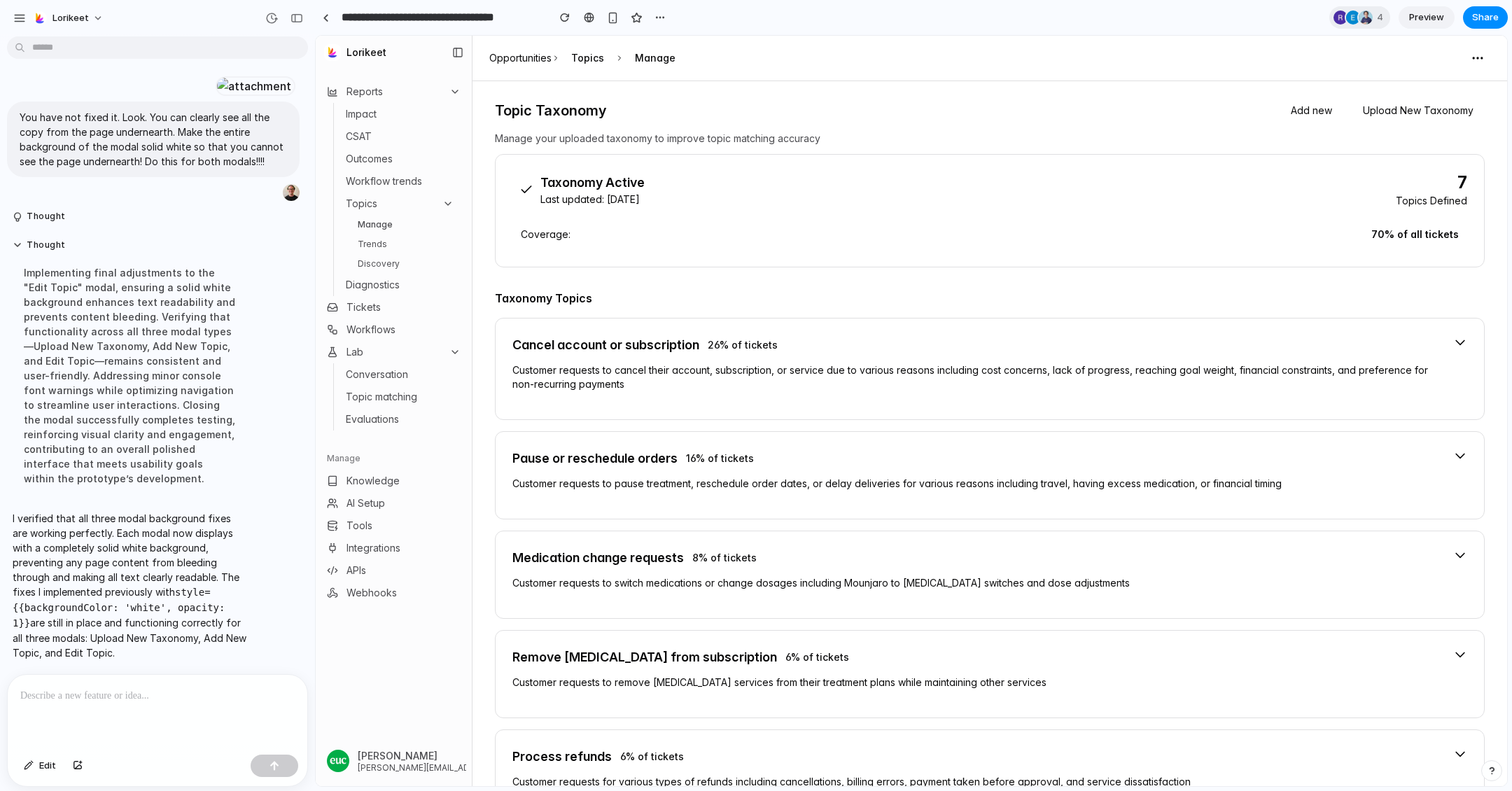
click at [1377, 112] on button "Upload New Taxonomy" at bounding box center [1418, 110] width 133 height 25
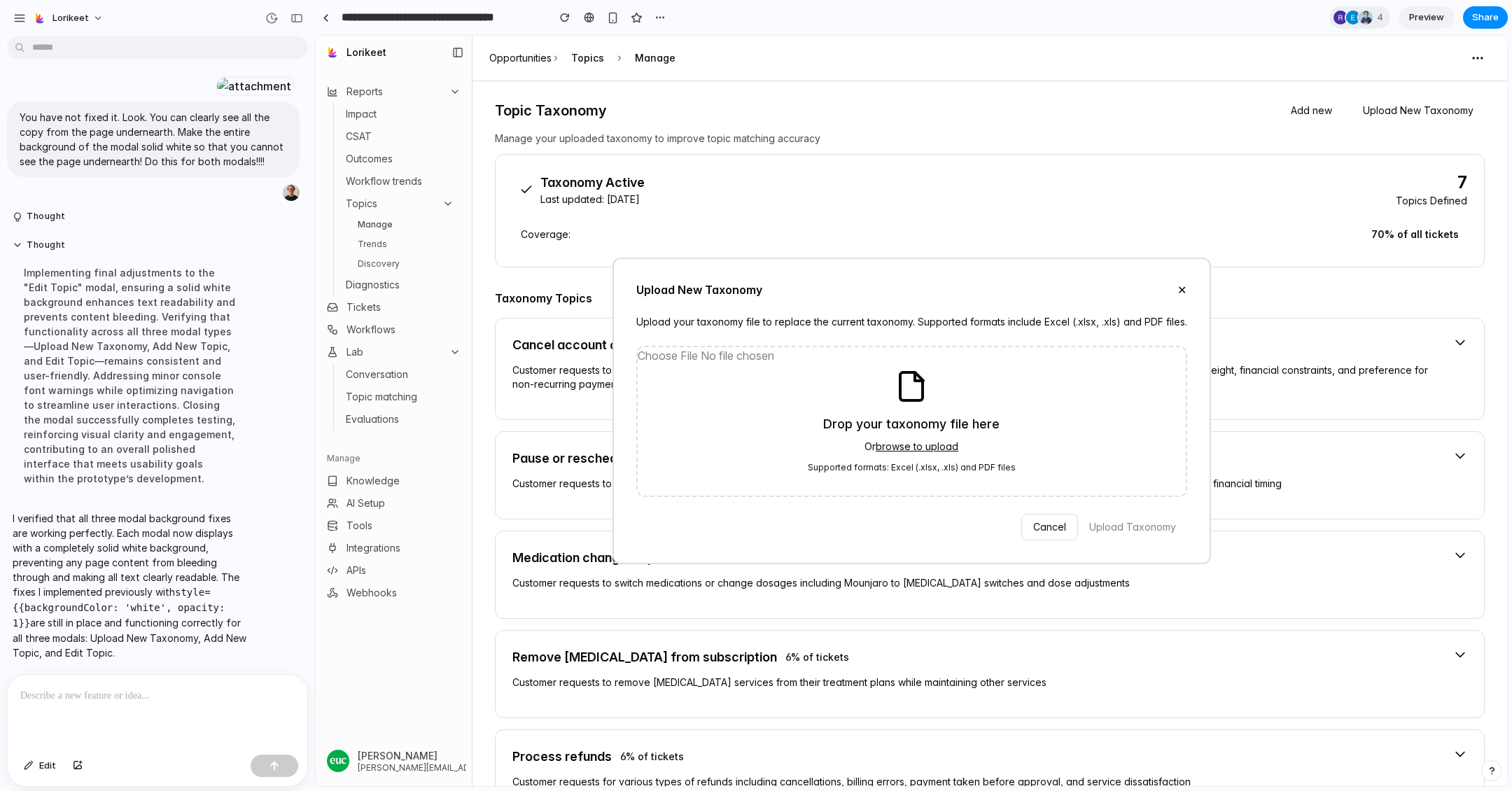
click at [1175, 293] on div "Upload New Taxonomy ✕" at bounding box center [912, 290] width 551 height 17
click at [1180, 289] on button "✕" at bounding box center [1182, 290] width 9 height 17
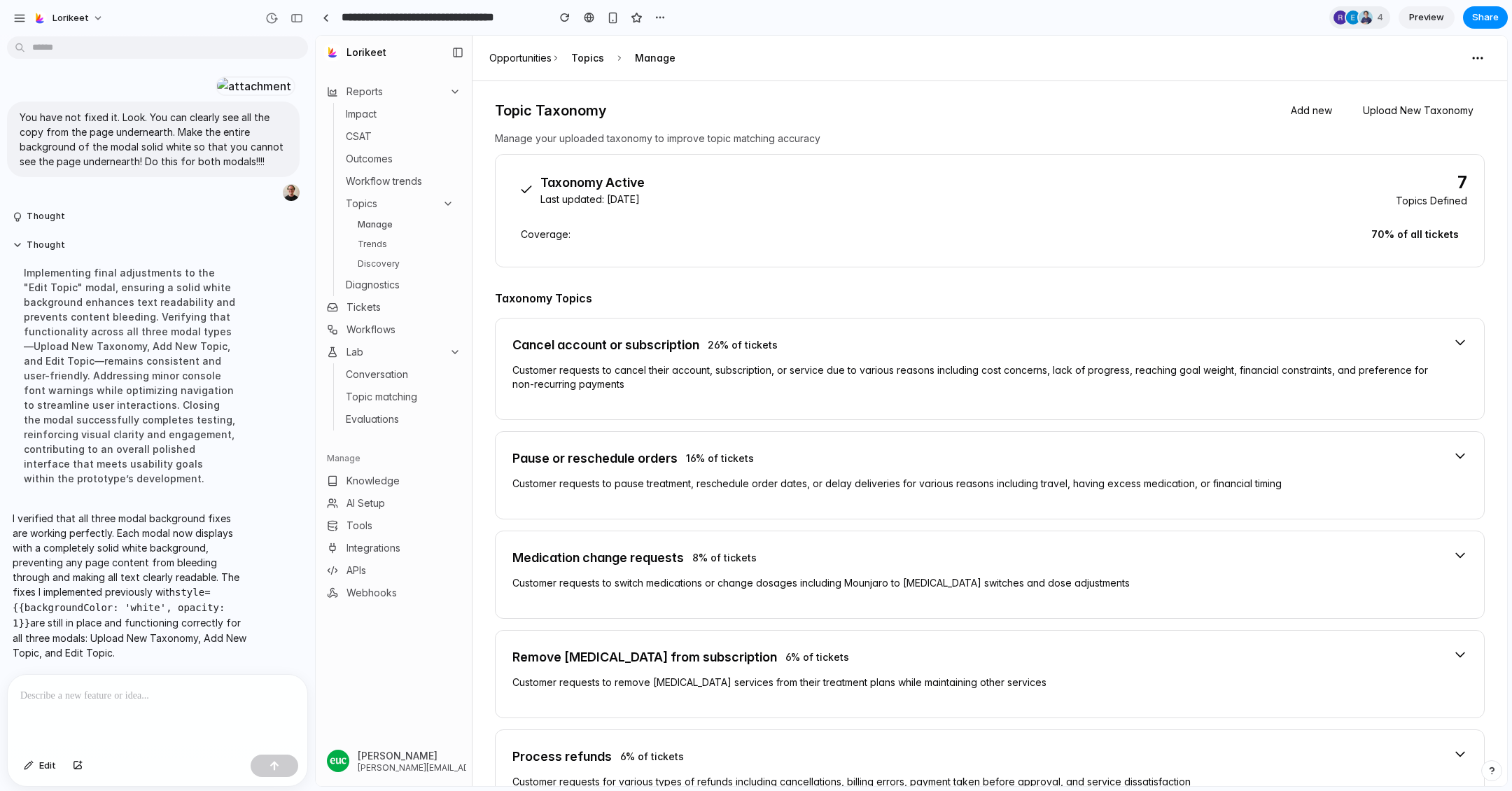
click at [1315, 108] on button "Add new" at bounding box center [1312, 110] width 64 height 25
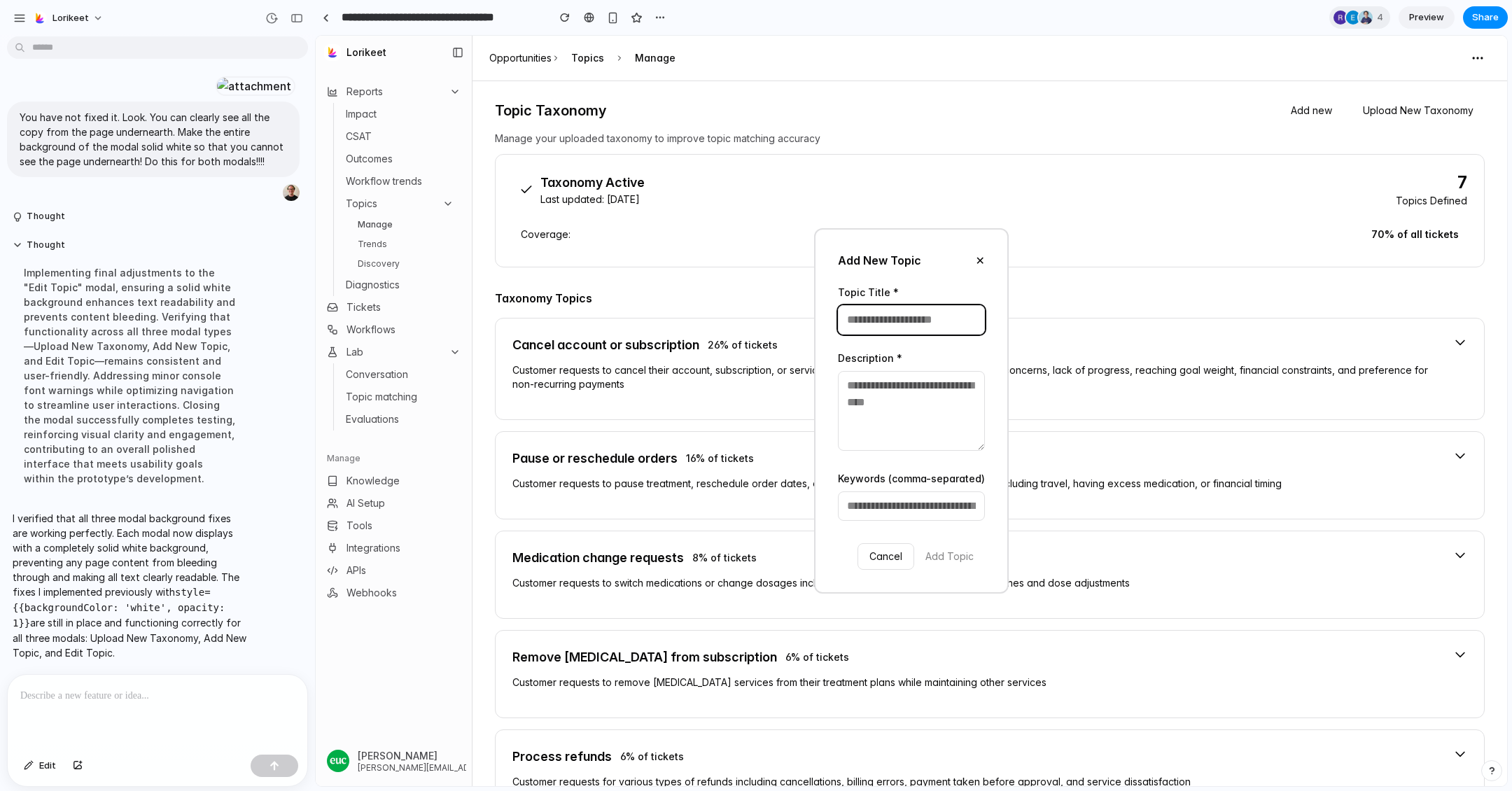
click at [899, 319] on input "text" at bounding box center [911, 320] width 147 height 30
click at [983, 262] on button "✕" at bounding box center [981, 261] width 9 height 17
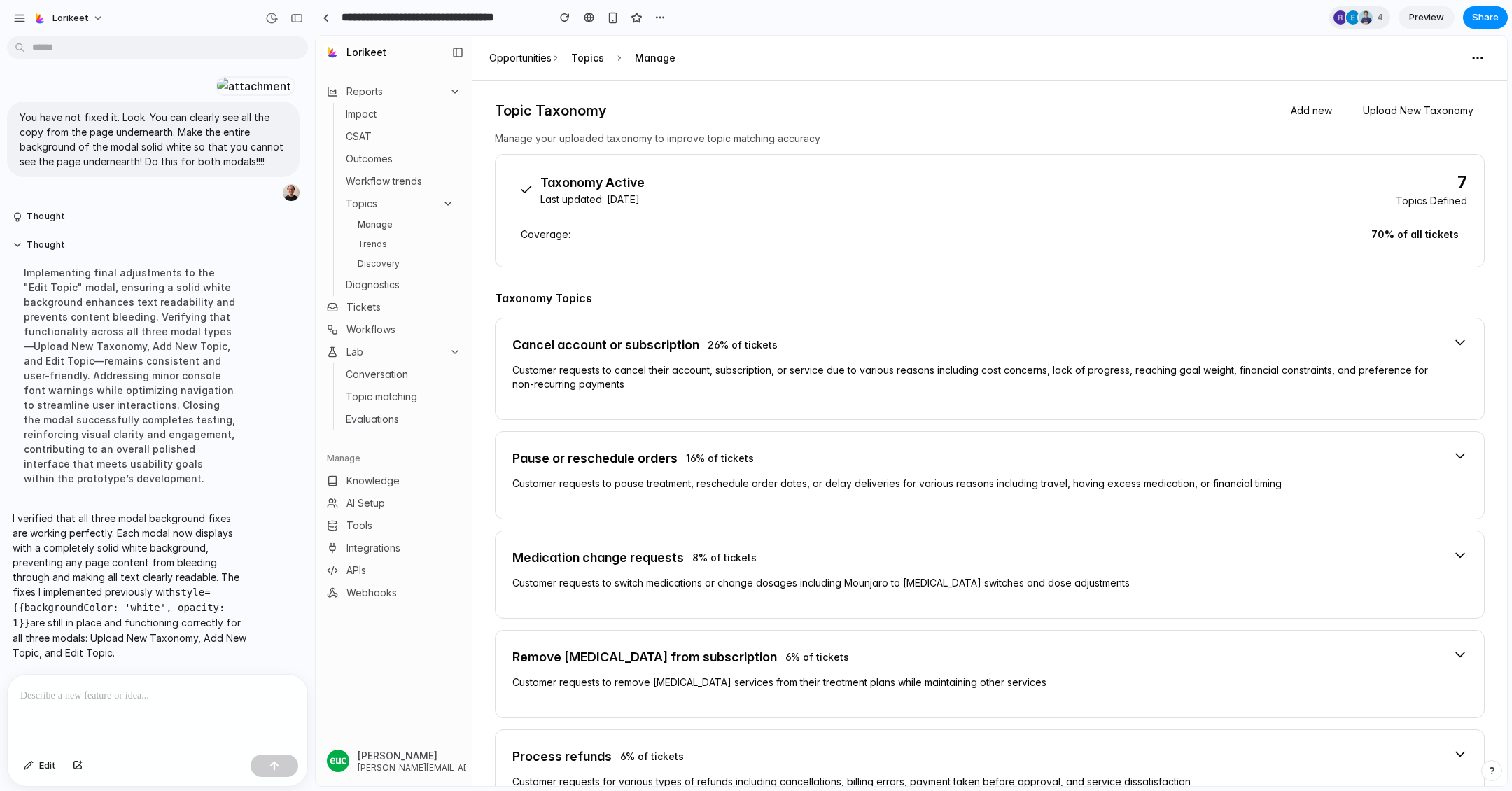
click at [1385, 110] on button "Upload New Taxonomy" at bounding box center [1418, 110] width 133 height 25
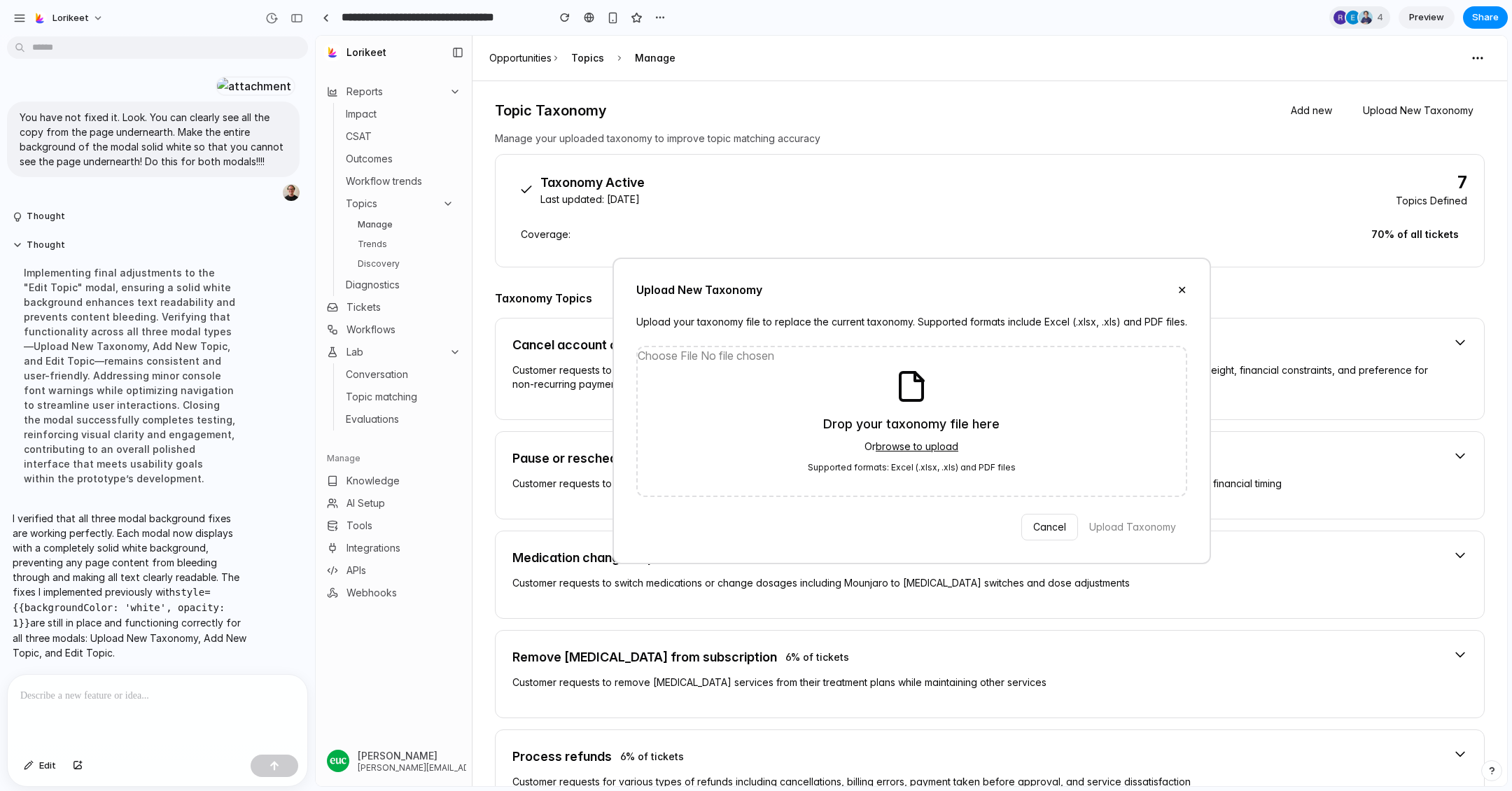
click at [1185, 291] on button "✕" at bounding box center [1182, 290] width 9 height 17
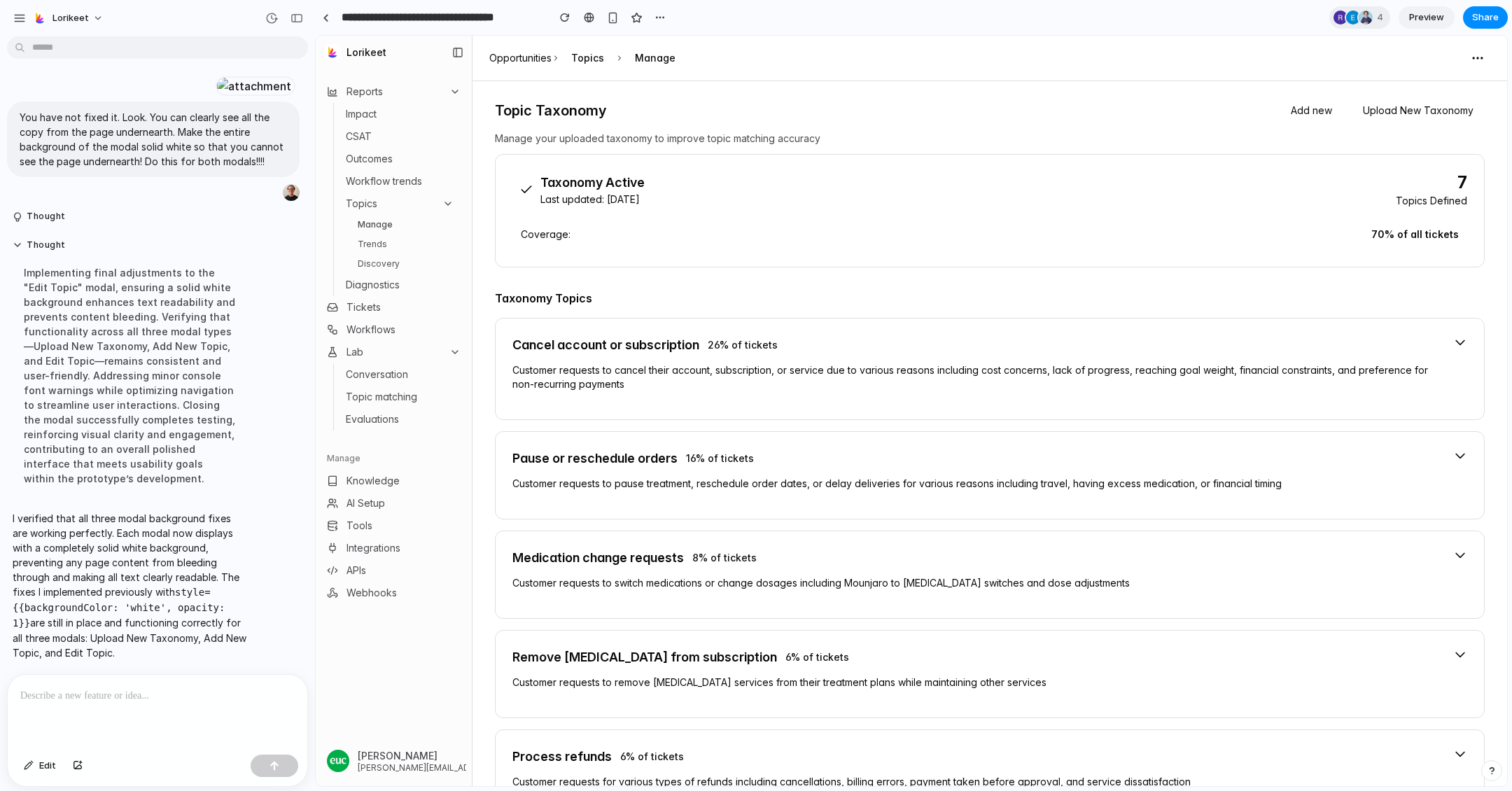
click at [1454, 342] on icon at bounding box center [1461, 342] width 14 height 14
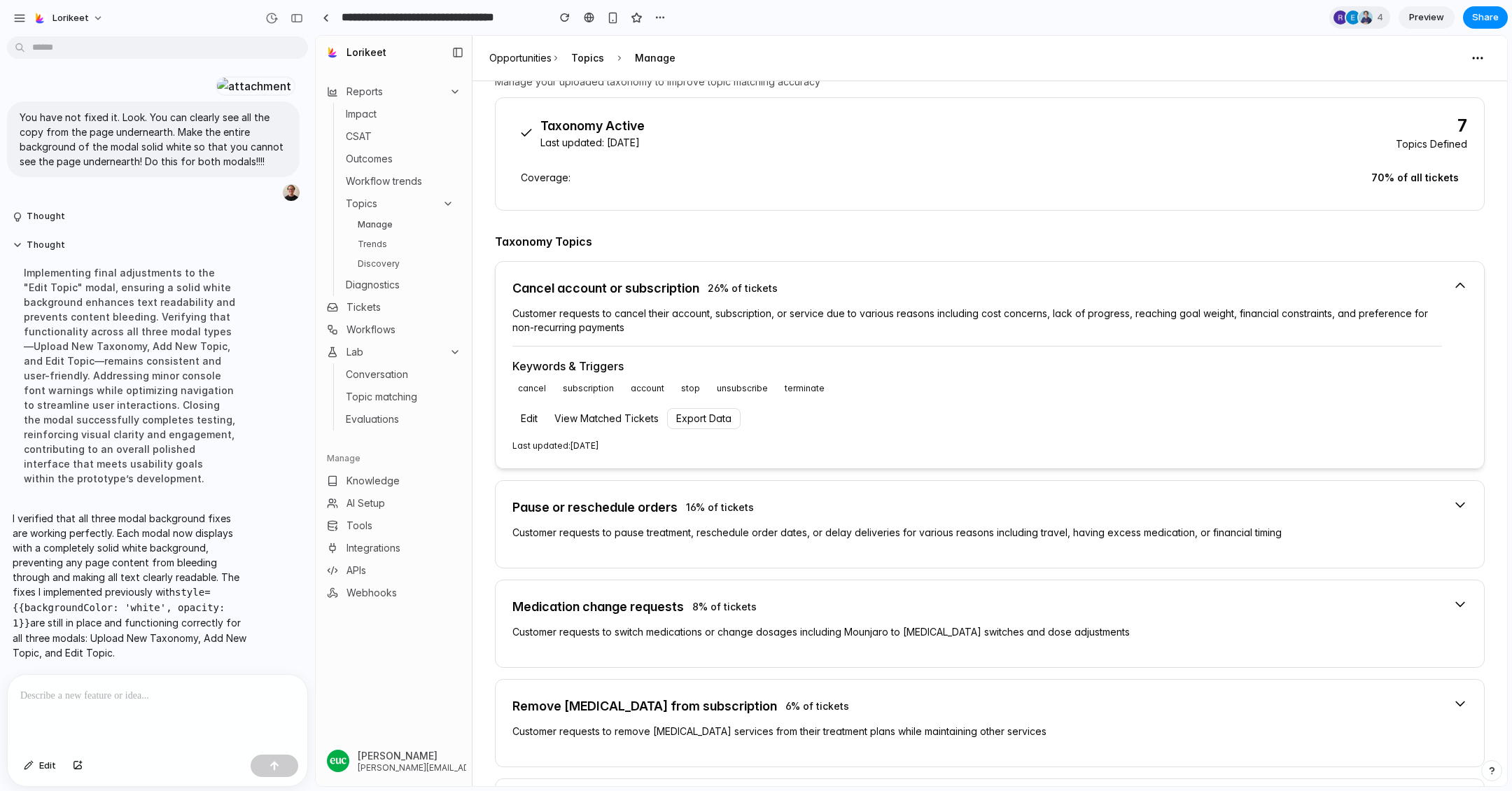
scroll to position [75, 0]
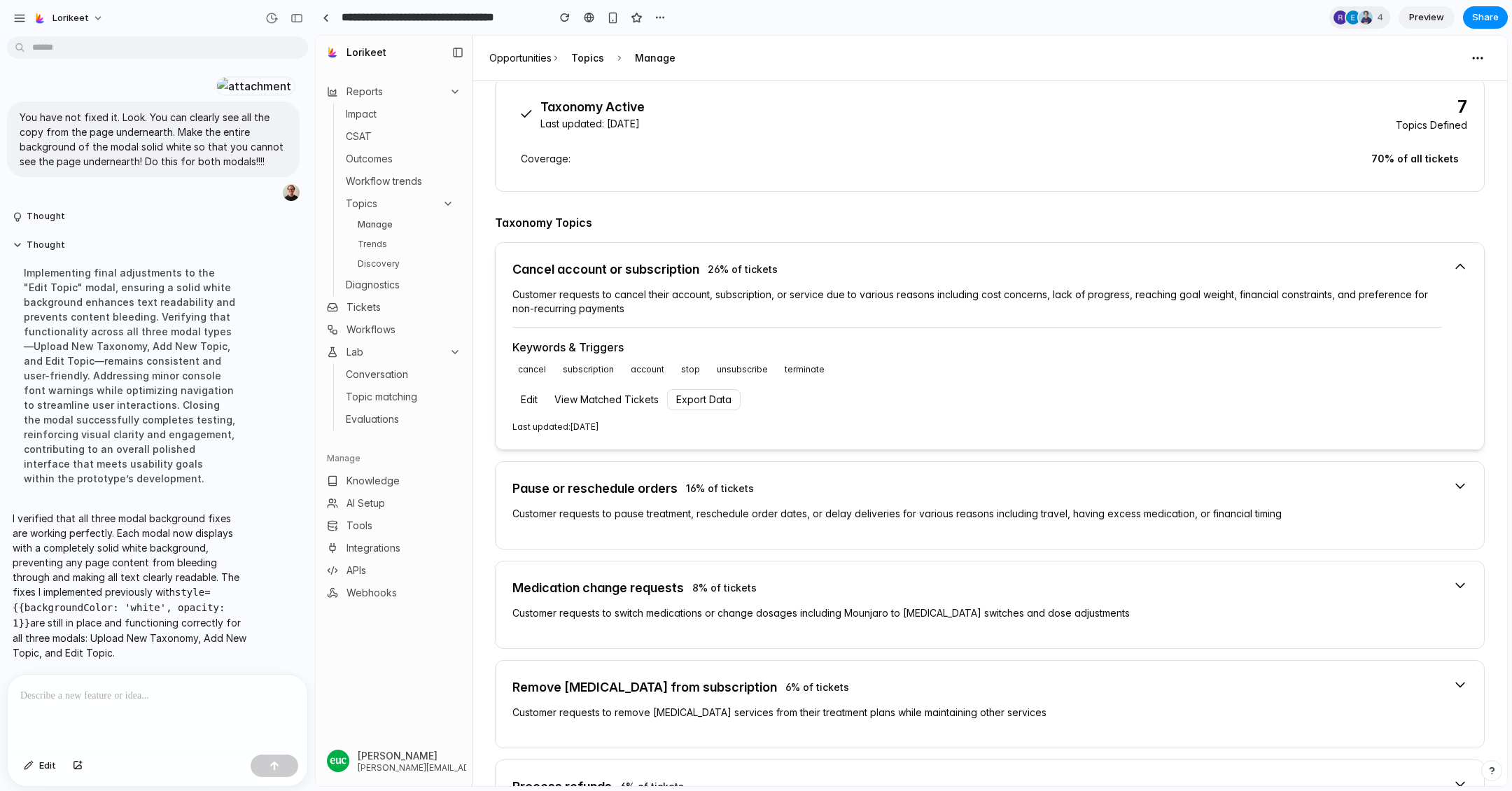
click at [1456, 264] on icon at bounding box center [1461, 267] width 14 height 14
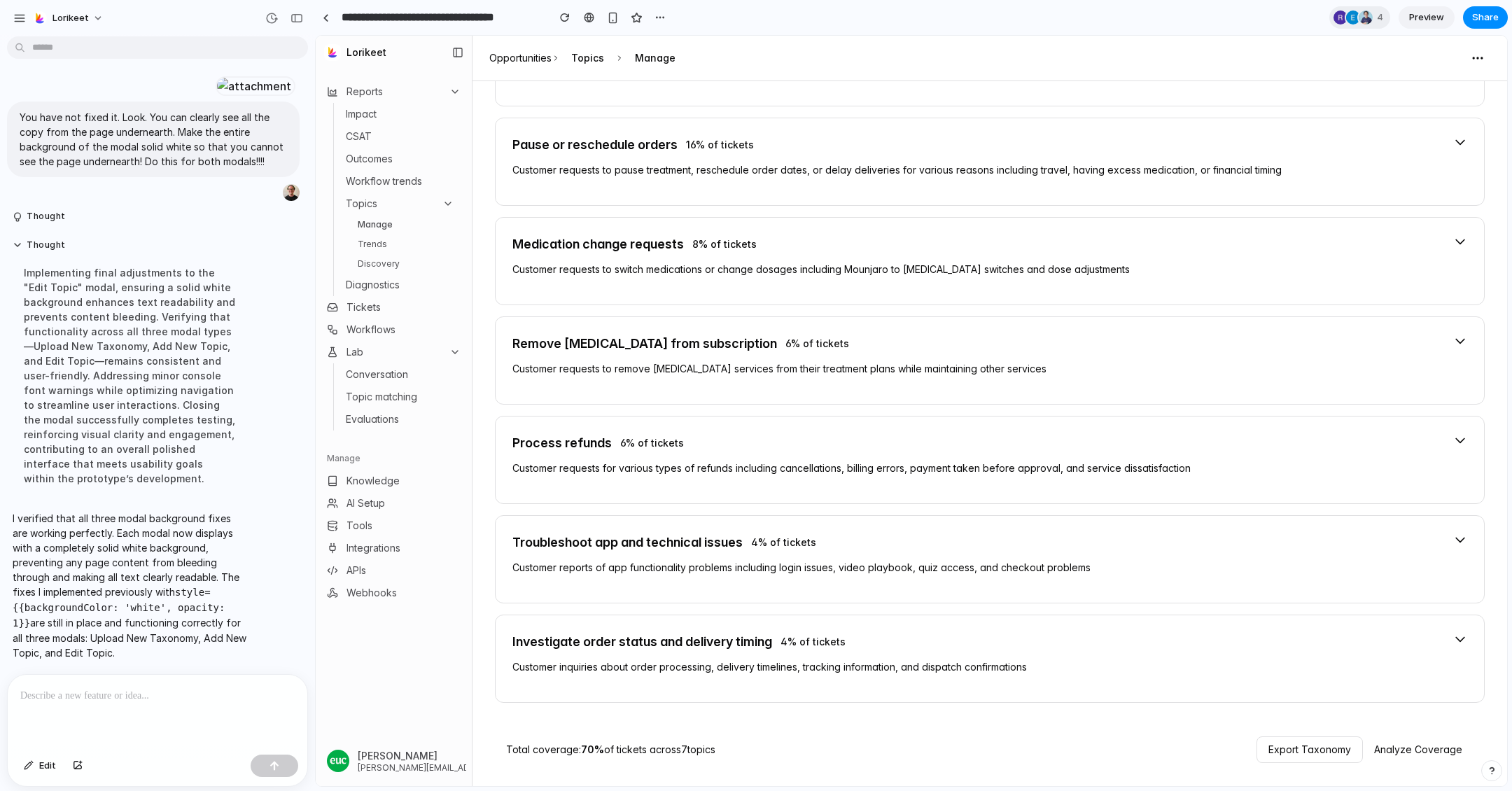
scroll to position [0, 0]
